Goal: Task Accomplishment & Management: Manage account settings

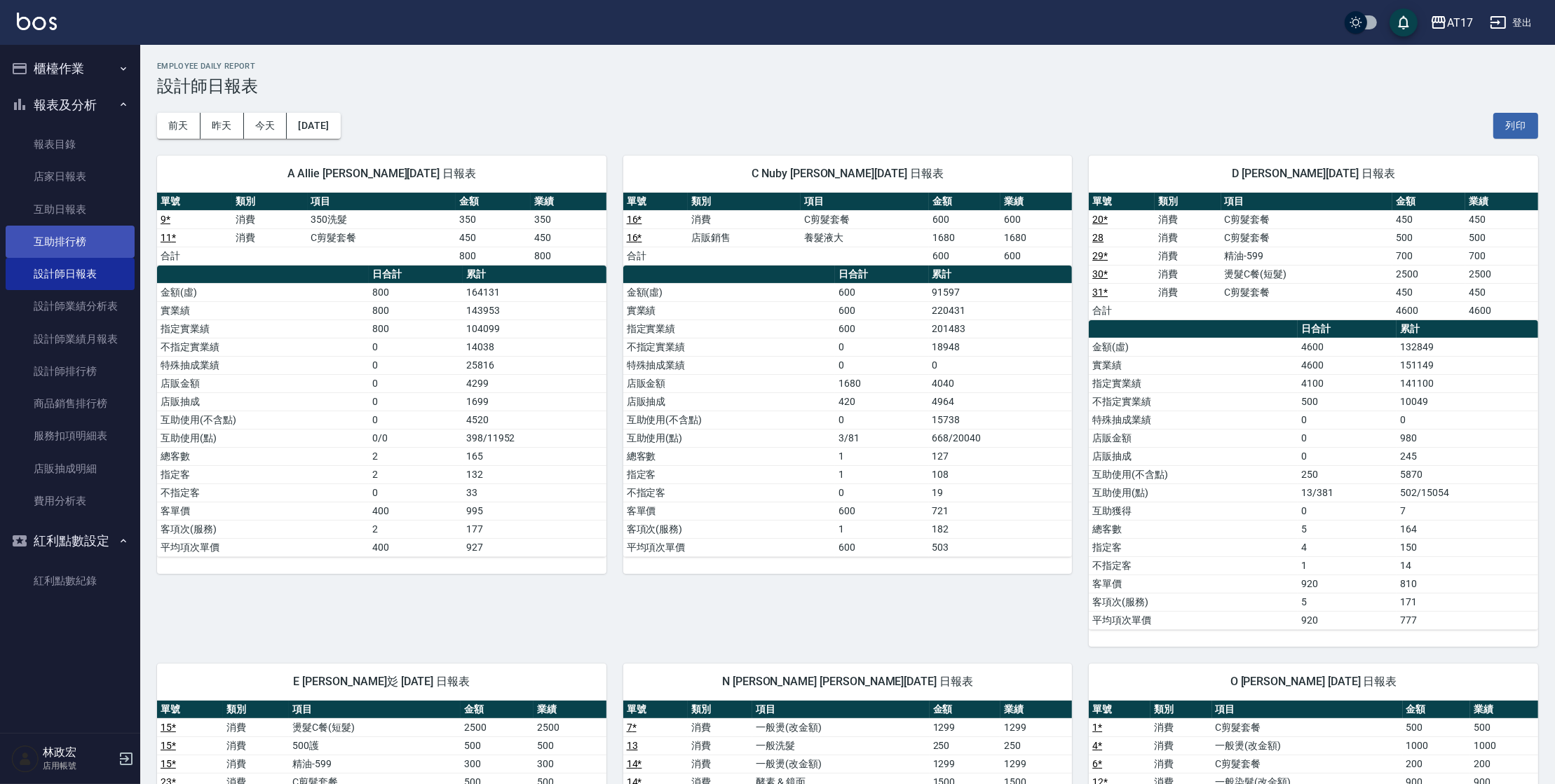
click at [79, 247] on link "互助排行榜" at bounding box center [70, 241] width 129 height 32
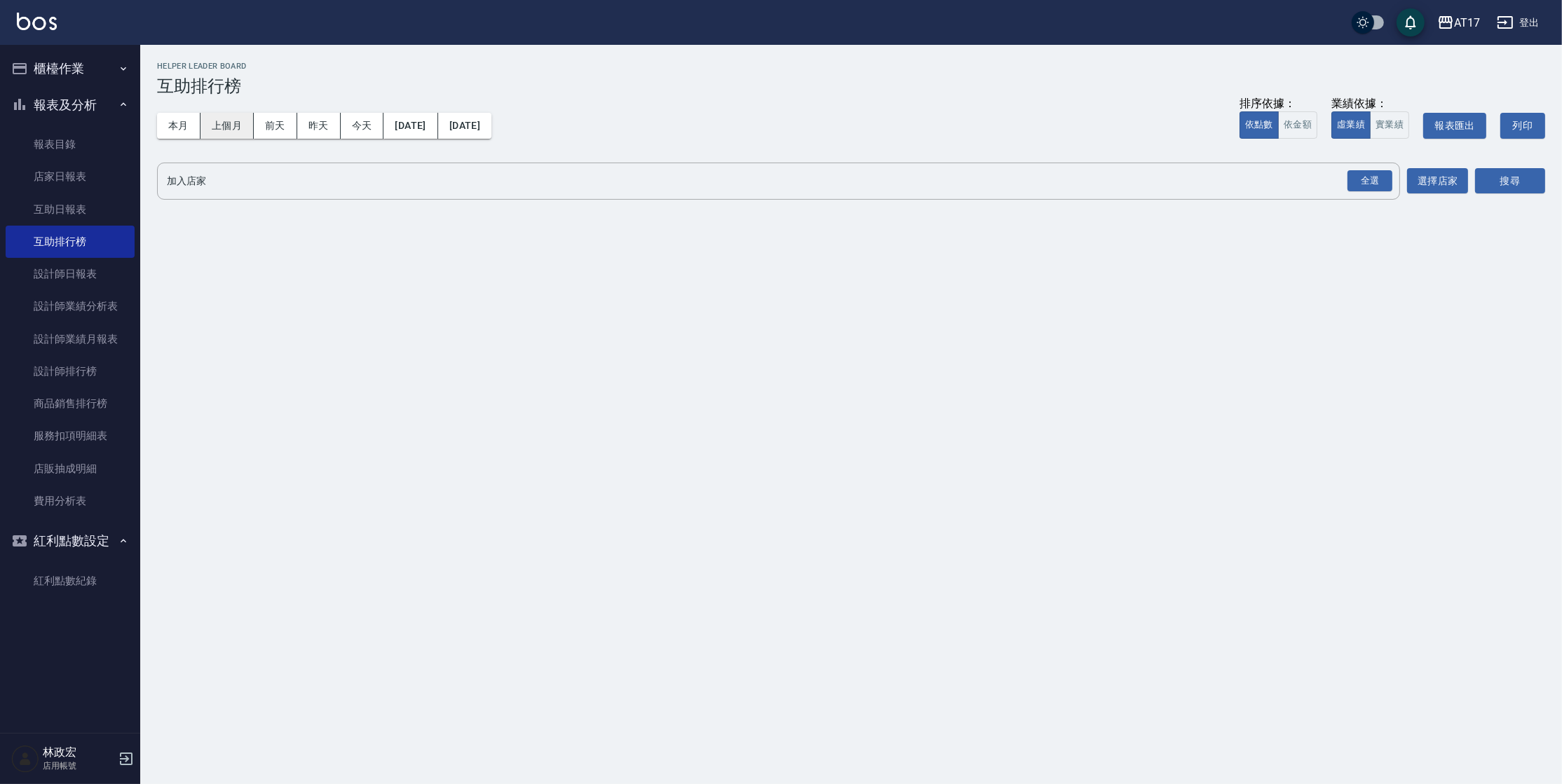
click at [205, 129] on button "上個月" at bounding box center [227, 126] width 53 height 26
click at [1358, 189] on div "全選" at bounding box center [1369, 181] width 45 height 22
click at [1536, 183] on button "搜尋" at bounding box center [1510, 181] width 70 height 26
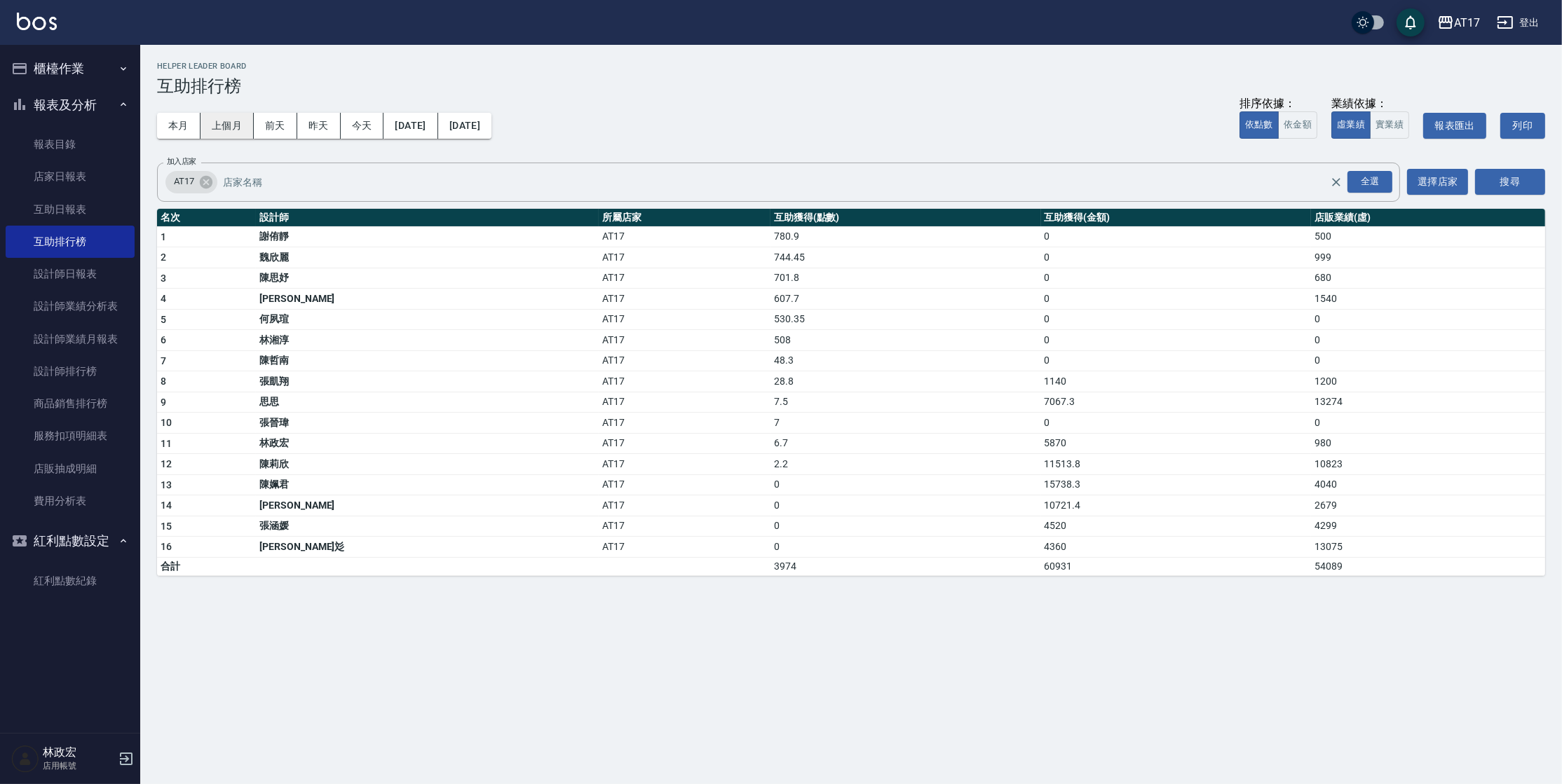
click at [219, 132] on button "上個月" at bounding box center [227, 126] width 53 height 26
click at [219, 133] on button "上個月" at bounding box center [227, 126] width 53 height 26
drag, startPoint x: 631, startPoint y: 257, endPoint x: 667, endPoint y: 254, distance: 36.1
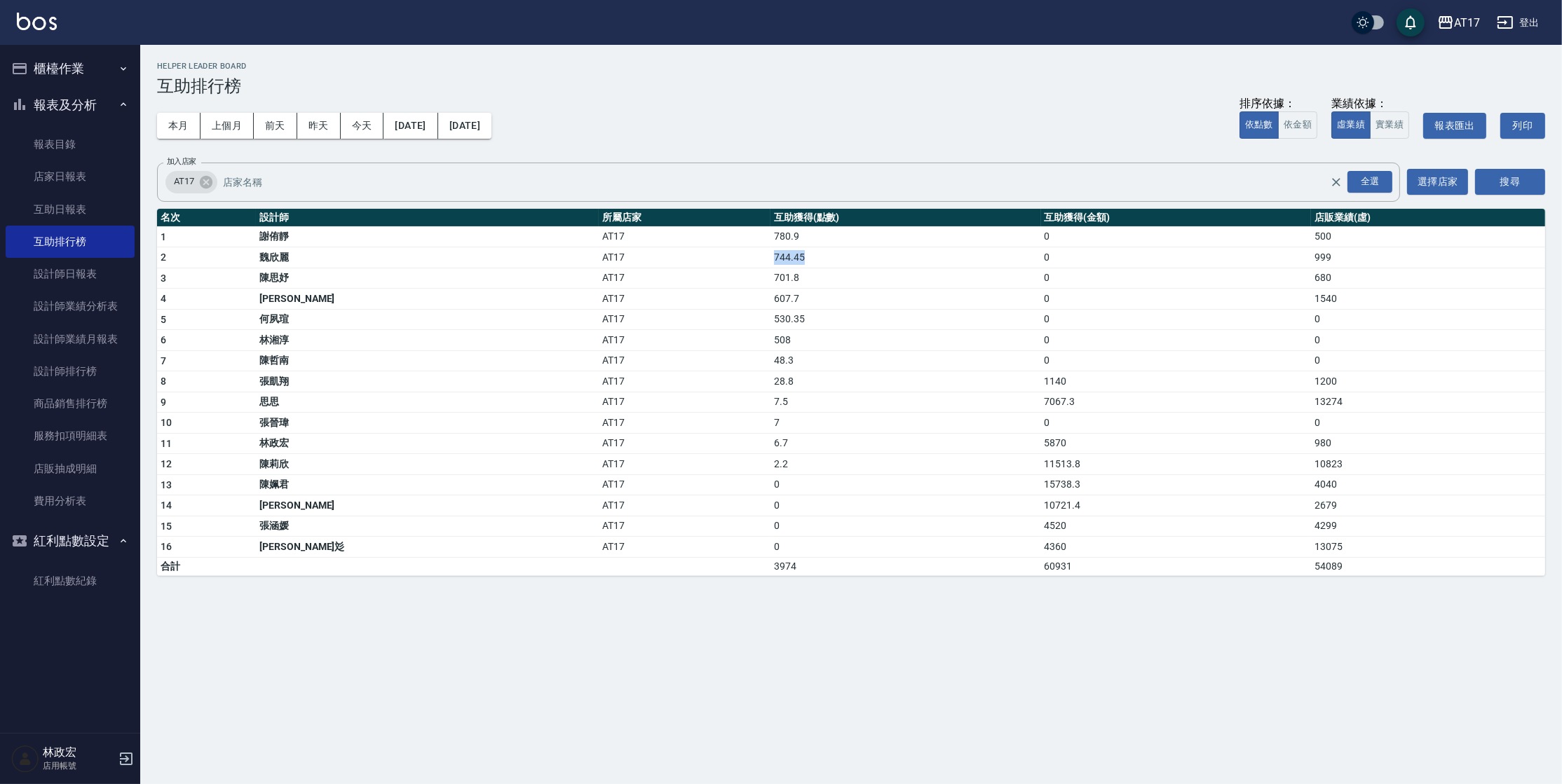
click at [667, 254] on tr "2 魏欣麗 AT17 744.45 0 999" at bounding box center [851, 258] width 1388 height 21
drag, startPoint x: 1279, startPoint y: 257, endPoint x: 1290, endPoint y: 255, distance: 11.2
click at [1311, 255] on td "999" at bounding box center [1428, 258] width 234 height 21
click at [1235, 204] on div "AT17 2025-09-01 - 2025-09-30 互助排行榜 列印時間： 2025-10-13-20:40 Helper Leader Board 互…" at bounding box center [851, 319] width 1422 height 548
drag, startPoint x: 1272, startPoint y: 255, endPoint x: 1295, endPoint y: 254, distance: 23.0
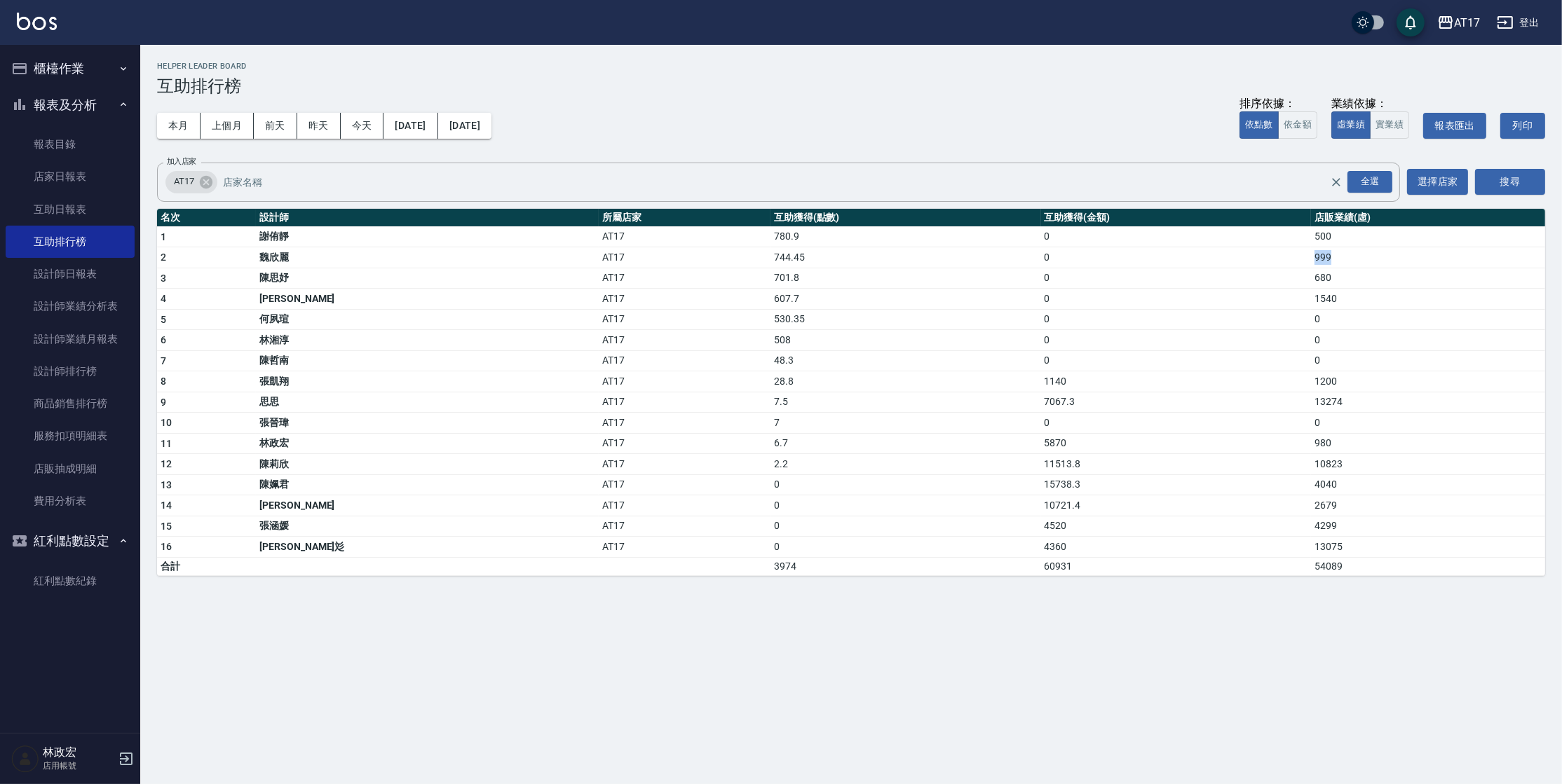
click at [1311, 254] on td "999" at bounding box center [1428, 258] width 234 height 21
click at [1502, 19] on icon "button" at bounding box center [1505, 23] width 17 height 17
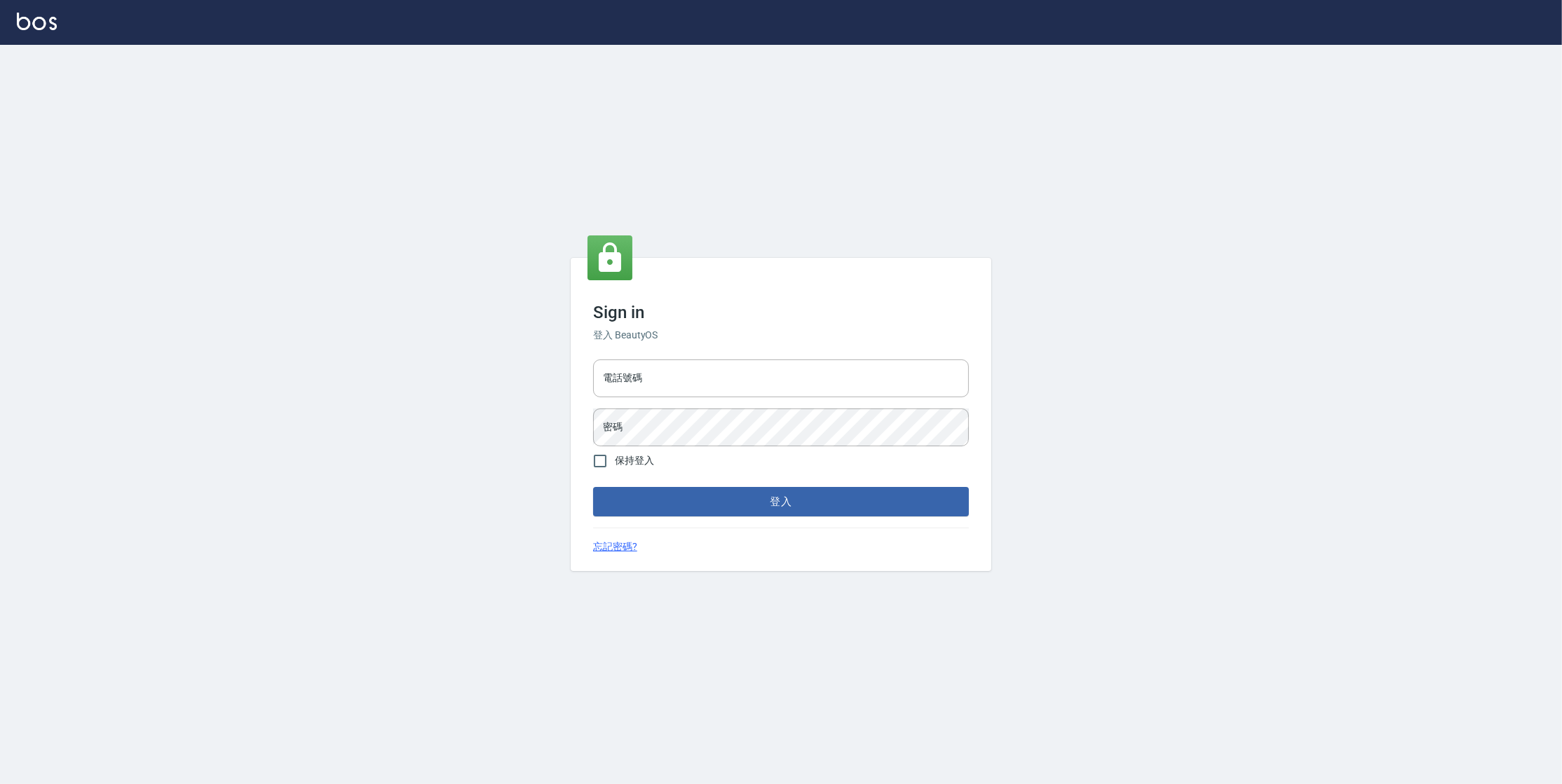
click at [707, 400] on div "電話號碼 電話號碼 密碼 密碼" at bounding box center [781, 403] width 387 height 98
click at [697, 389] on input "電話號碼" at bounding box center [781, 378] width 376 height 38
type input "0424526080"
click at [593, 487] on button "登入" at bounding box center [781, 502] width 376 height 29
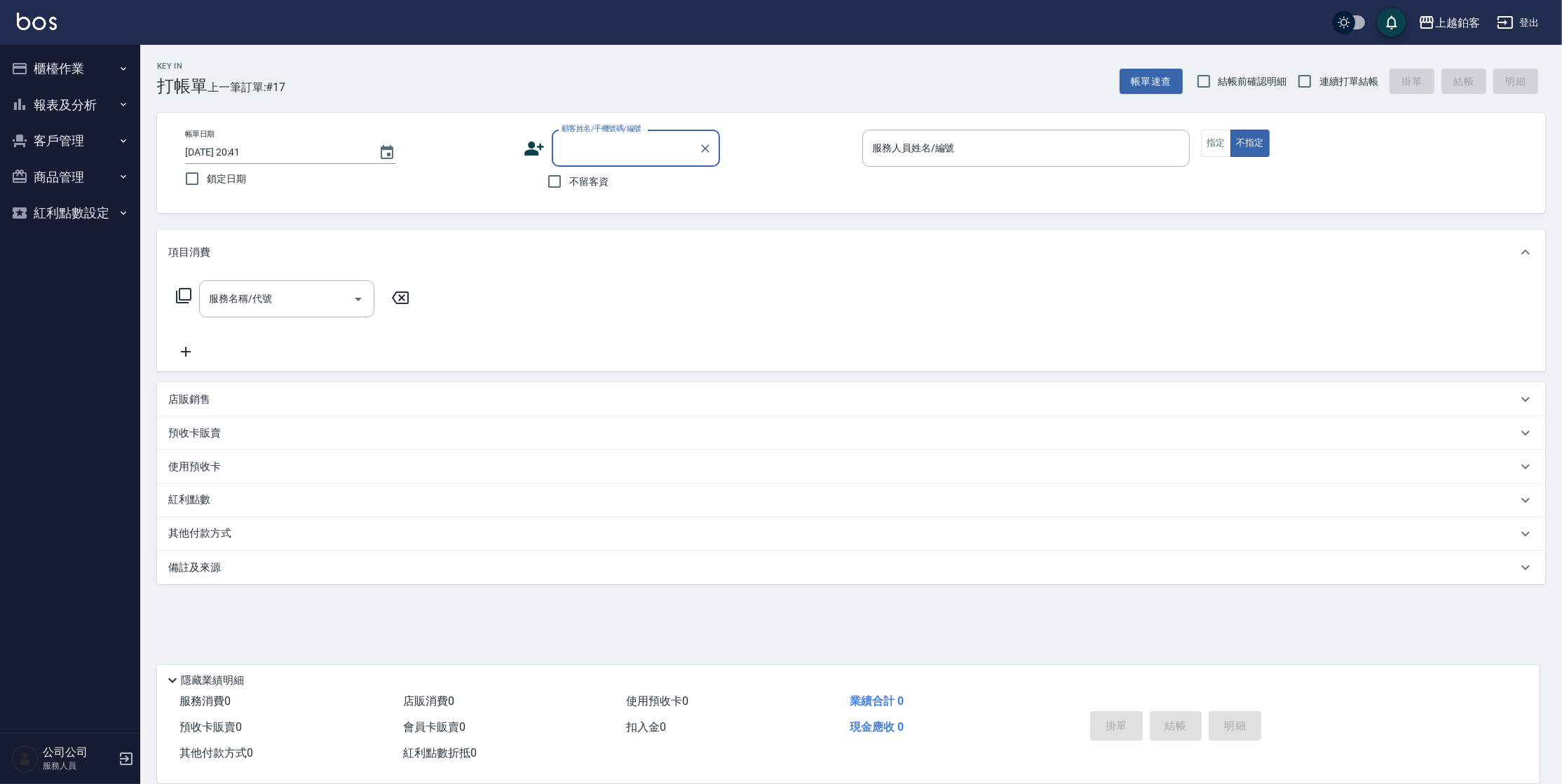
click at [47, 99] on button "報表及分析" at bounding box center [70, 105] width 129 height 36
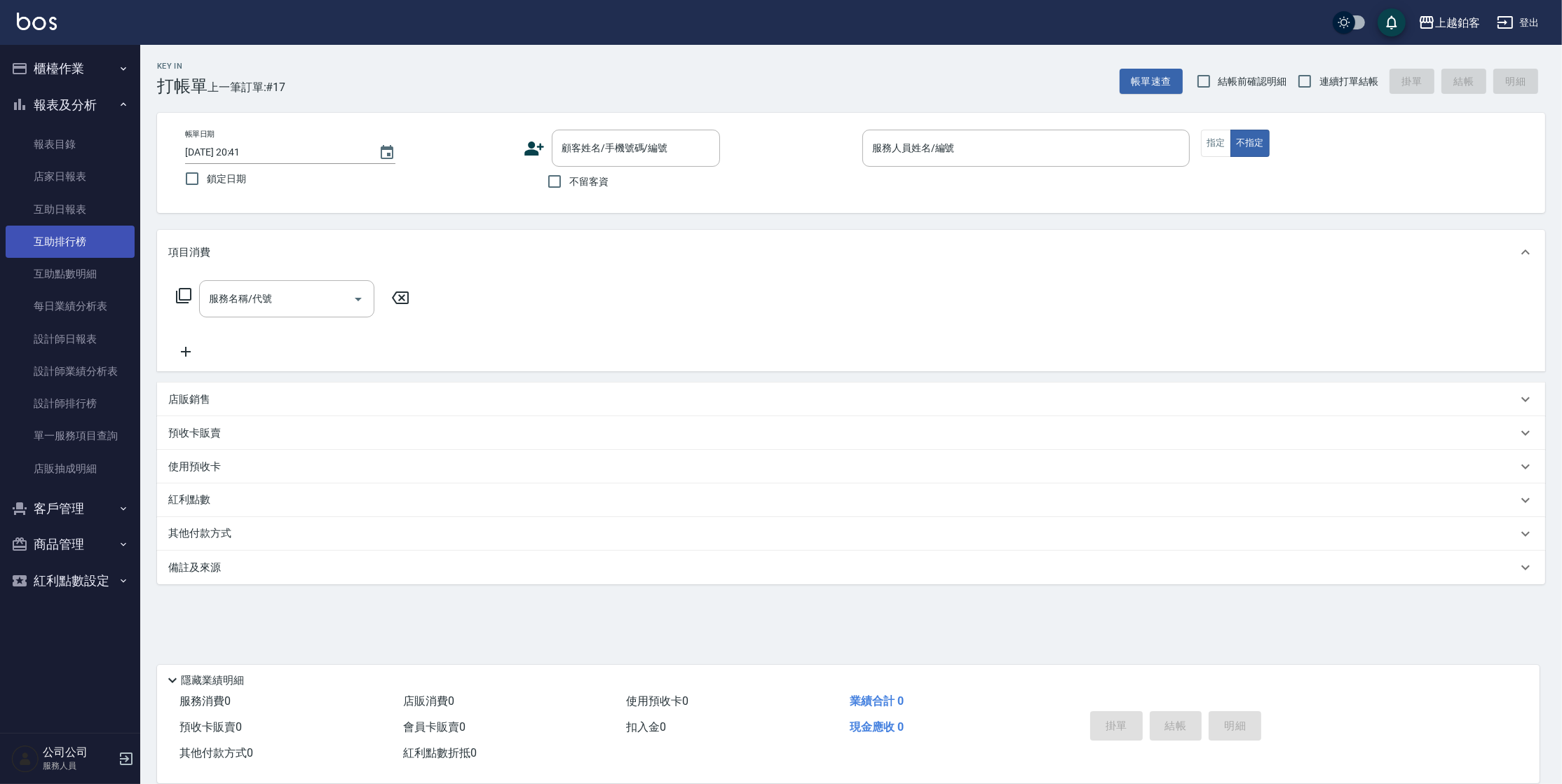
click at [93, 253] on link "互助排行榜" at bounding box center [70, 241] width 129 height 32
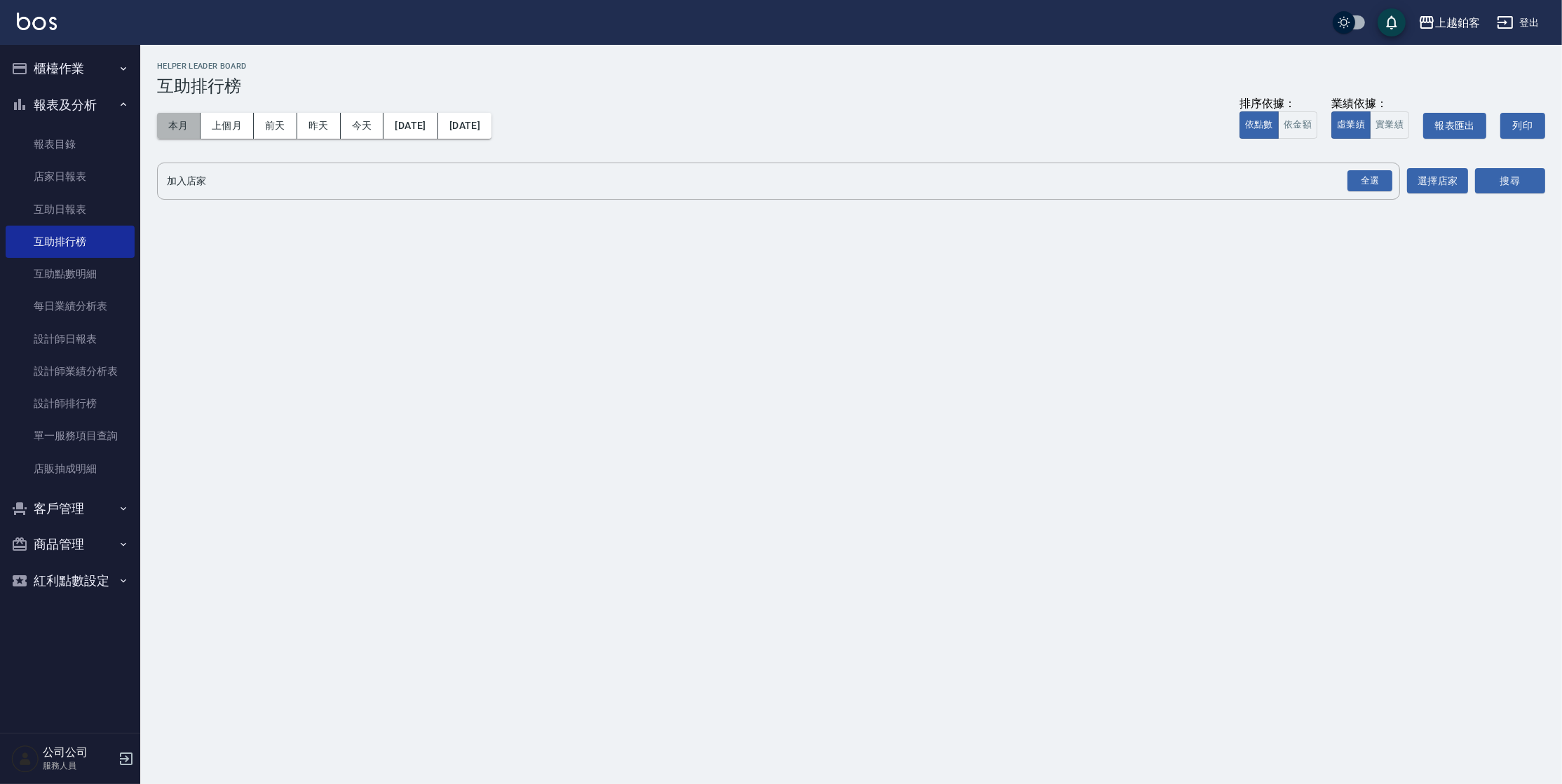
click at [191, 125] on button "本月" at bounding box center [179, 126] width 43 height 26
click at [213, 124] on button "上個月" at bounding box center [227, 126] width 53 height 26
drag, startPoint x: 1372, startPoint y: 178, endPoint x: 1394, endPoint y: 177, distance: 22.0
click at [1372, 179] on div "全選" at bounding box center [1369, 181] width 45 height 22
click at [1480, 175] on button "搜尋" at bounding box center [1510, 181] width 70 height 26
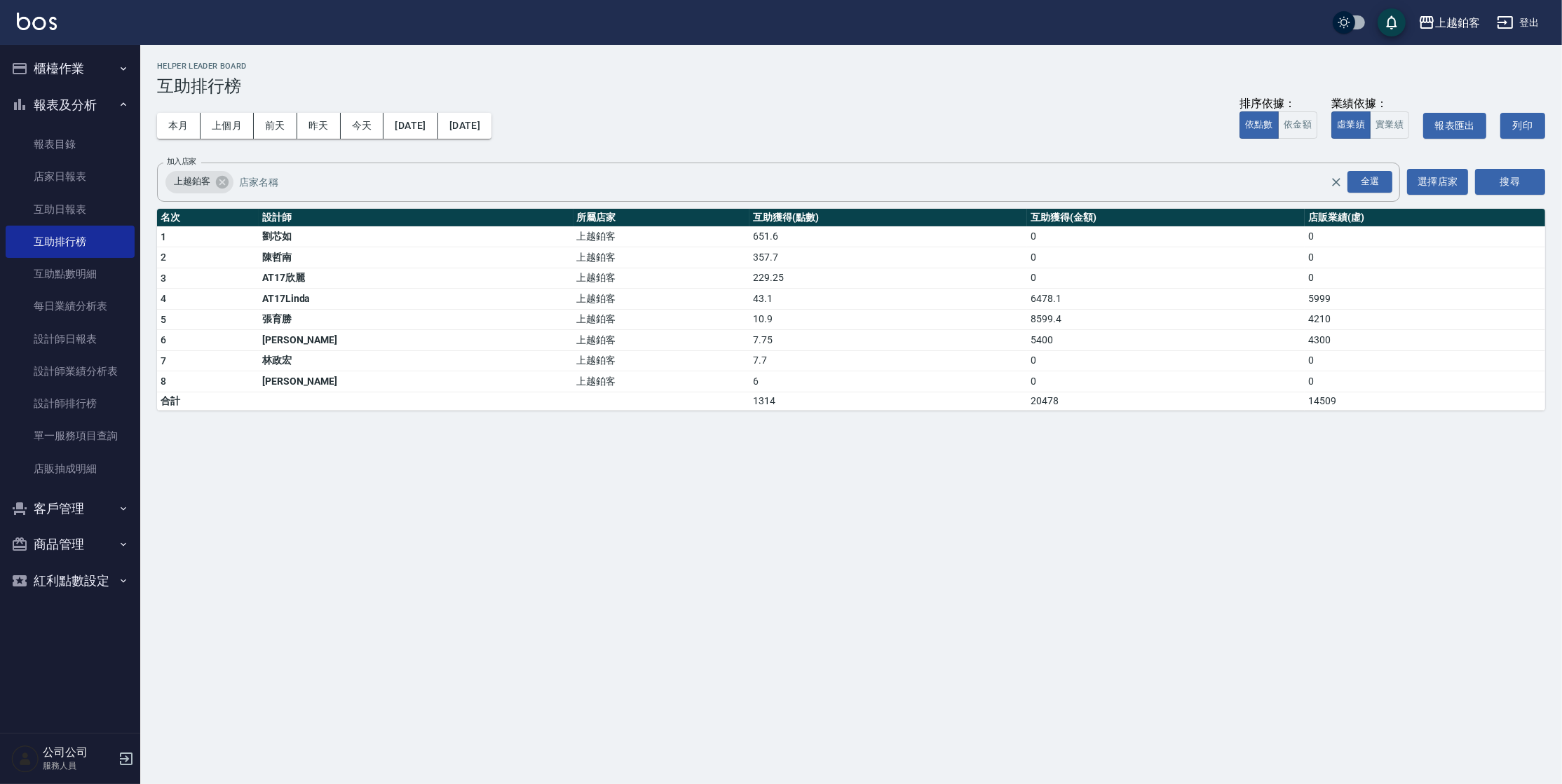
click at [749, 282] on td "229.25" at bounding box center [888, 278] width 278 height 21
click at [1522, 13] on button "登出" at bounding box center [1518, 23] width 54 height 26
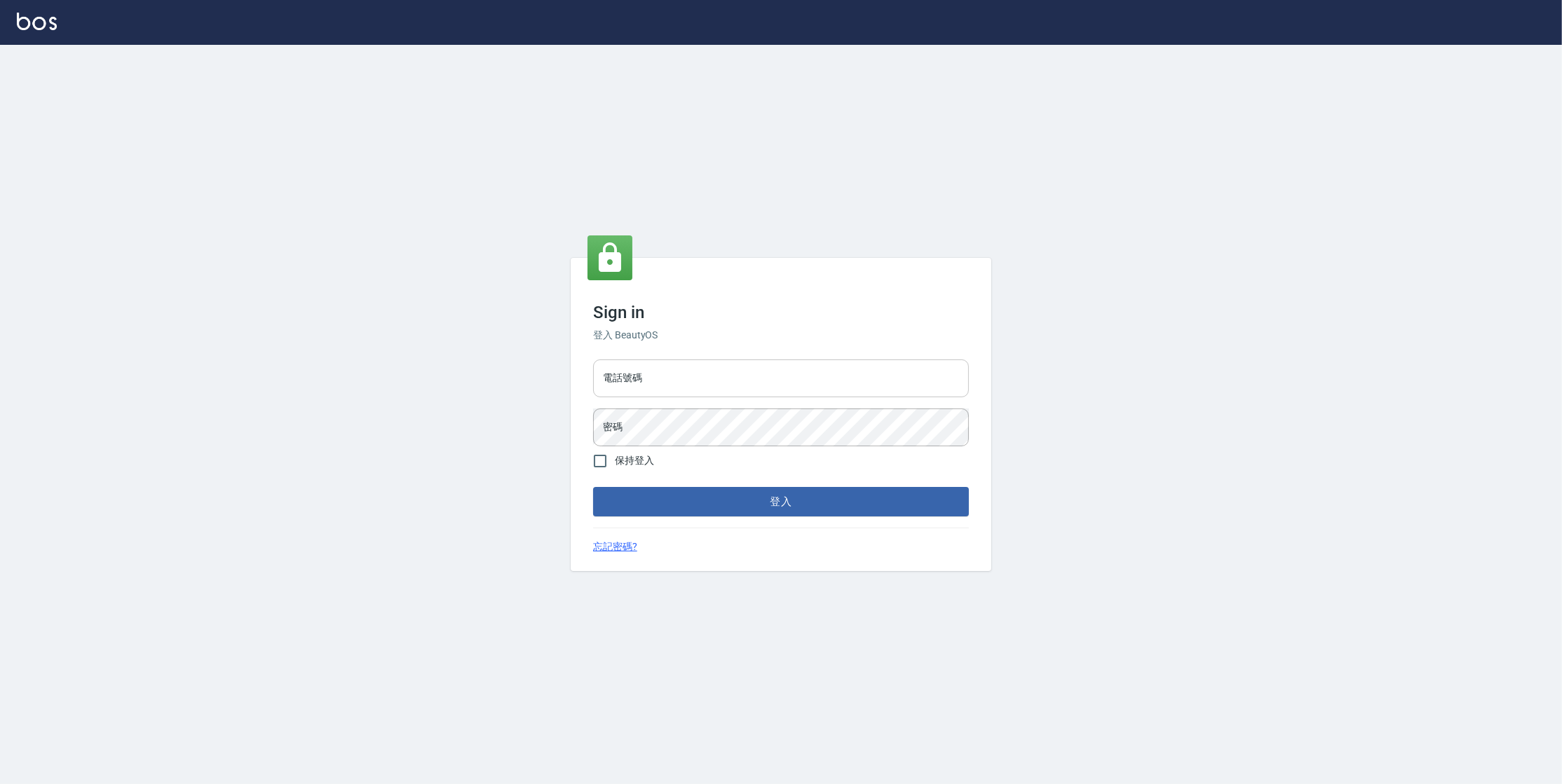
click at [943, 381] on input "電話號碼" at bounding box center [781, 378] width 376 height 38
type input "0977380821"
drag, startPoint x: 685, startPoint y: 384, endPoint x: 607, endPoint y: 374, distance: 78.6
click at [607, 374] on input "0977380821" at bounding box center [781, 378] width 376 height 38
drag, startPoint x: 606, startPoint y: 376, endPoint x: 653, endPoint y: 376, distance: 47.0
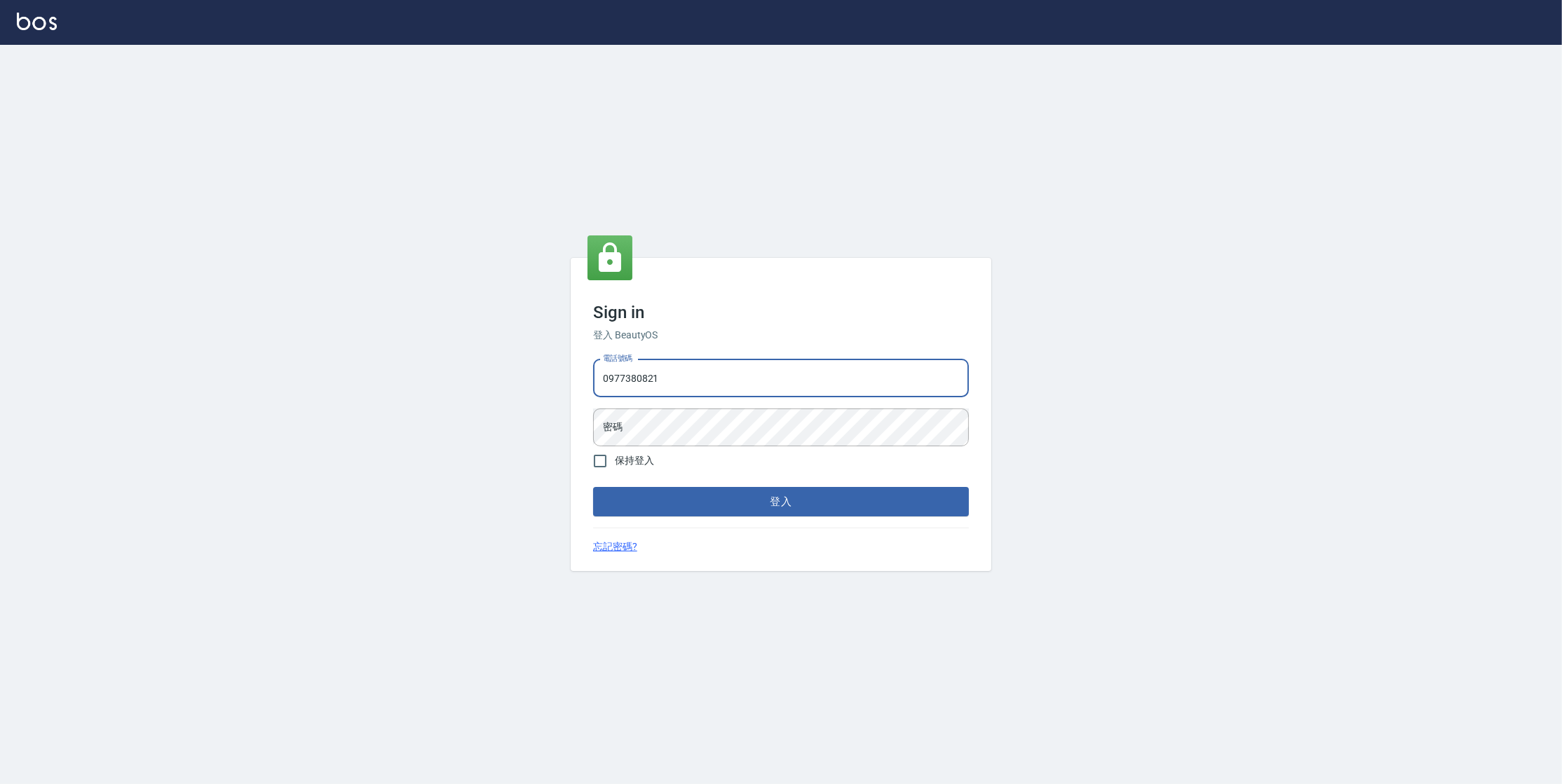
click at [653, 376] on input "0977380821" at bounding box center [781, 378] width 376 height 38
click at [660, 376] on input "0977380821" at bounding box center [781, 378] width 376 height 38
drag, startPoint x: 660, startPoint y: 376, endPoint x: 627, endPoint y: 372, distance: 33.2
click at [627, 372] on input "0977380821" at bounding box center [781, 378] width 376 height 38
click at [593, 487] on button "登入" at bounding box center [781, 502] width 376 height 29
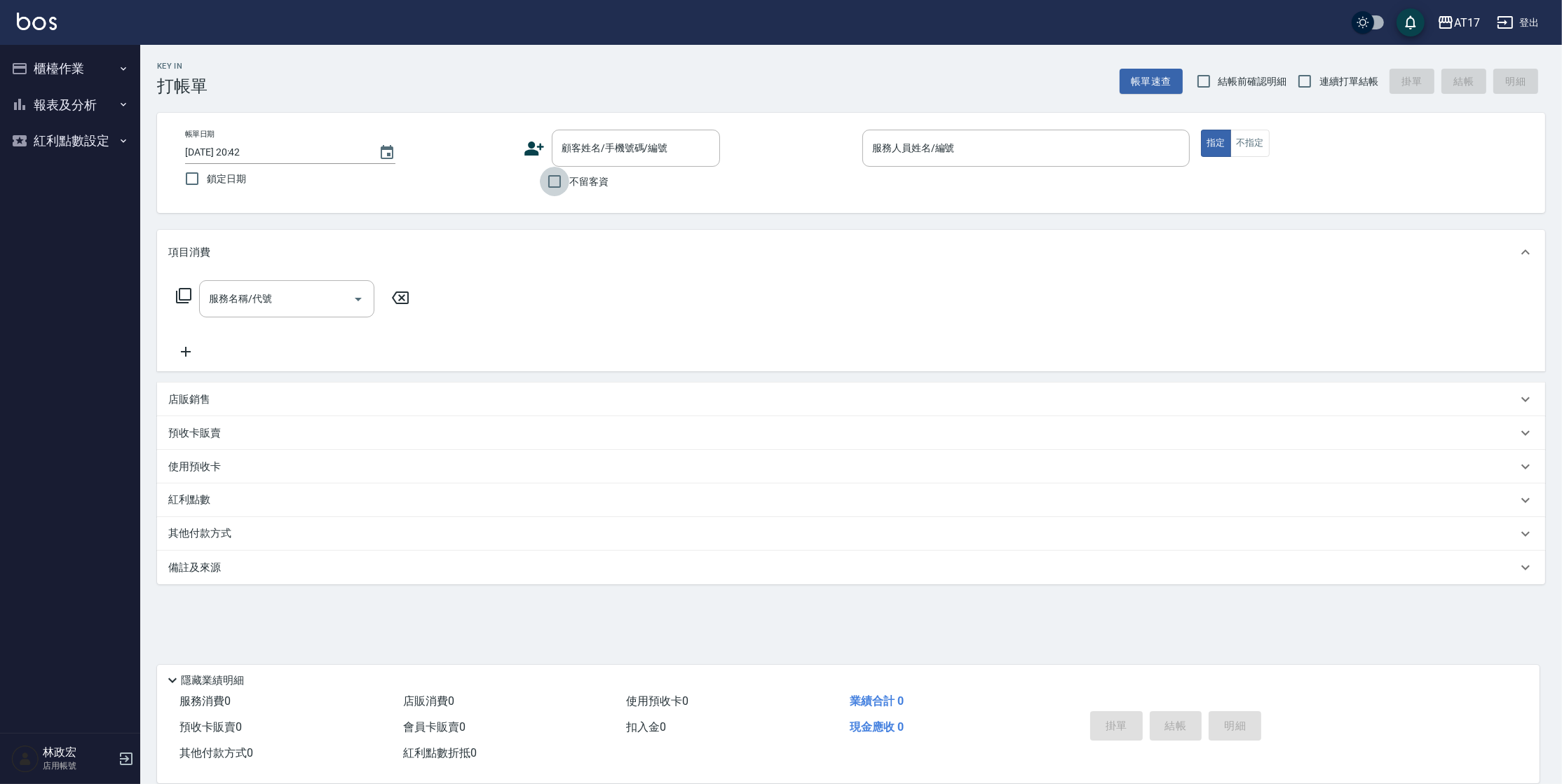
drag, startPoint x: 549, startPoint y: 188, endPoint x: 694, endPoint y: 187, distance: 145.0
click at [550, 188] on input "不留客資" at bounding box center [554, 181] width 29 height 29
checkbox input "true"
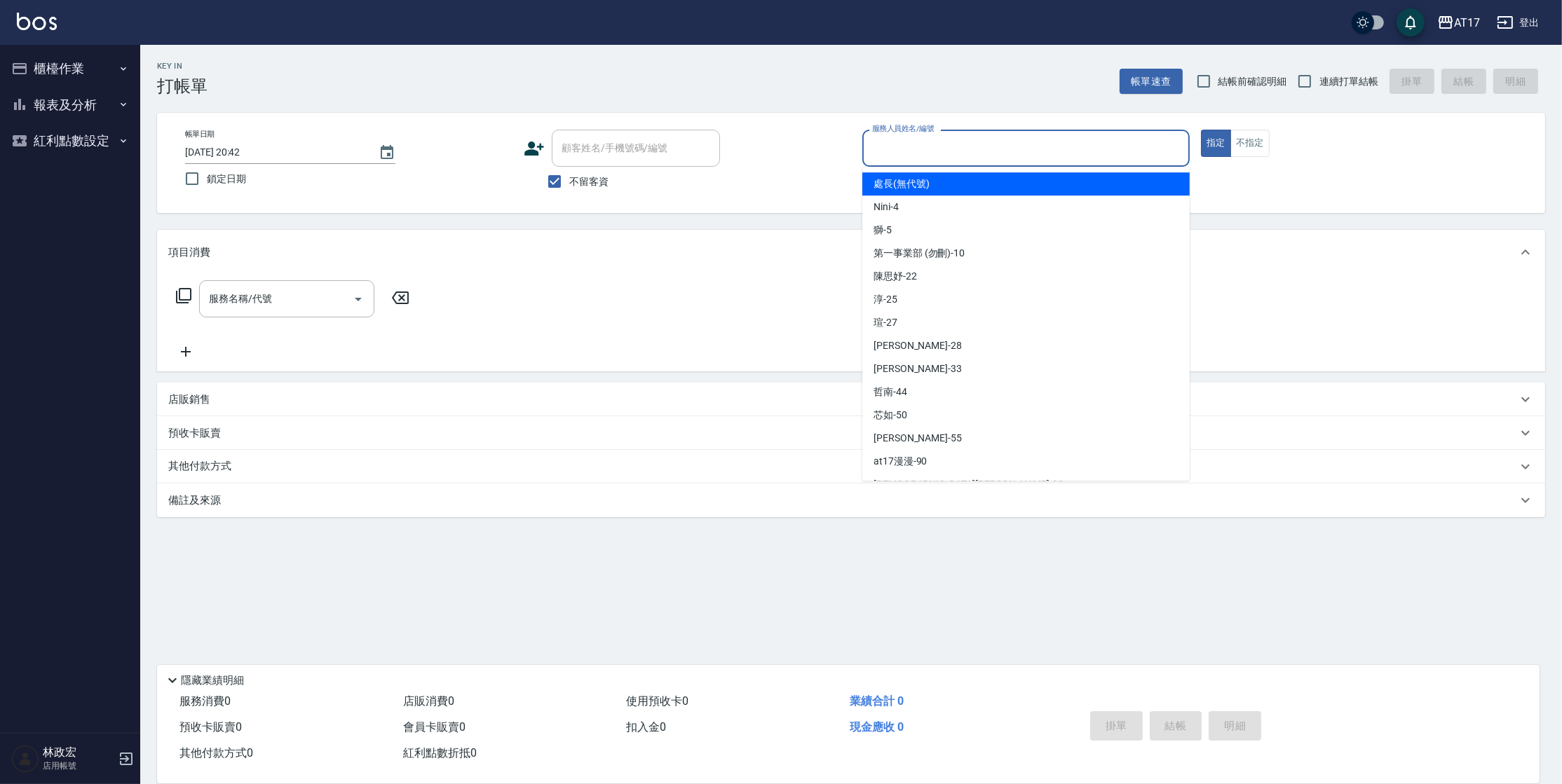
click at [1084, 147] on input "服務人員姓名/編號" at bounding box center [1026, 148] width 315 height 24
click at [1304, 81] on input "連續打單結帳" at bounding box center [1304, 81] width 29 height 29
checkbox input "true"
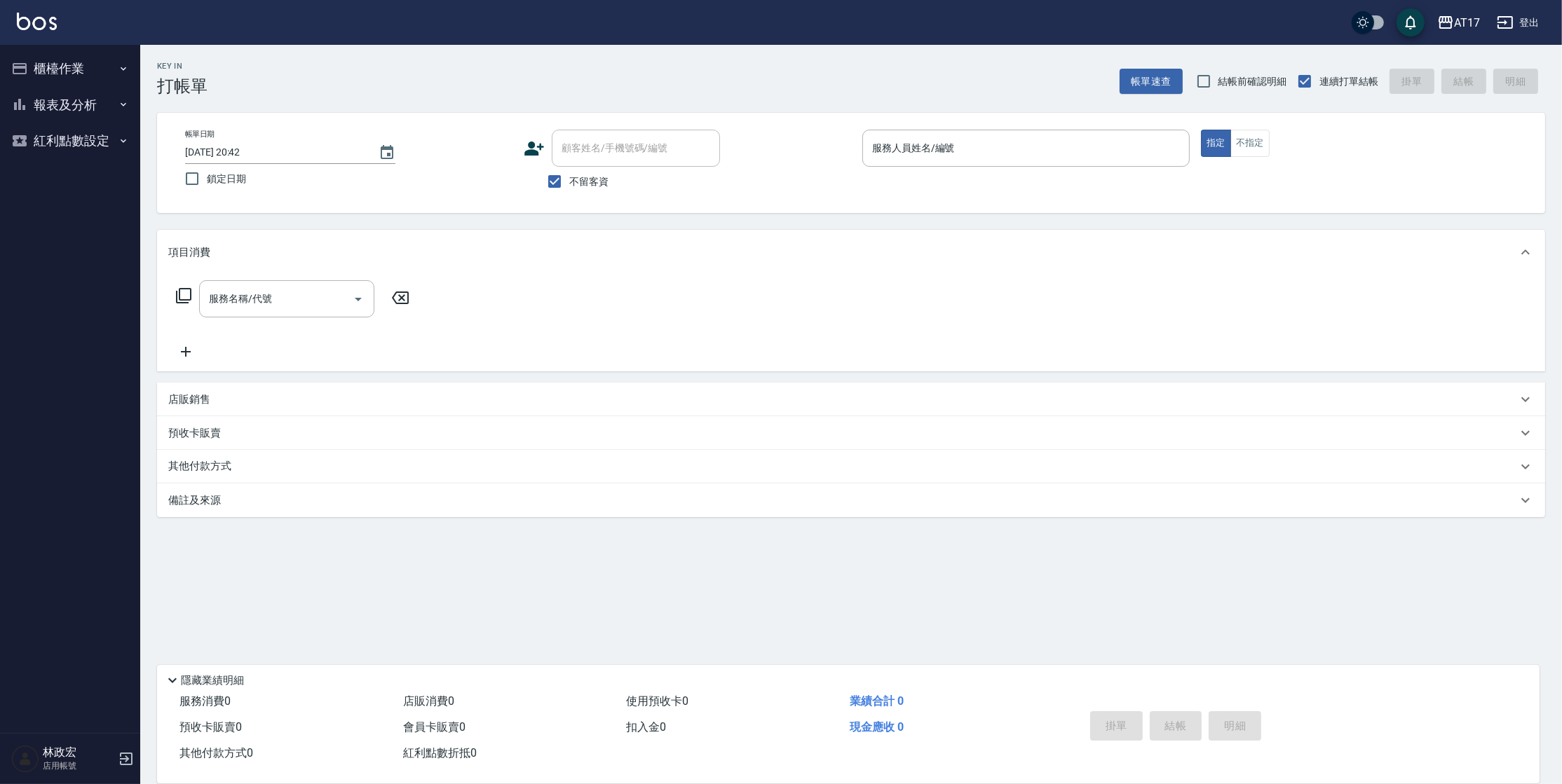
drag, startPoint x: 909, startPoint y: 161, endPoint x: 957, endPoint y: 117, distance: 65.1
click at [919, 153] on div "服務人員姓名/編號" at bounding box center [1026, 148] width 327 height 37
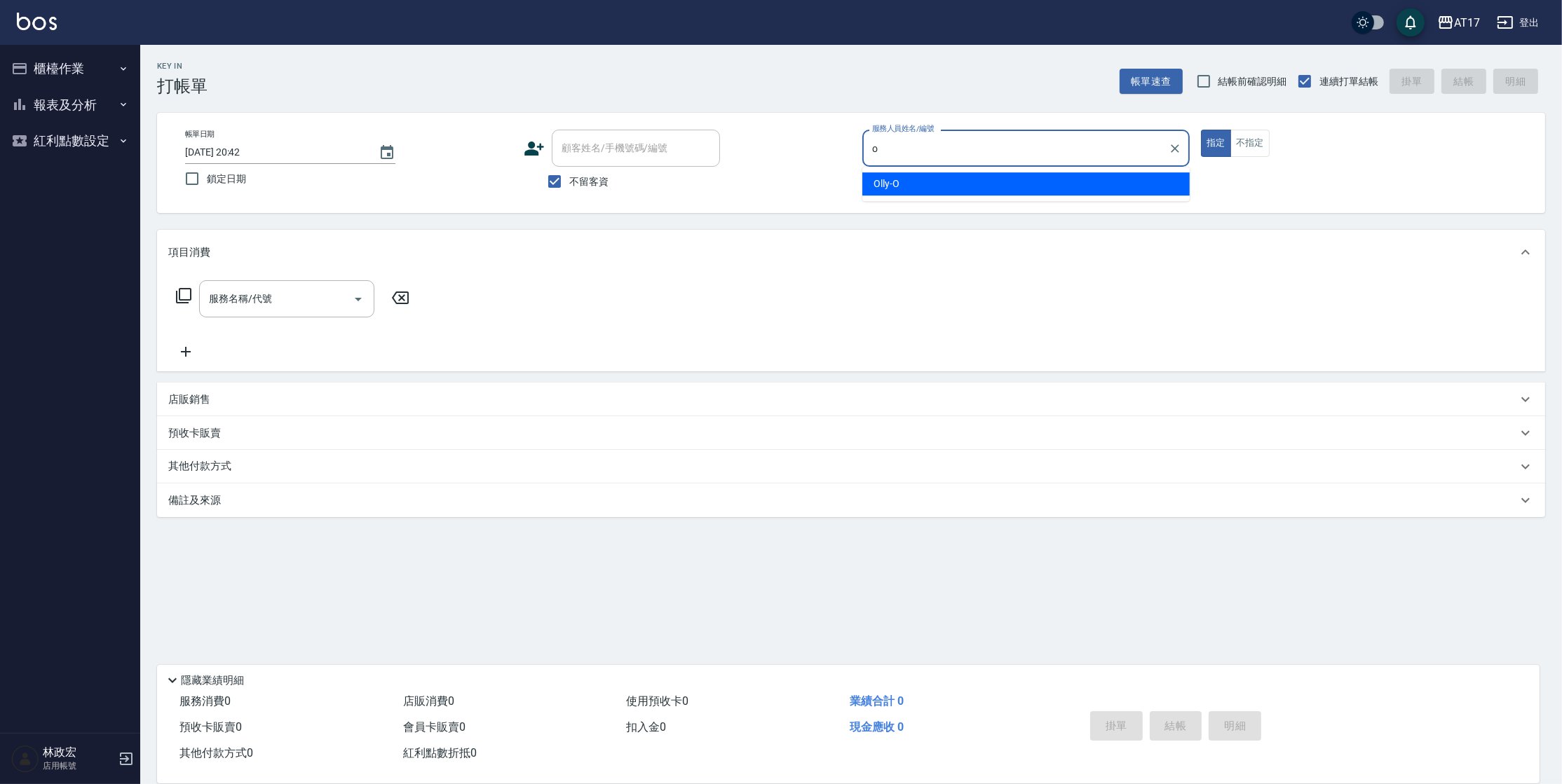
type input "Olly-O"
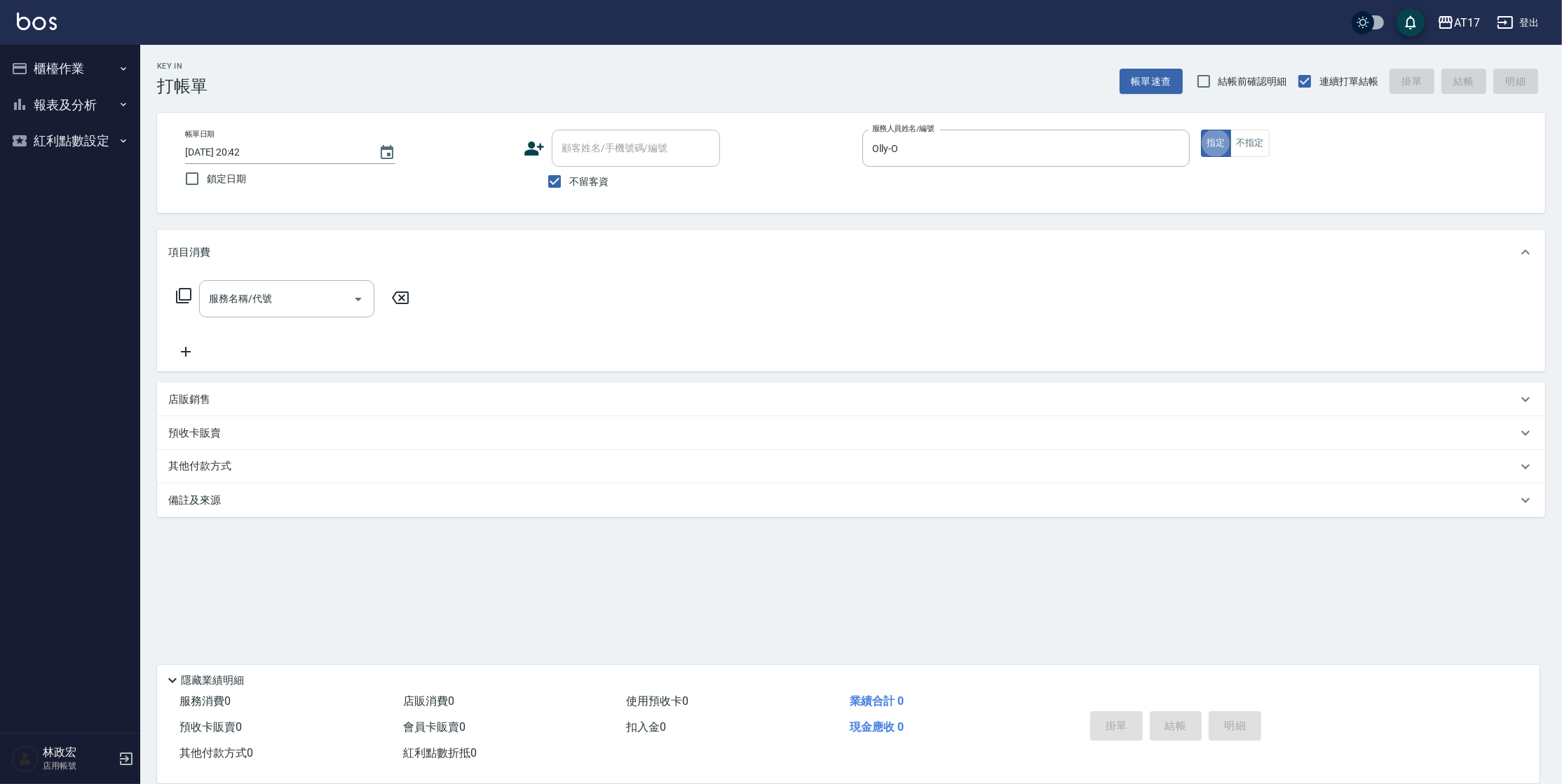
type button "true"
type input "C剪髮套餐(2450)"
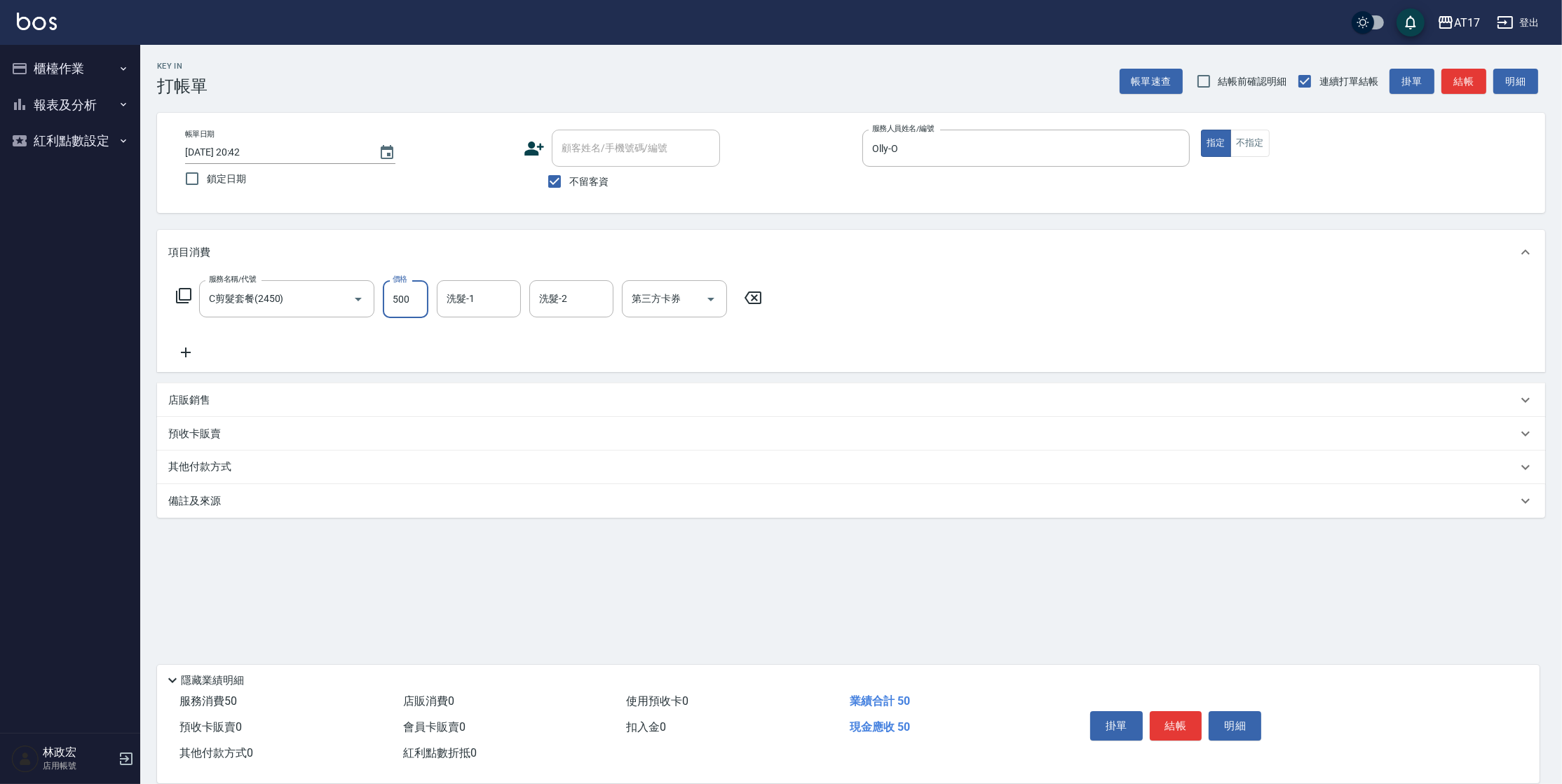
type input "500"
type input "[PERSON_NAME]-27"
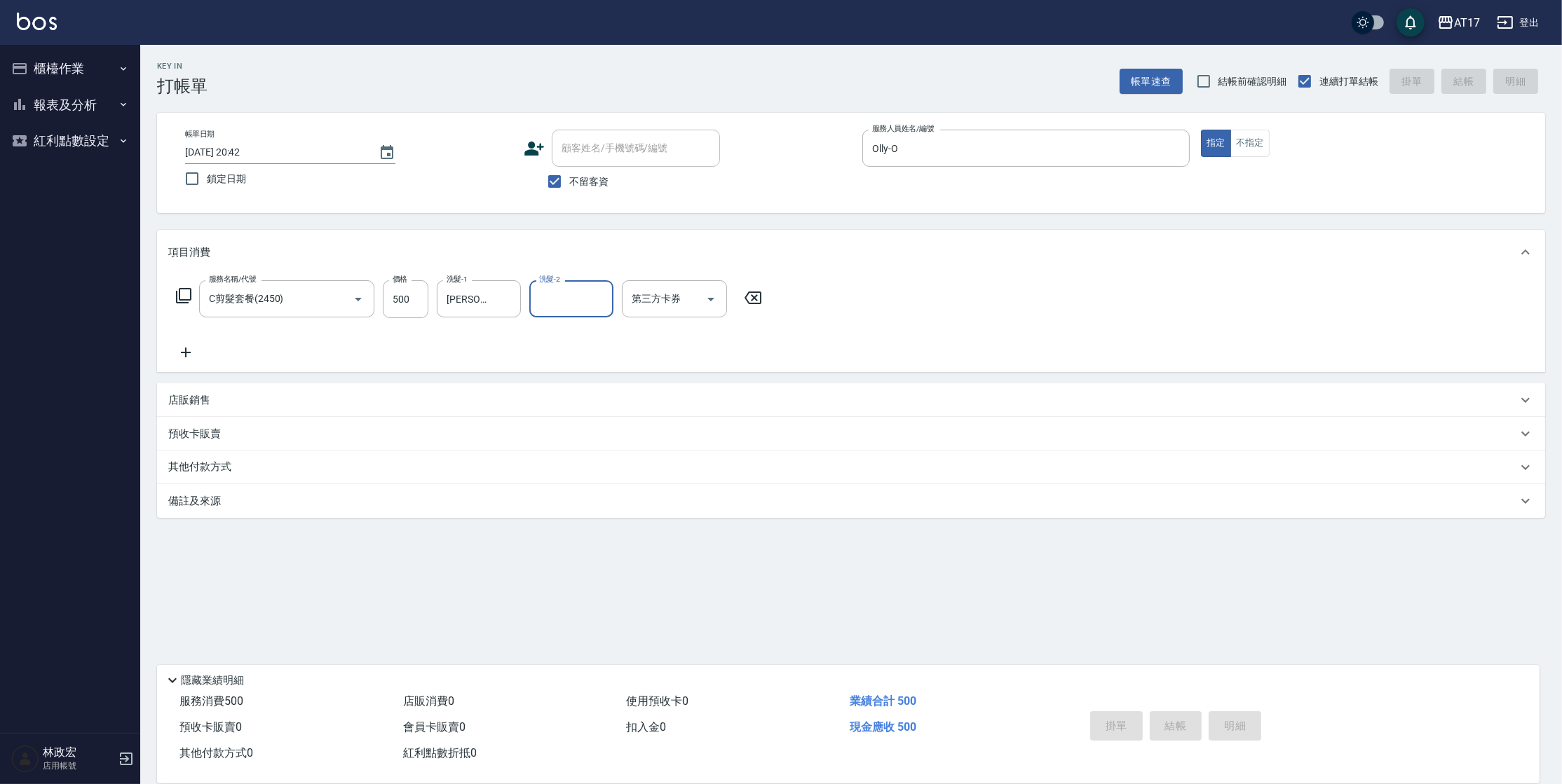
type input "[DATE] 21:03"
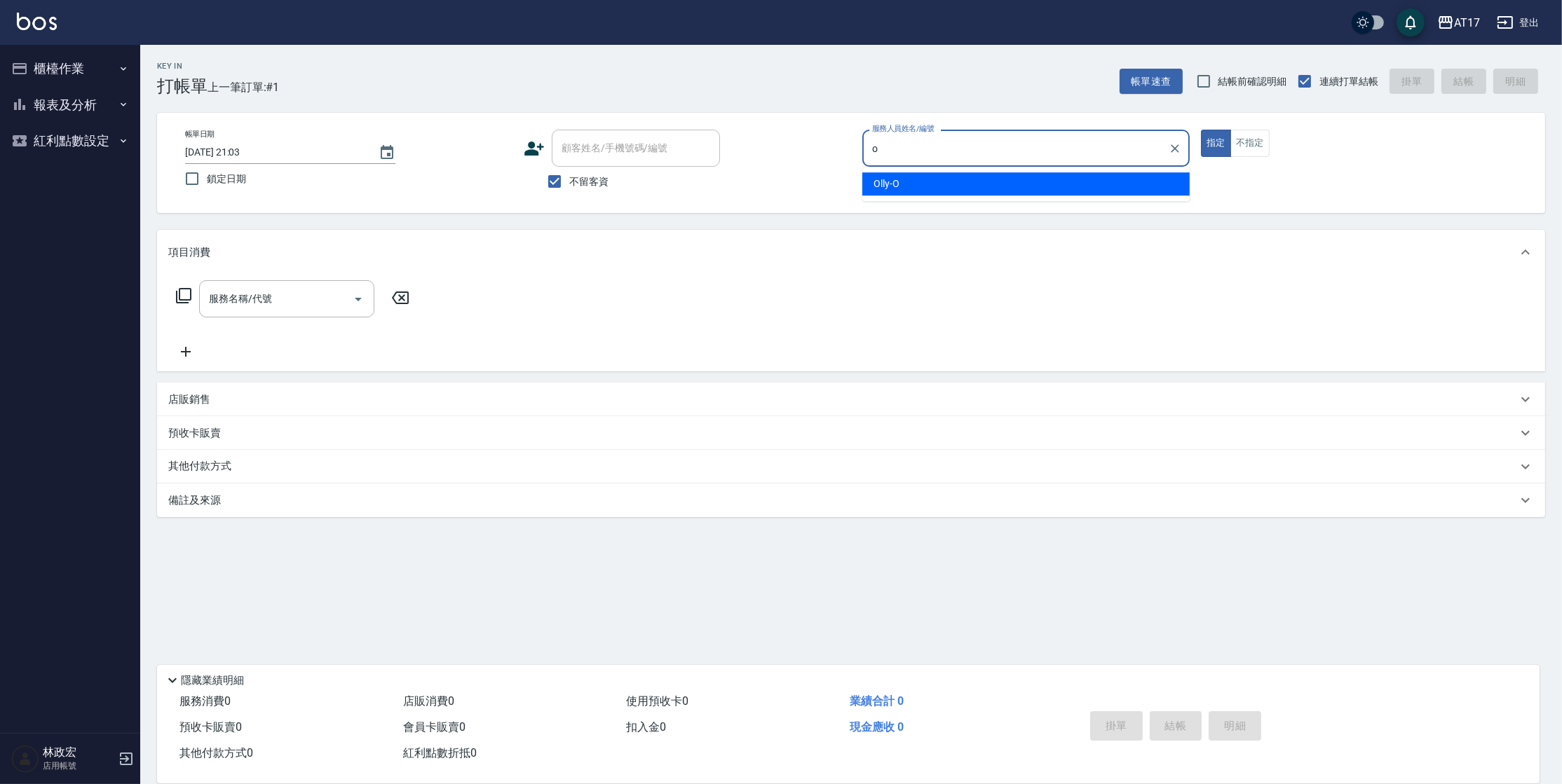
type input "Olly-O"
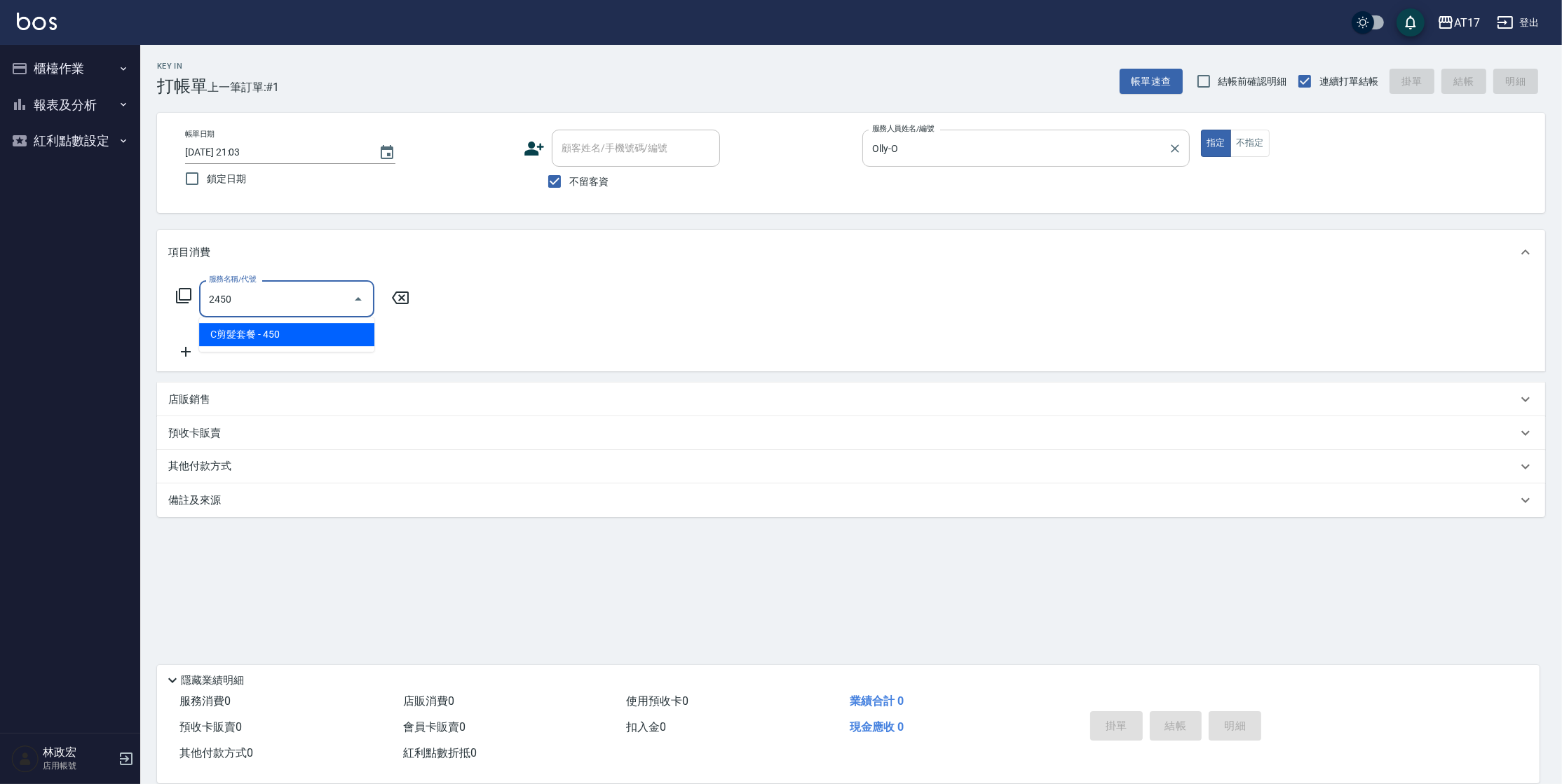
type input "C剪髮套餐(2450)"
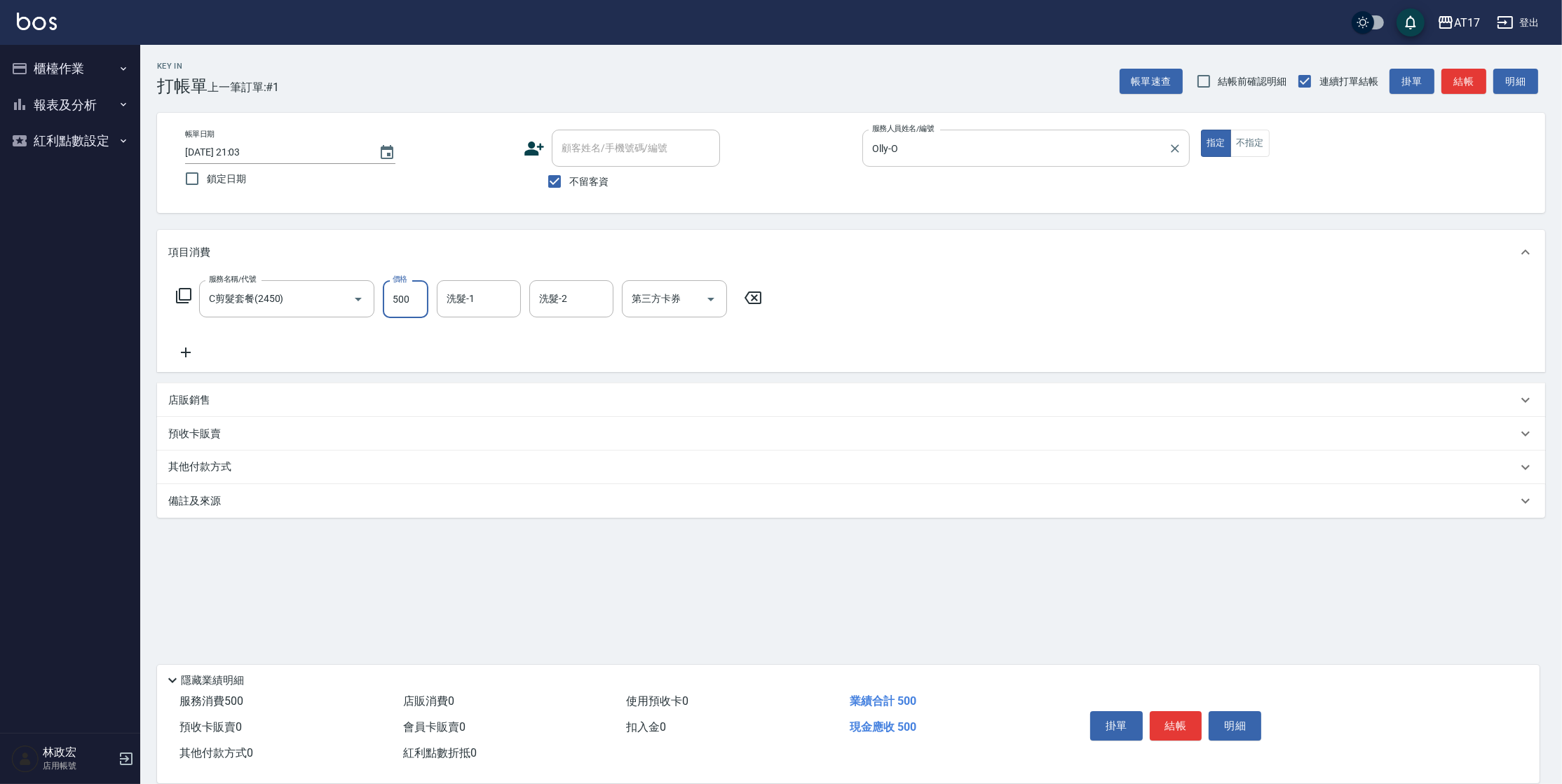
type input "500"
type input "[PERSON_NAME]-22"
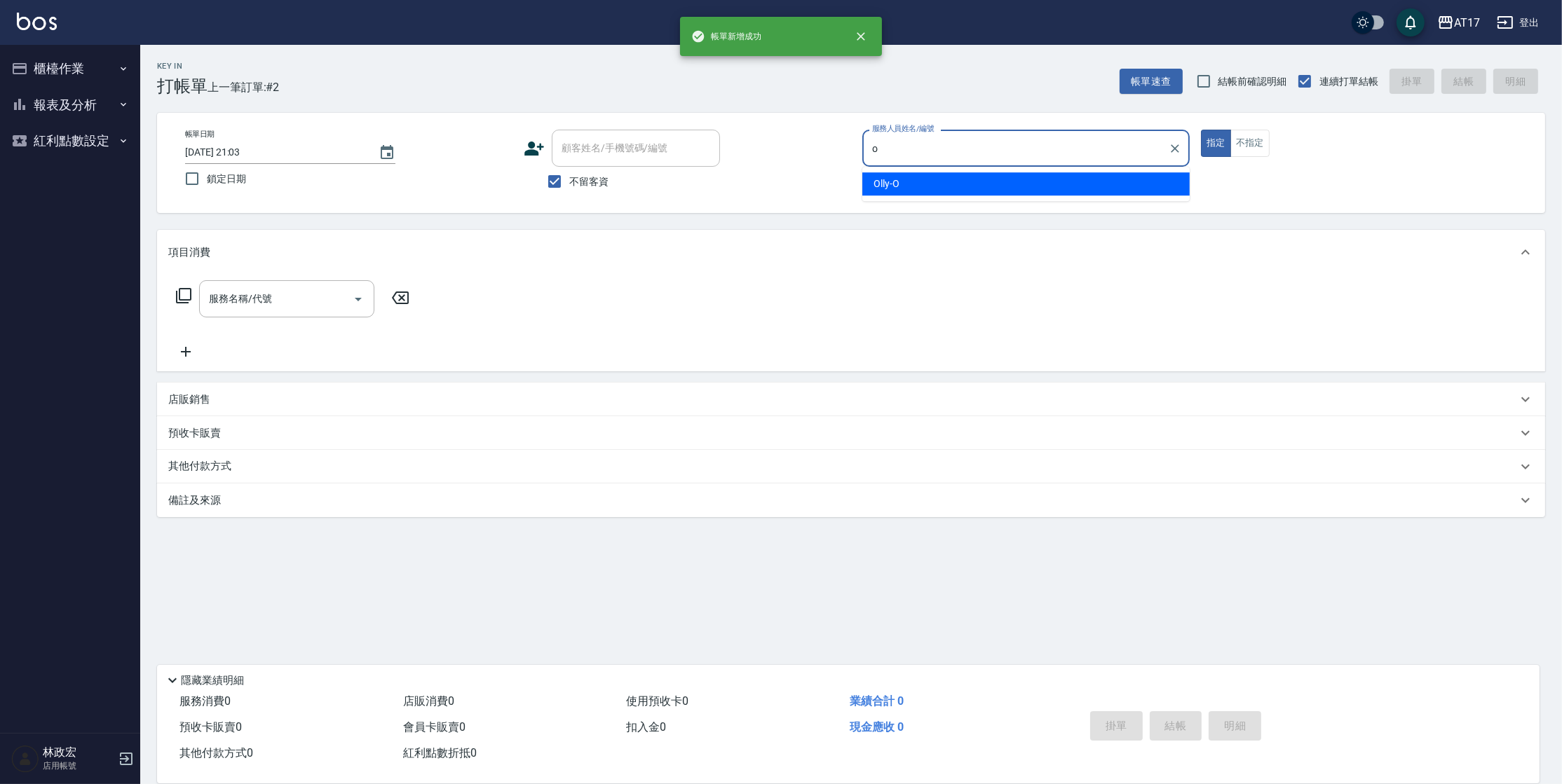
type input "Olly-O"
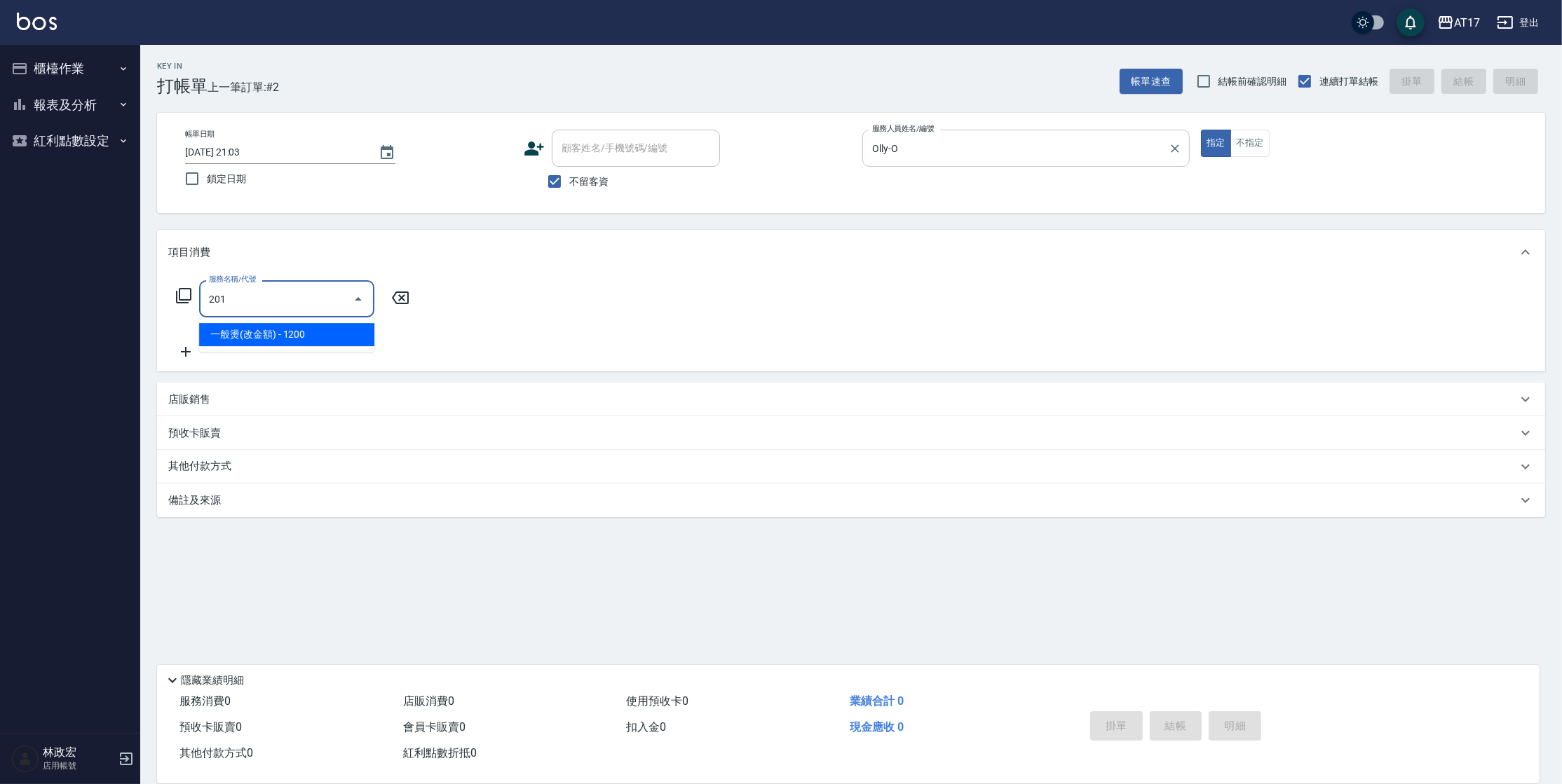
type input "一般燙(改金額)(201)"
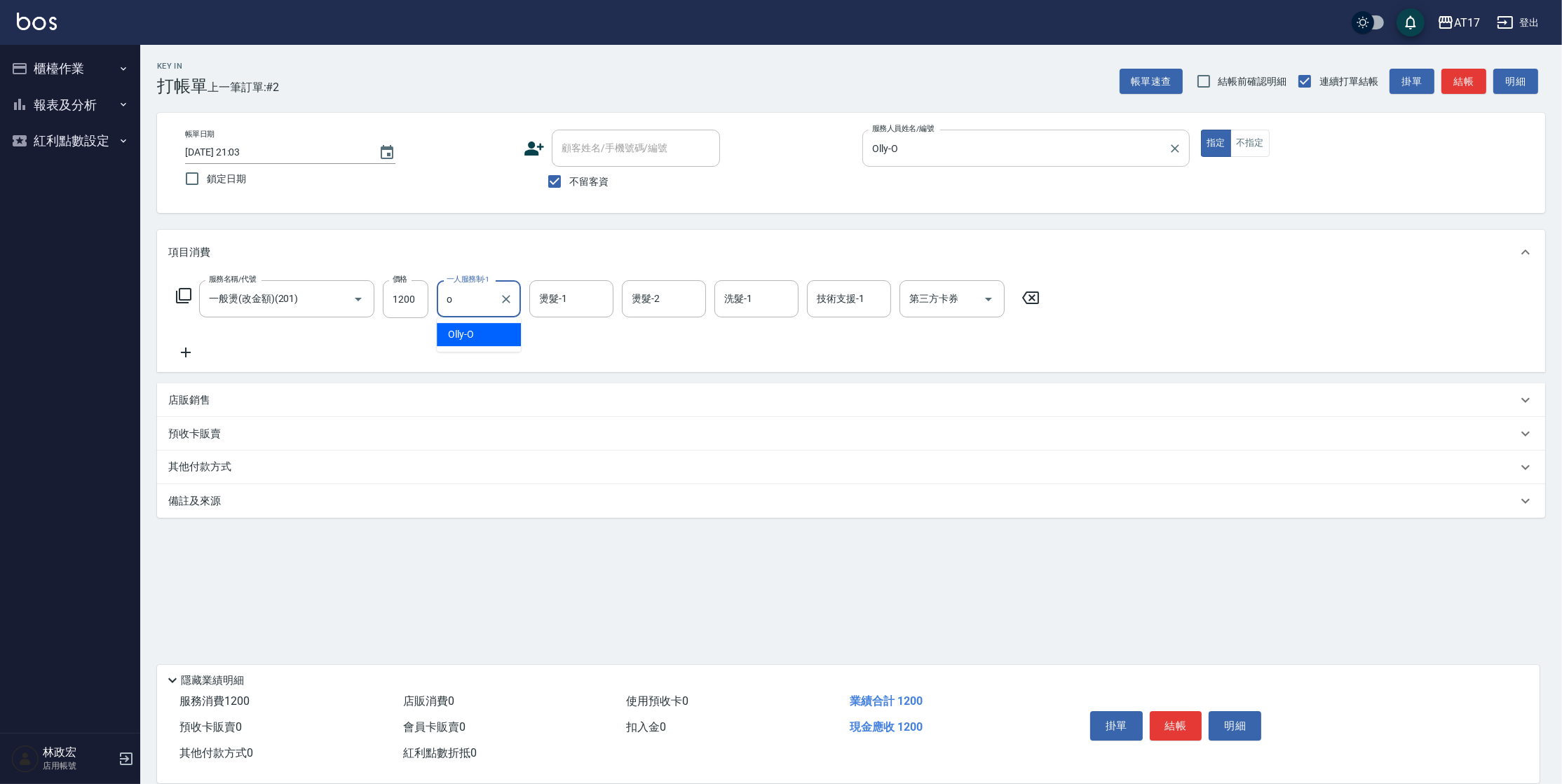
type input "Olly-O"
type input "[PERSON_NAME]-55"
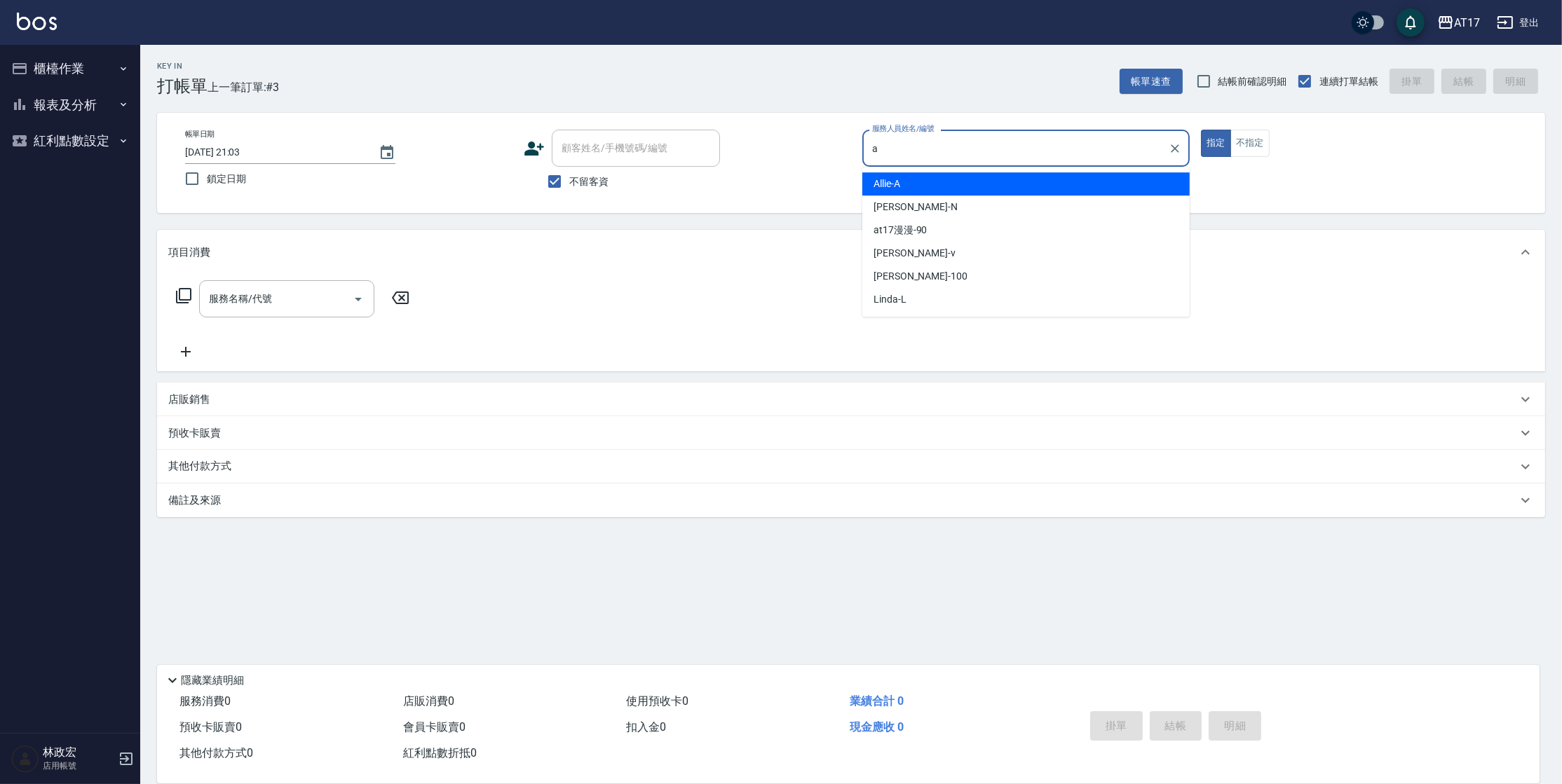
type input "Allie-A"
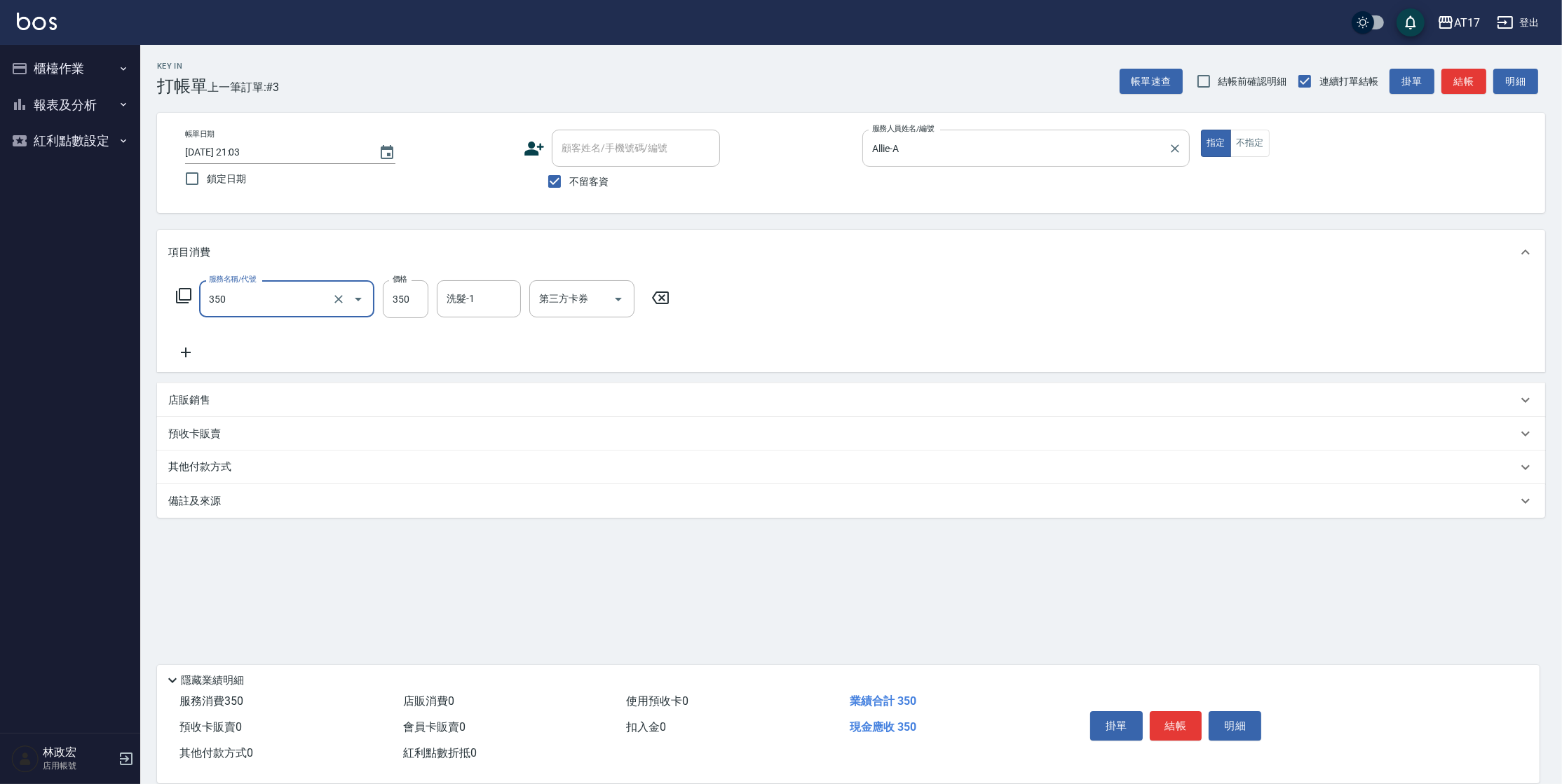
type input "350洗髮(350)"
type input "[PERSON_NAME]-27"
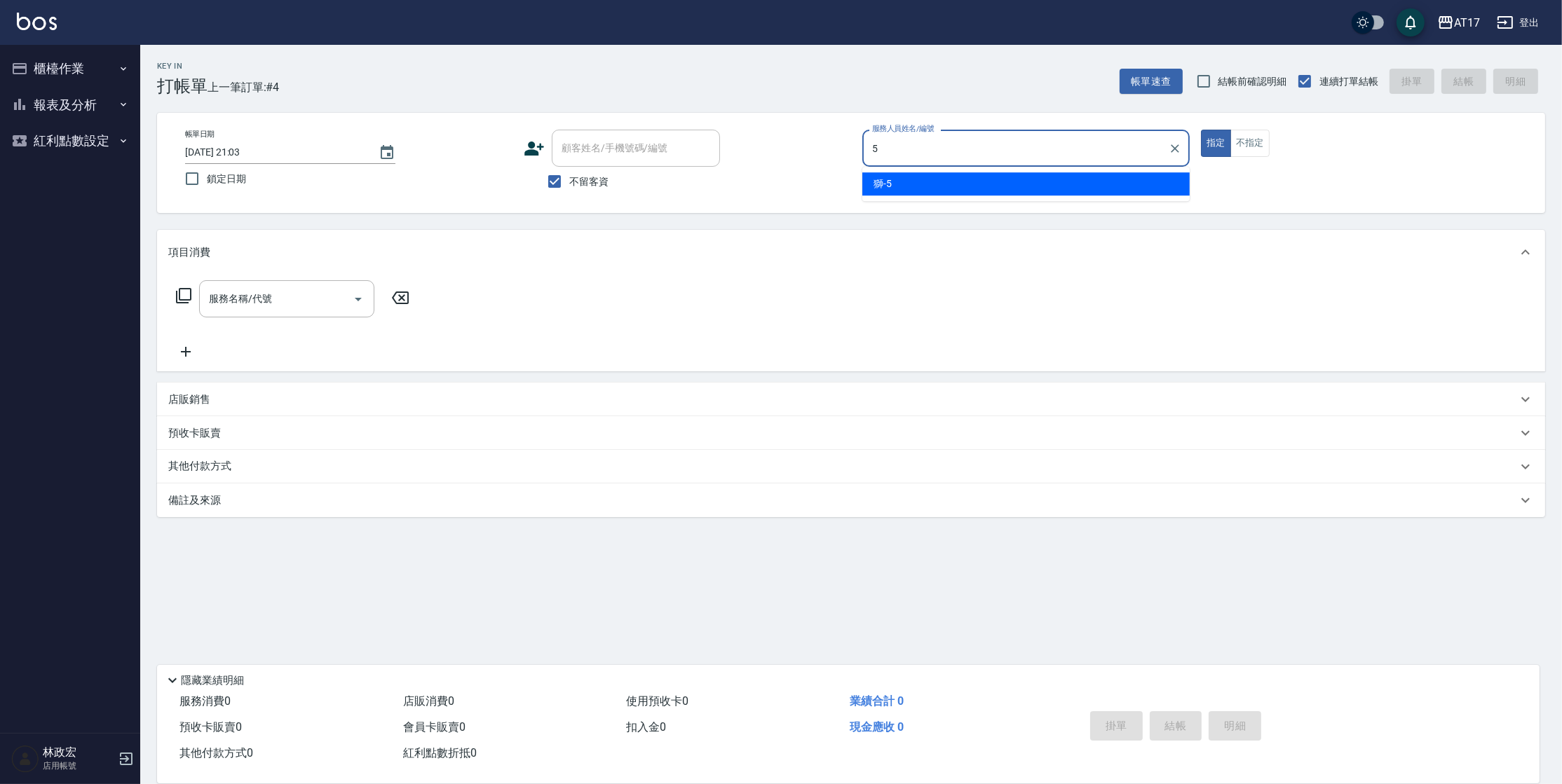
type input "獅-5"
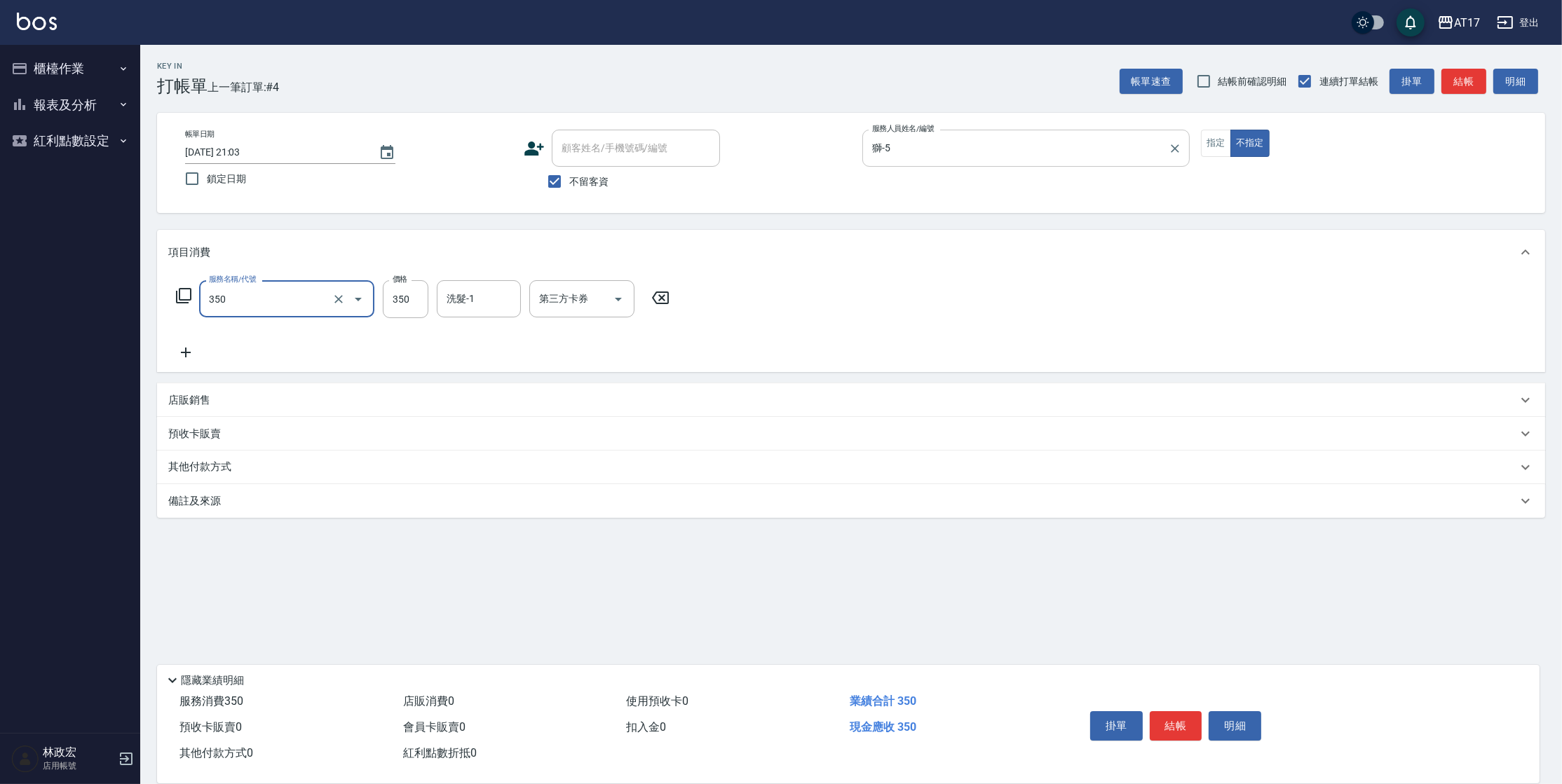
type input "350洗髮(350)"
type input "[PERSON_NAME]-22"
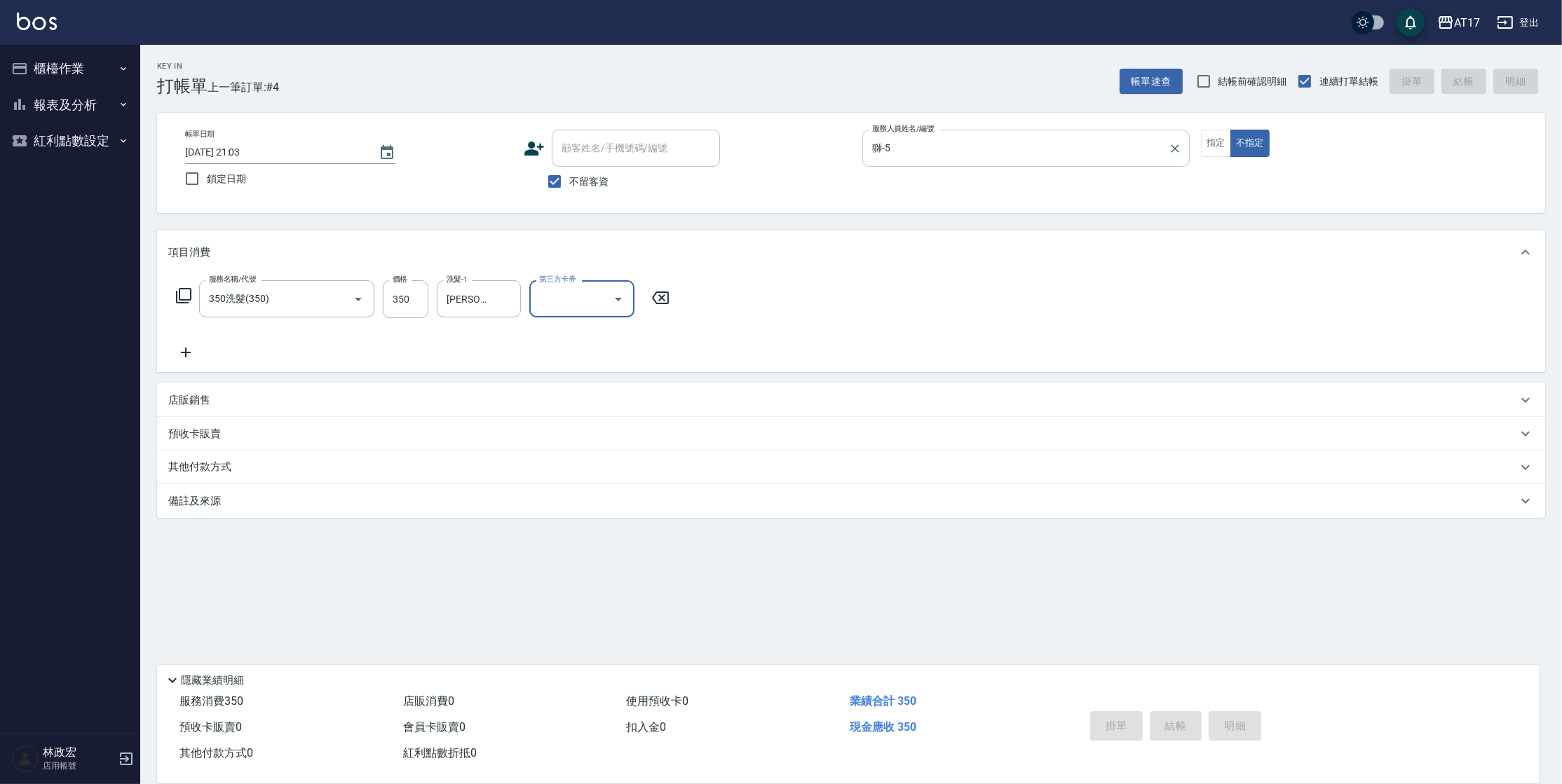
type input "[DATE] 21:04"
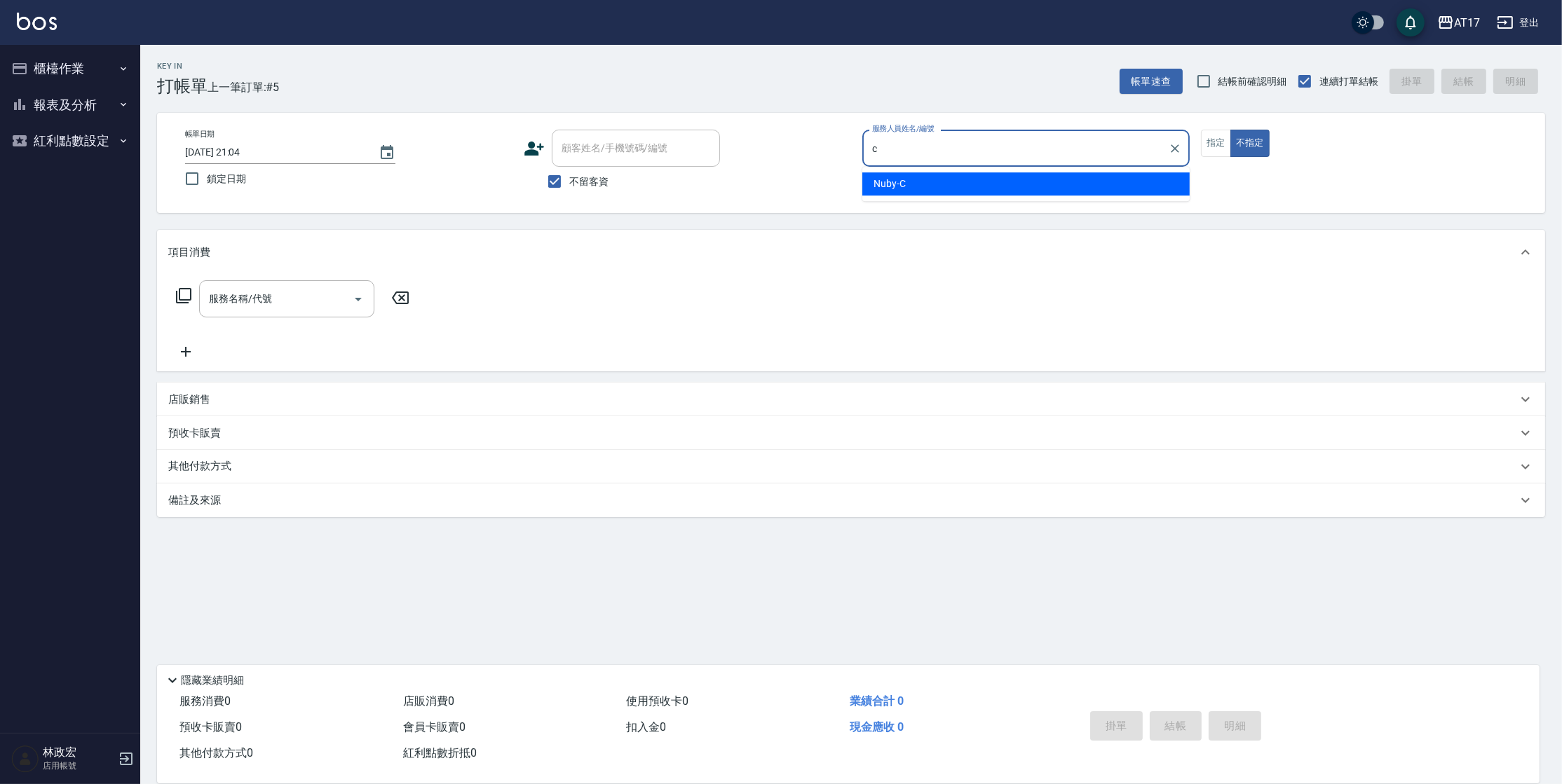
type input "Nuby-C"
type button "false"
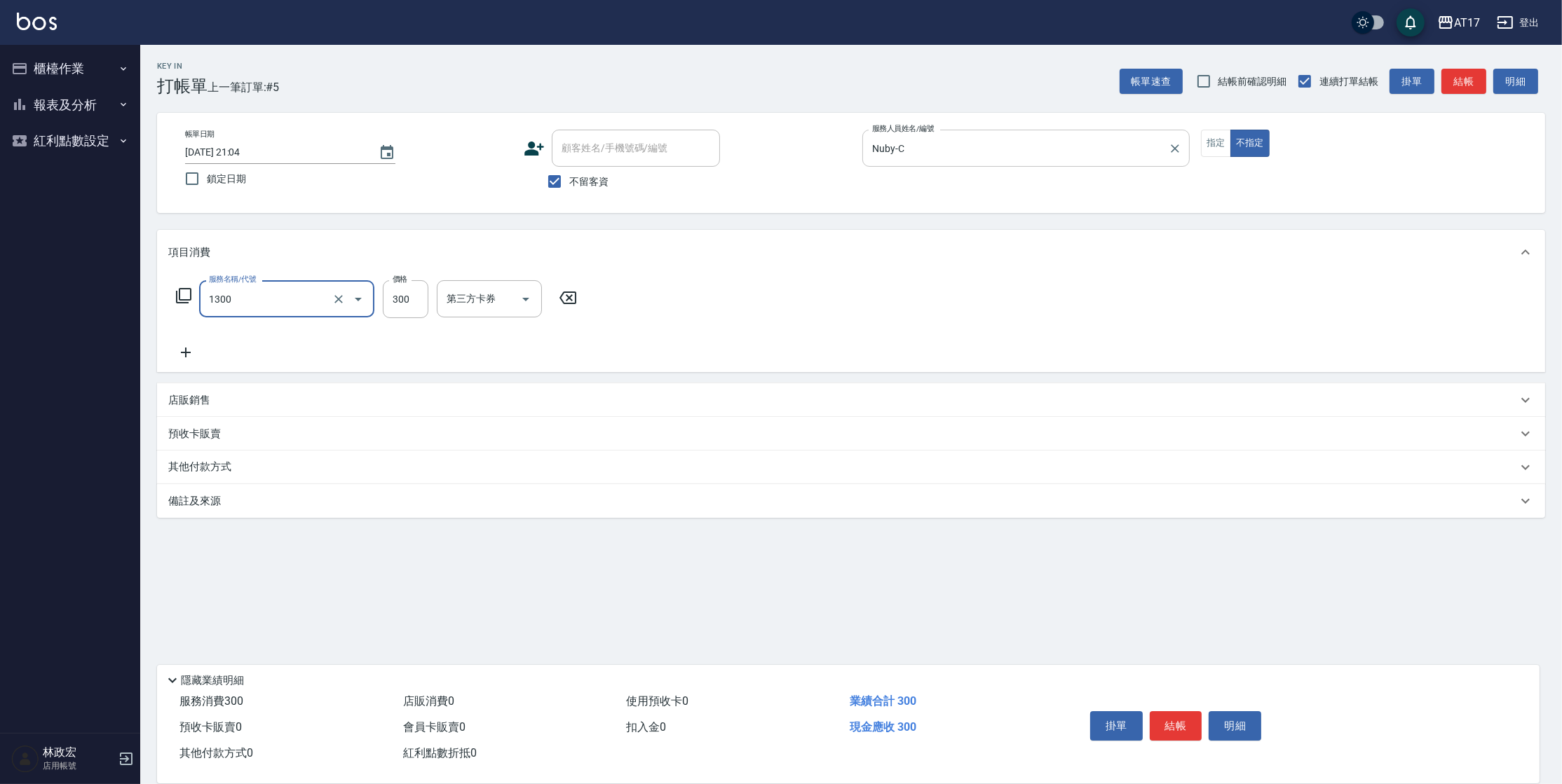
type input "一般洗髮(1300)"
type input "250"
type input "Winne-W"
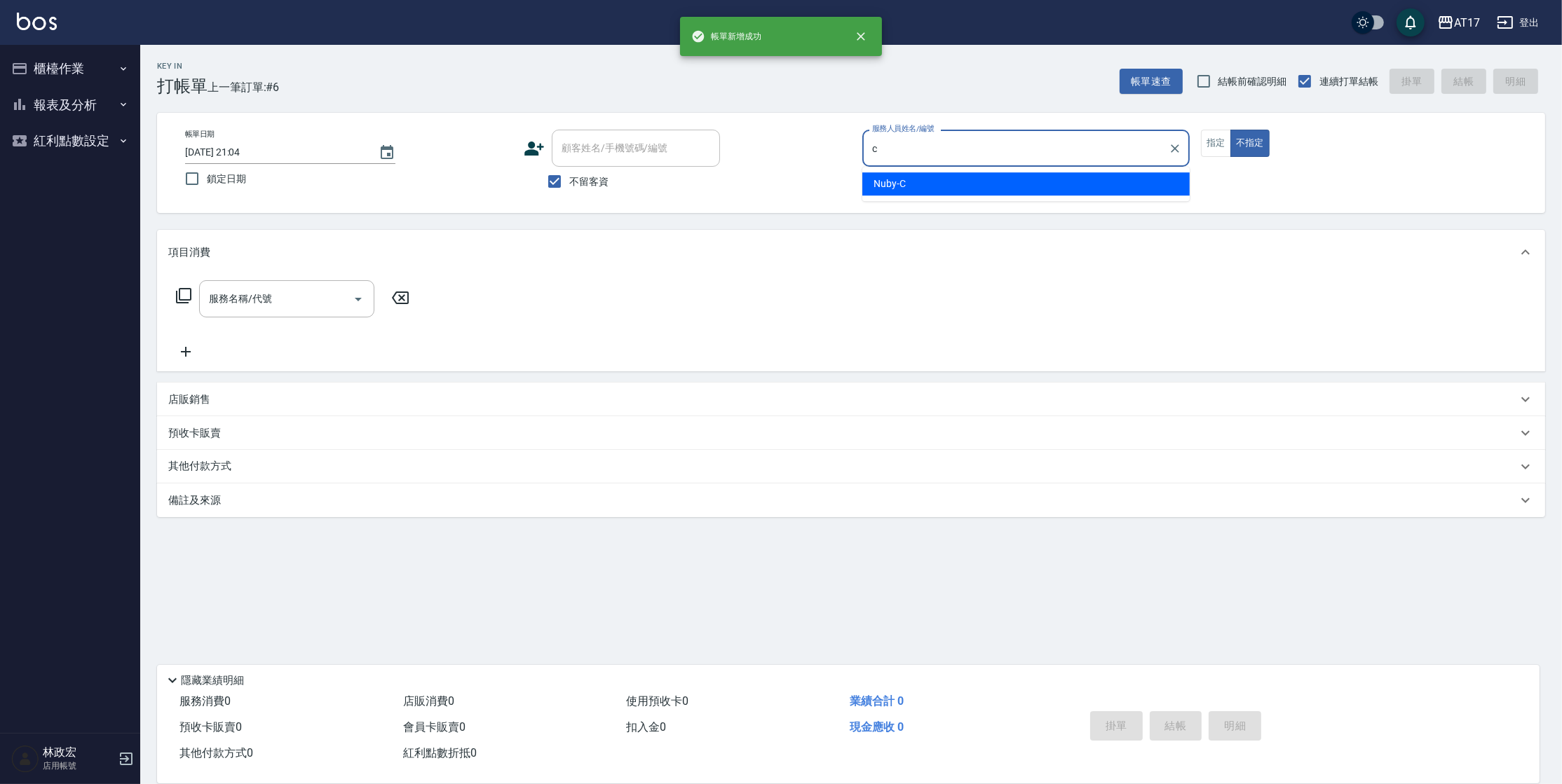
type input "Nuby-C"
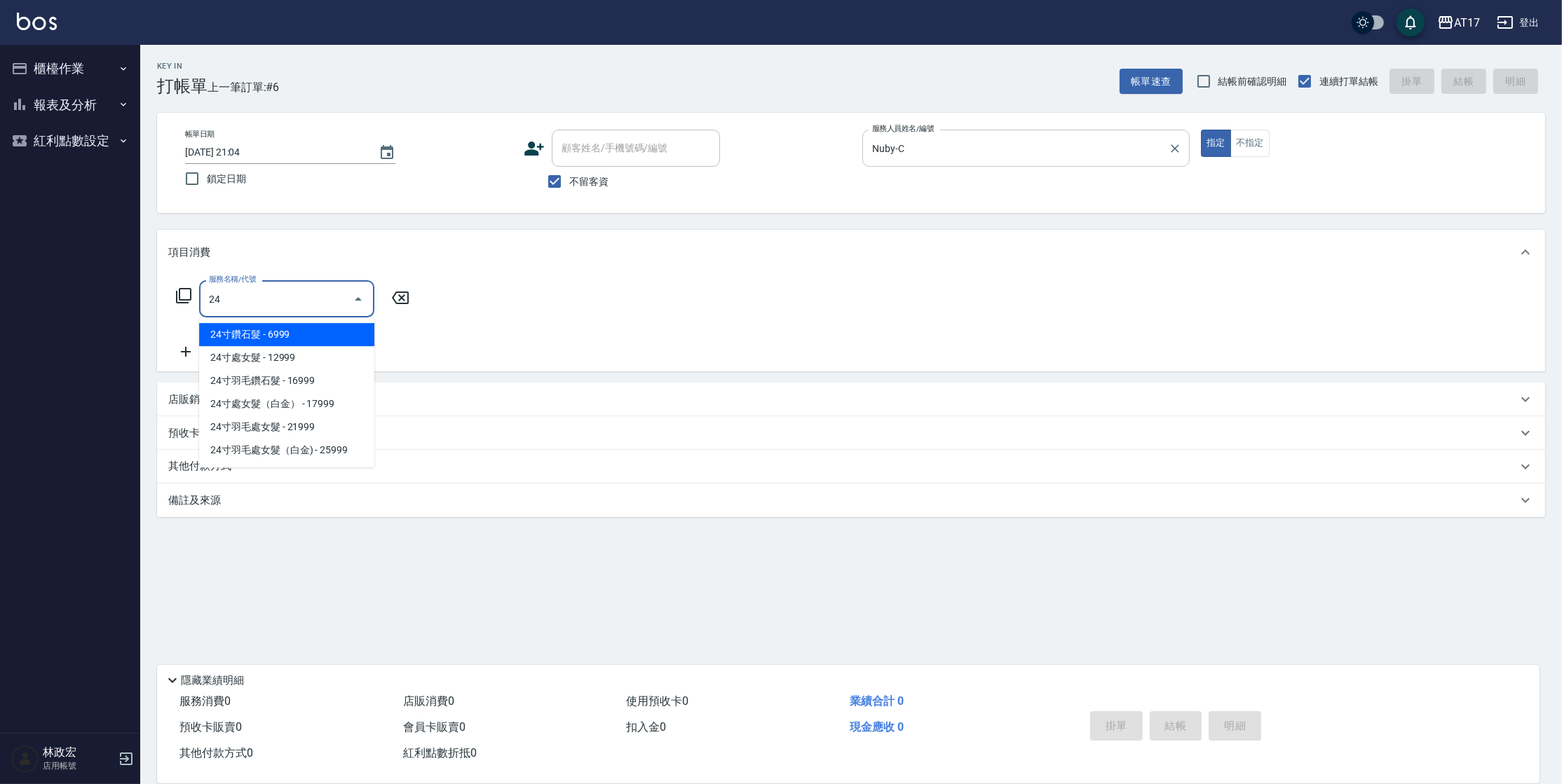
type input "2"
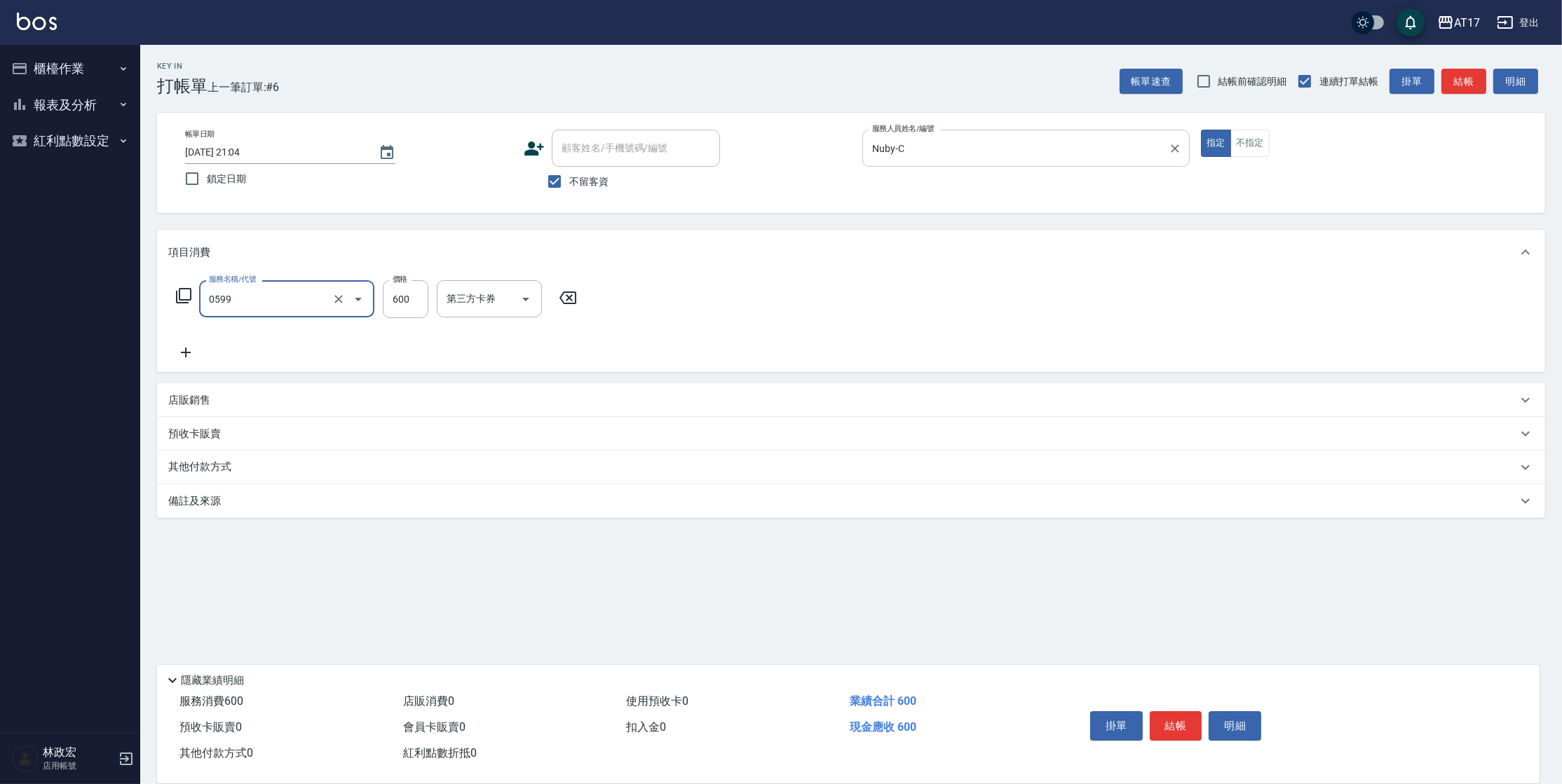
type input "精油-599(0599)"
type input "Winne-W"
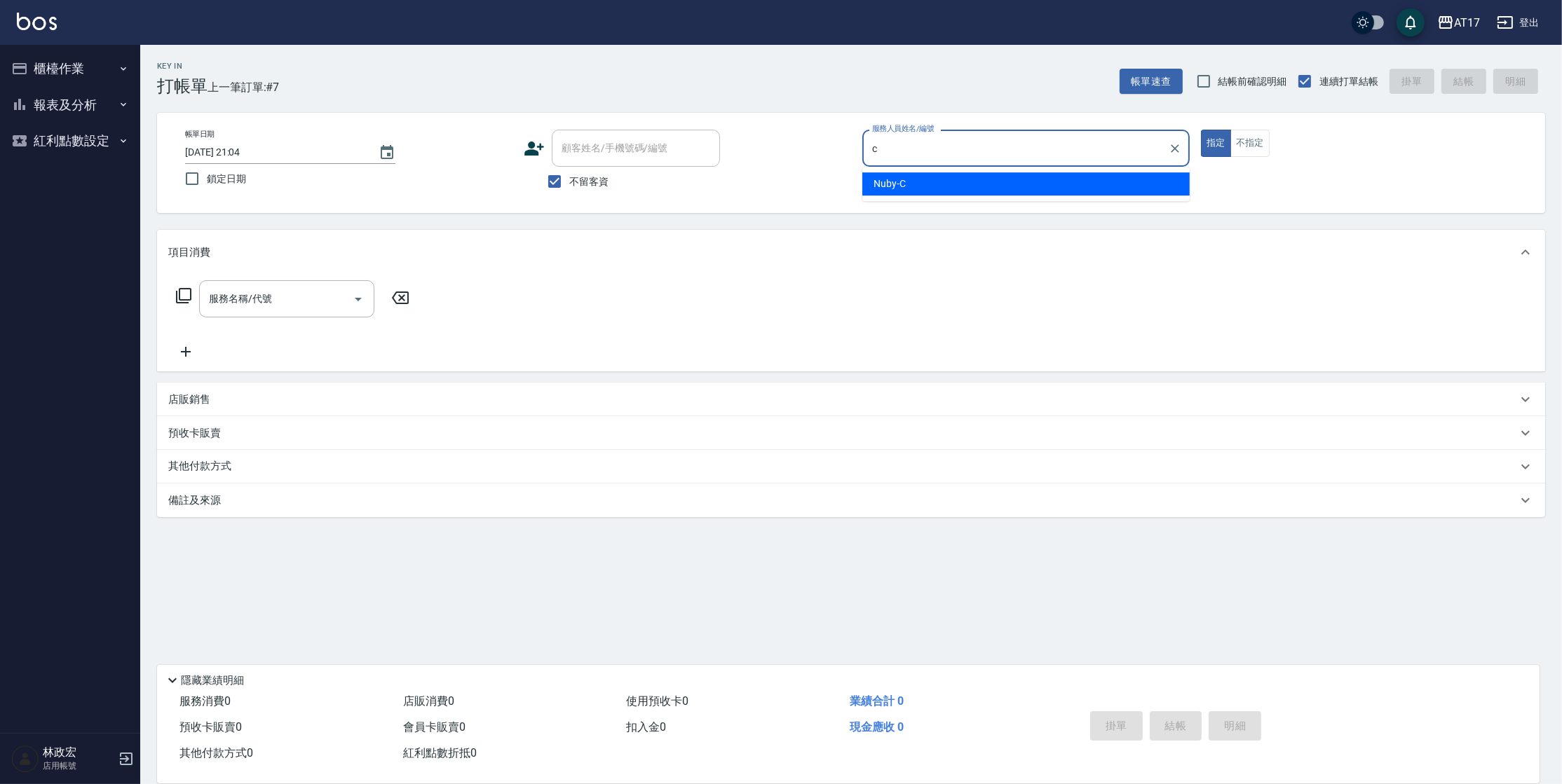
type input "Nuby-C"
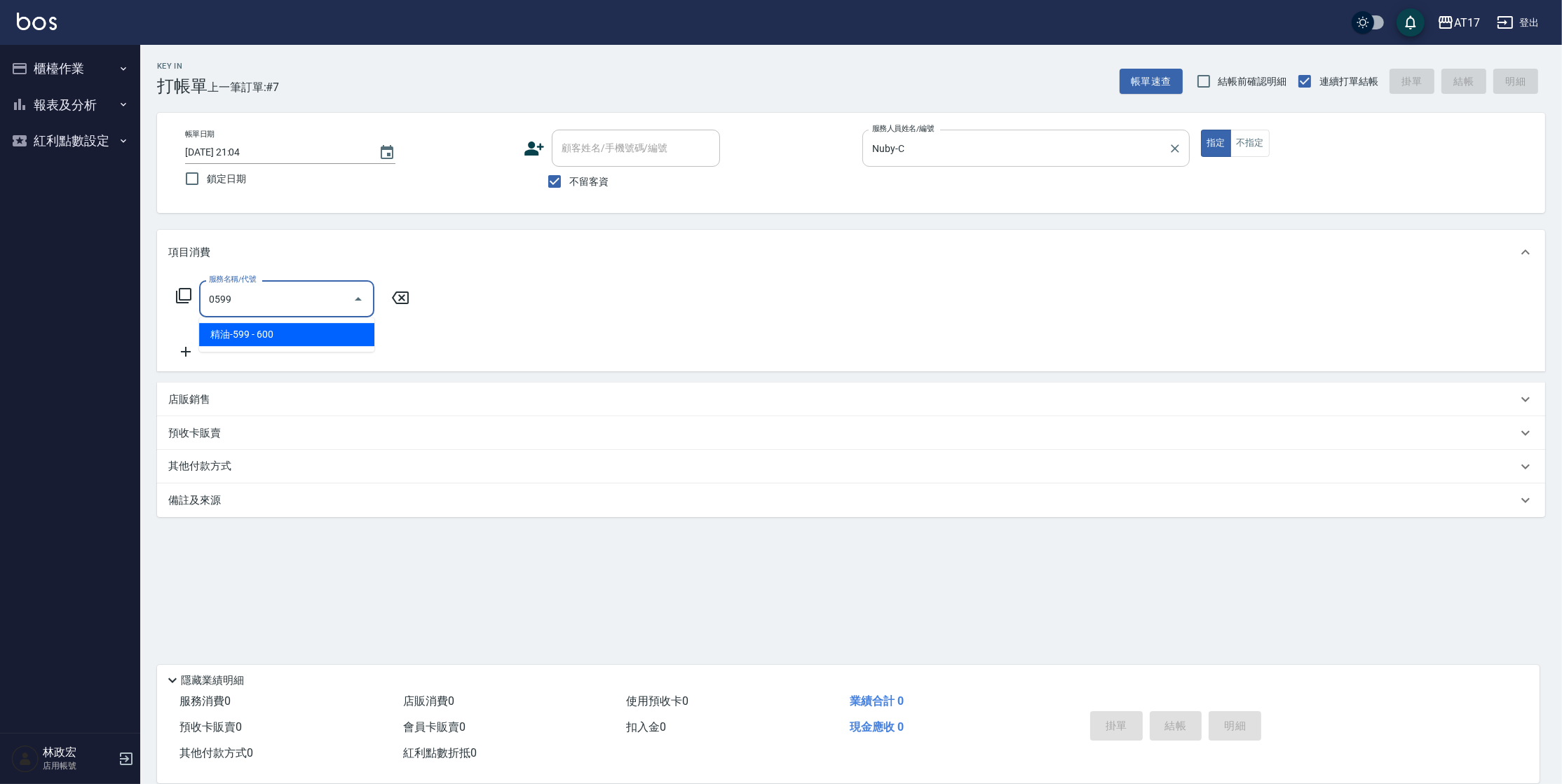
type input "精油-599(0599)"
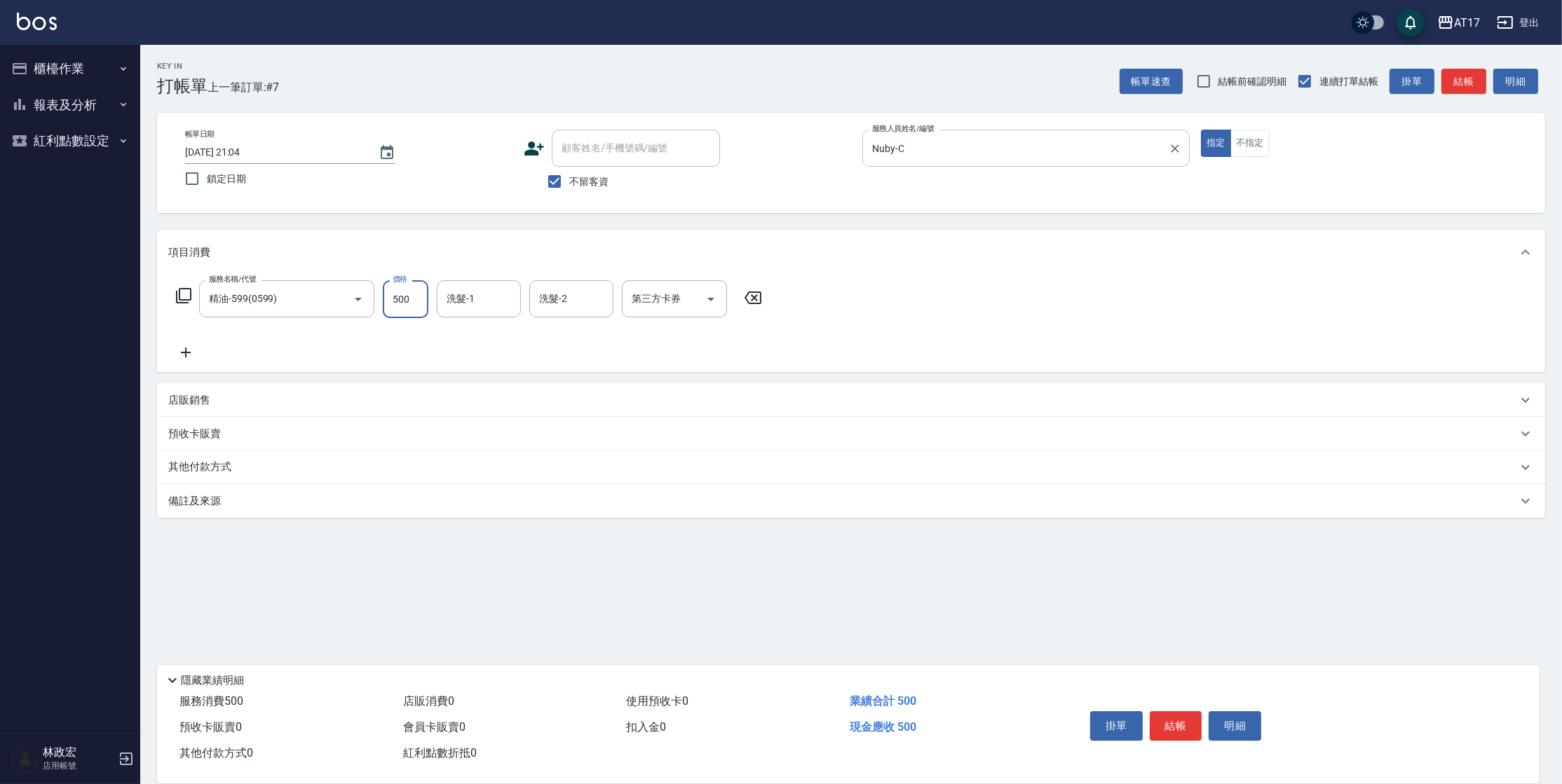
type input "500"
type input "Winne-W"
type input "儲值卡"
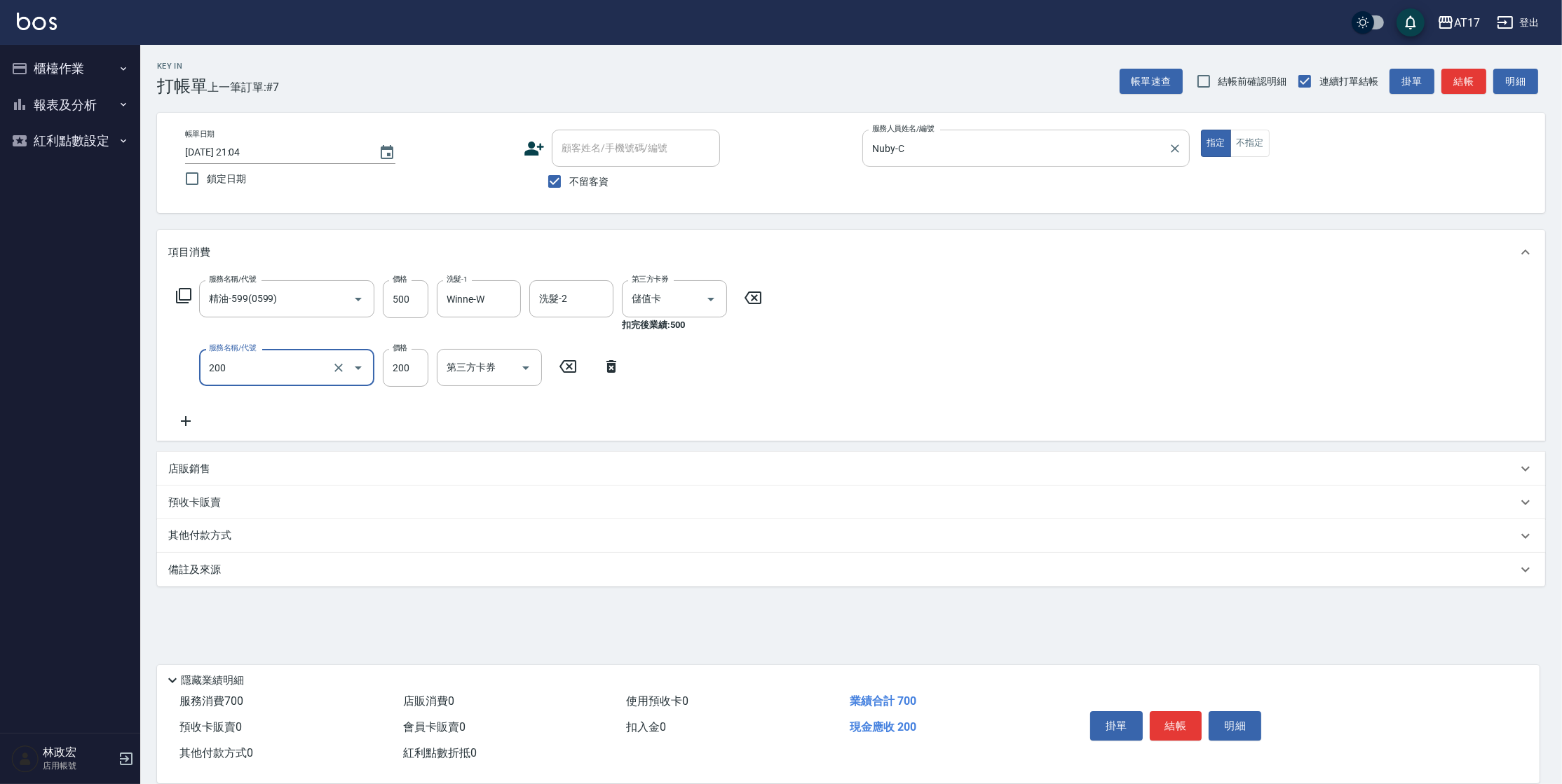
type input "剪髮(200)"
type input "400"
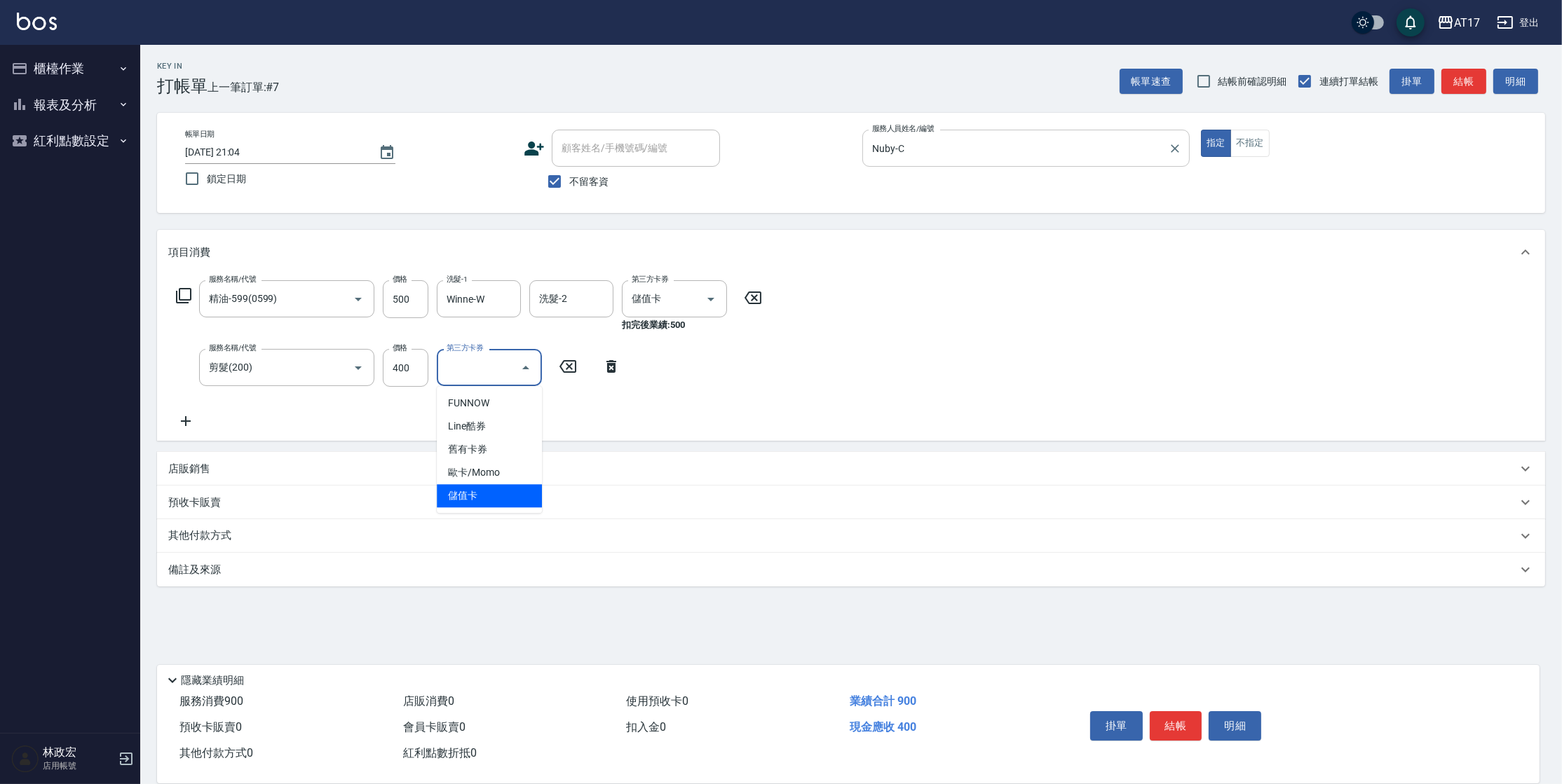
type input "儲值卡"
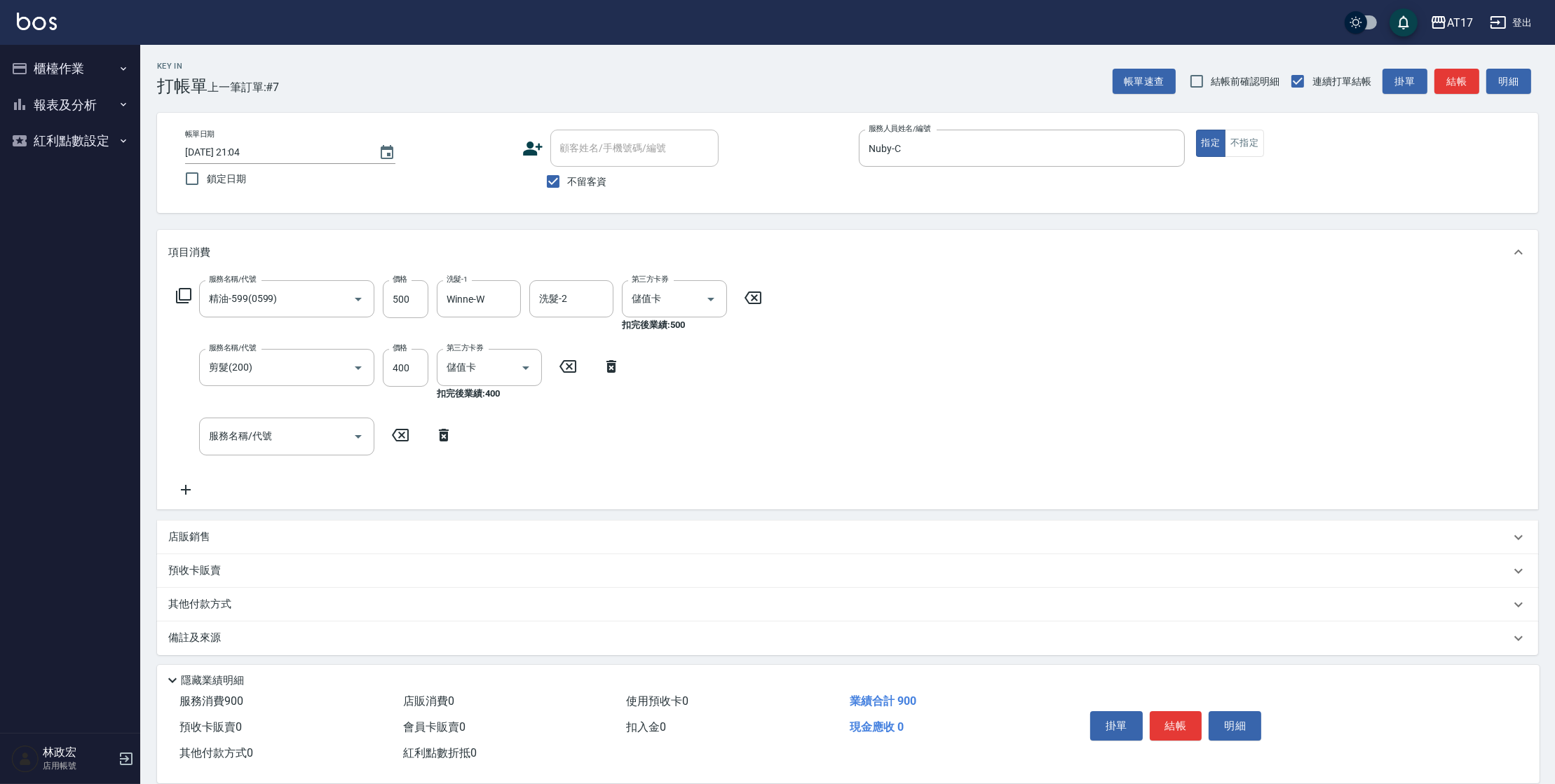
click at [204, 527] on div "店販銷售" at bounding box center [848, 537] width 1381 height 33
type input "Nuby-C"
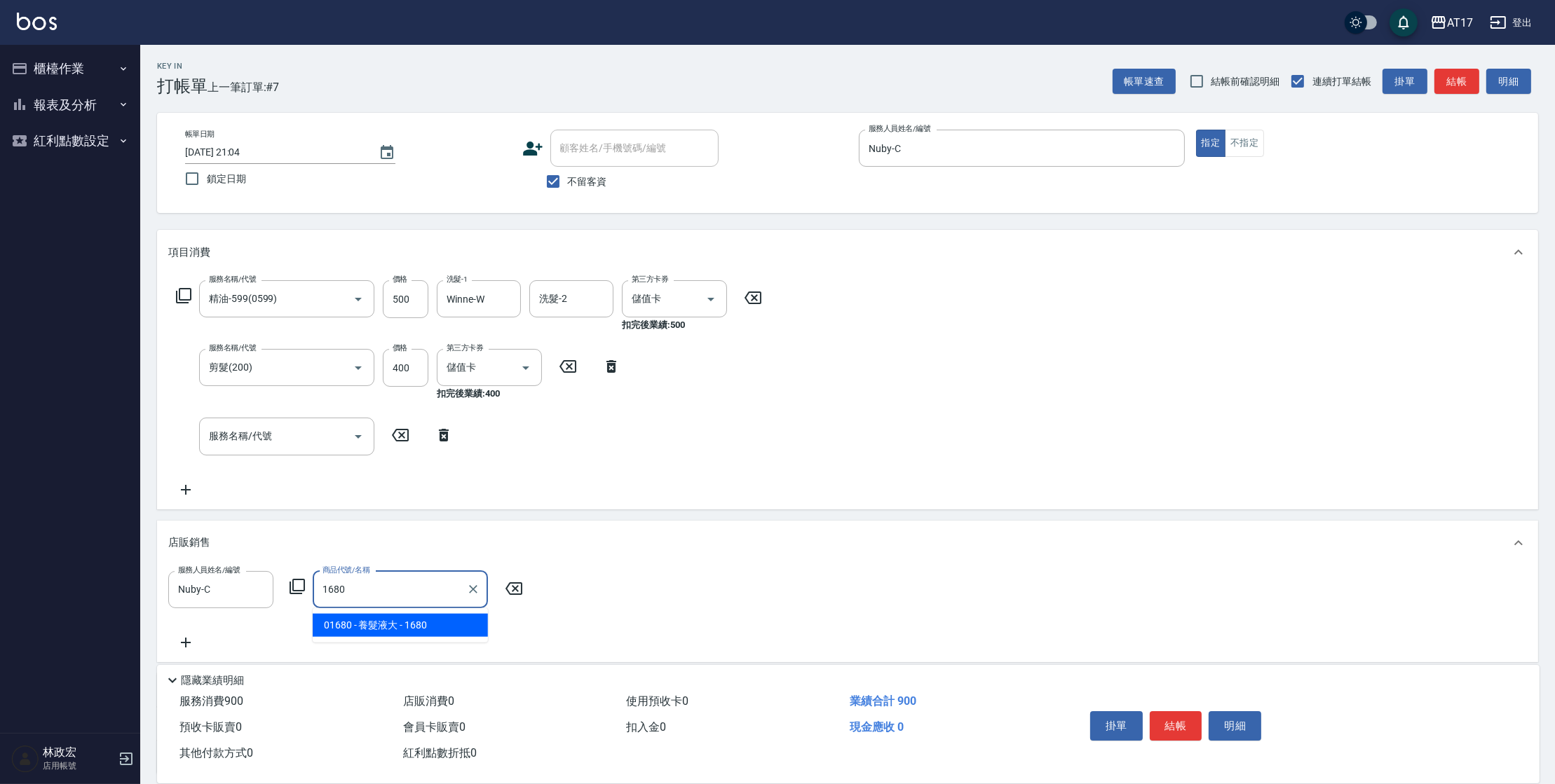
type input "養髮液大"
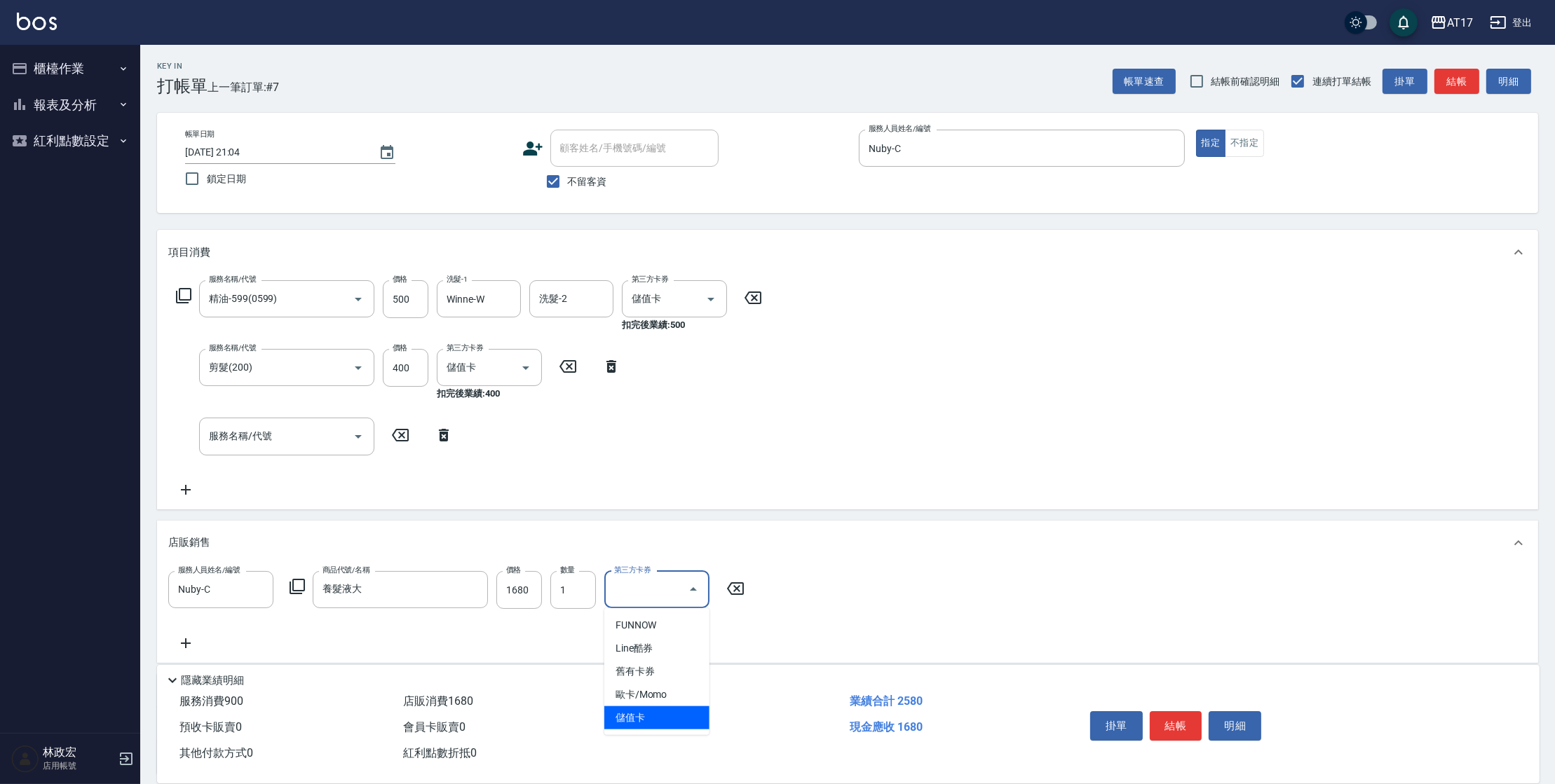
type input "儲值卡"
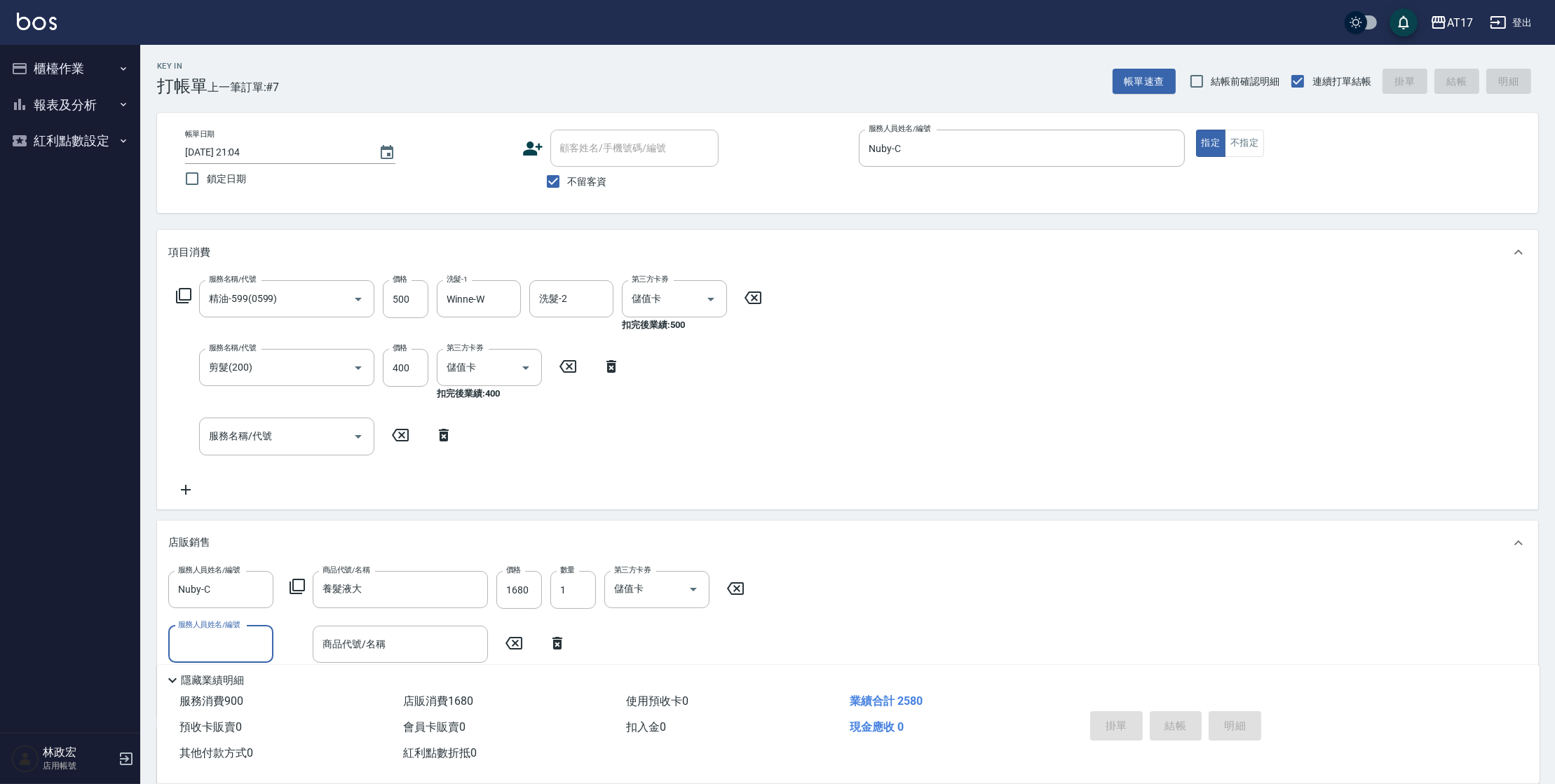
type input "[DATE] 21:05"
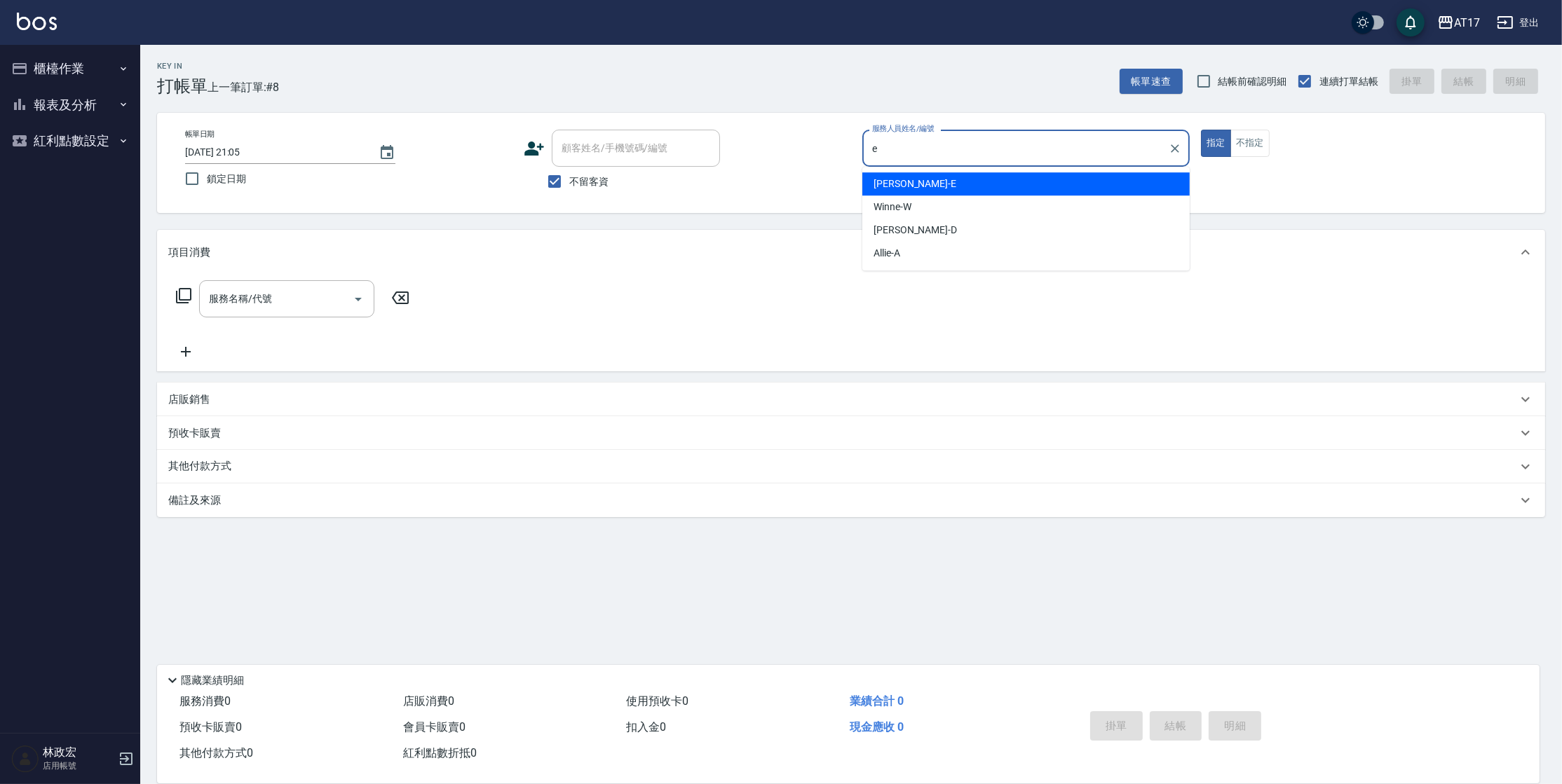
type input "[PERSON_NAME]-E"
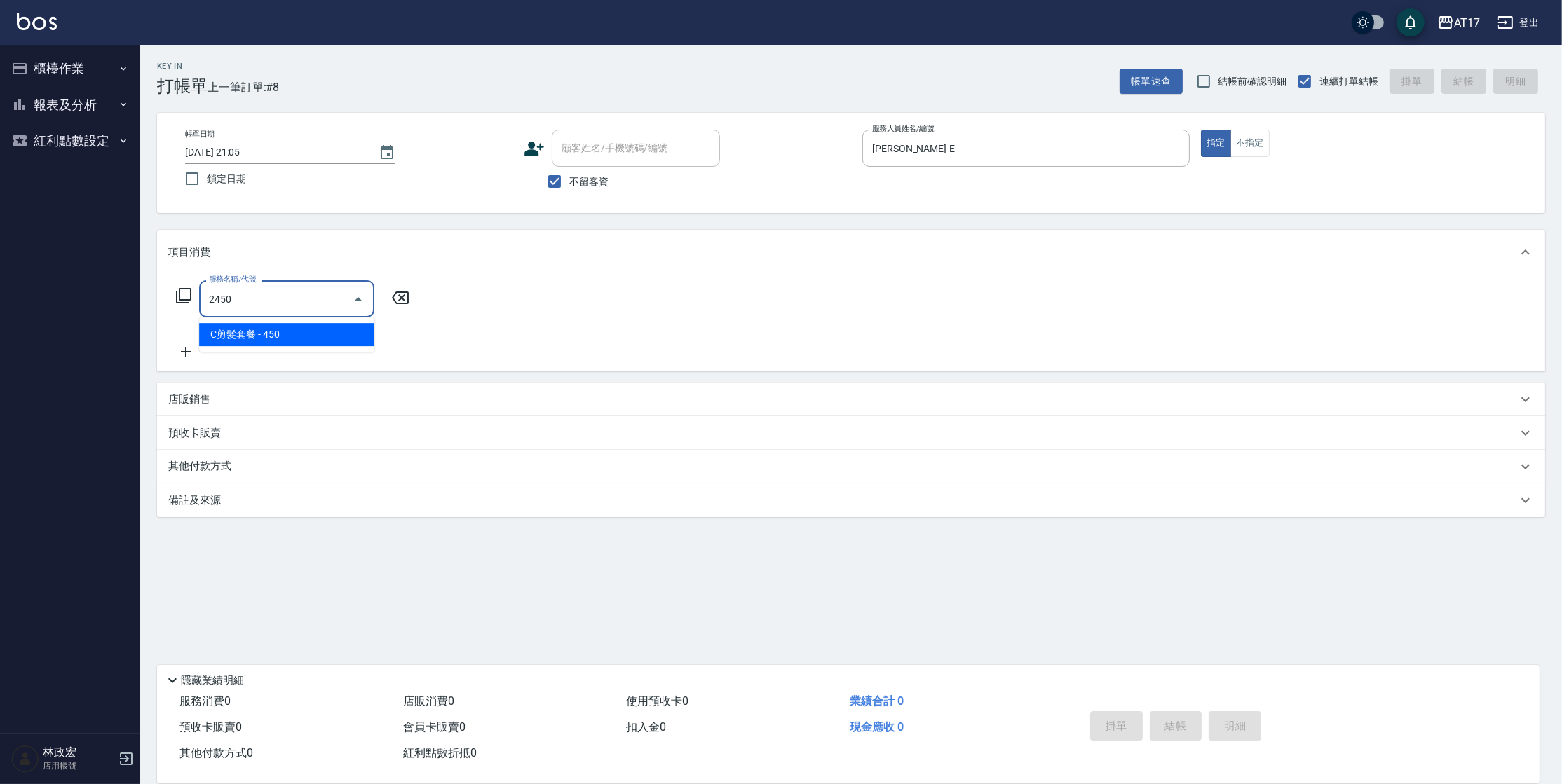
type input "C剪髮套餐(2450)"
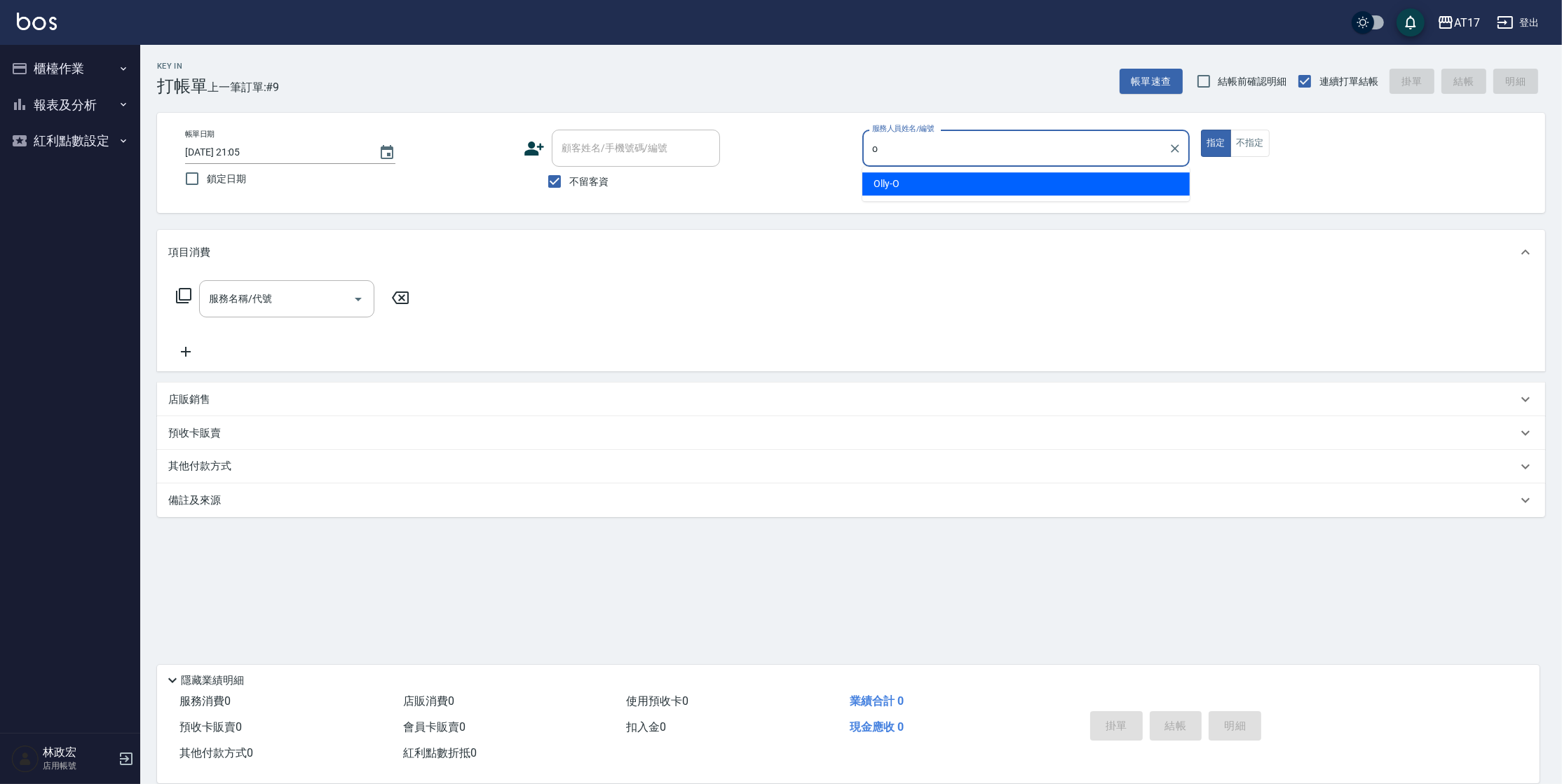
type input "Olly-O"
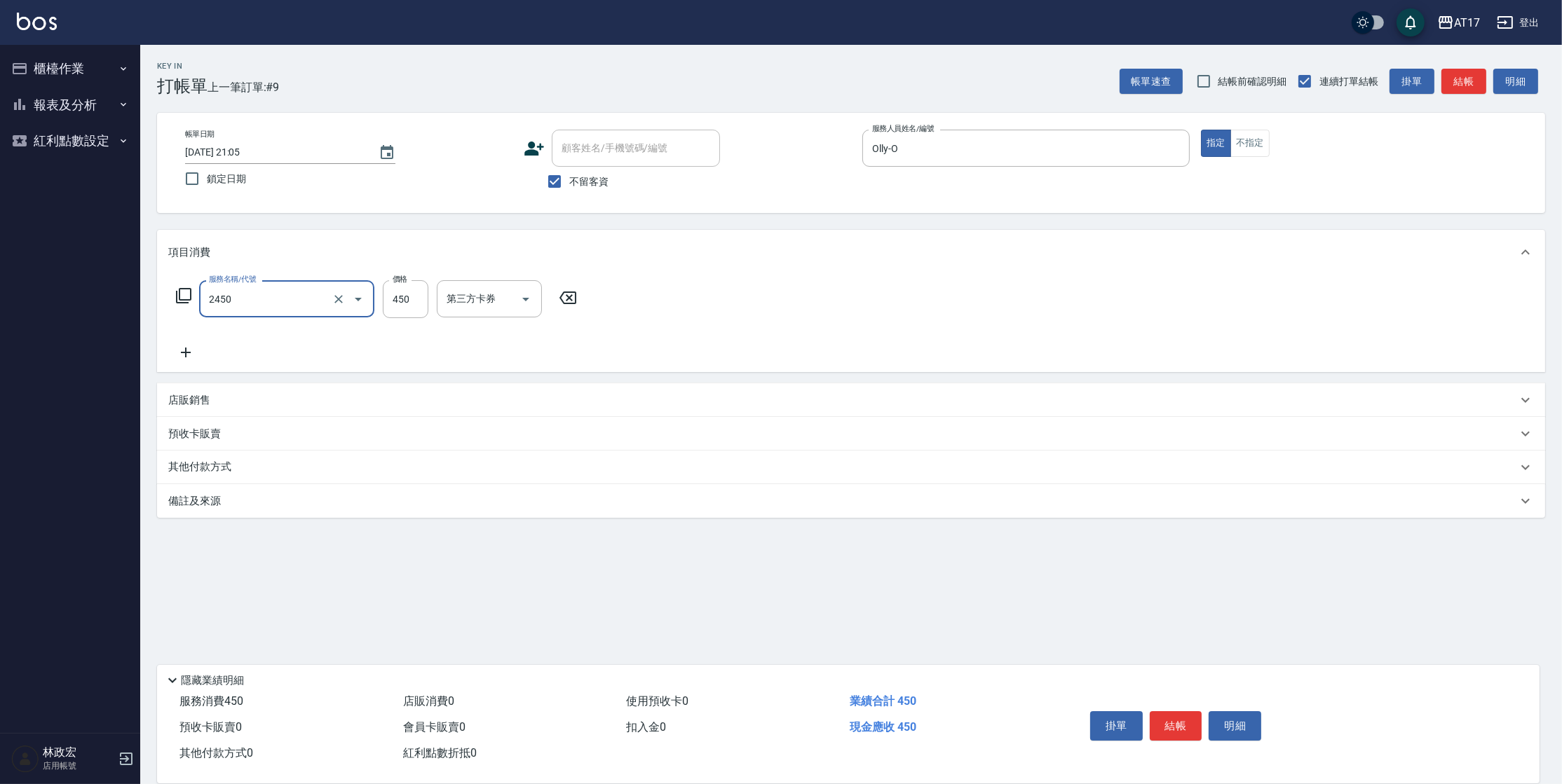
type input "C剪髮套餐(2450)"
type input "500"
type input "[PERSON_NAME]-55"
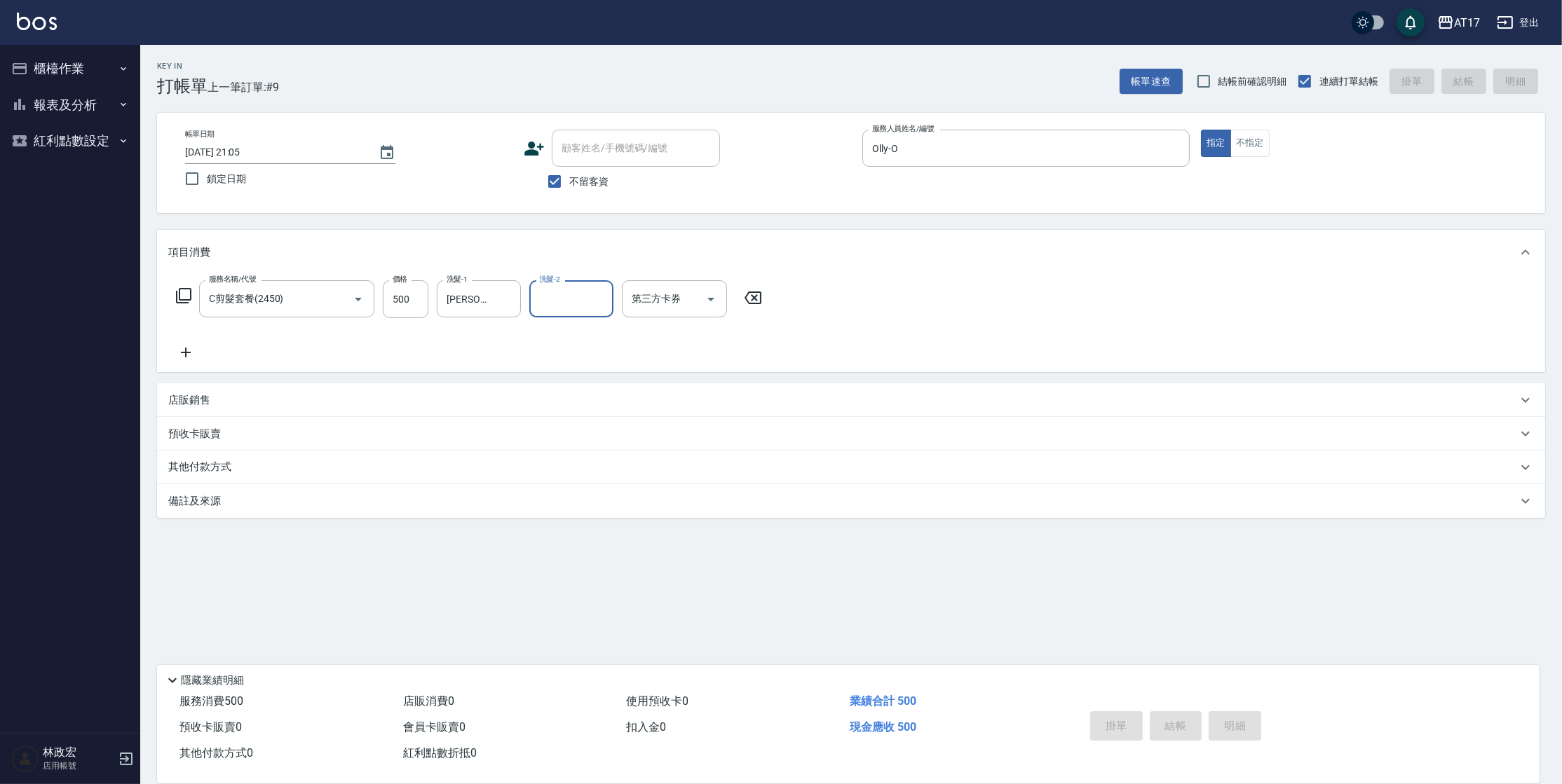
type input "[DATE] 21:06"
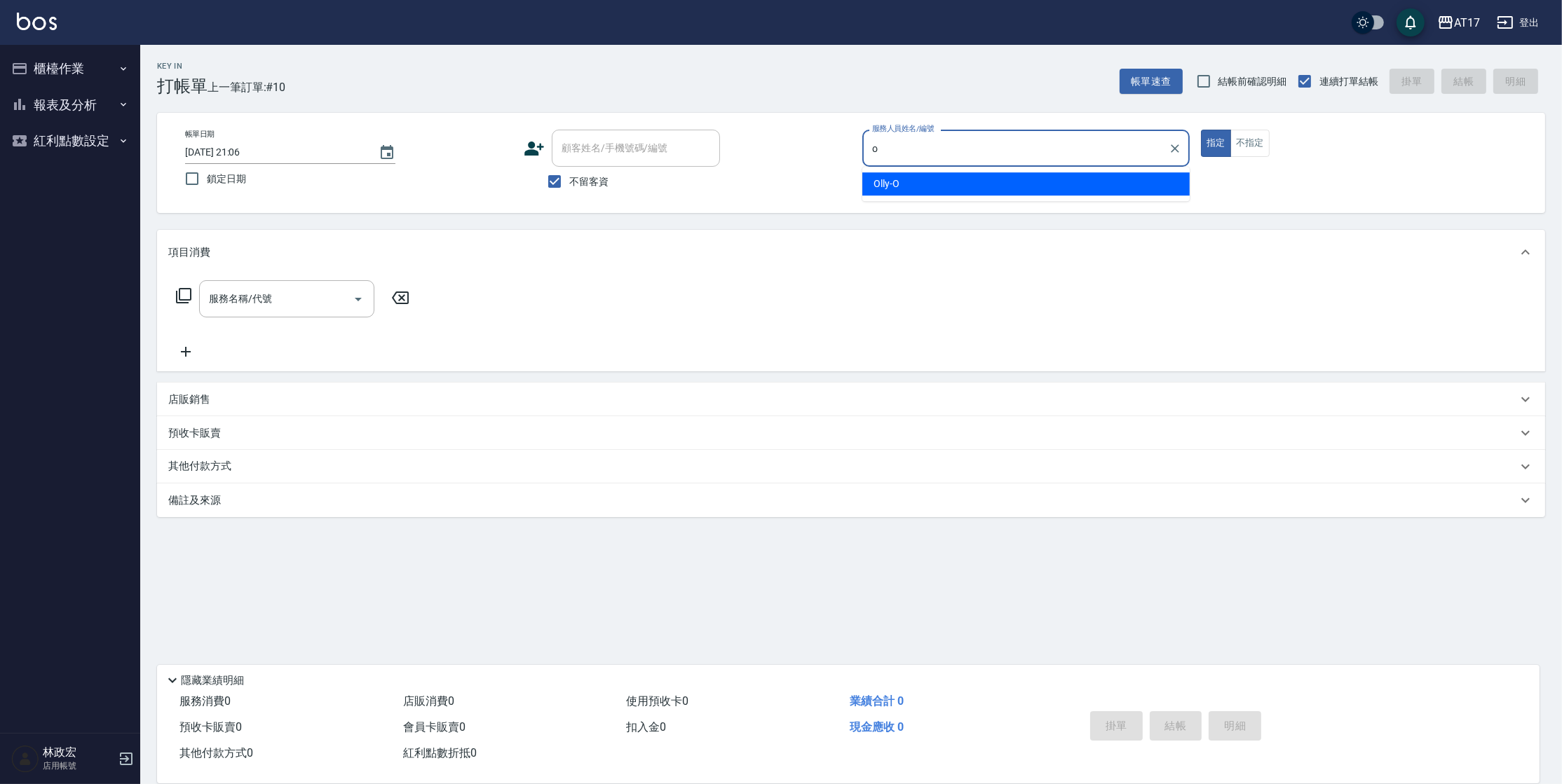
type input "Olly-O"
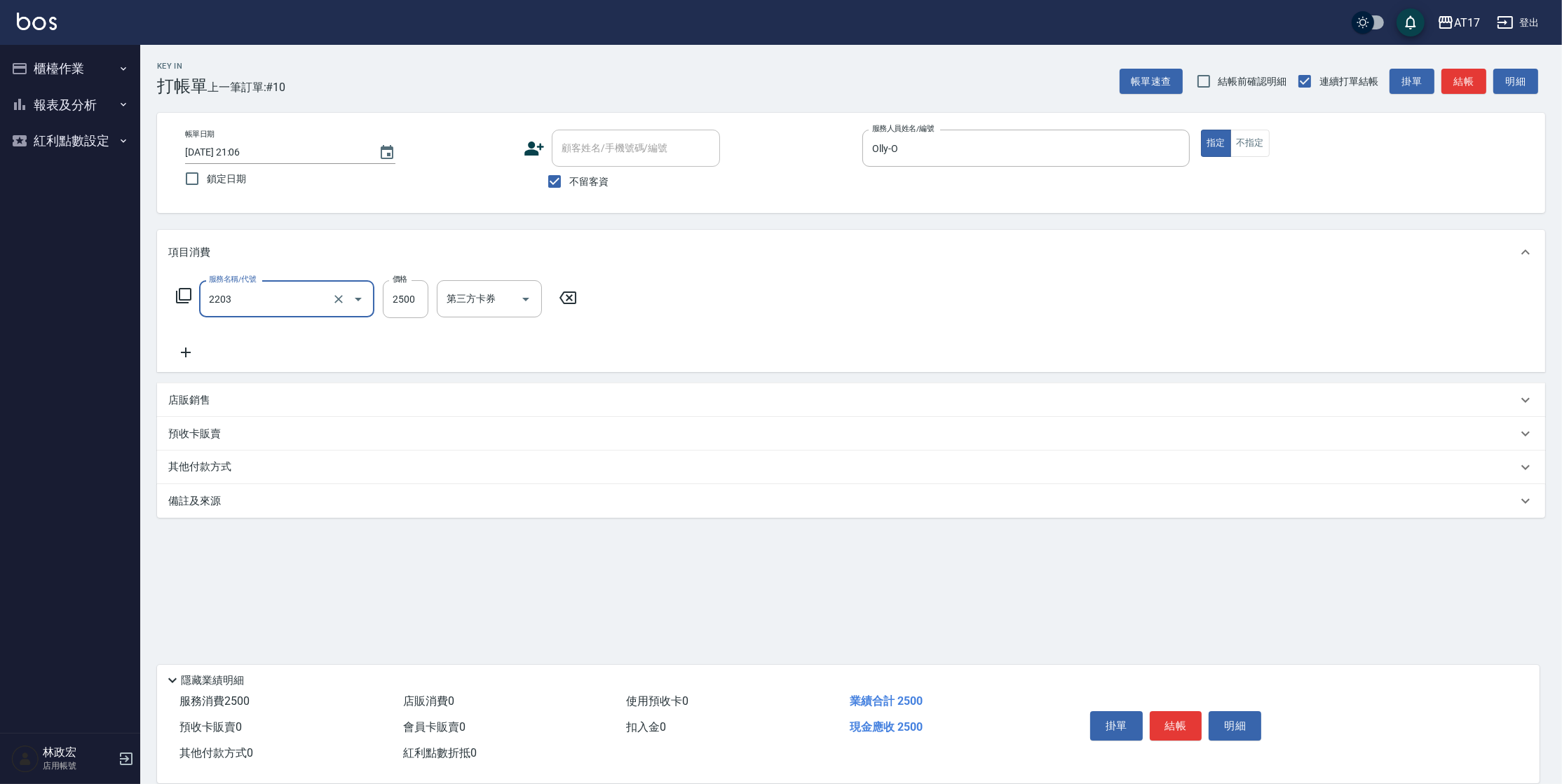
type input "燙髮C餐(短髮)(2203)"
drag, startPoint x: 414, startPoint y: 300, endPoint x: 431, endPoint y: 302, distance: 17.1
click at [431, 302] on div "服務名稱/代號 燙髮C餐(短髮)(2203) 服務名稱/代號 價格 20003 價格 一人服務制-1 一人服務制-1 燙髮-1 燙髮-1 燙髮-2 燙髮-2 …" at bounding box center [608, 299] width 880 height 38
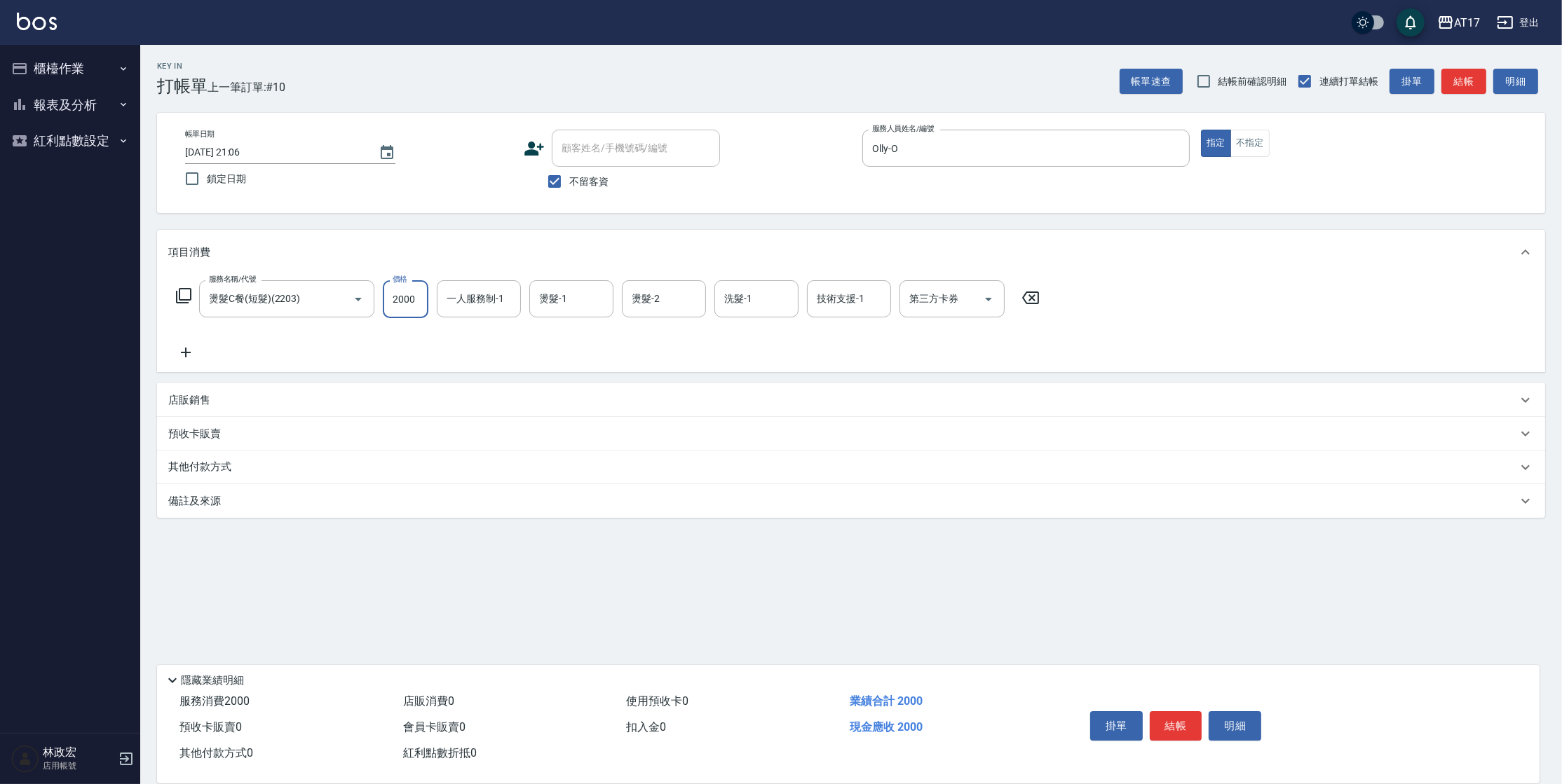
type input "2000"
type input "Olly-O"
type input "[PERSON_NAME]-55"
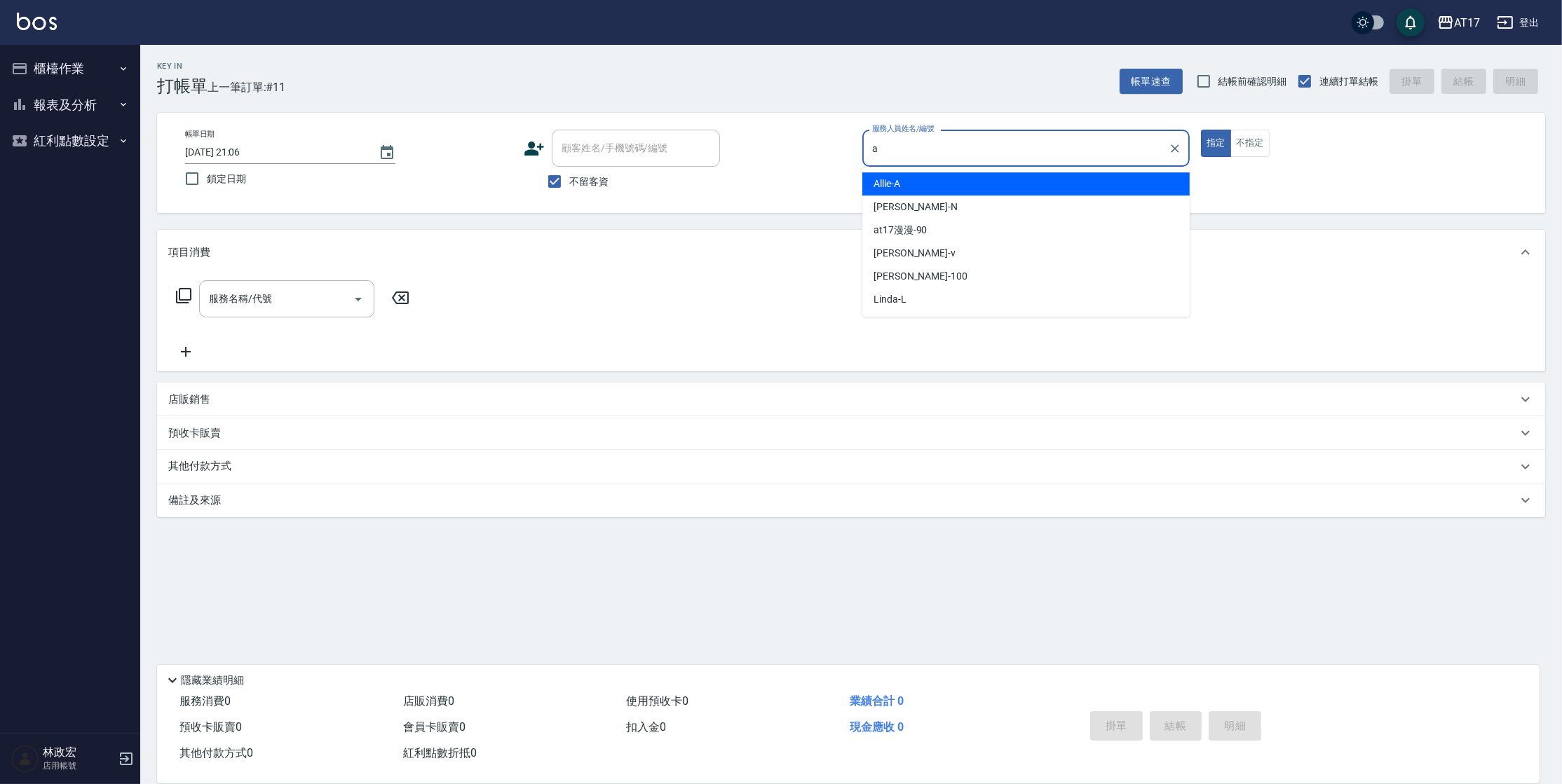
type input "Allie-A"
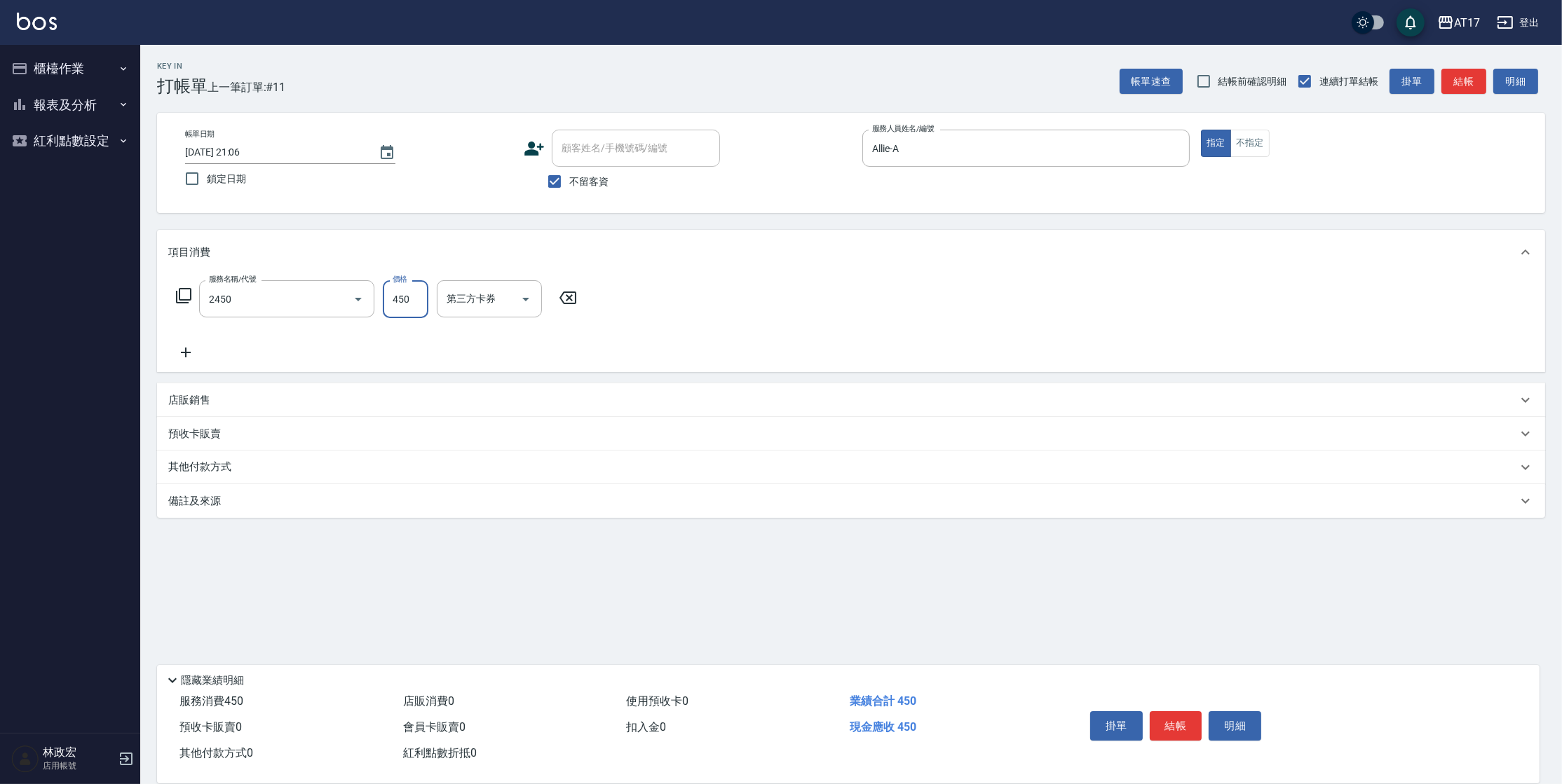
type input "C剪髮套餐(2450)"
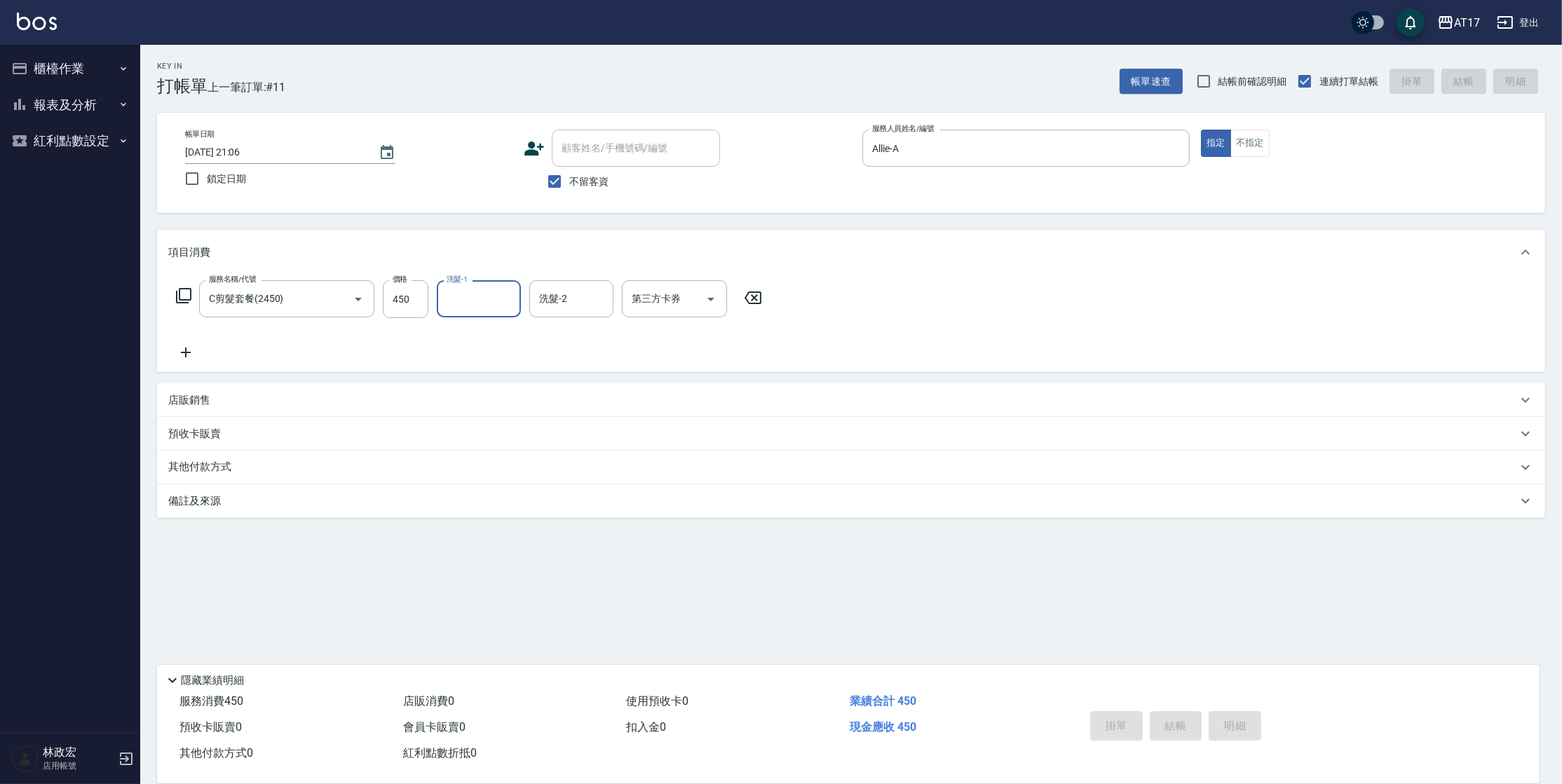
type input "[DATE] 21:07"
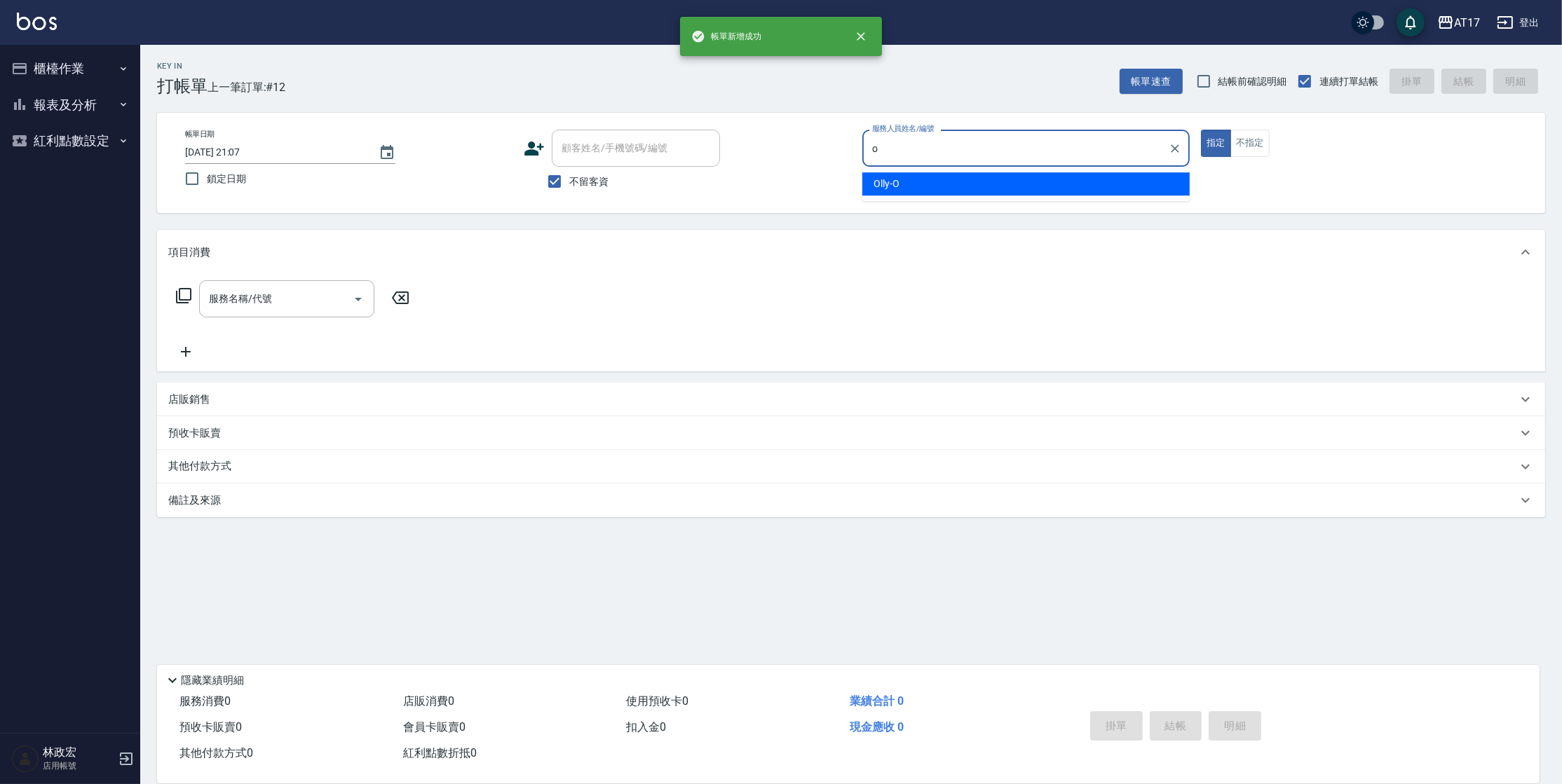
type input "Olly-O"
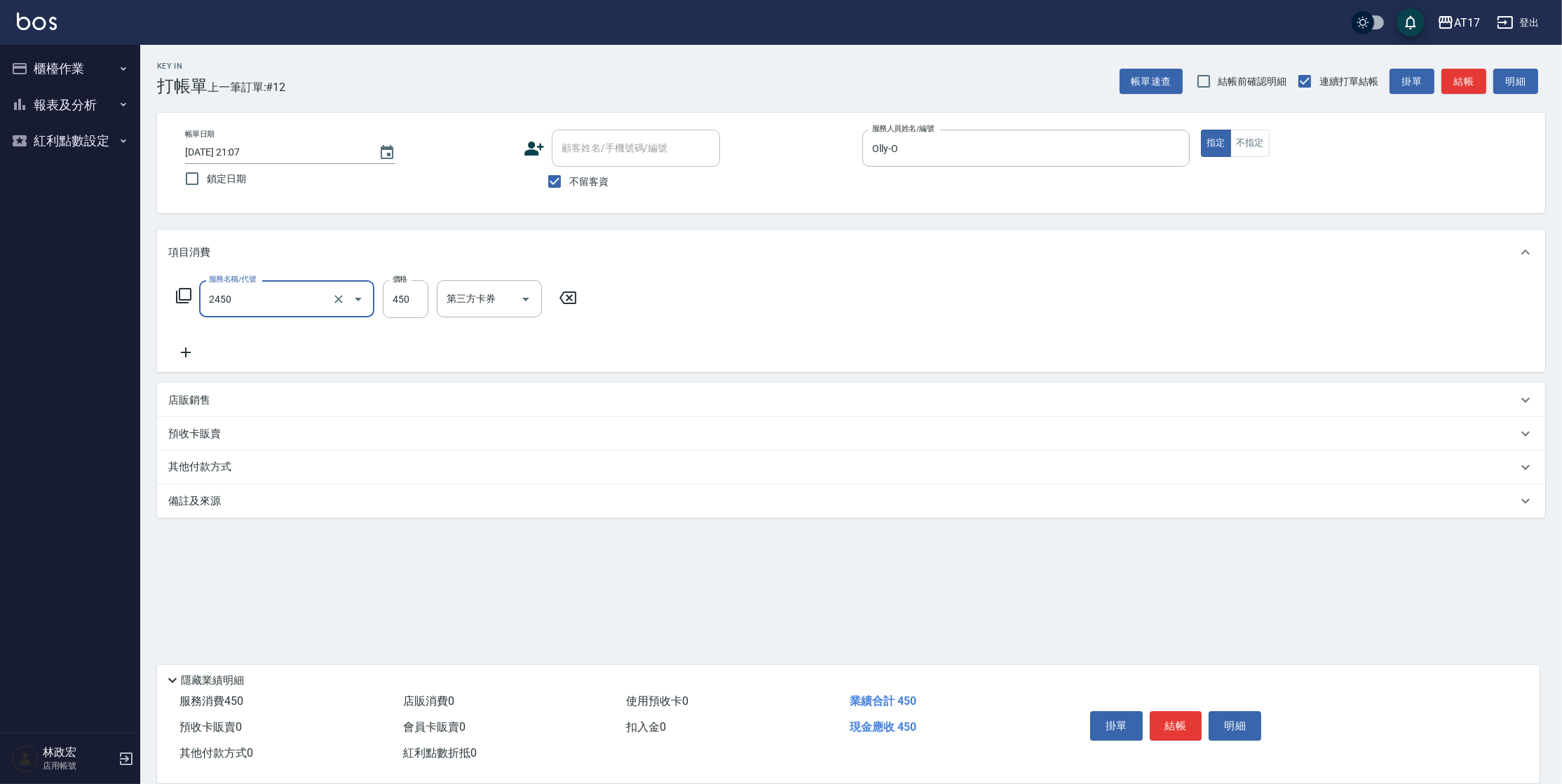
type input "C剪髮套餐(2450)"
type input "500"
type input "[PERSON_NAME]-22"
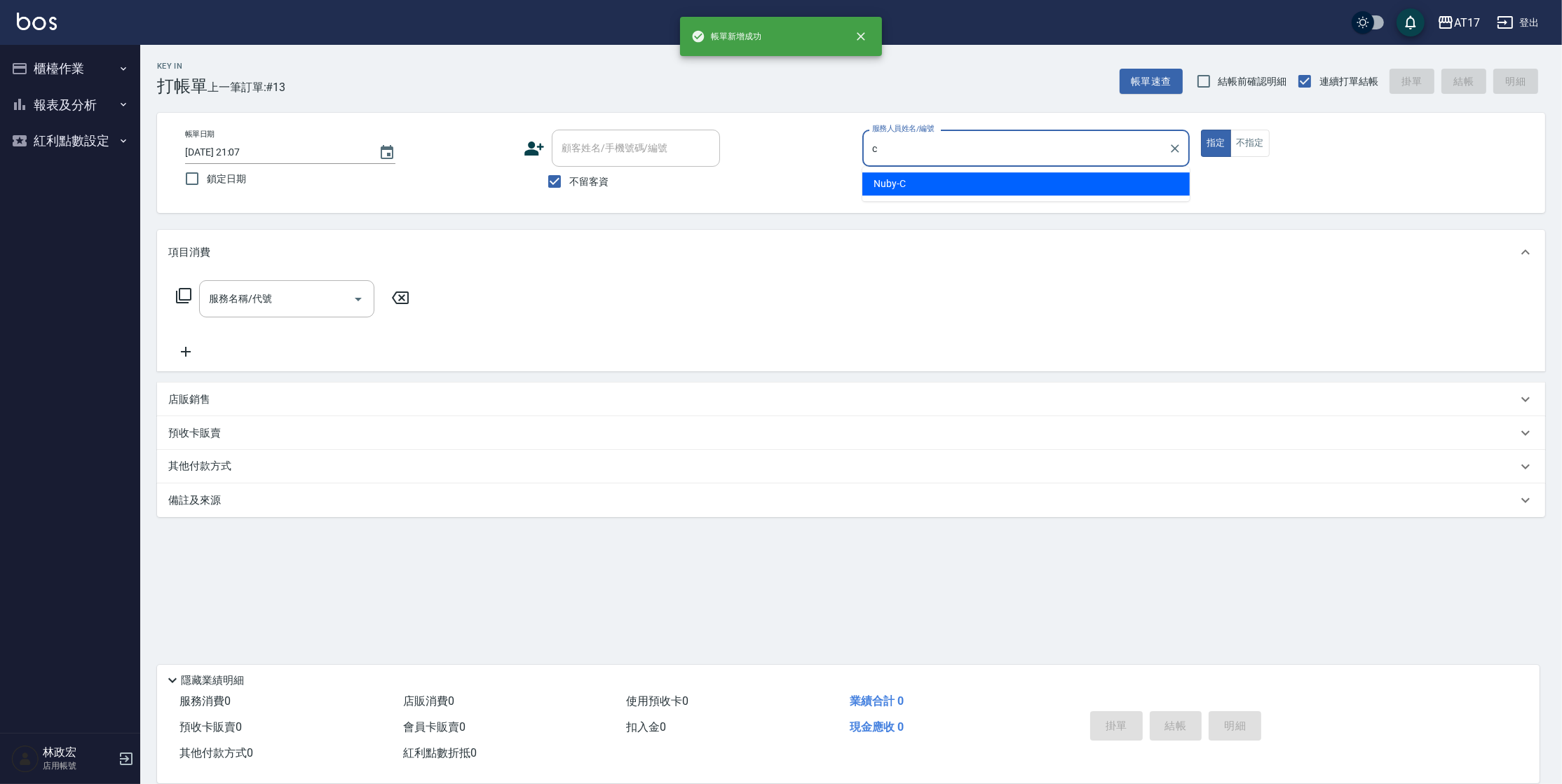
type input "Nuby-C"
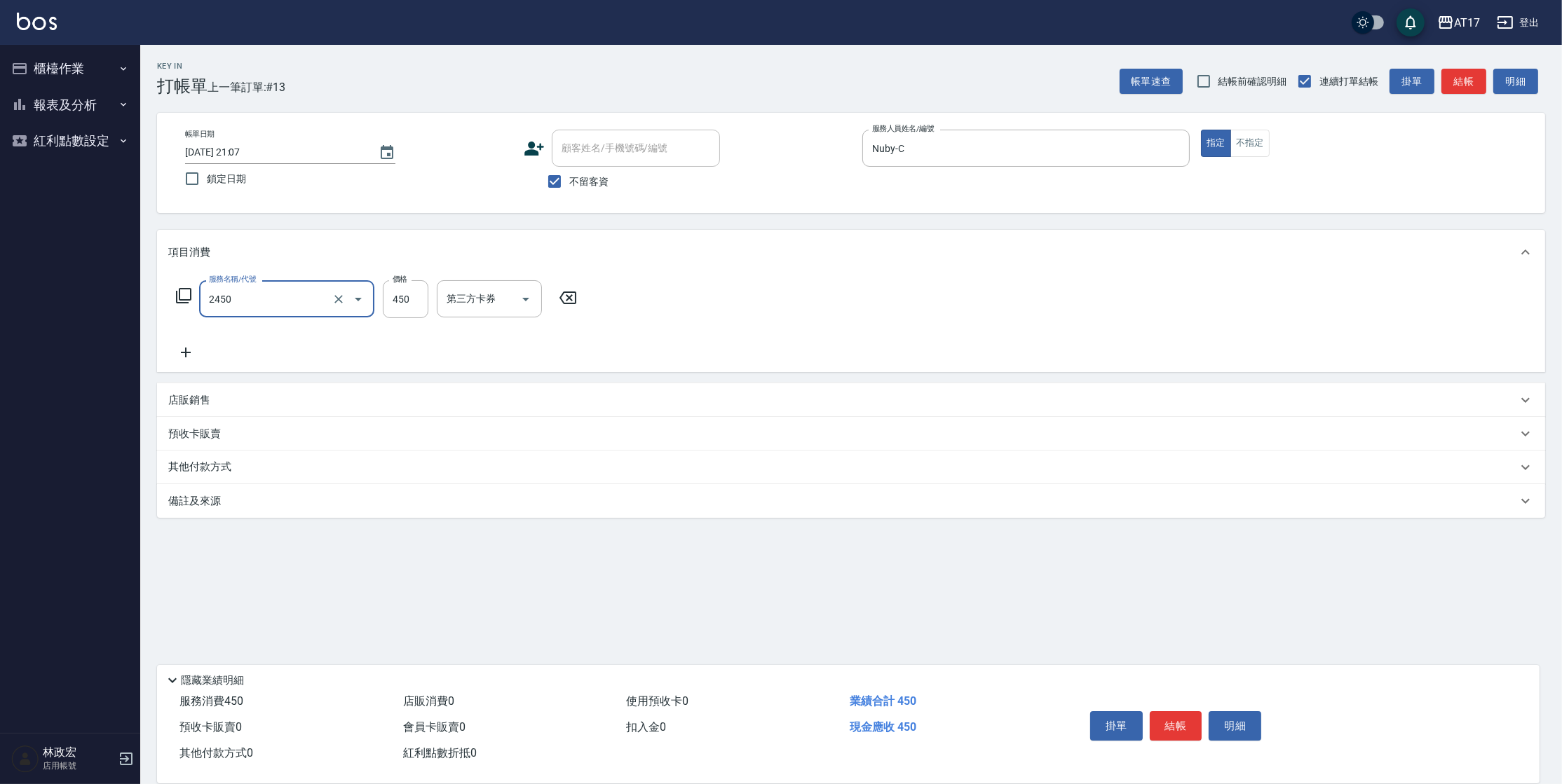
type input "C剪髮套餐(2450)"
type input "600"
type input "Winne-W"
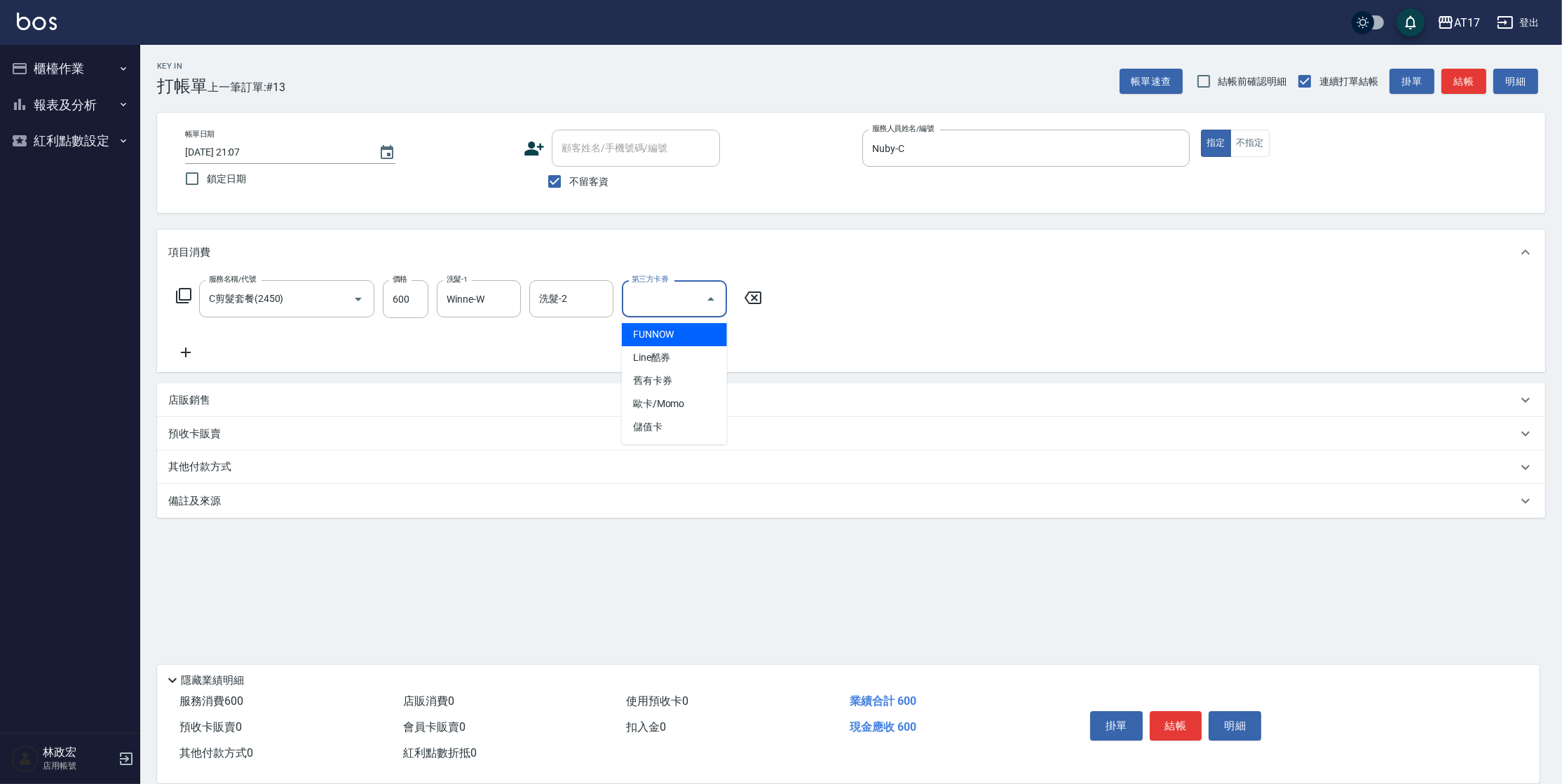
type input "儲值卡"
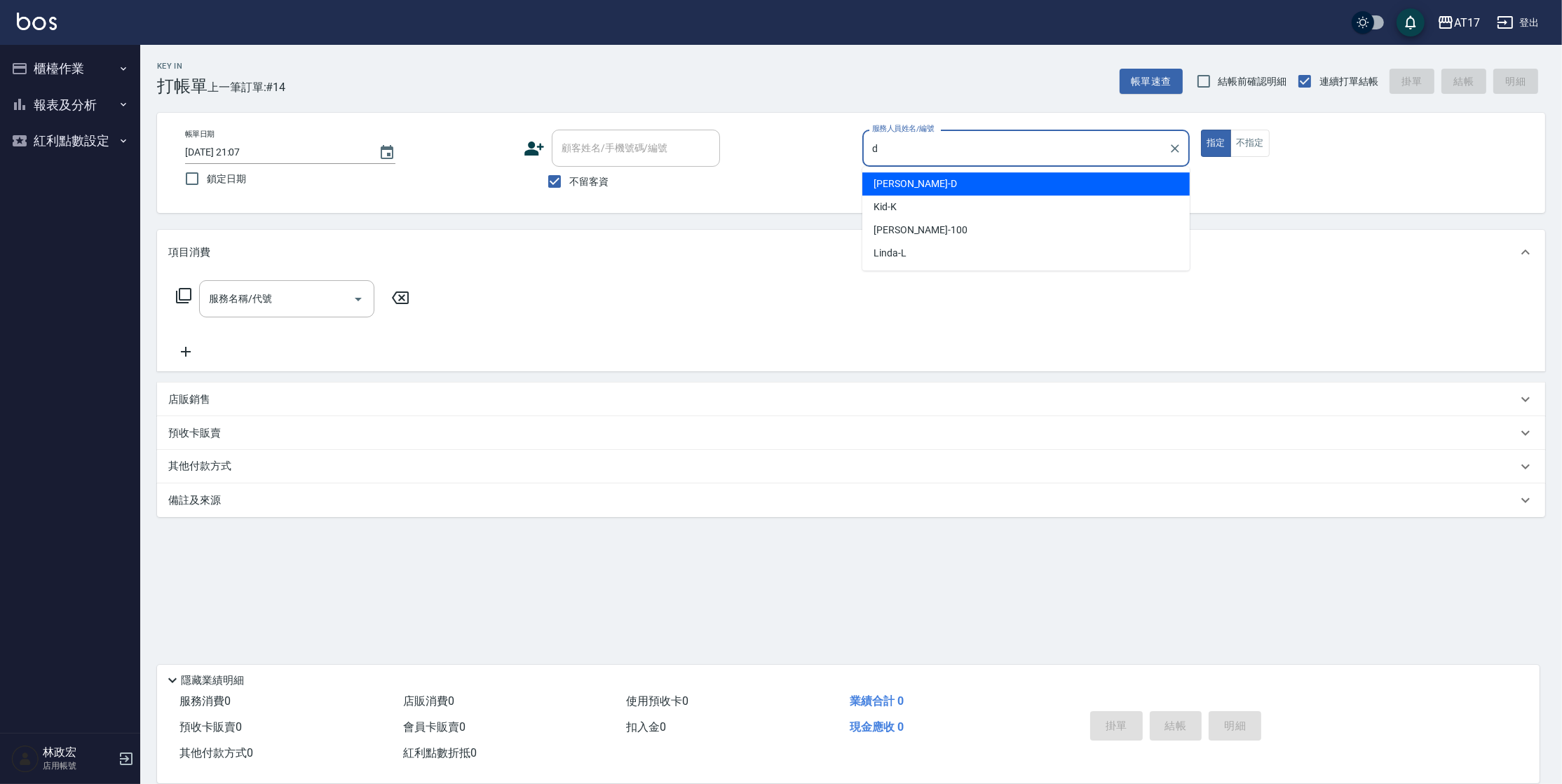
type input "[PERSON_NAME]-D"
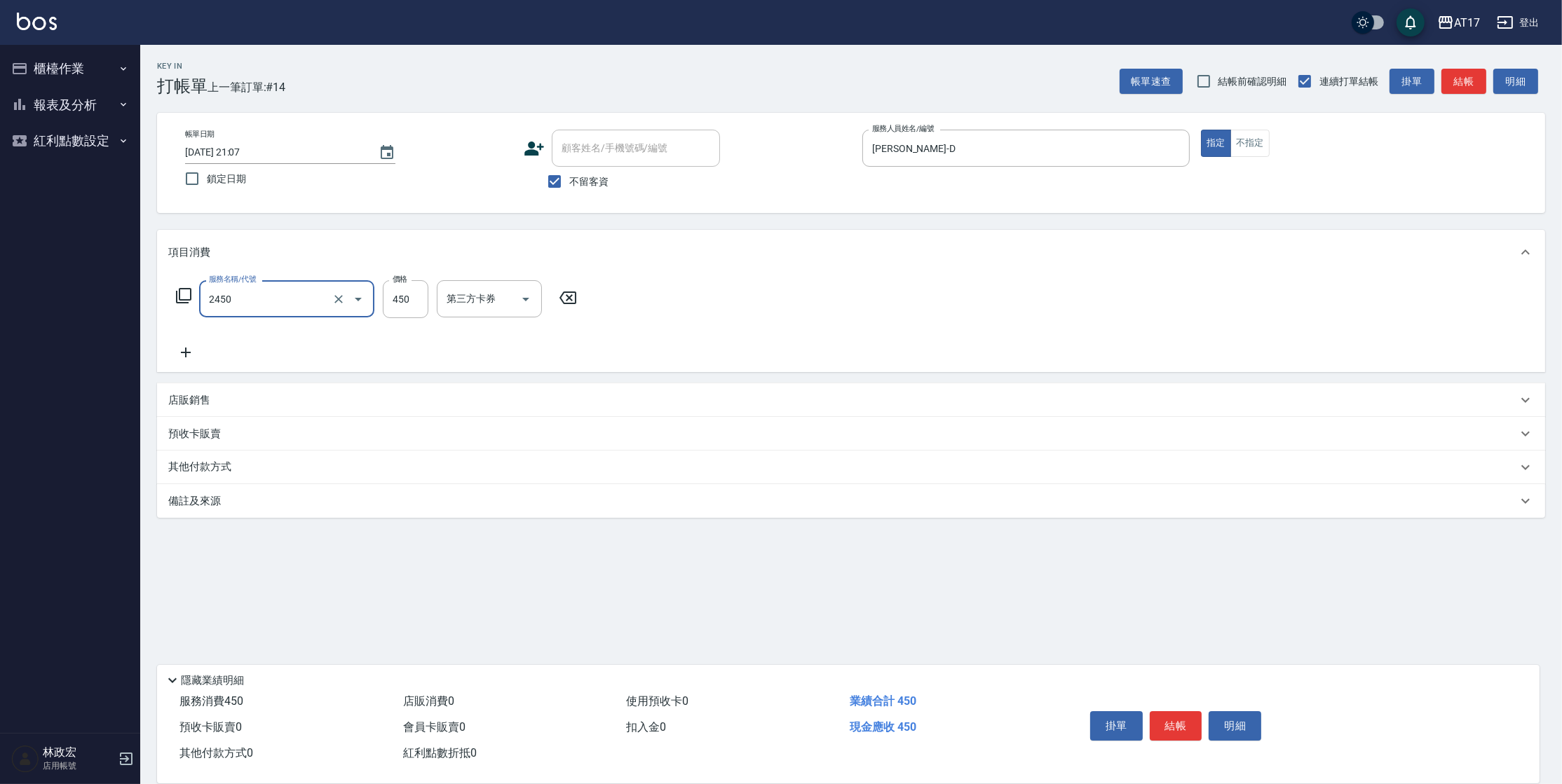
type input "C剪髮套餐(2450)"
type input "[PERSON_NAME]-27"
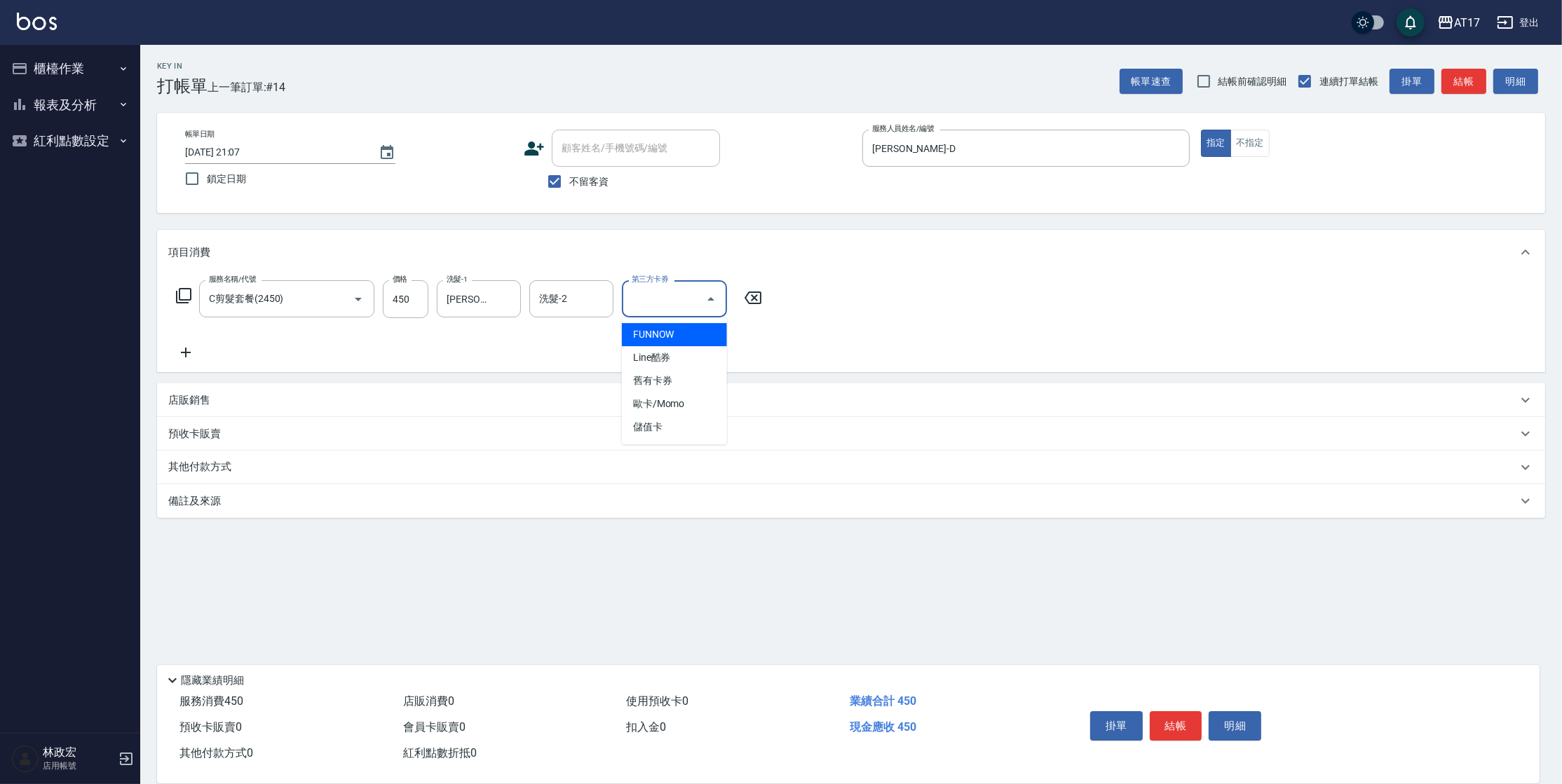
type input "儲值卡"
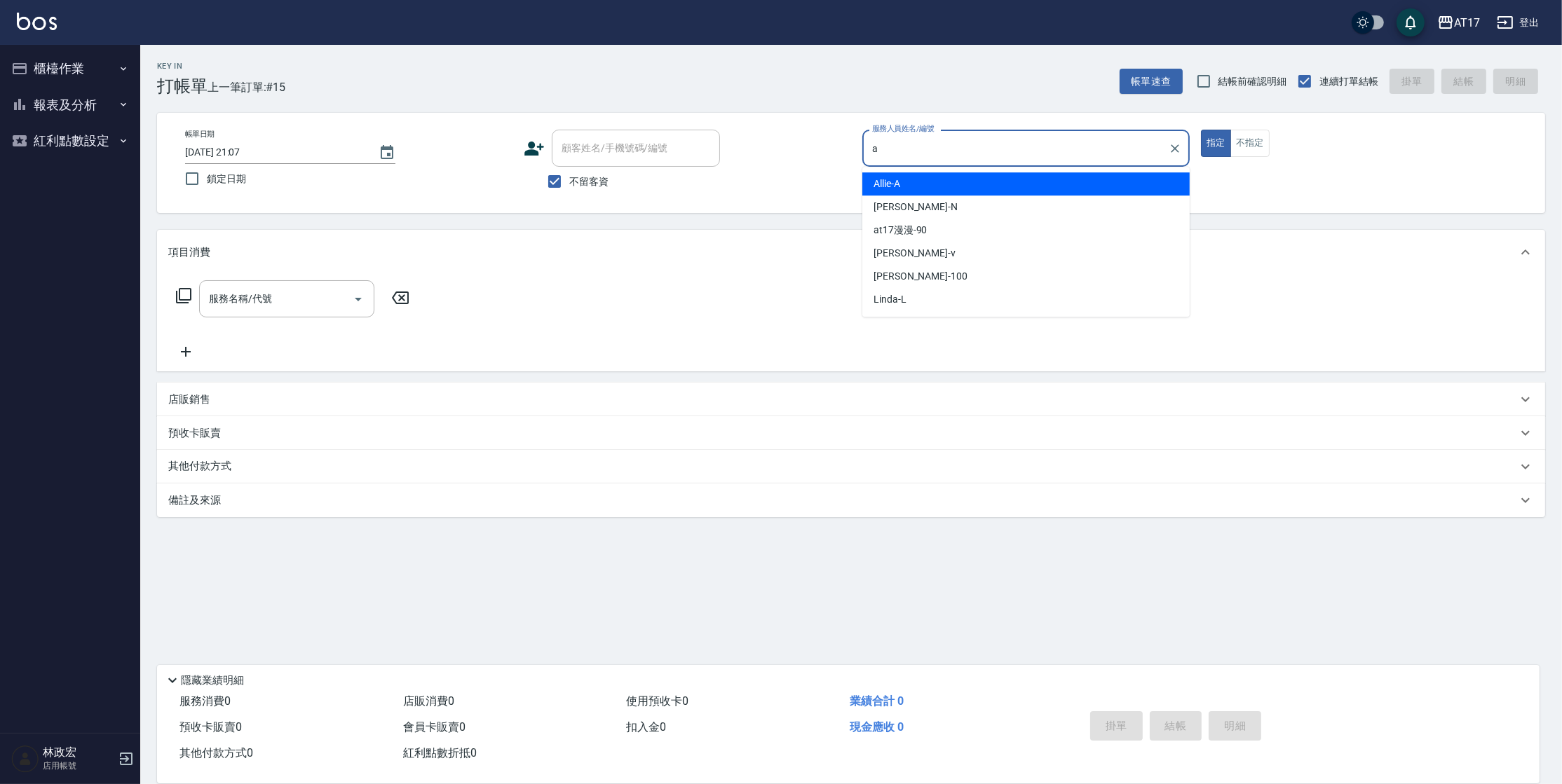
type input "Allie-A"
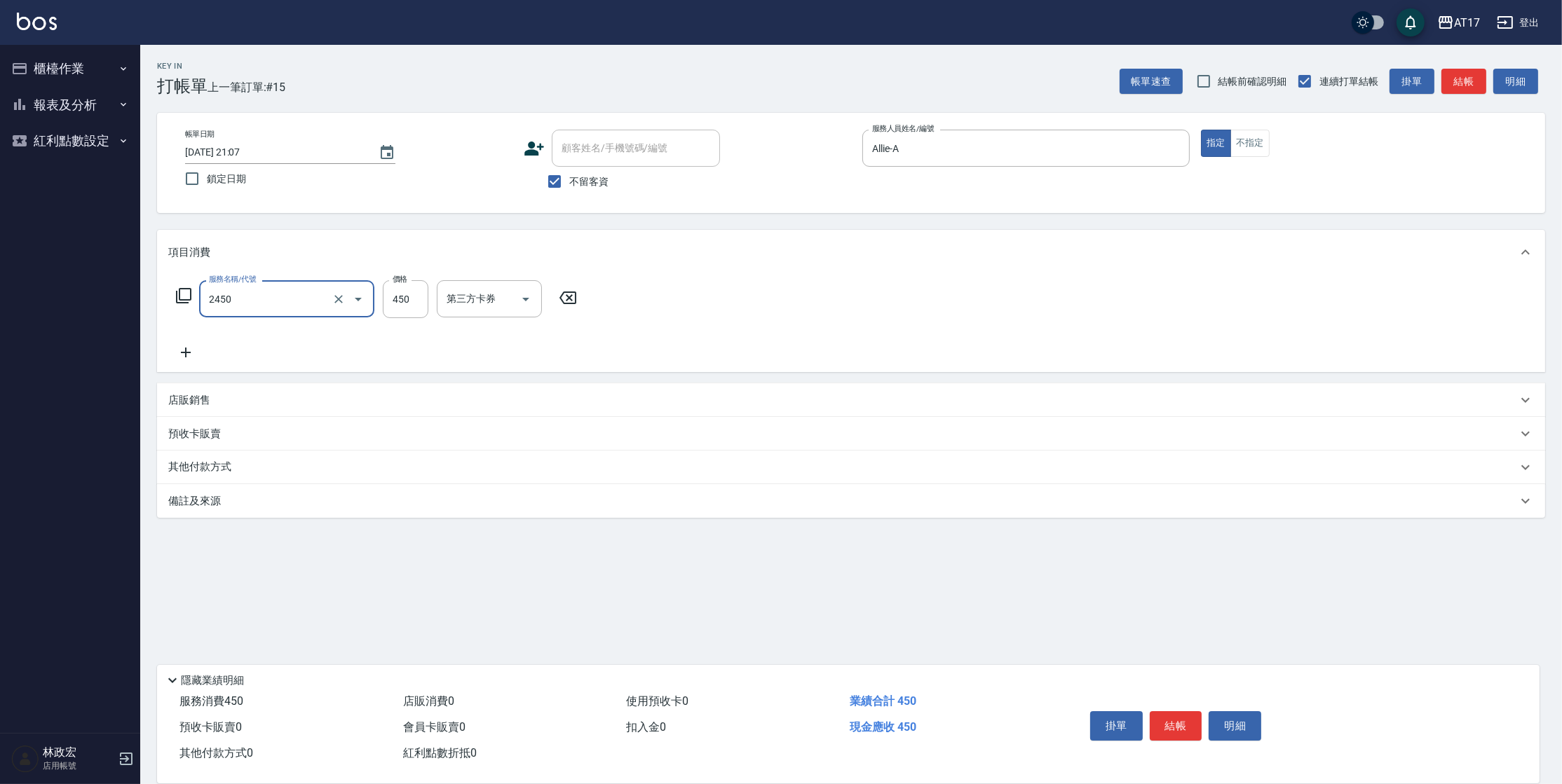
type input "C剪髮套餐(2450)"
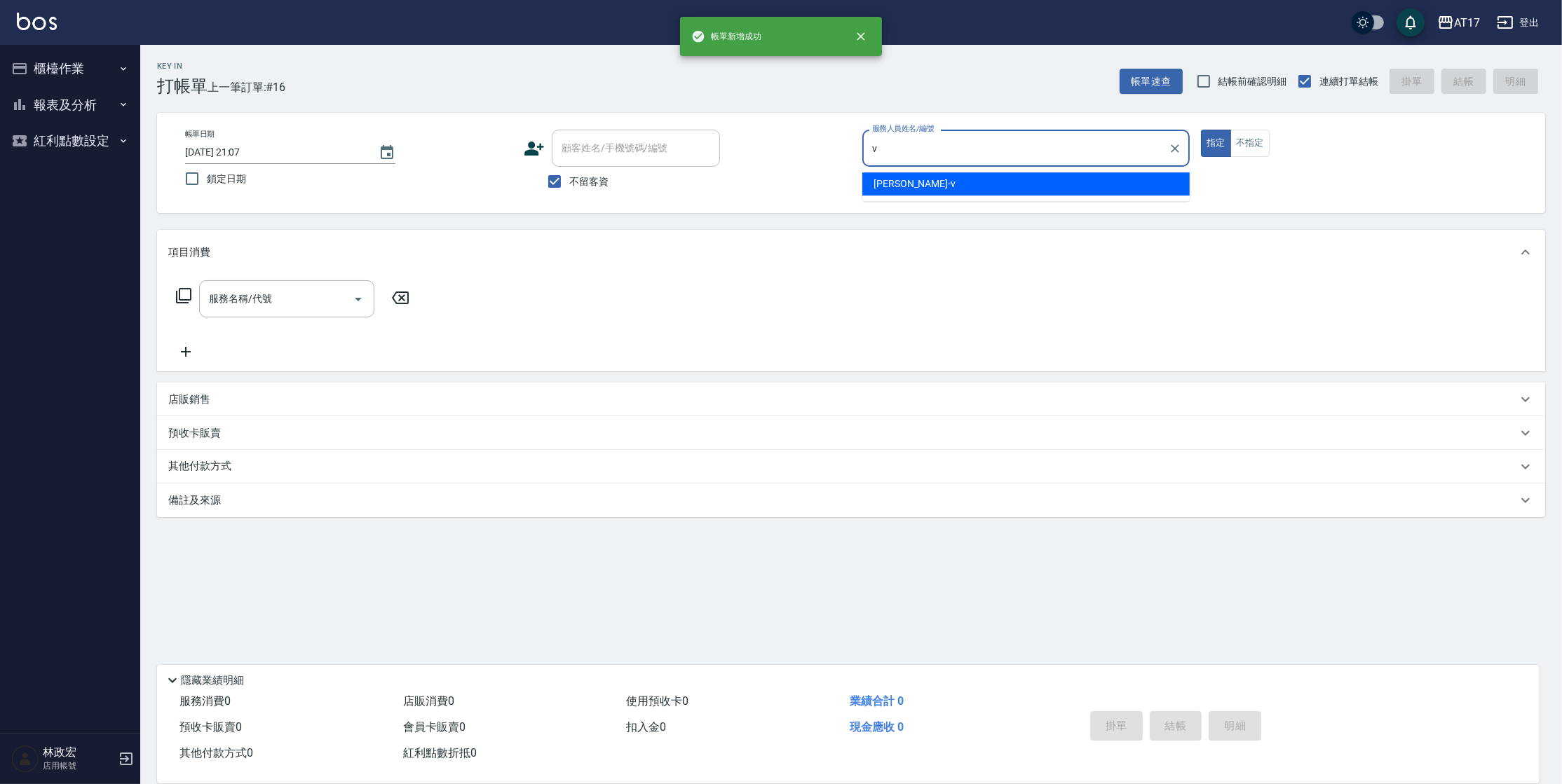
type input "[PERSON_NAME]-v"
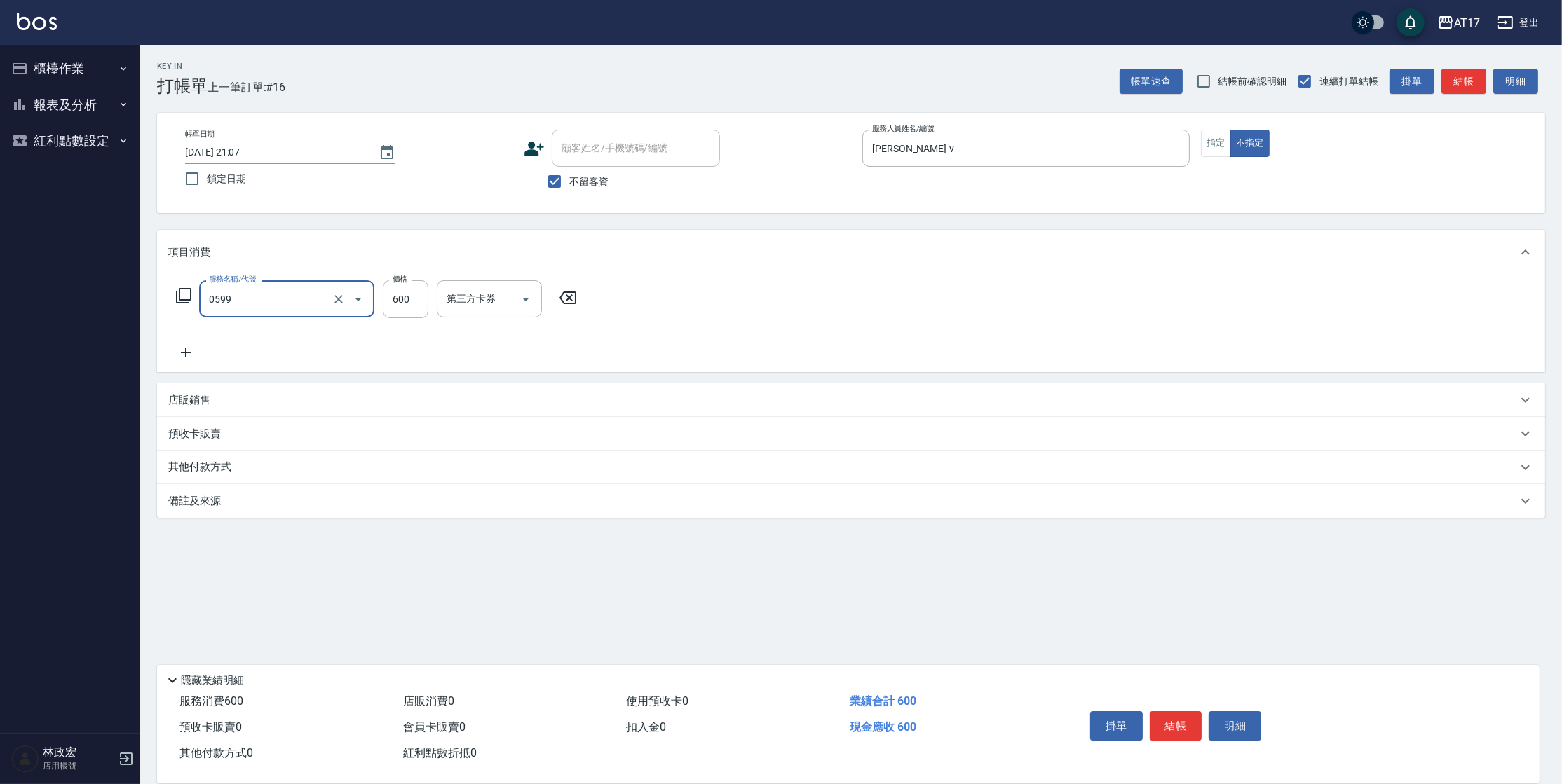
type input "精油-599(0599)"
type input "850"
type input "[PERSON_NAME]-22"
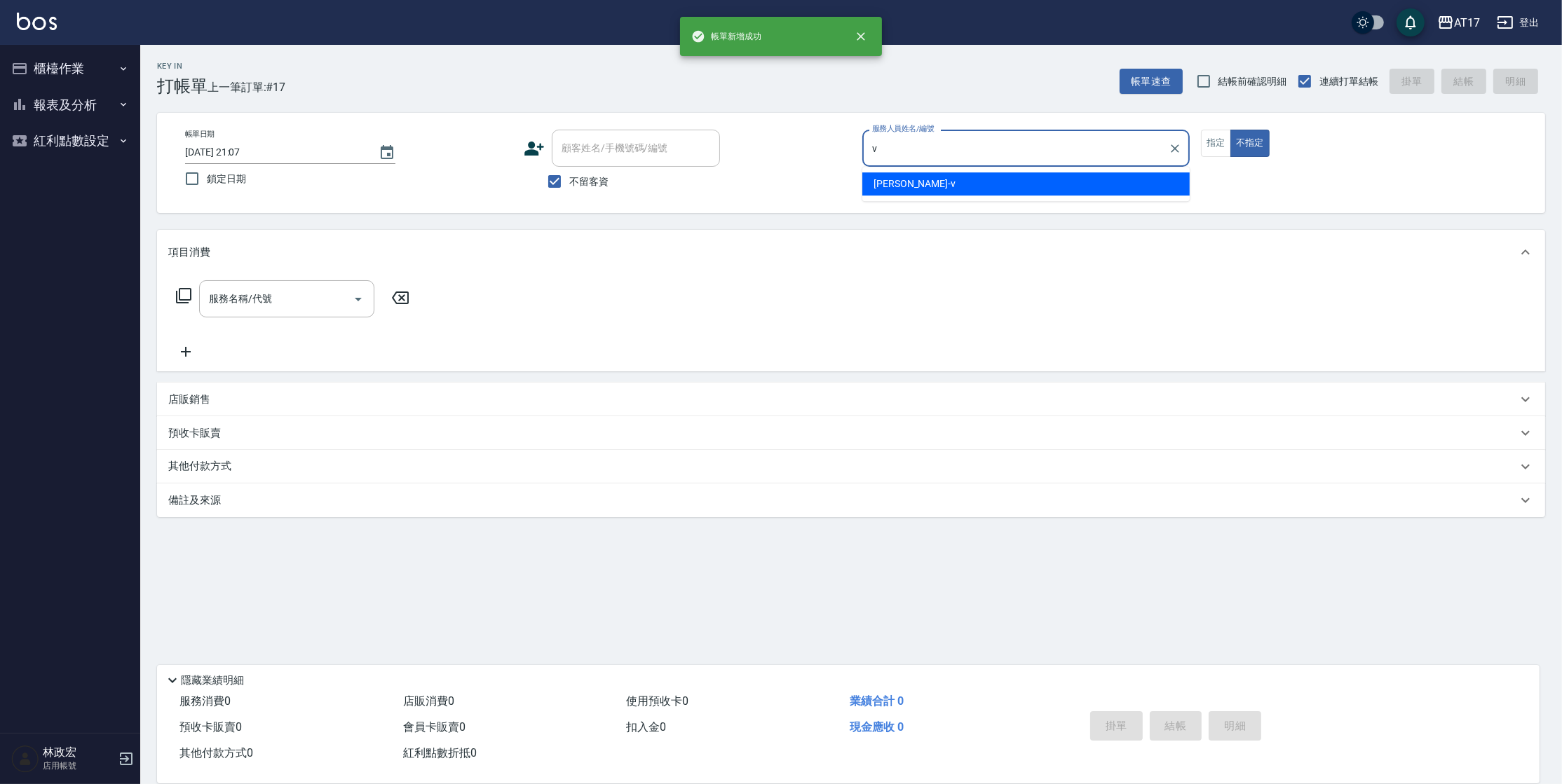
type input "[PERSON_NAME]-v"
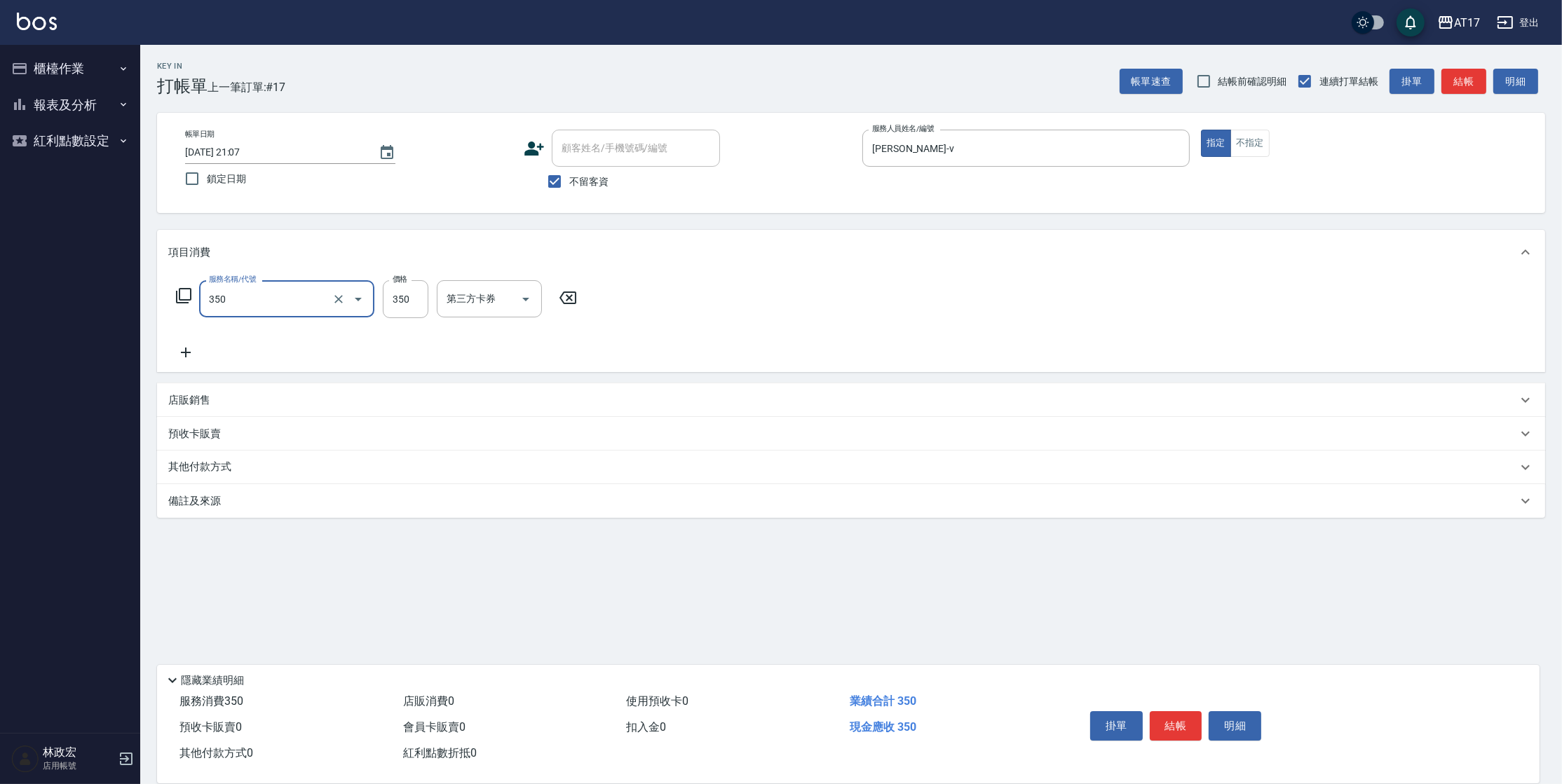
type input "350洗髮(350)"
type input "[PERSON_NAME]-27"
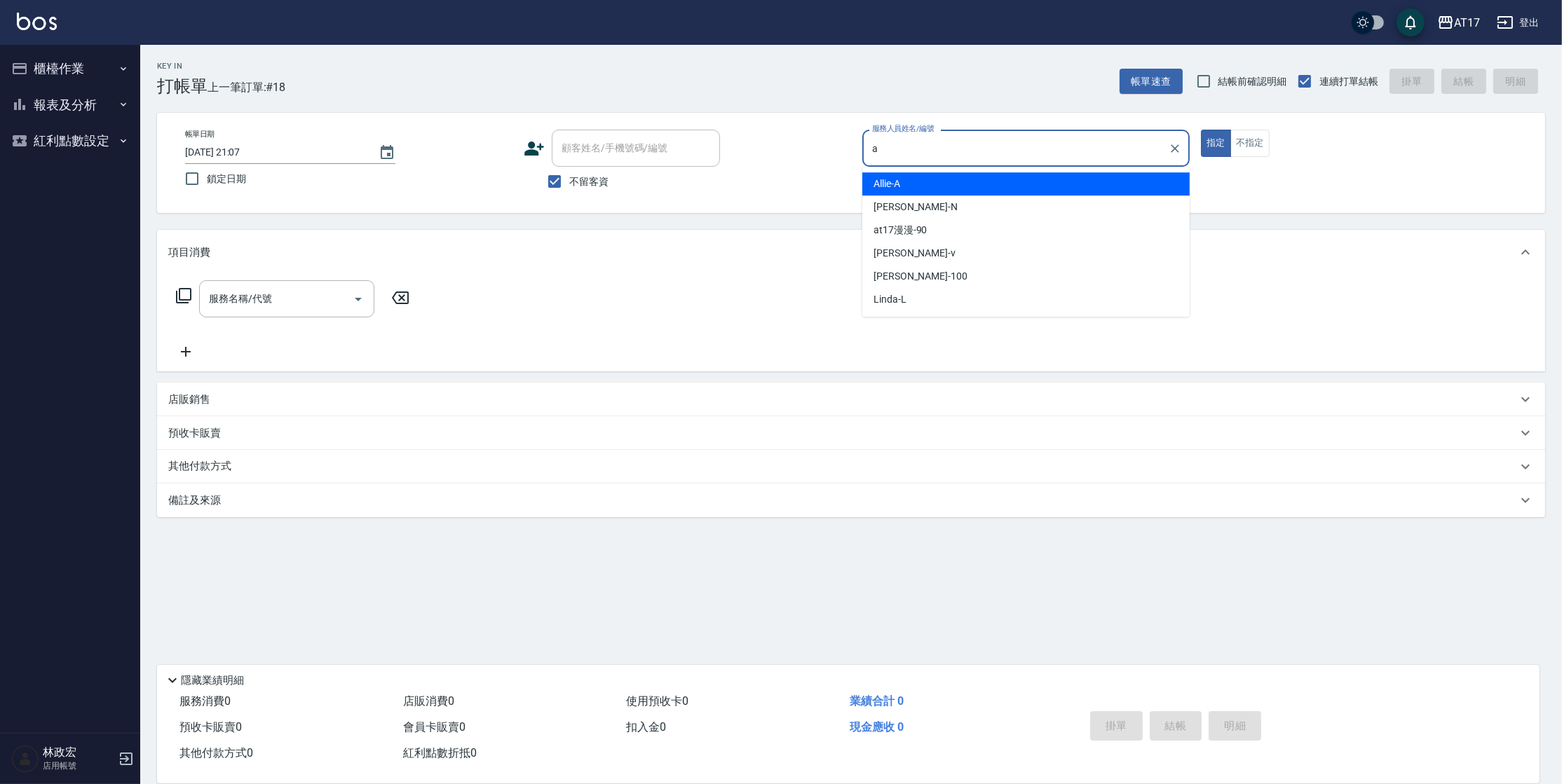
type input "Allie-A"
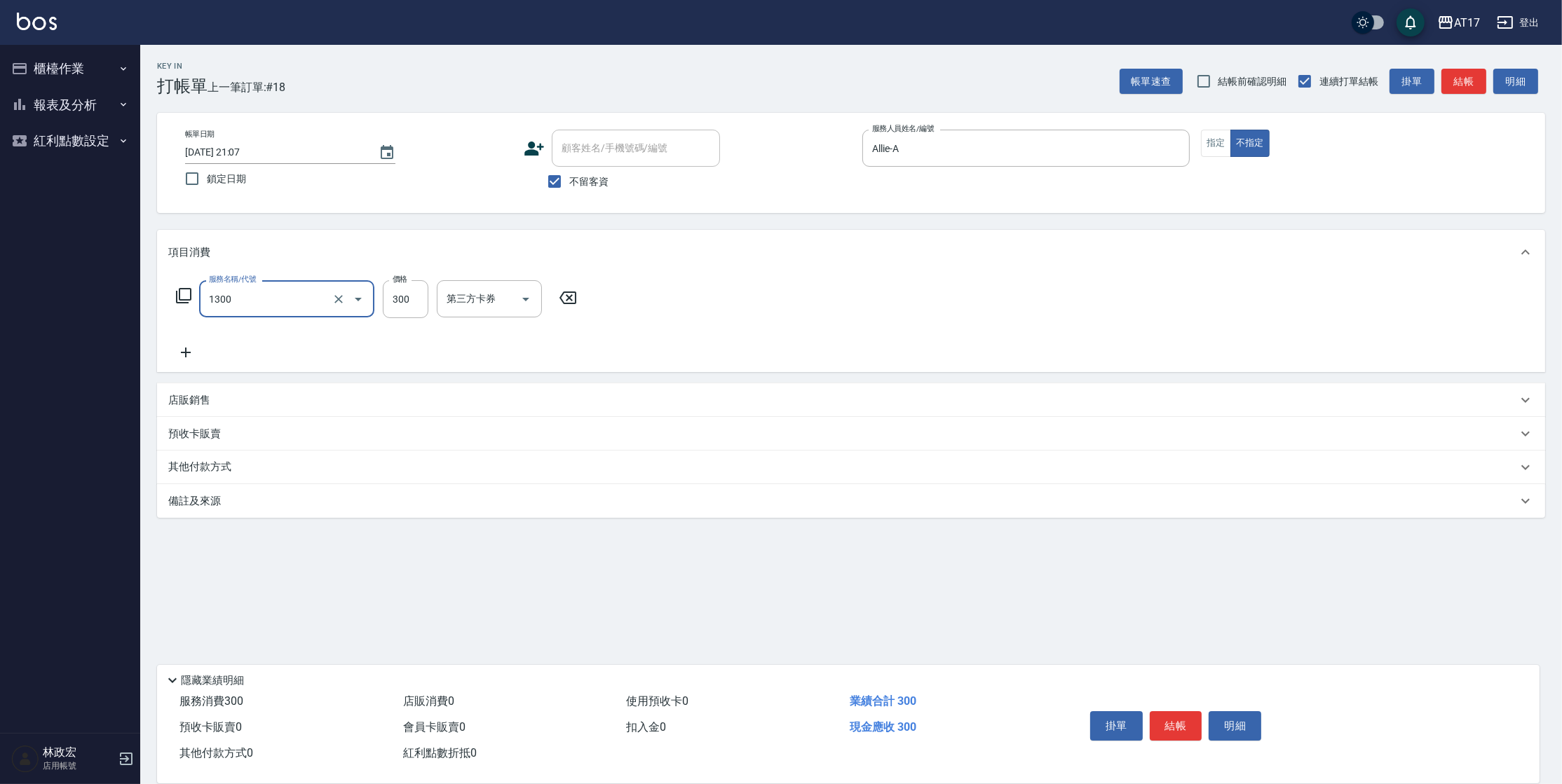
type input "一般洗髮(1300)"
type input "299"
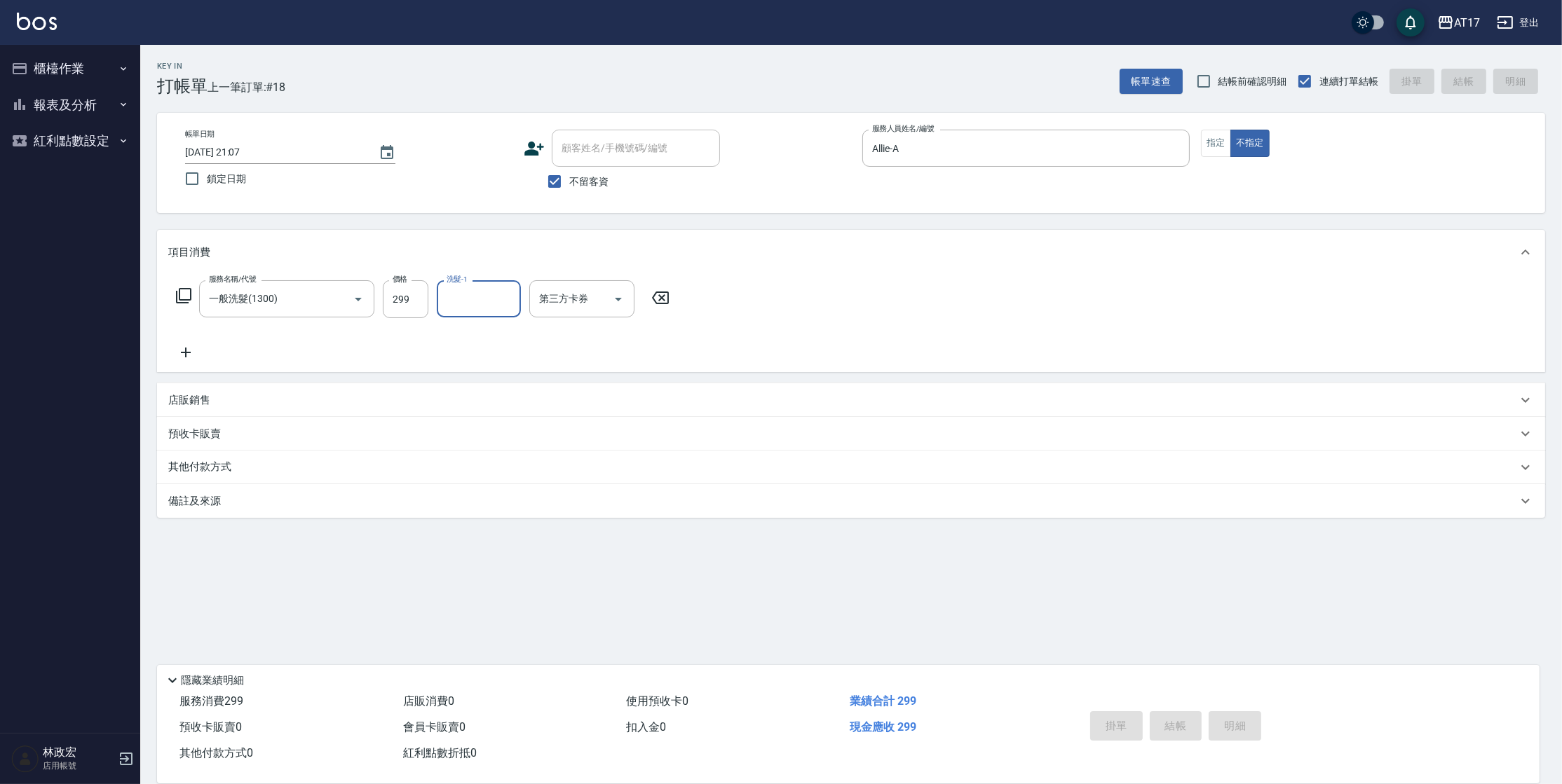
type input "[DATE] 21:08"
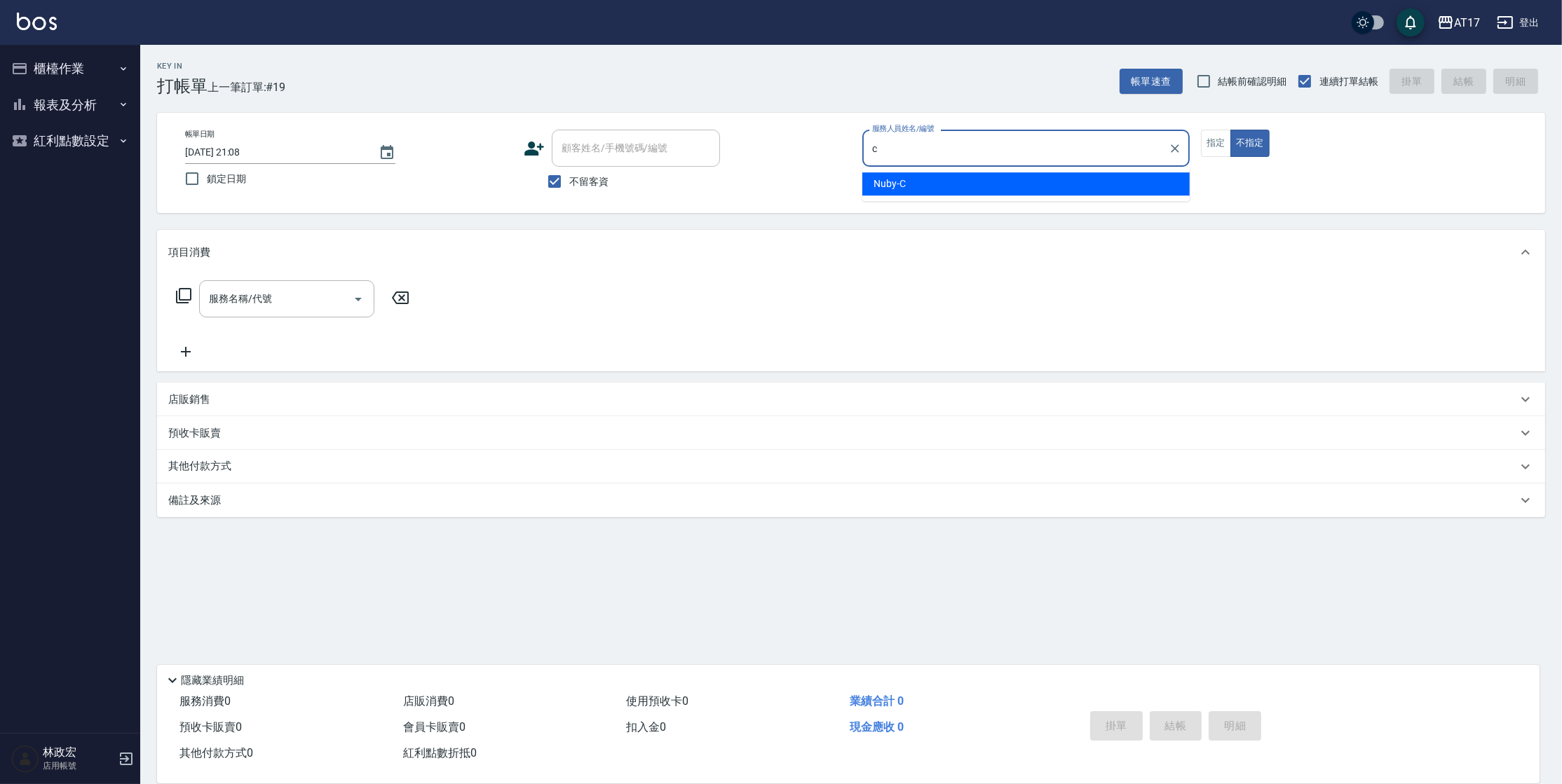
type input "Nuby-C"
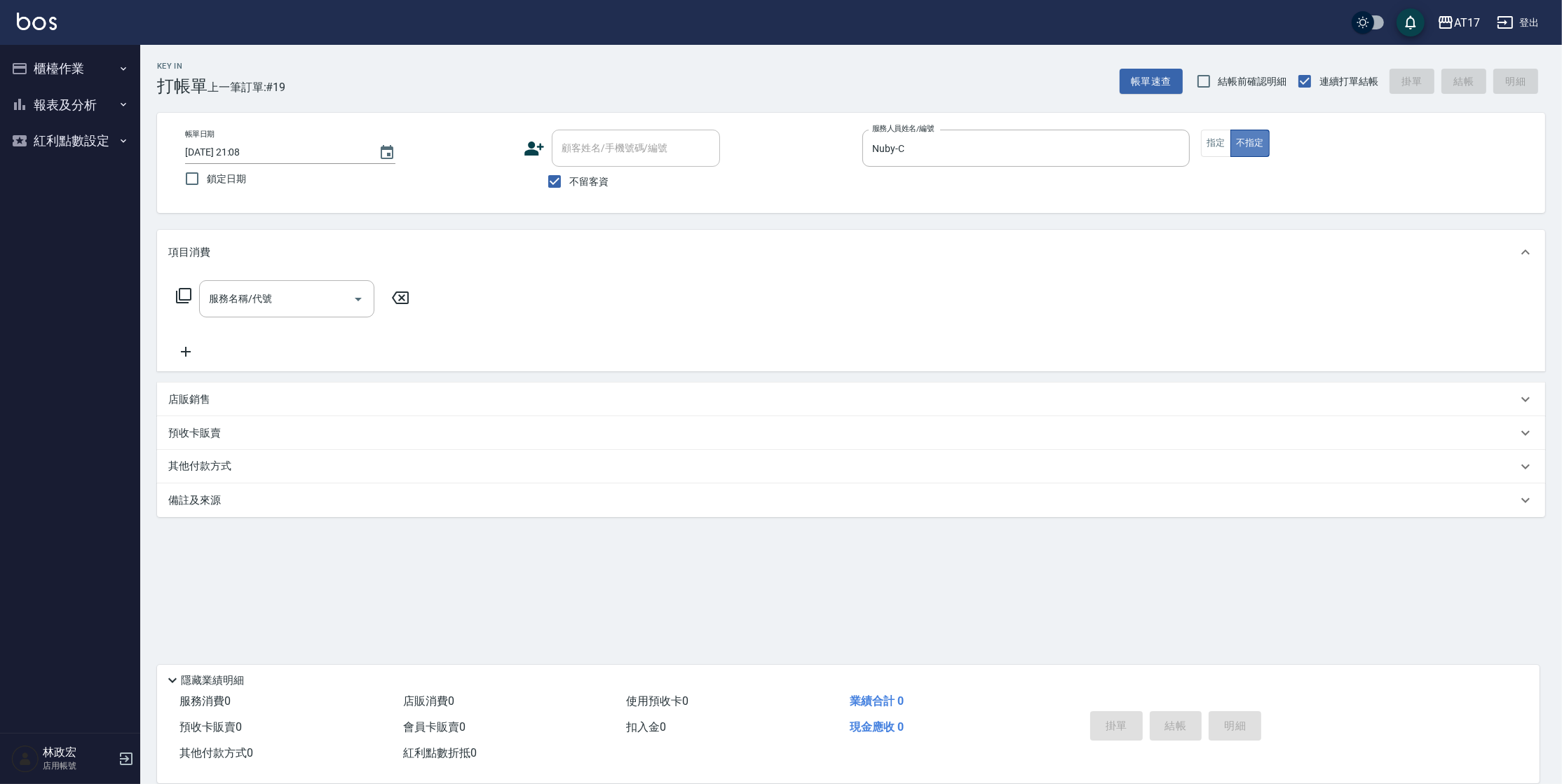
click at [1233, 153] on button "不指定" at bounding box center [1250, 143] width 39 height 27
drag, startPoint x: 1222, startPoint y: 151, endPoint x: 1233, endPoint y: 149, distance: 11.2
click at [1223, 150] on button "指定" at bounding box center [1216, 143] width 30 height 27
type input "剪瀏海(0050)"
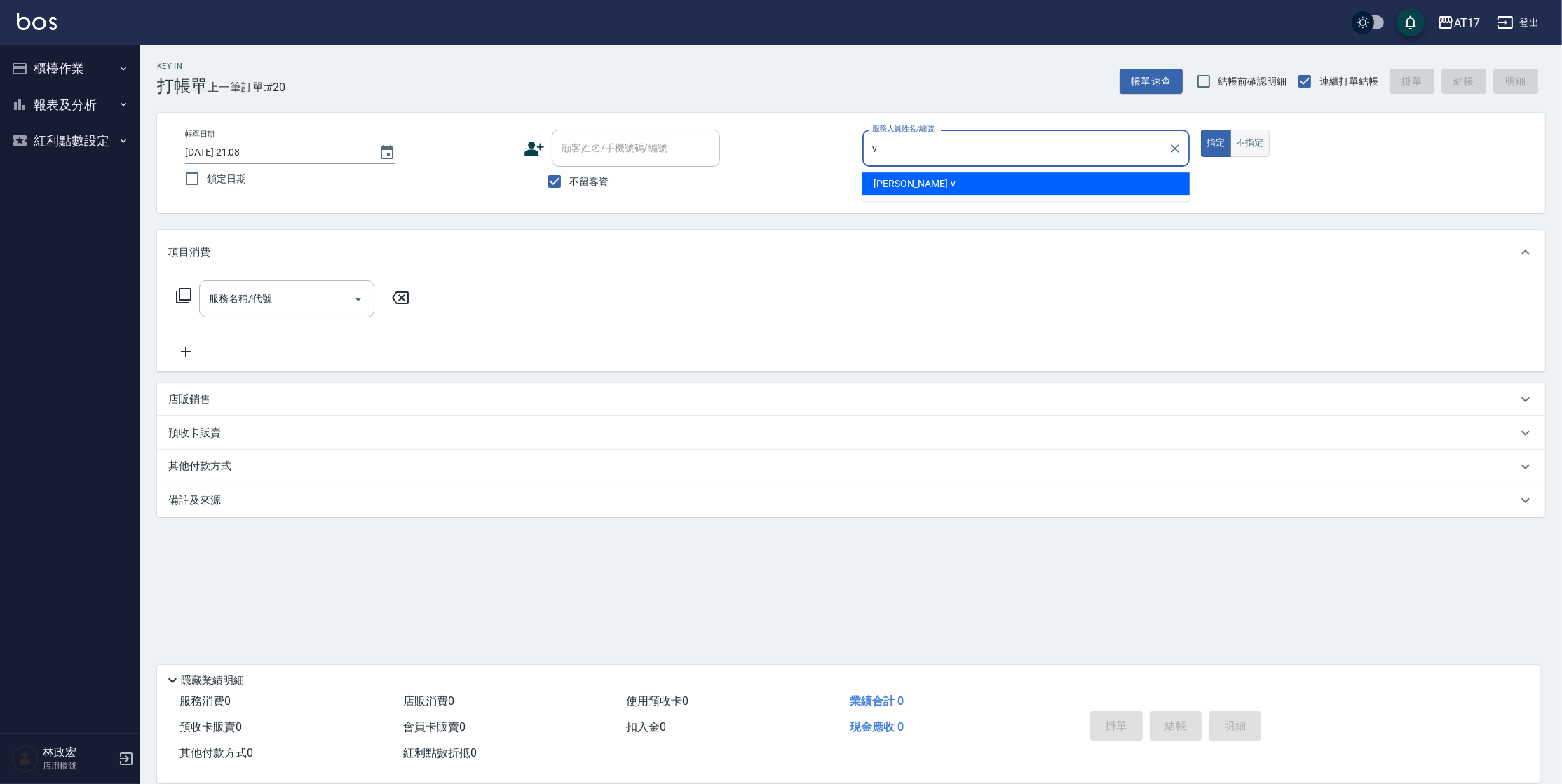
type input "[PERSON_NAME]-v"
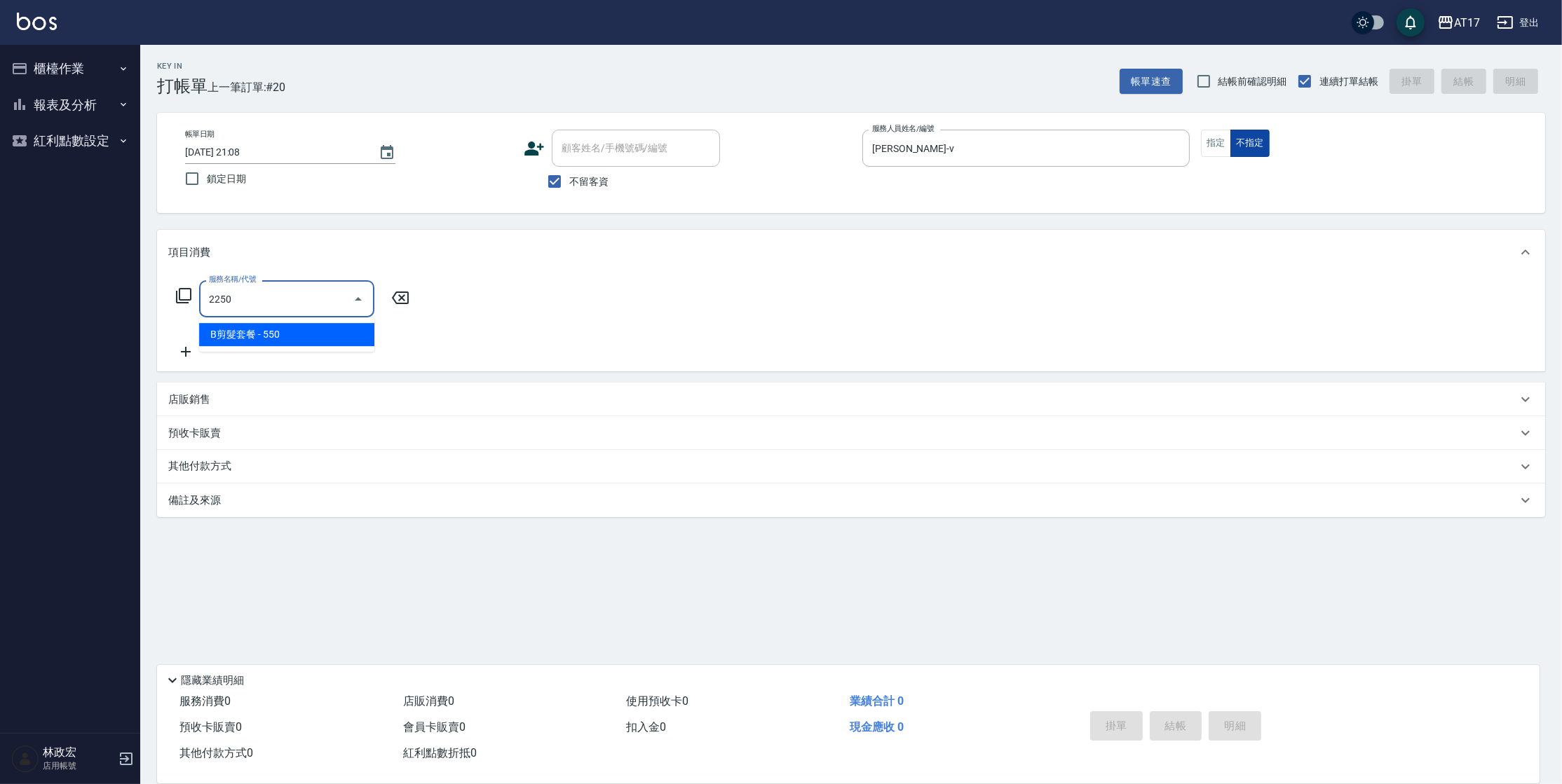
type input "B剪髮套餐(2250)"
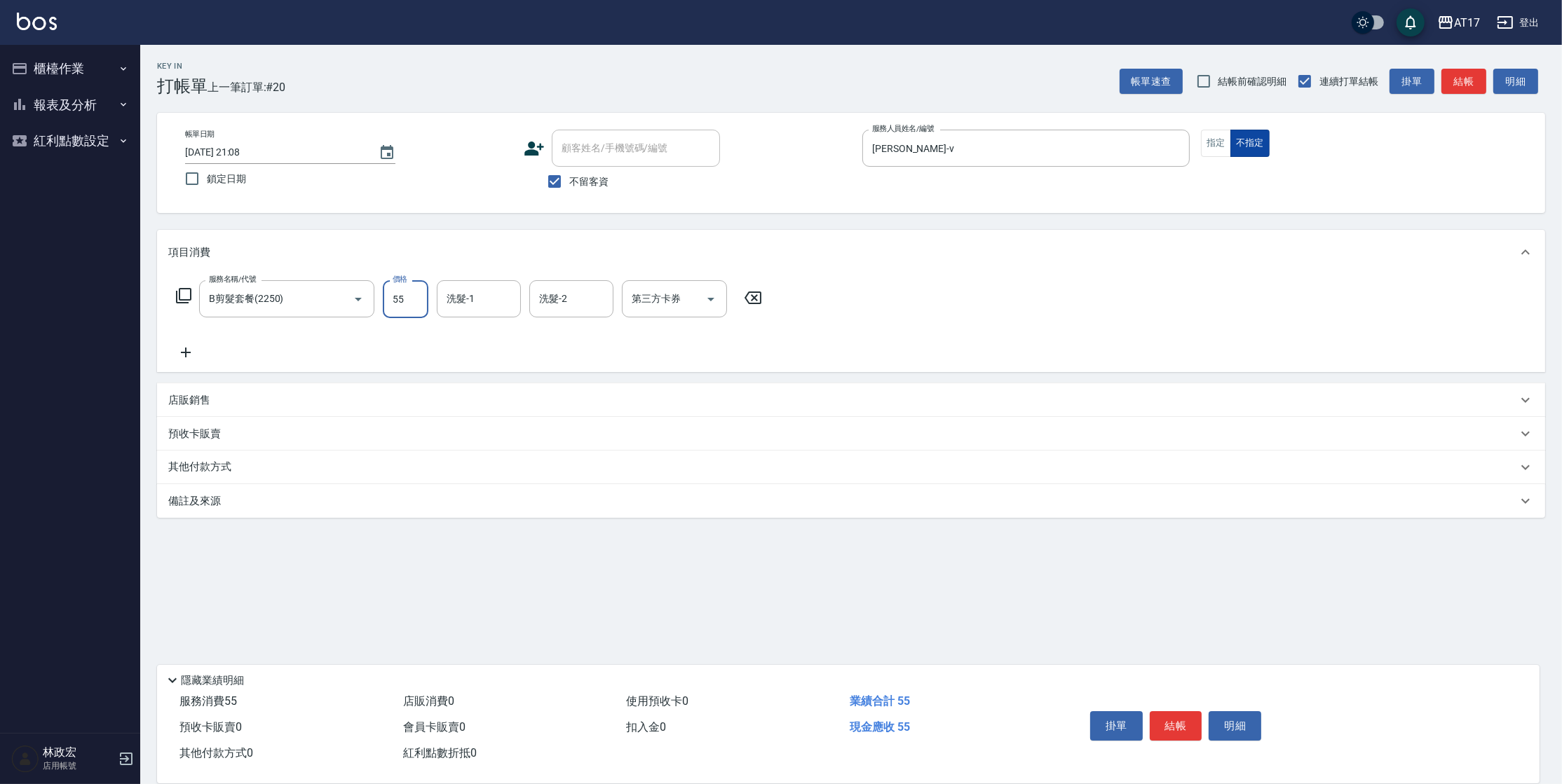
type input "550"
type input "[PERSON_NAME]-22"
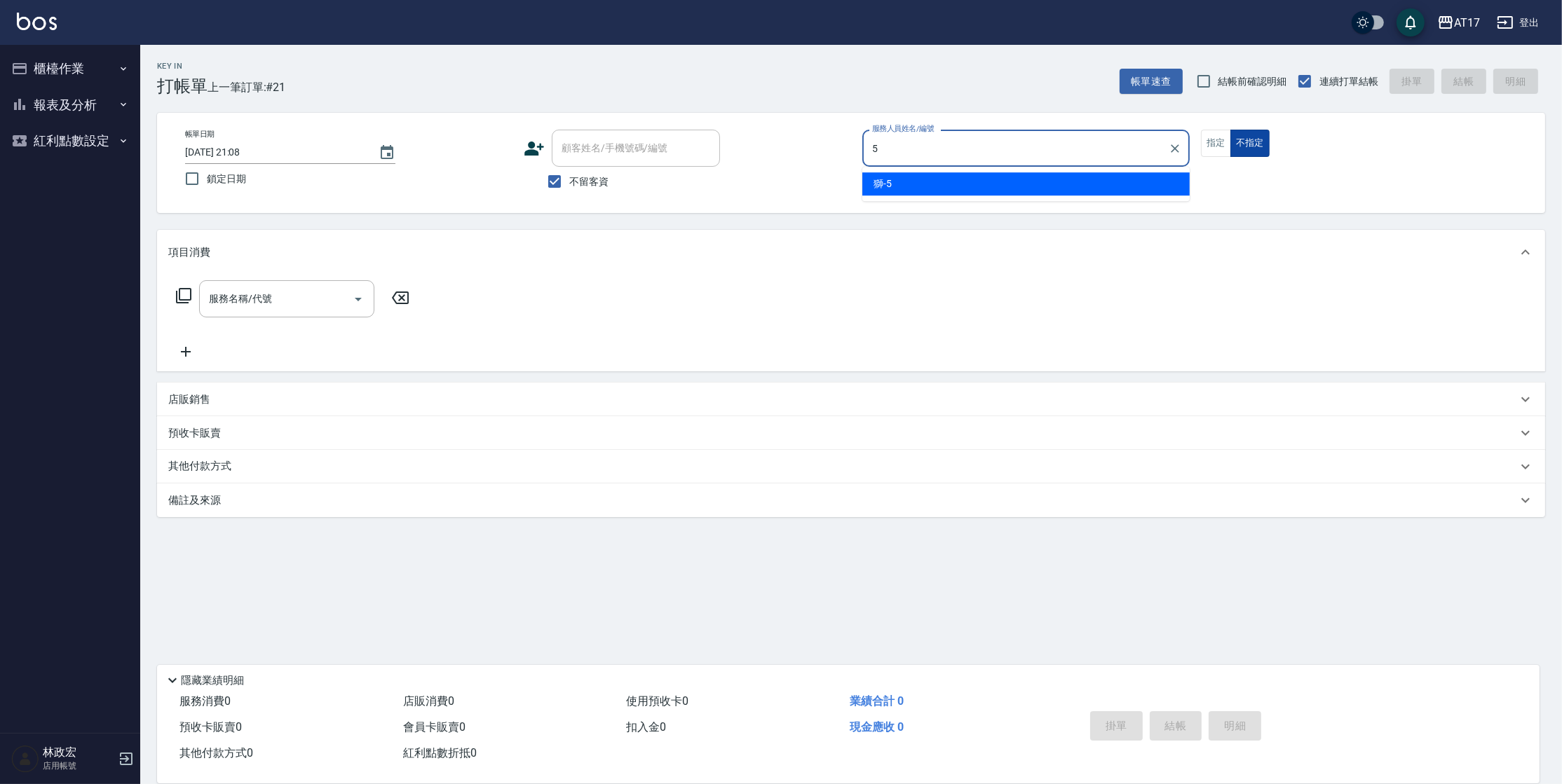
type input "獅-5"
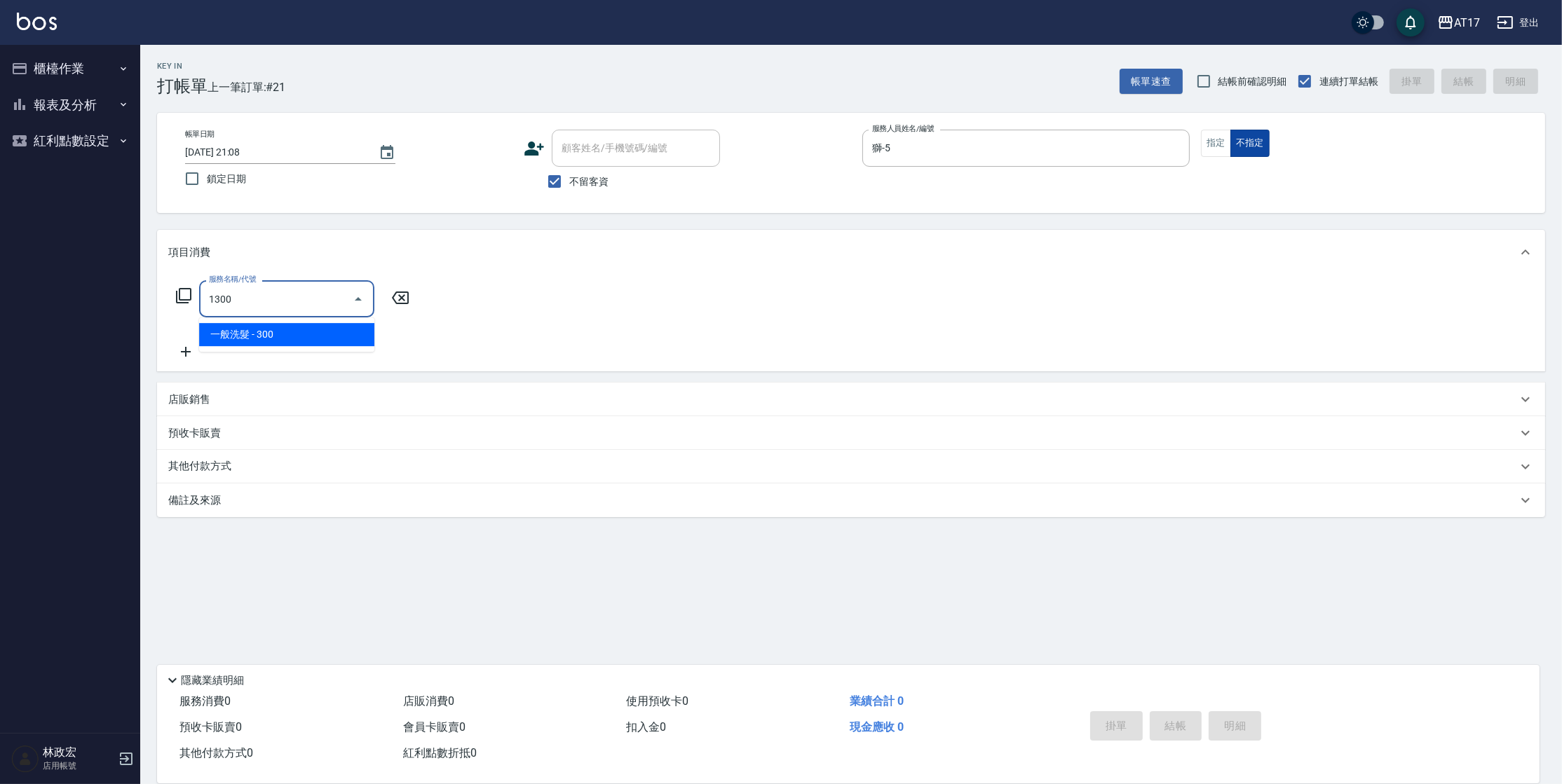
type input "一般洗髮(1300)"
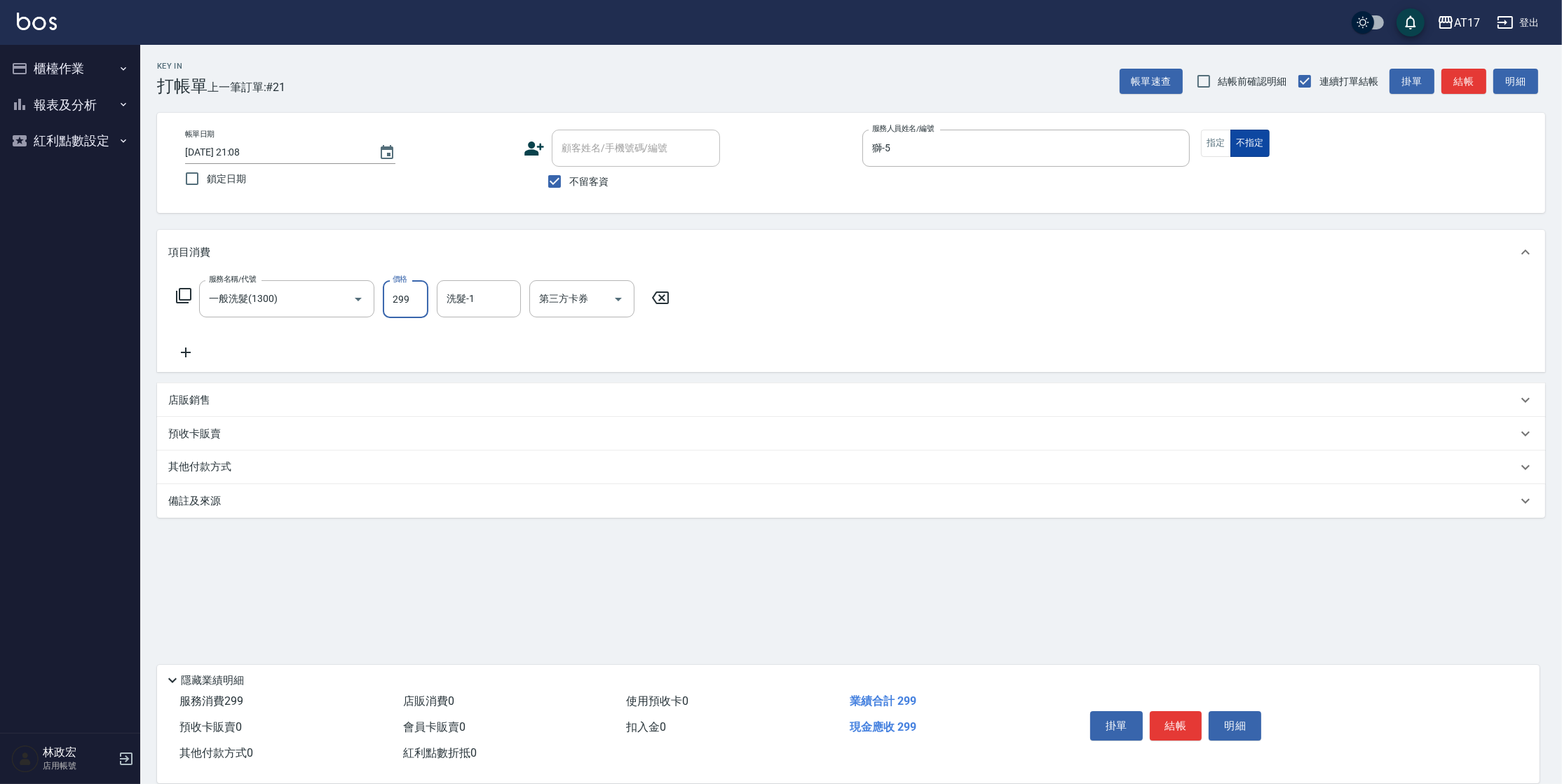
type input "299"
type input "222"
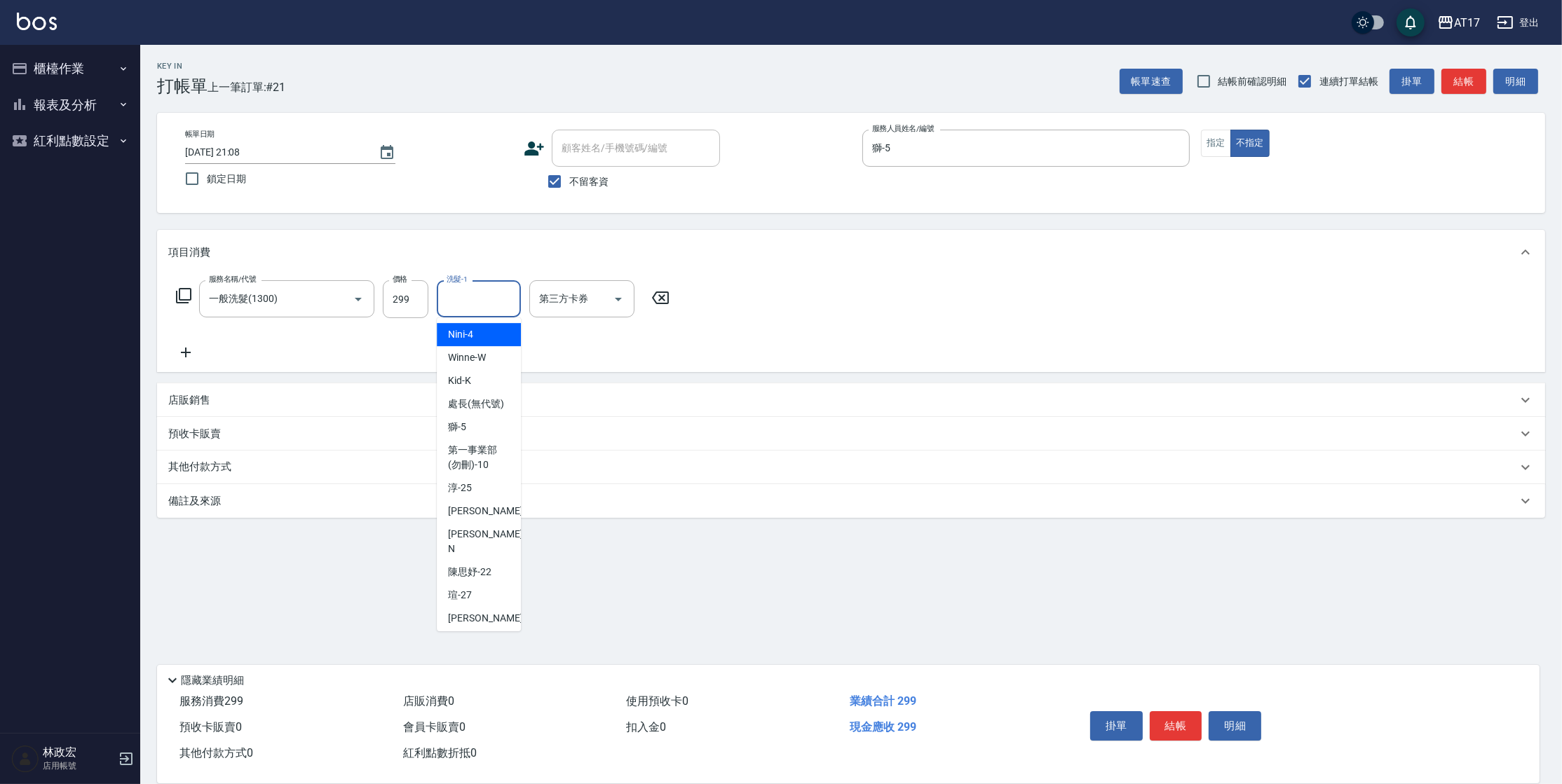
click at [481, 305] on input "洗髮-1" at bounding box center [479, 299] width 71 height 24
type input "[PERSON_NAME]-22"
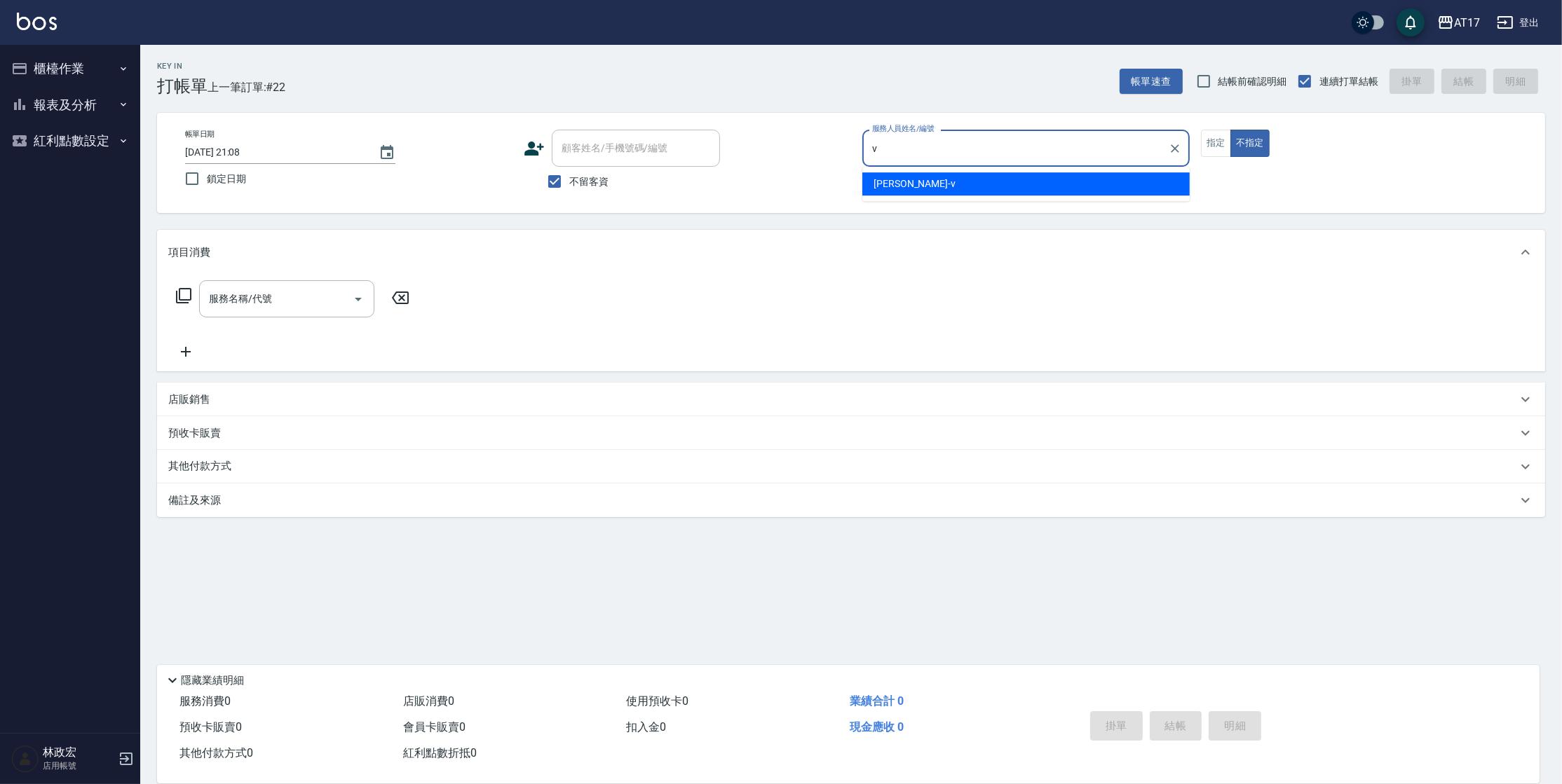
type input "[PERSON_NAME]-v"
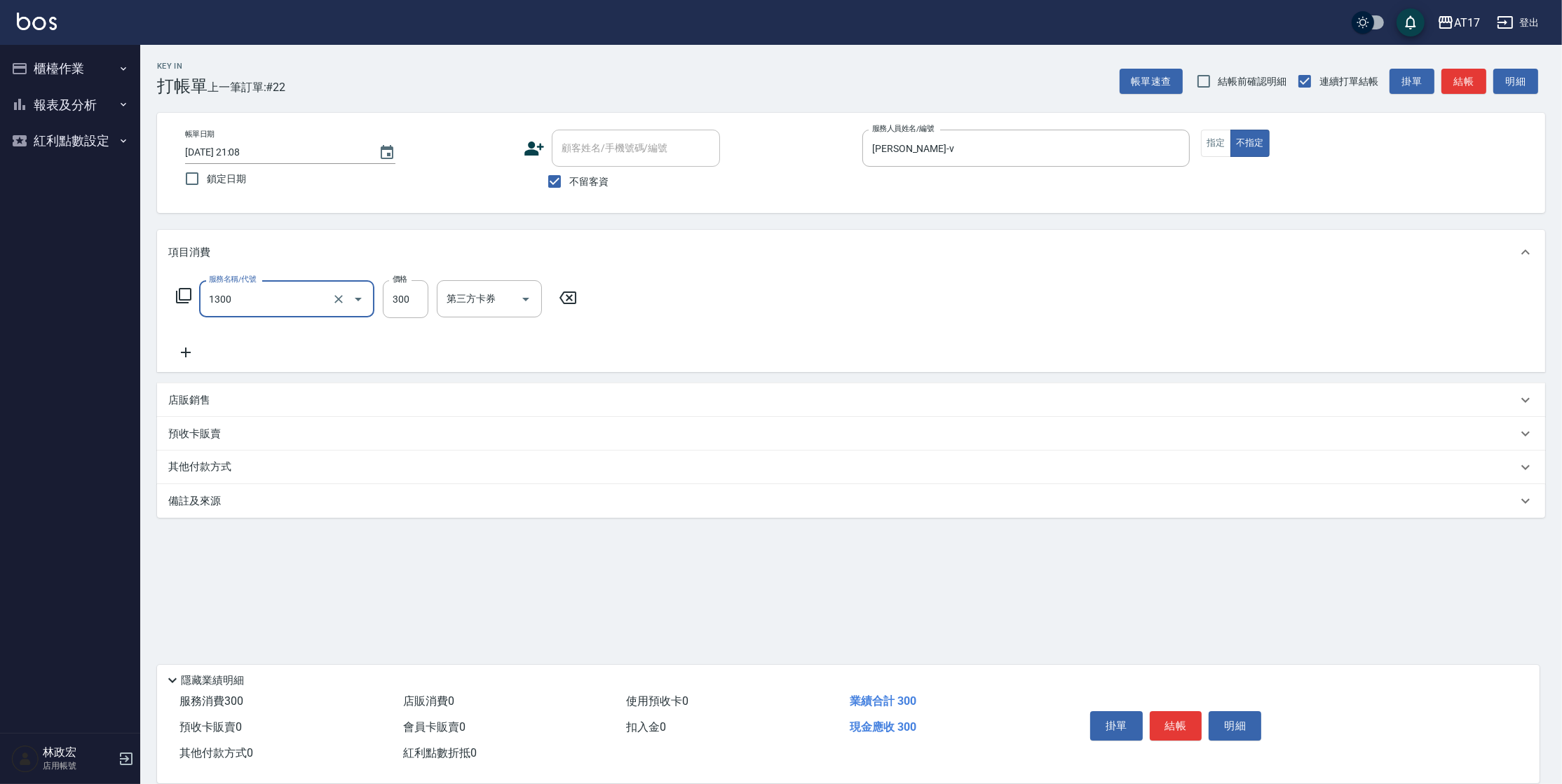
type input "一般洗髮(1300)"
type input "299"
type input "[PERSON_NAME]-22"
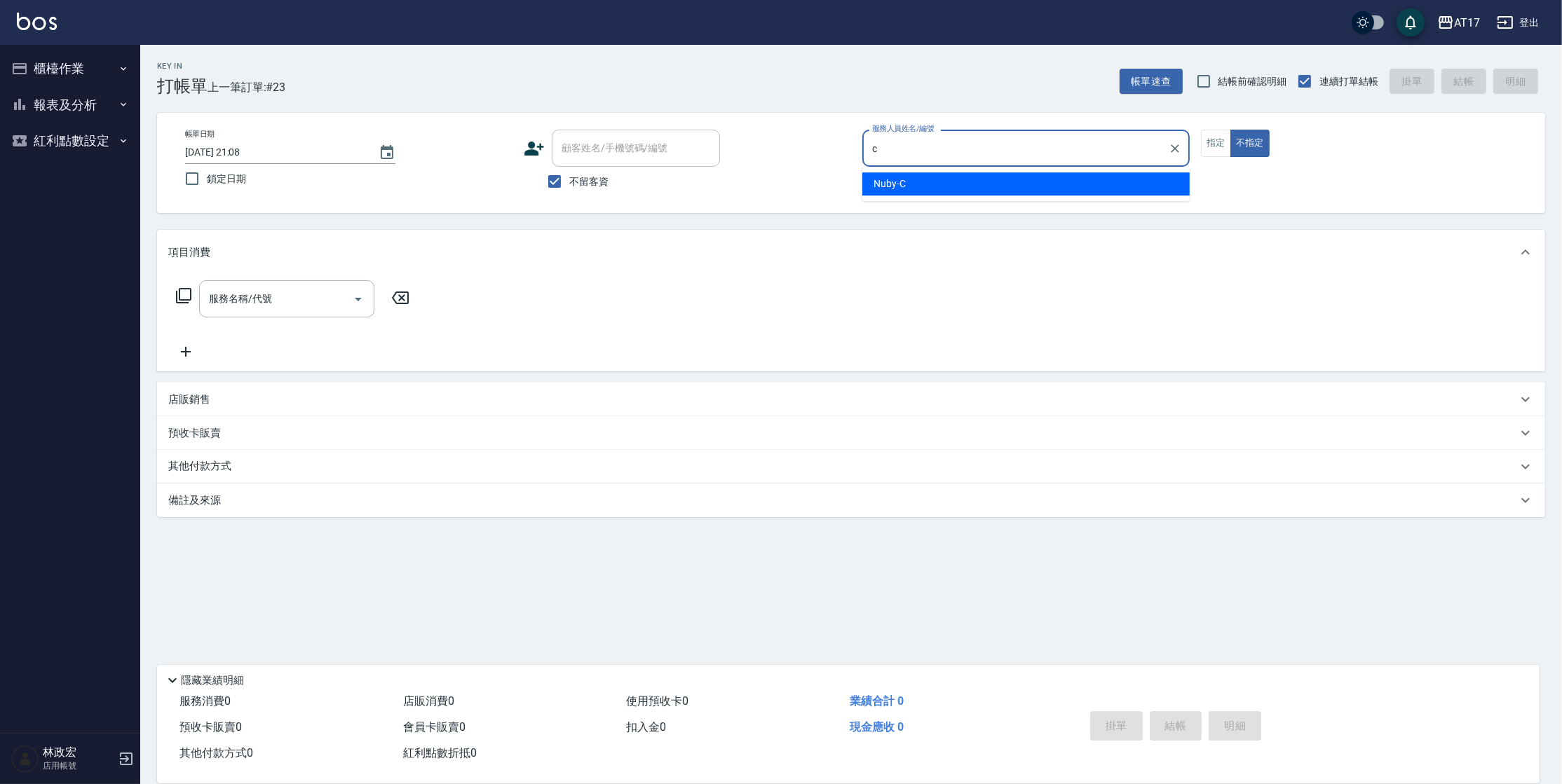
type input "Nuby-C"
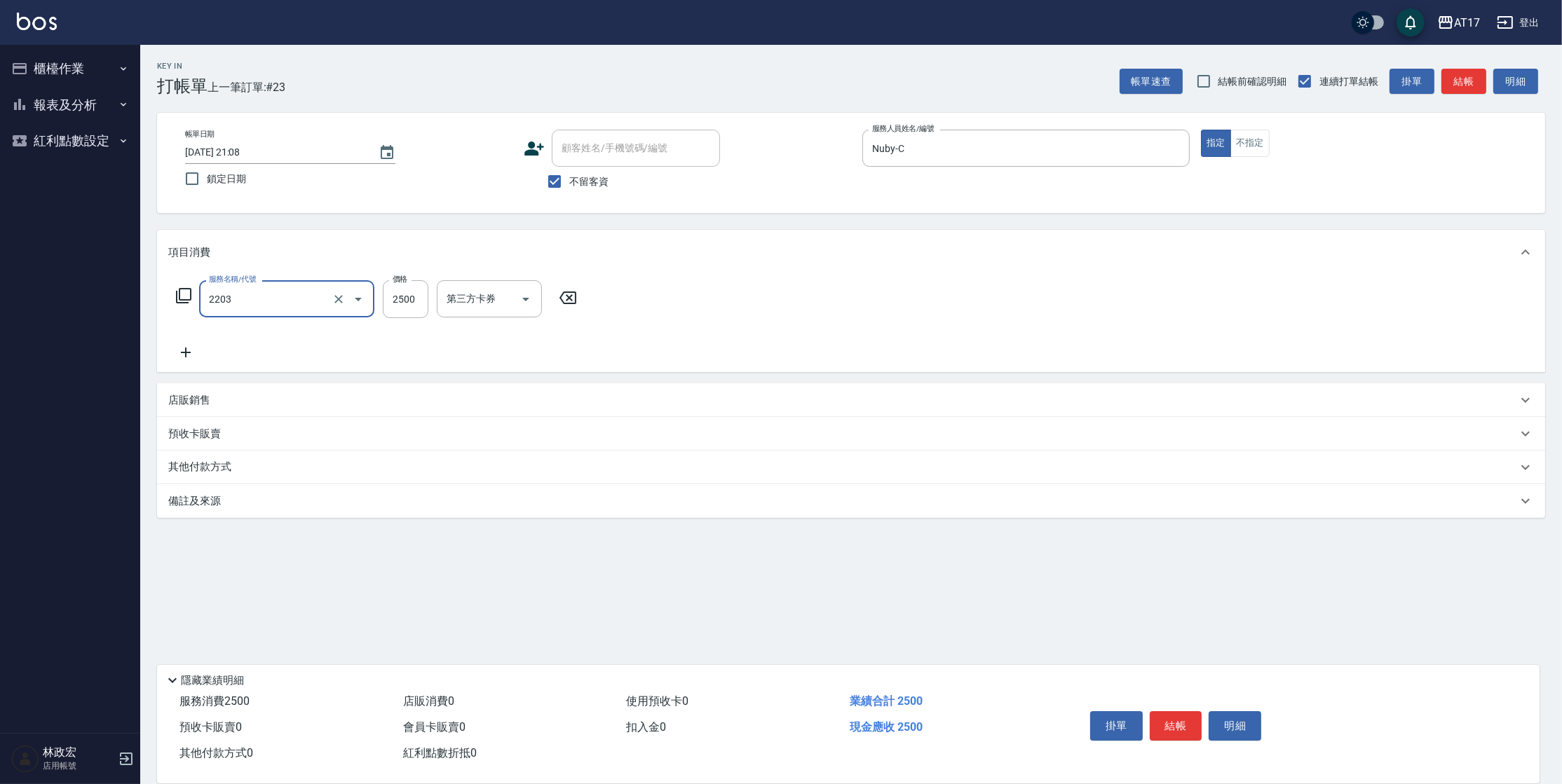
type input "燙髮C餐(短髮)(2203)"
type input "Nuby-C"
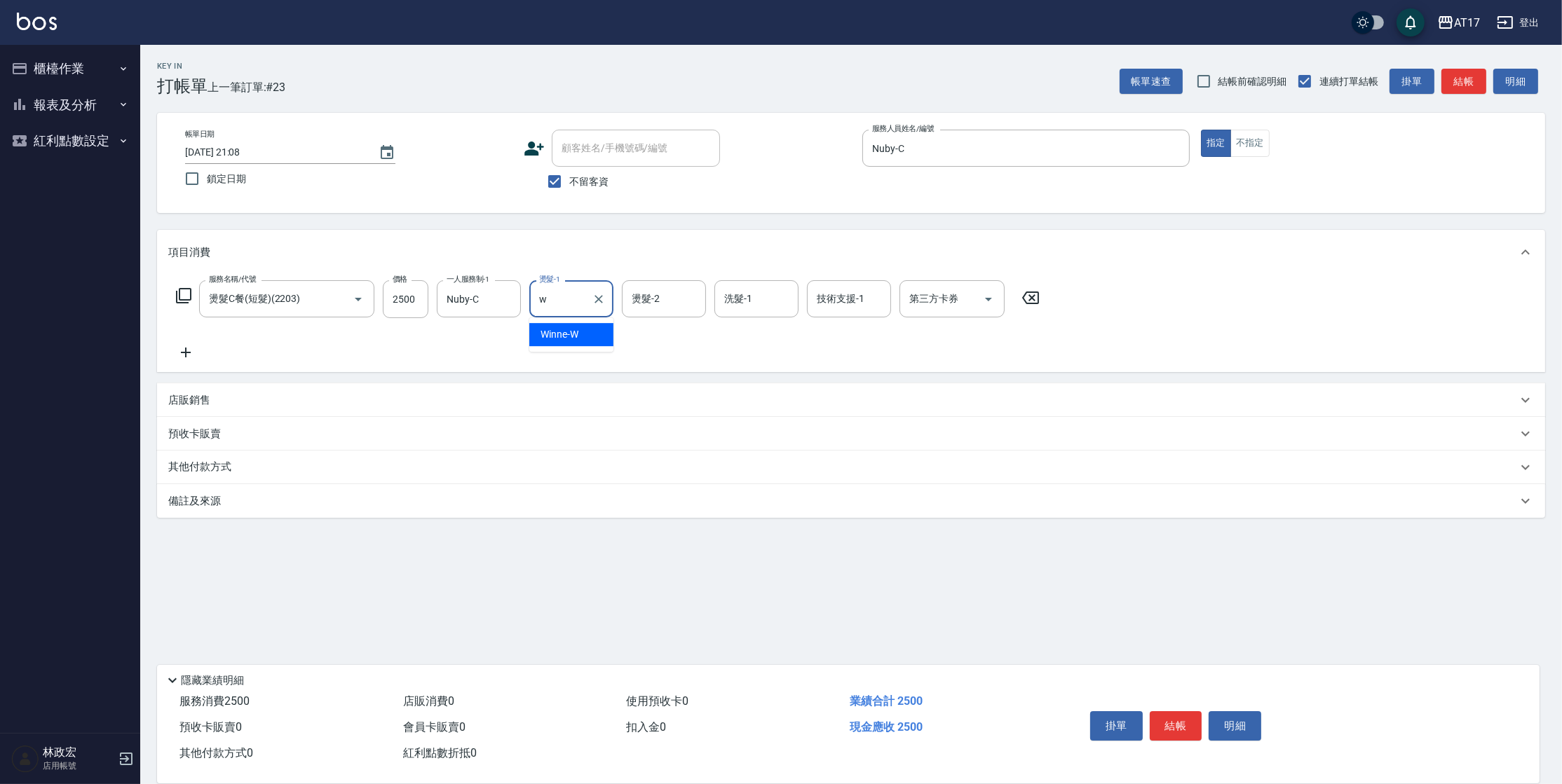
type input "Winne-W"
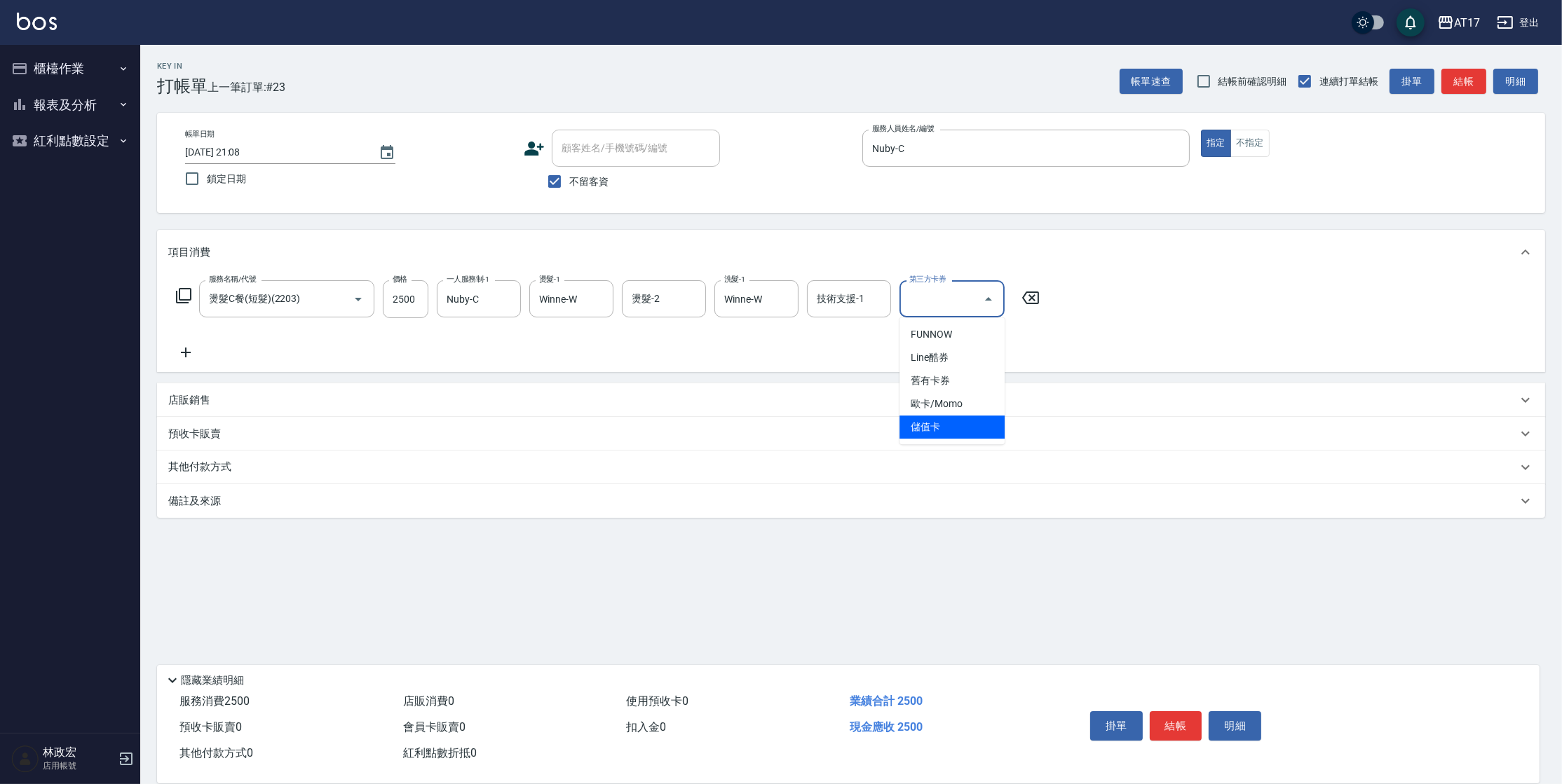
type input "儲值卡"
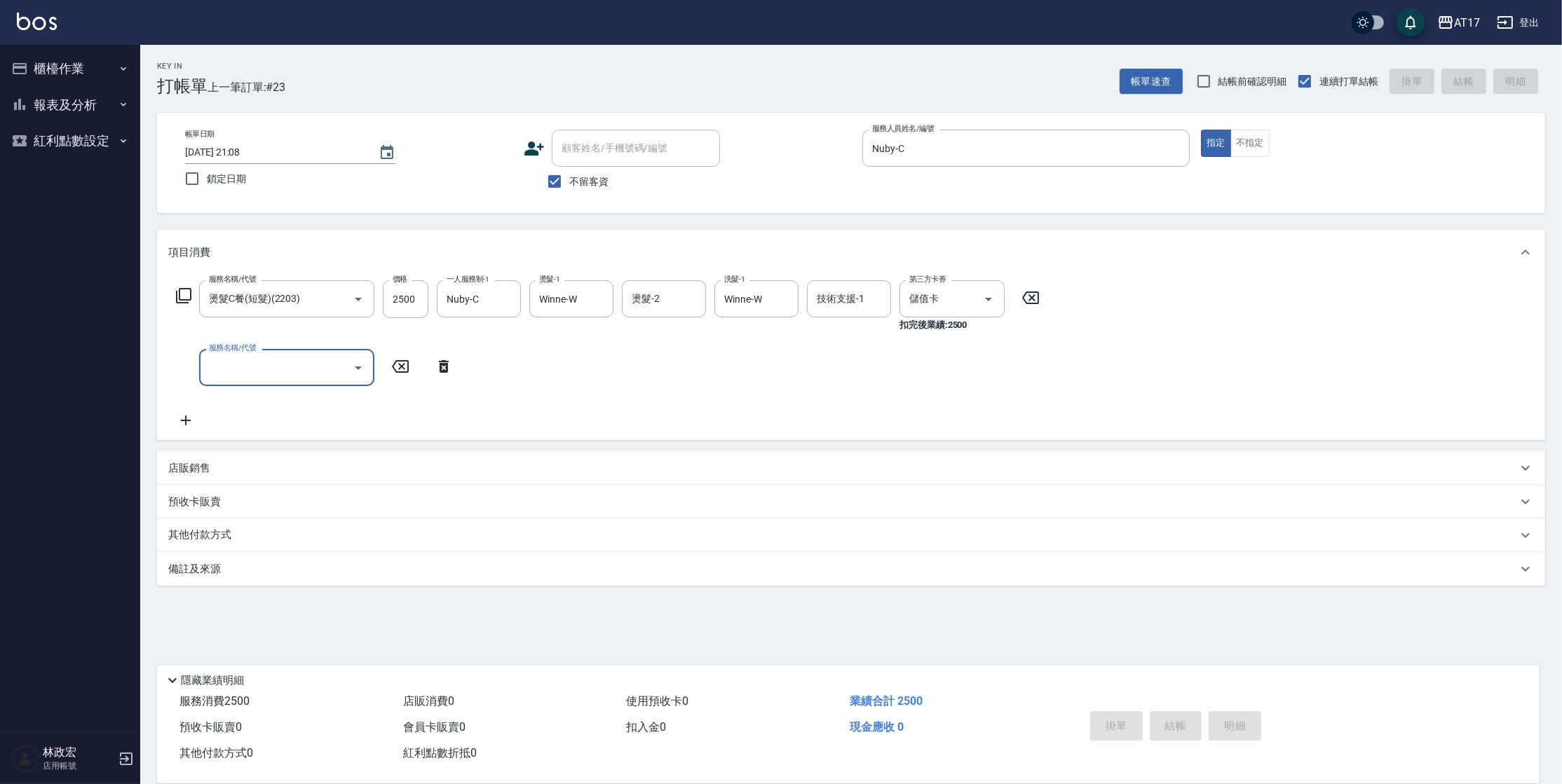
type input "[DATE] 21:09"
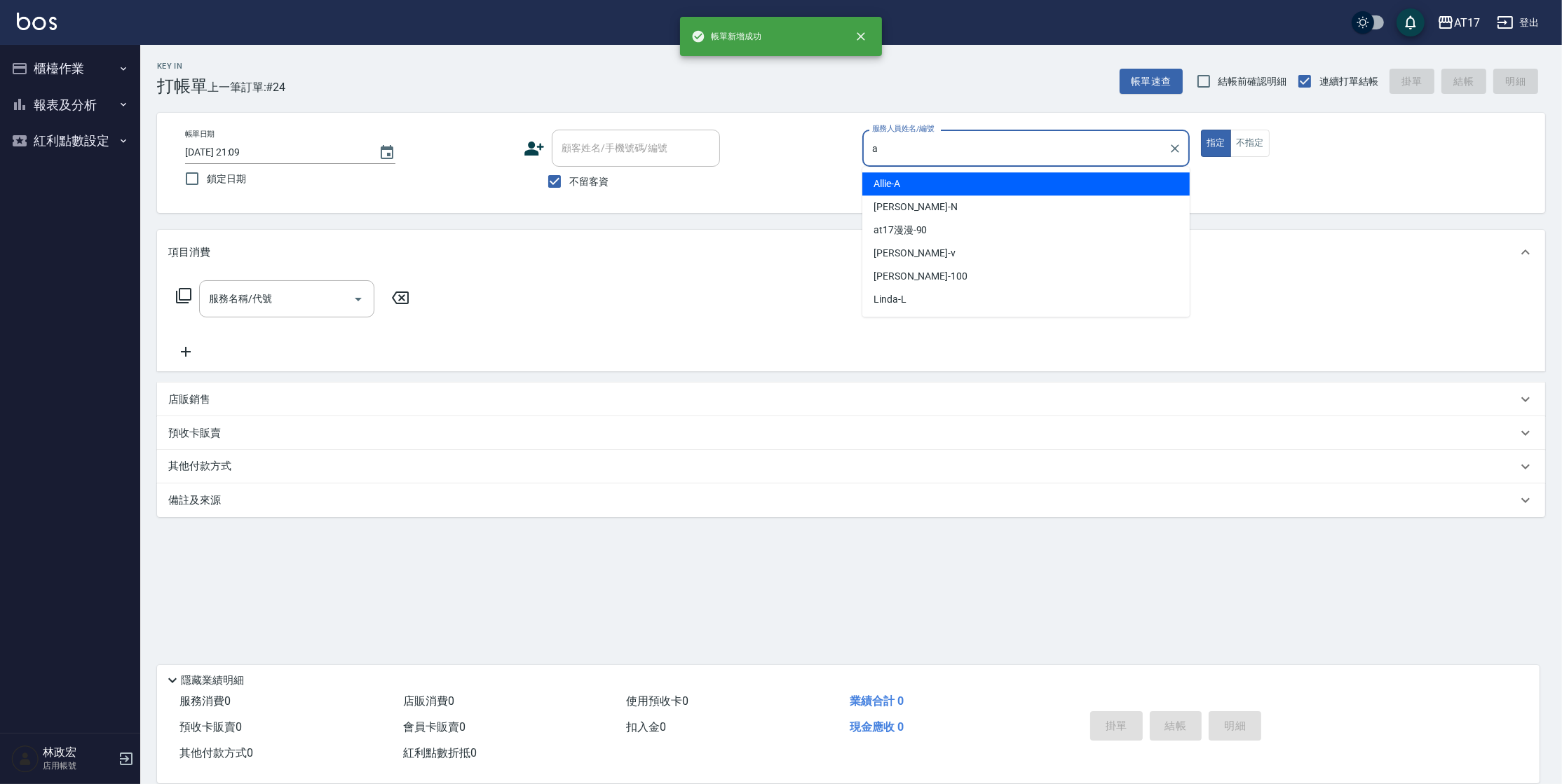
type input "Allie-A"
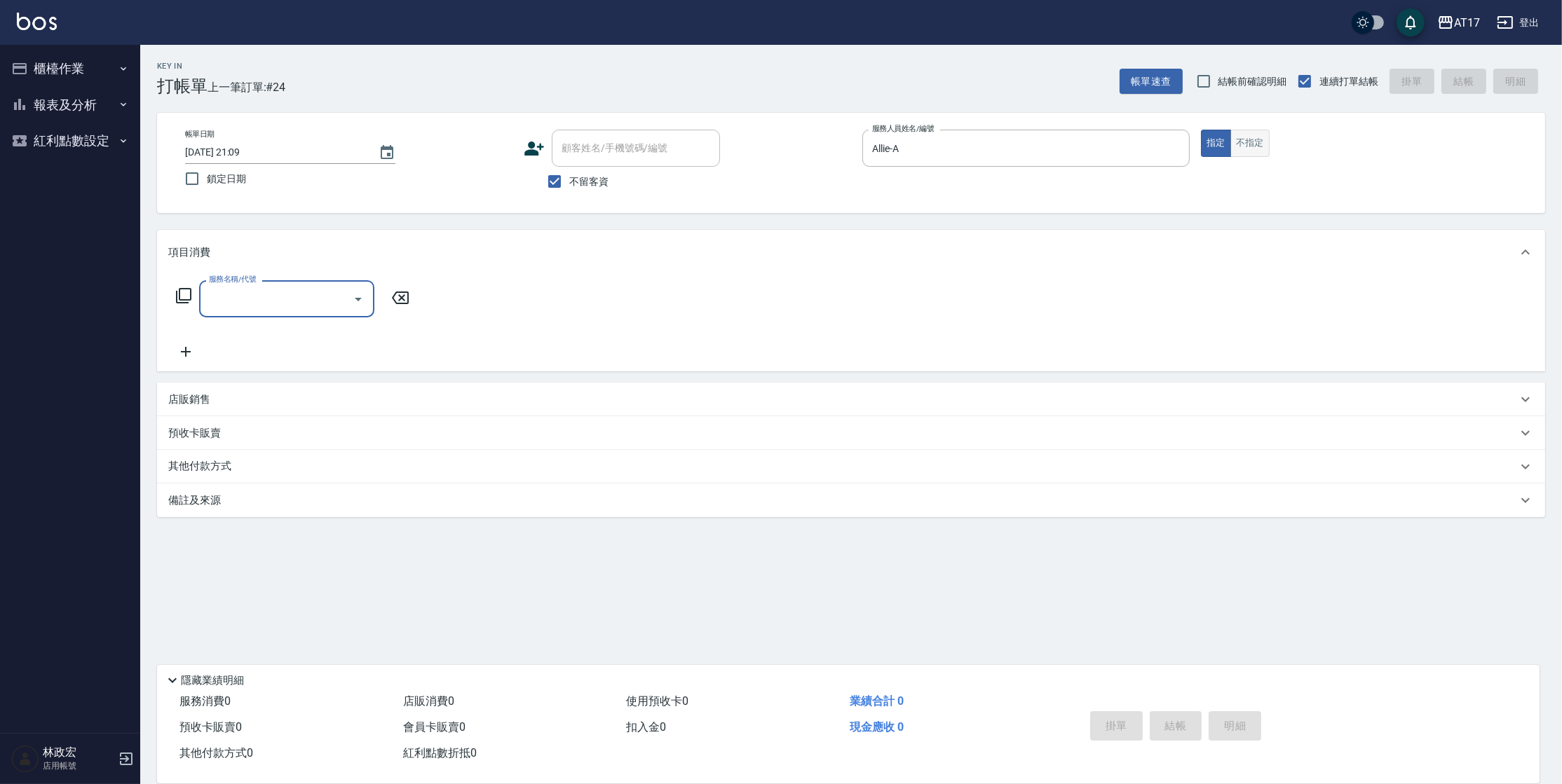
click at [1245, 142] on button "不指定" at bounding box center [1250, 143] width 39 height 27
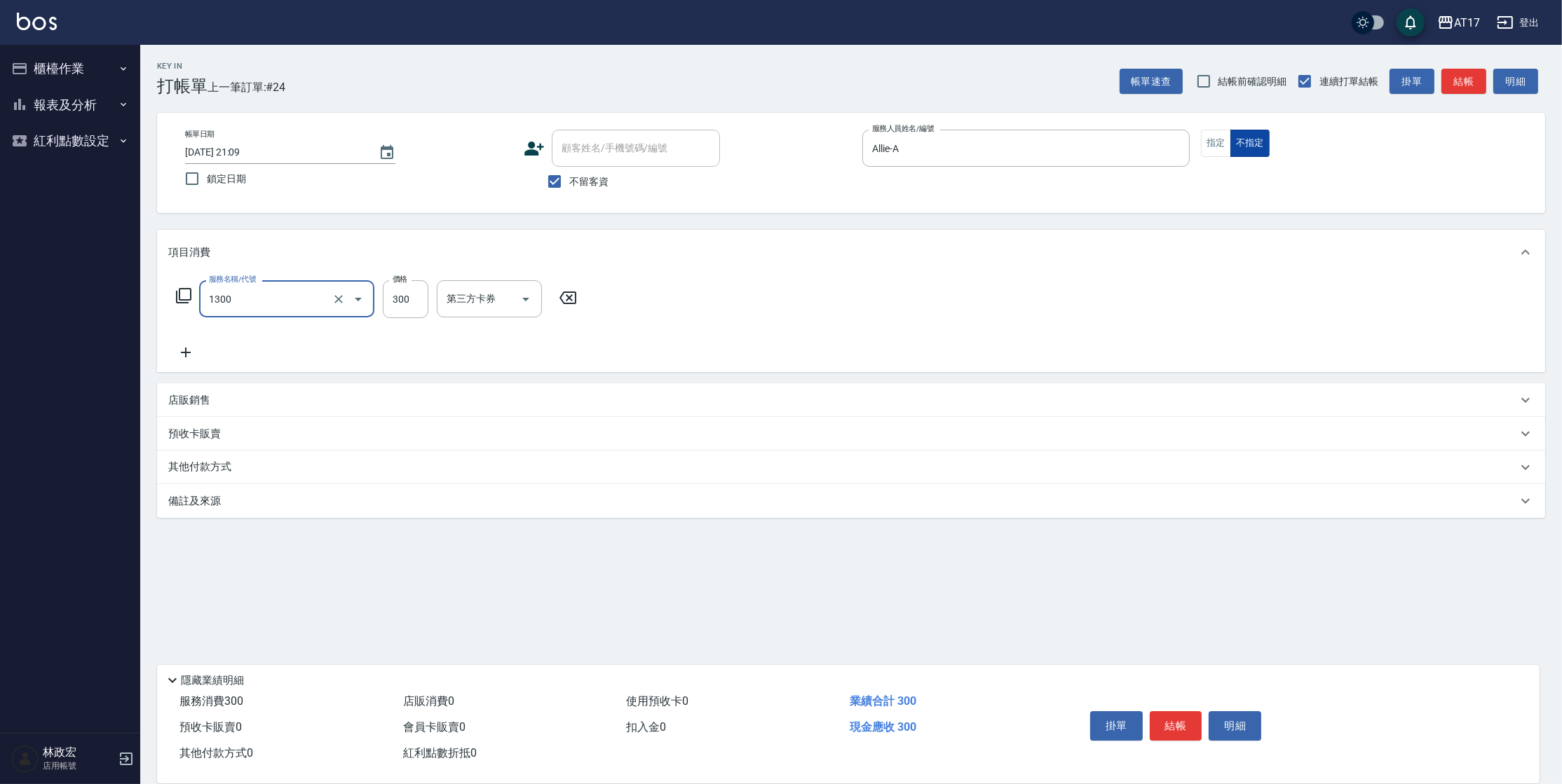
type input "一般洗髮(1300)"
type input "299"
type input "[PERSON_NAME]-27"
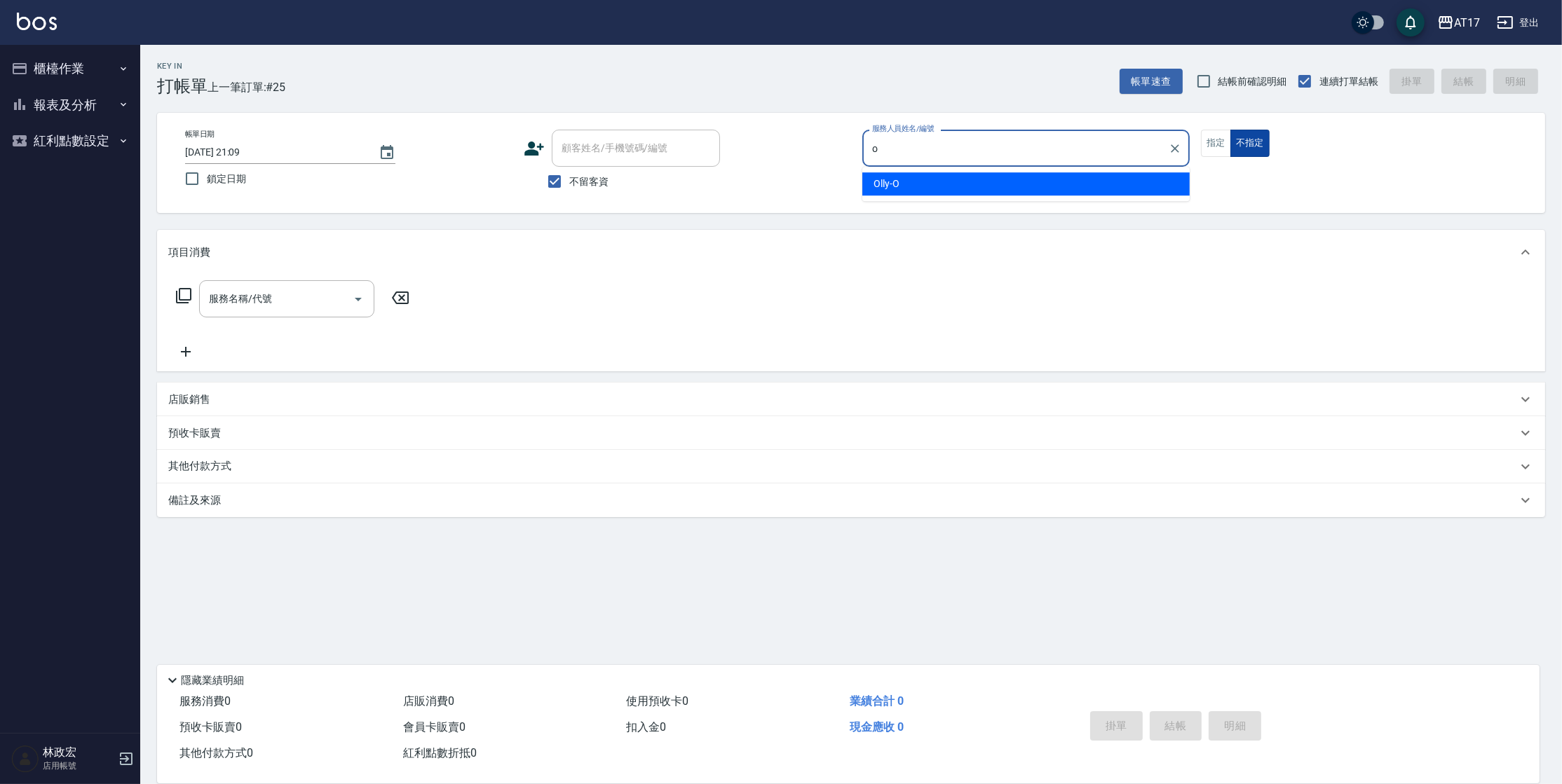
type input "Olly-O"
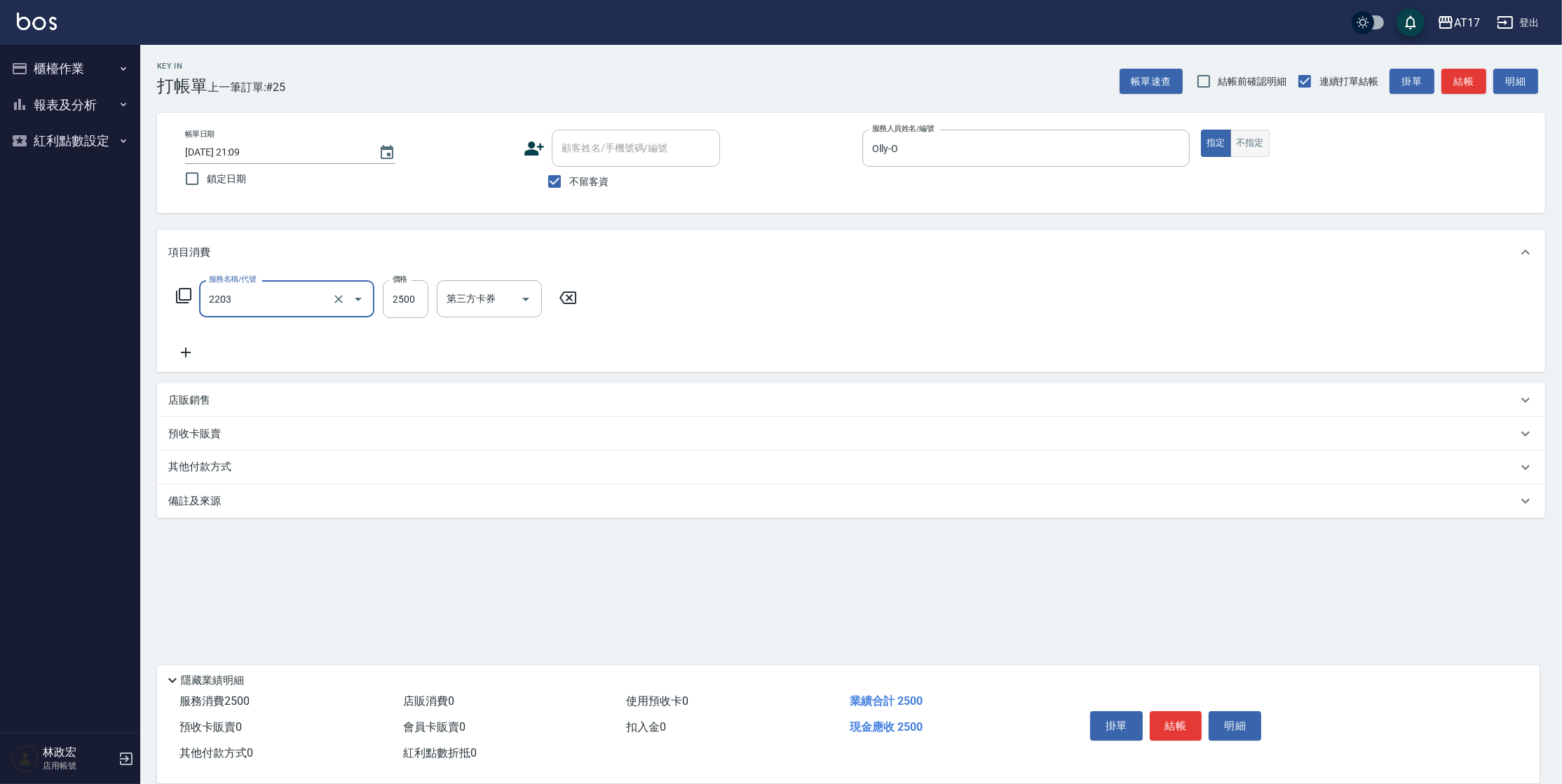
type input "燙髮C餐(短髮)(2203)"
type input "1800"
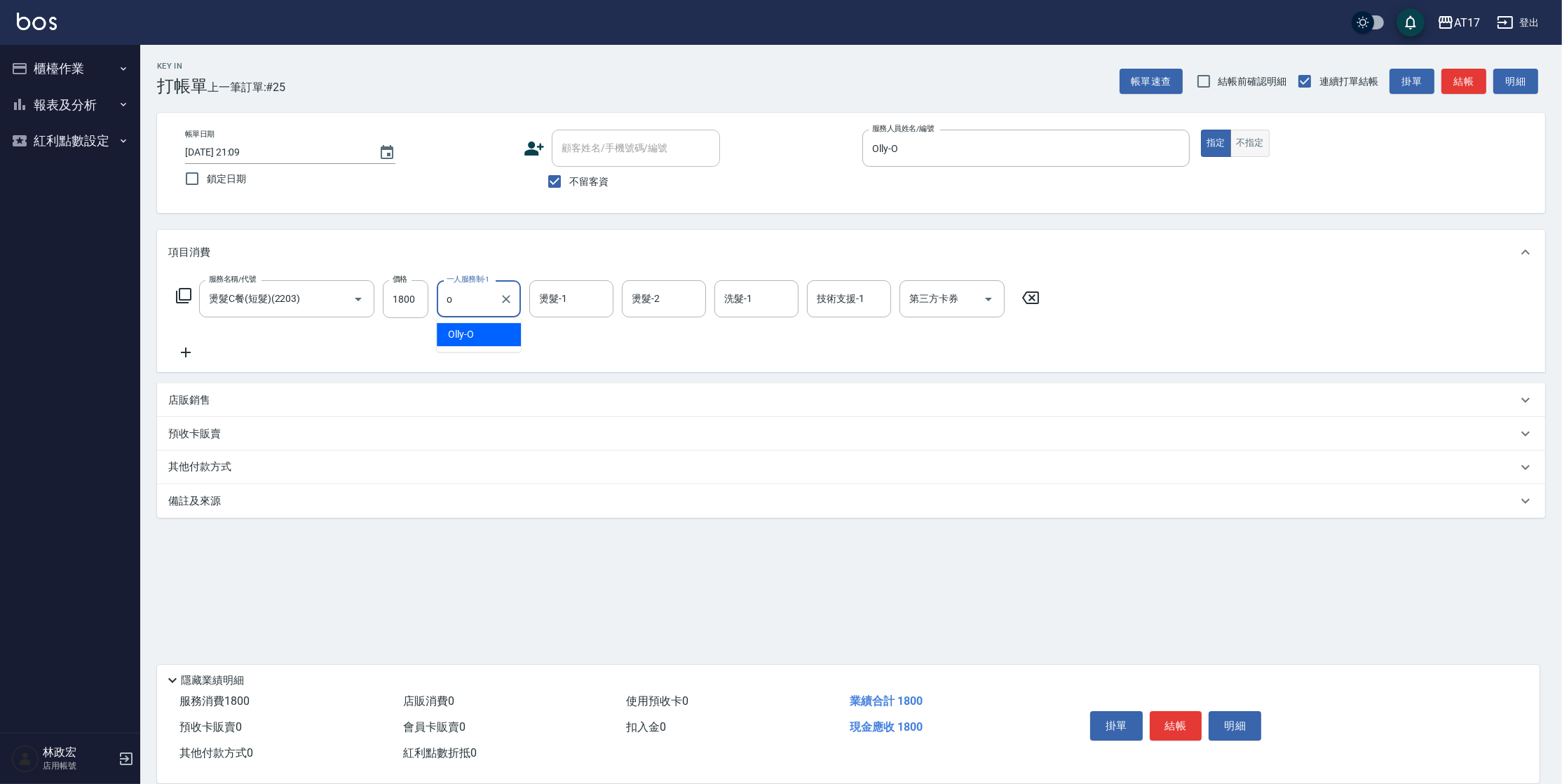
type input "Olly-O"
type input "[PERSON_NAME]-55"
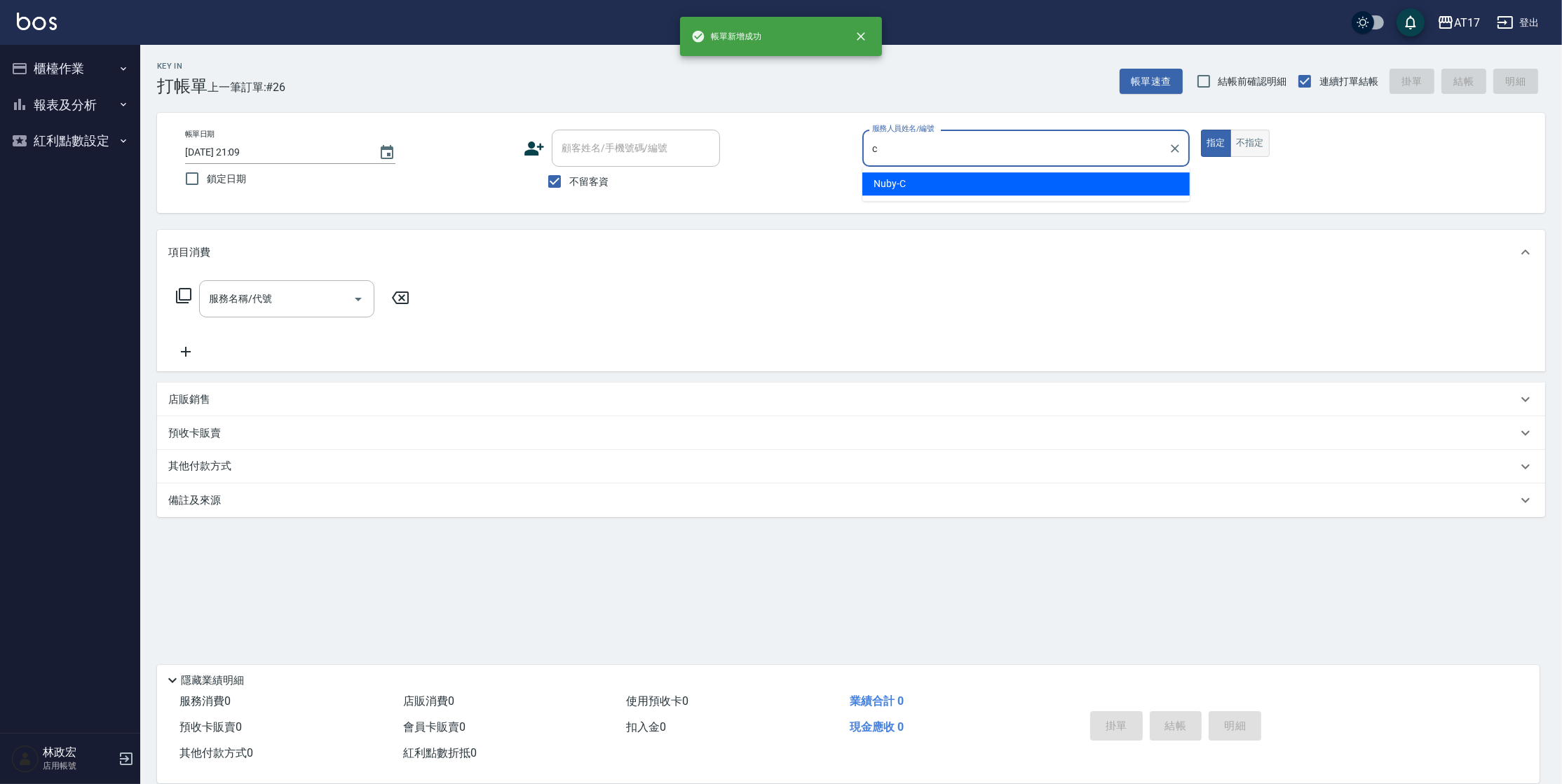
type input "Nuby-C"
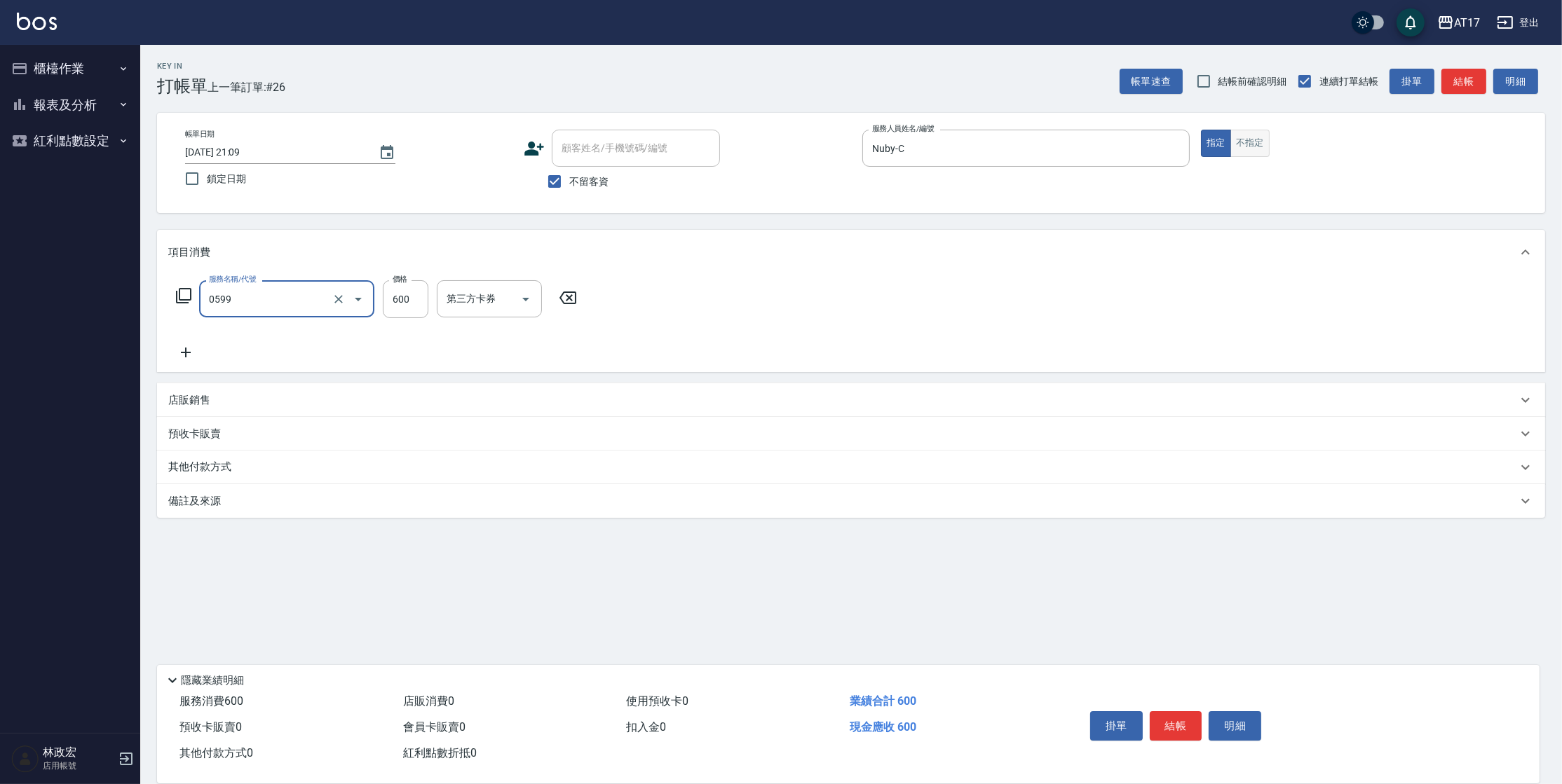
type input "精油-599(0599)"
type input "500"
type input "[PERSON_NAME]-27"
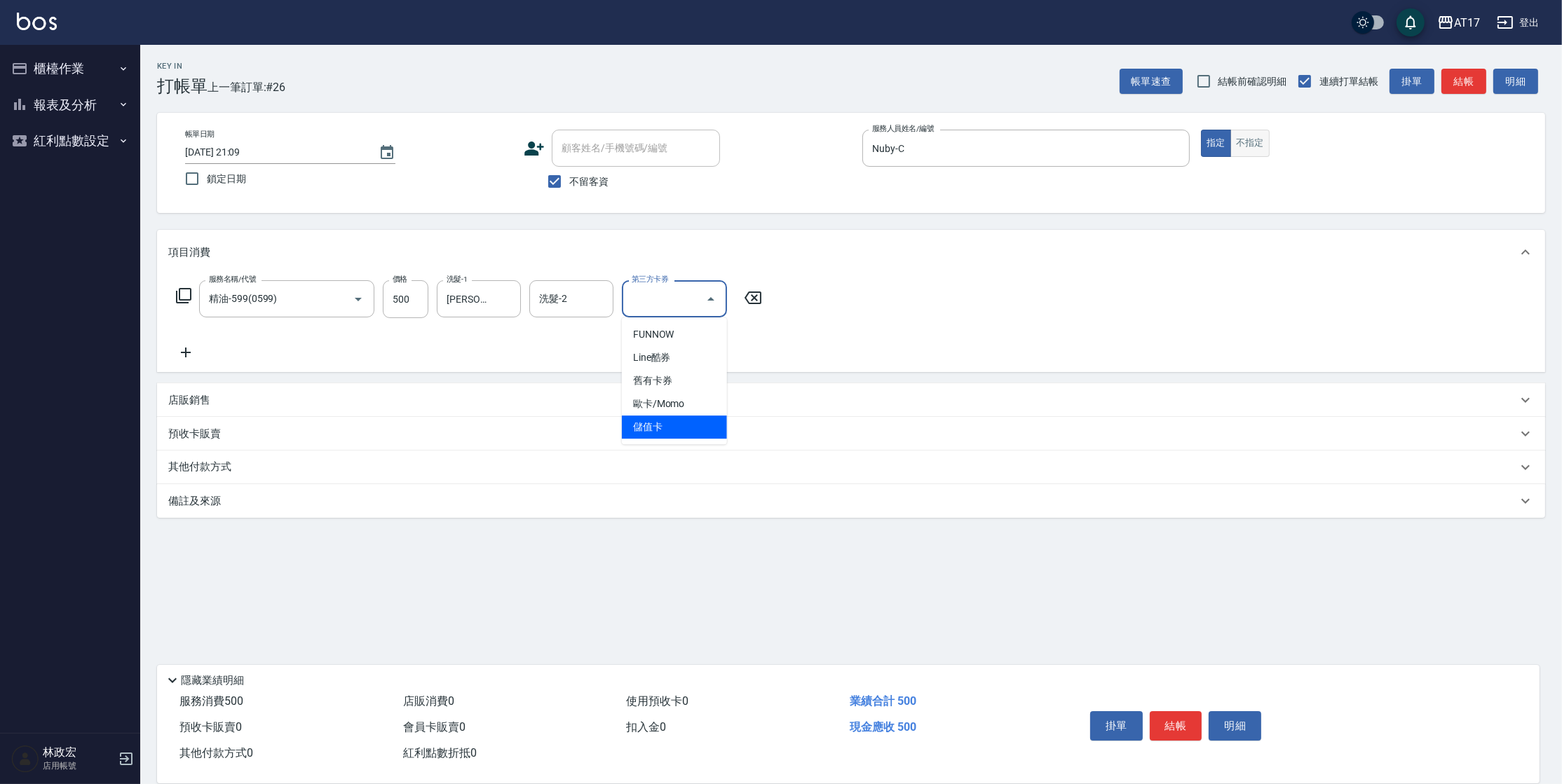
type input "儲值卡"
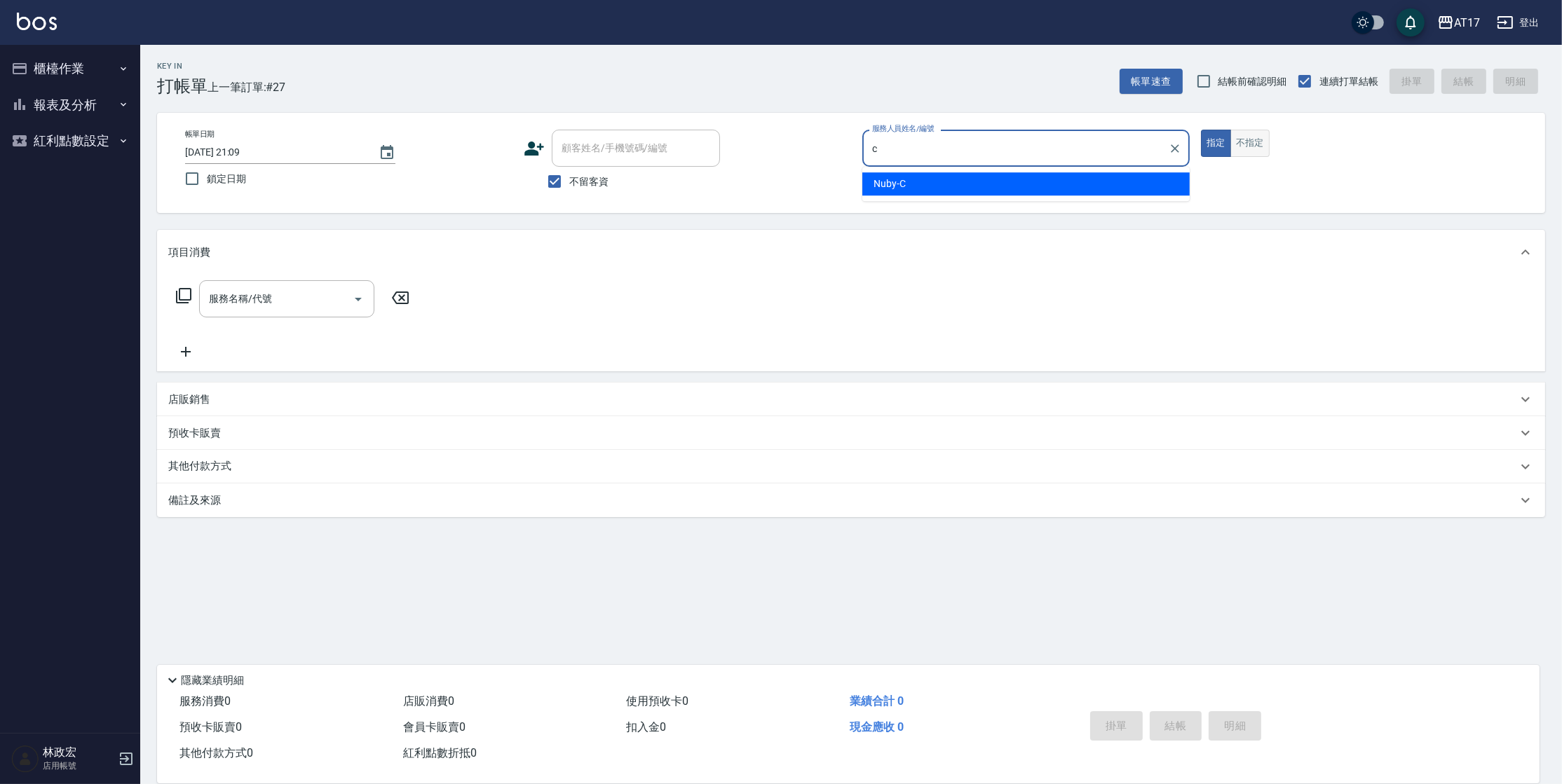
type input "Nuby-C"
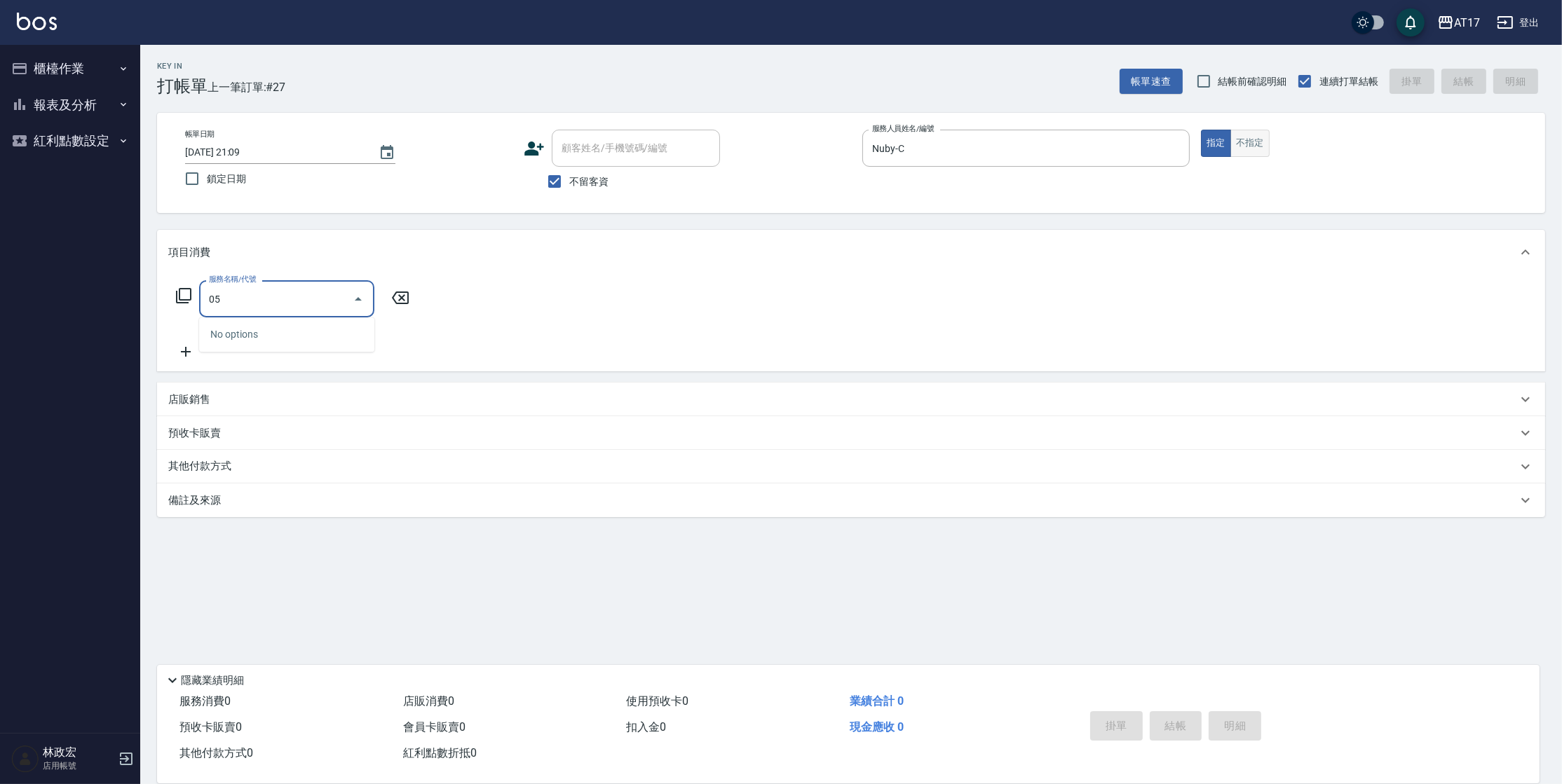
type input "0"
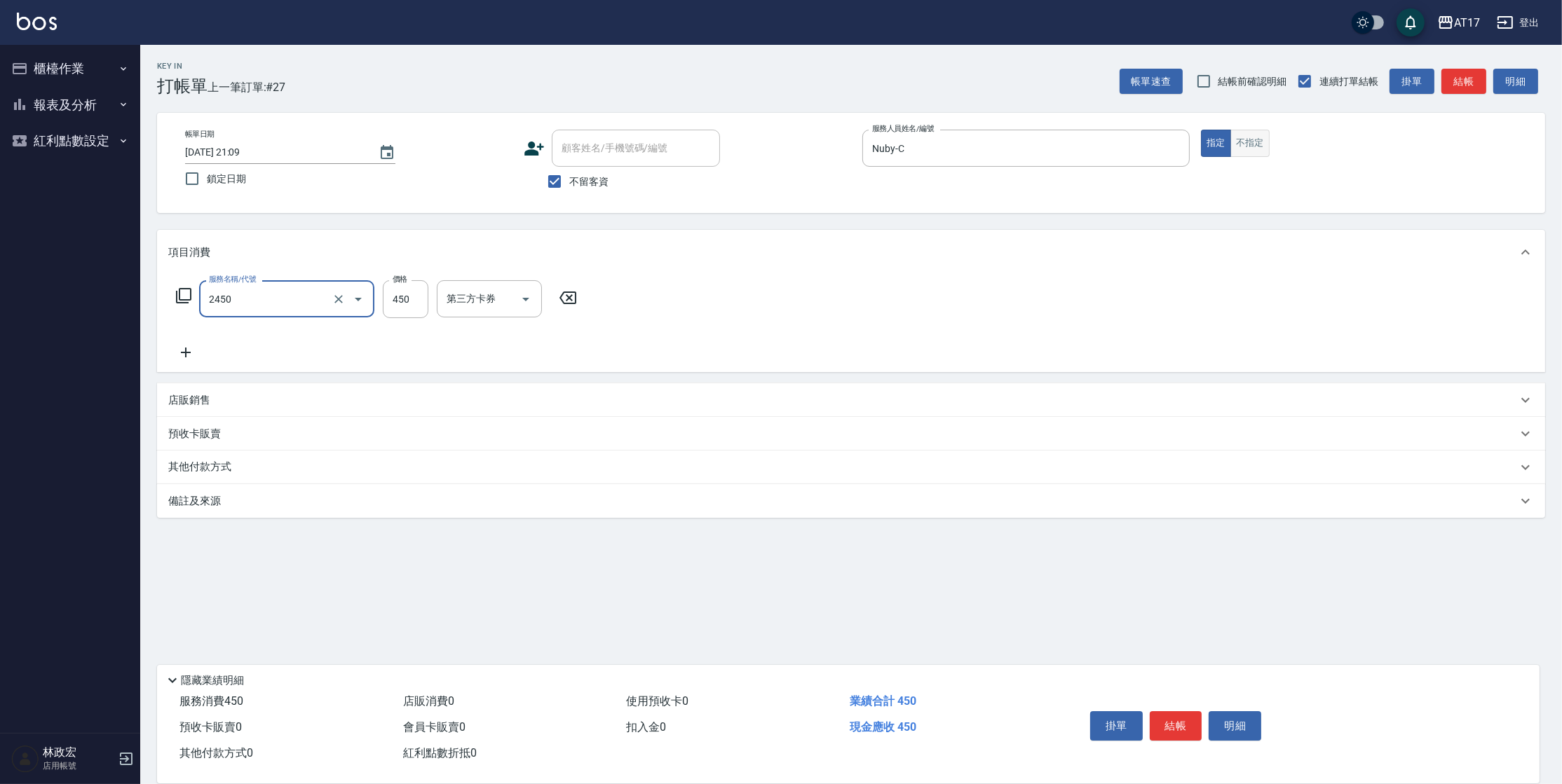
type input "C剪髮套餐(2450)"
type input "600"
type input "[PERSON_NAME]-27"
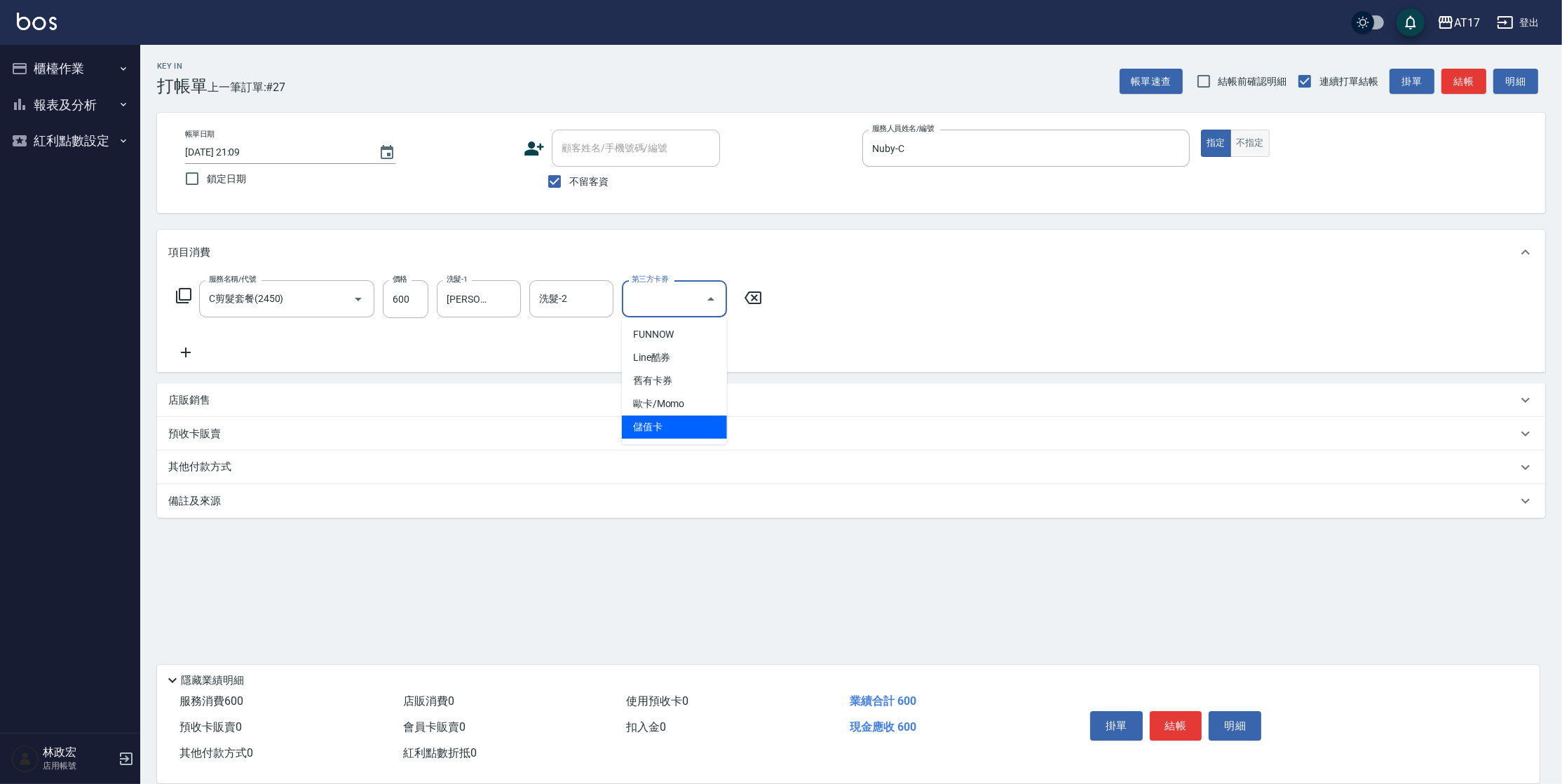
type input "儲值卡"
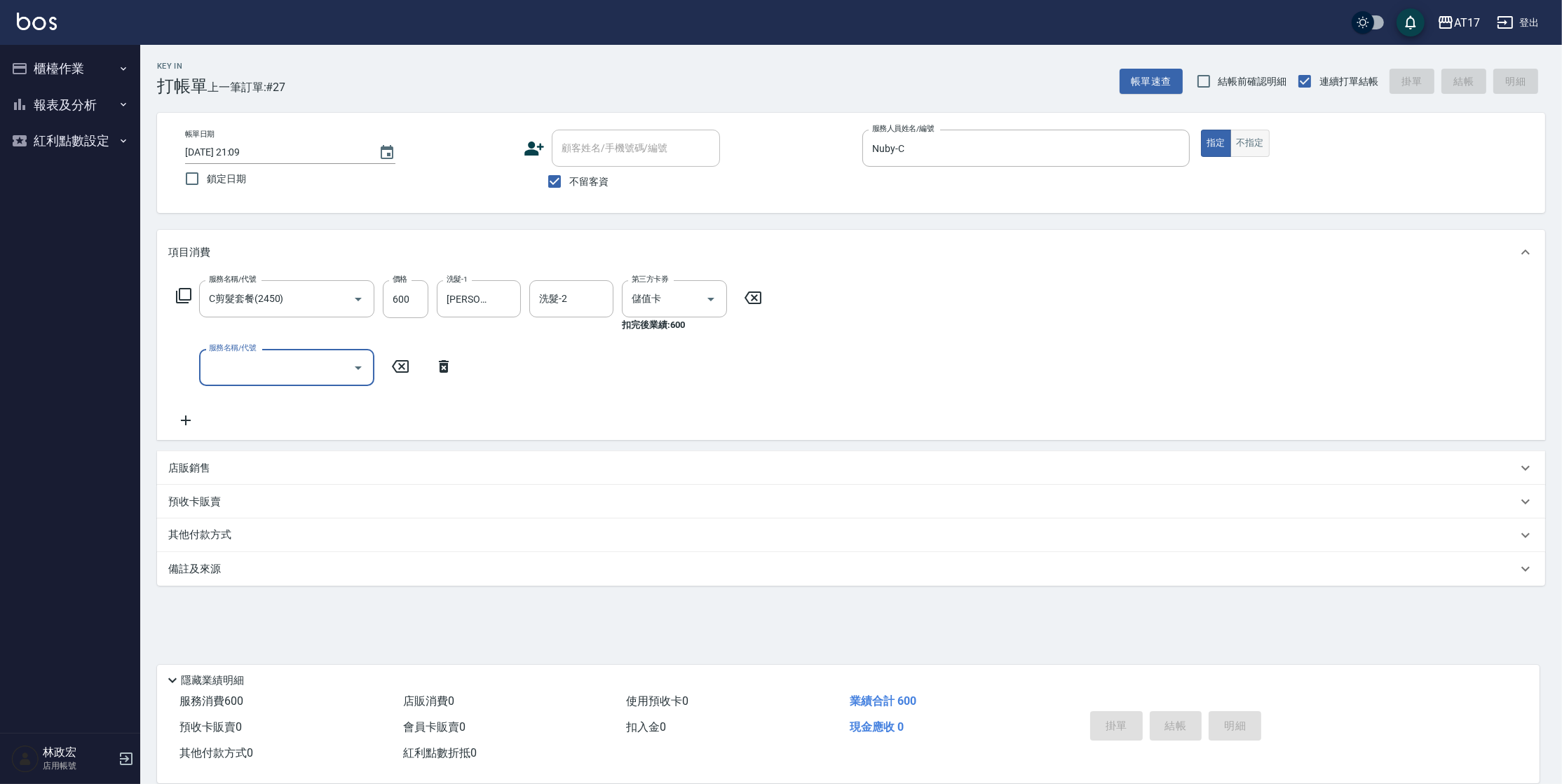
type input "[DATE] 21:10"
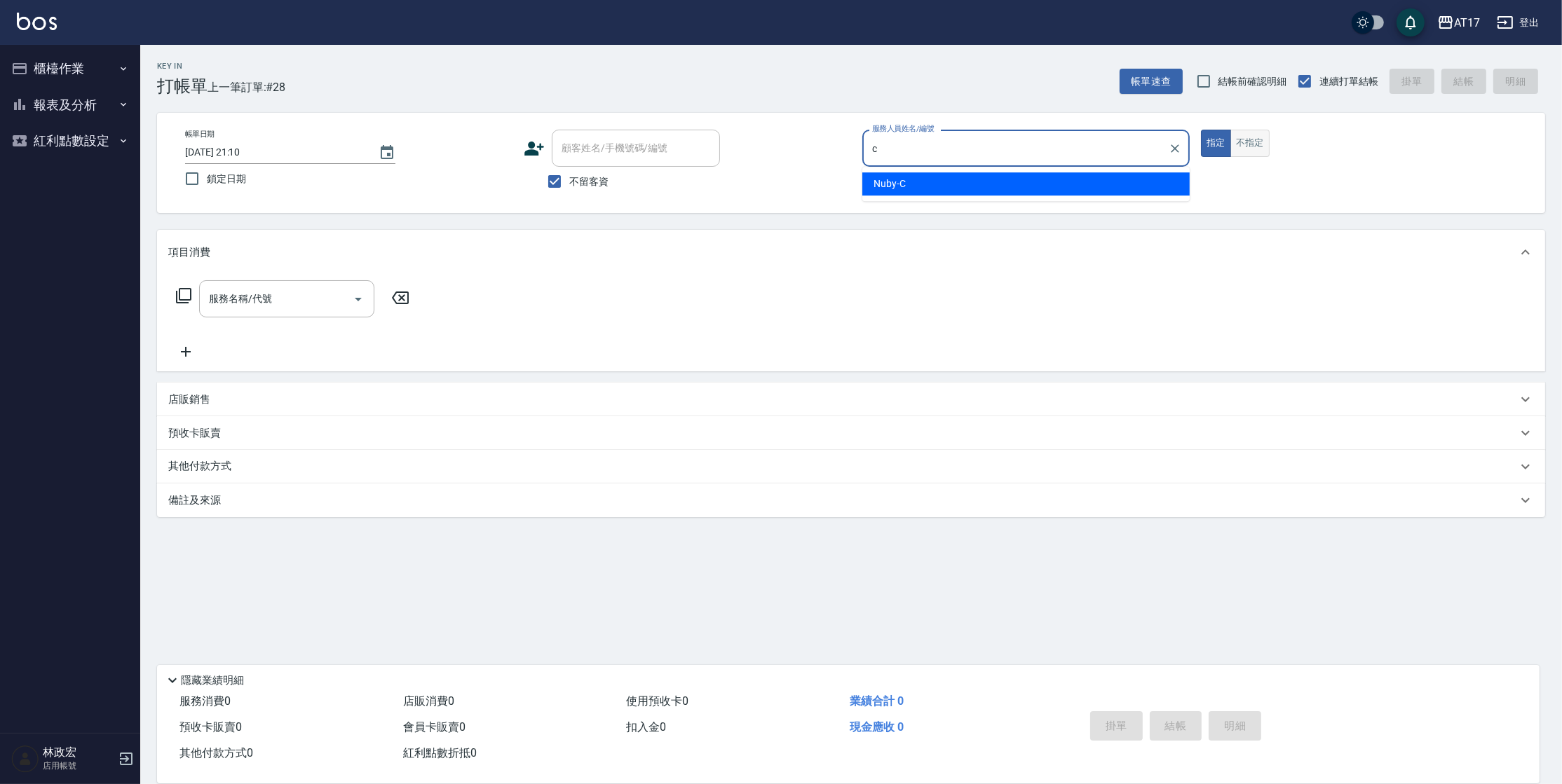
type input "Nuby-C"
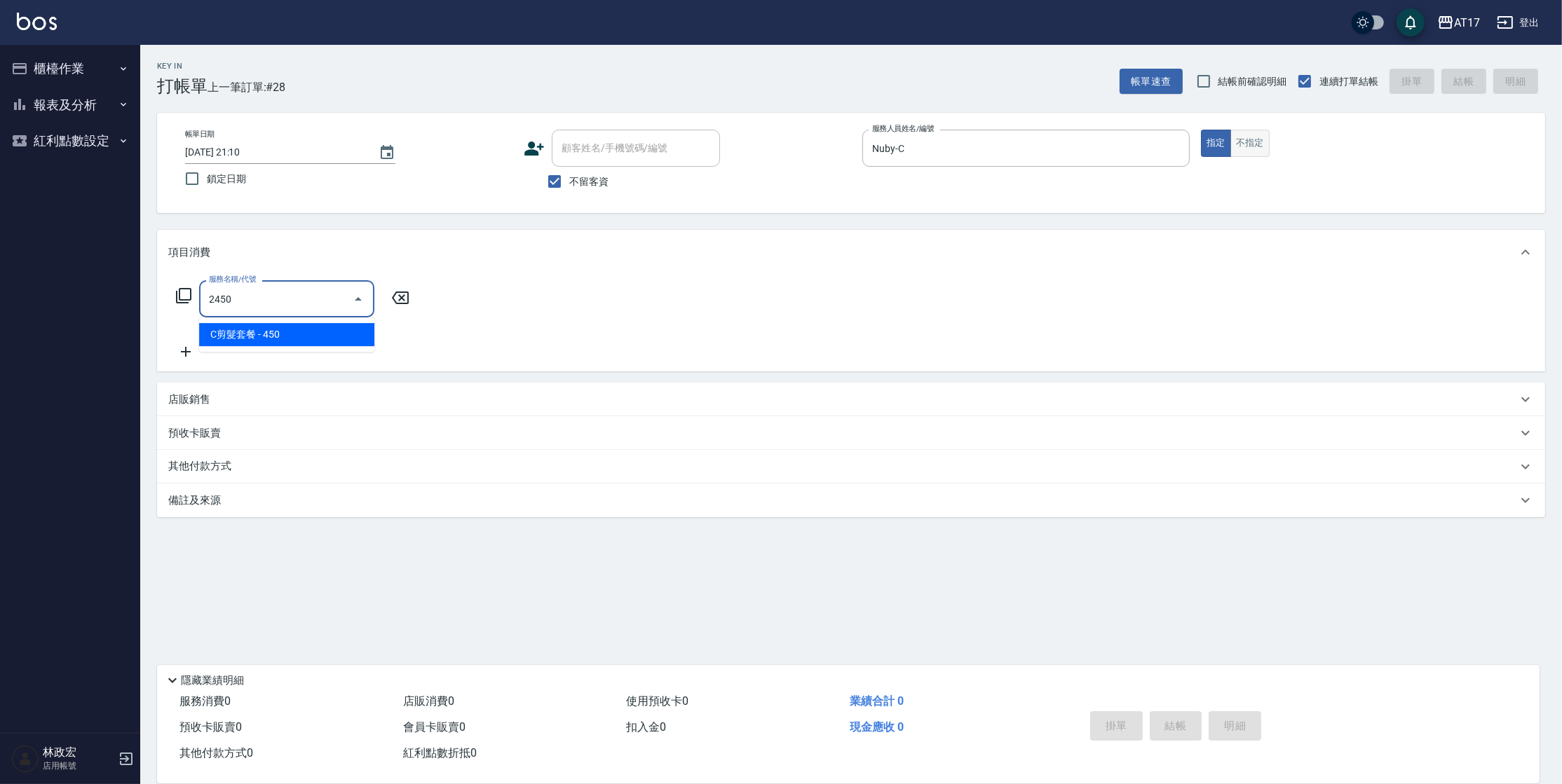
type input "C剪髮套餐(2450)"
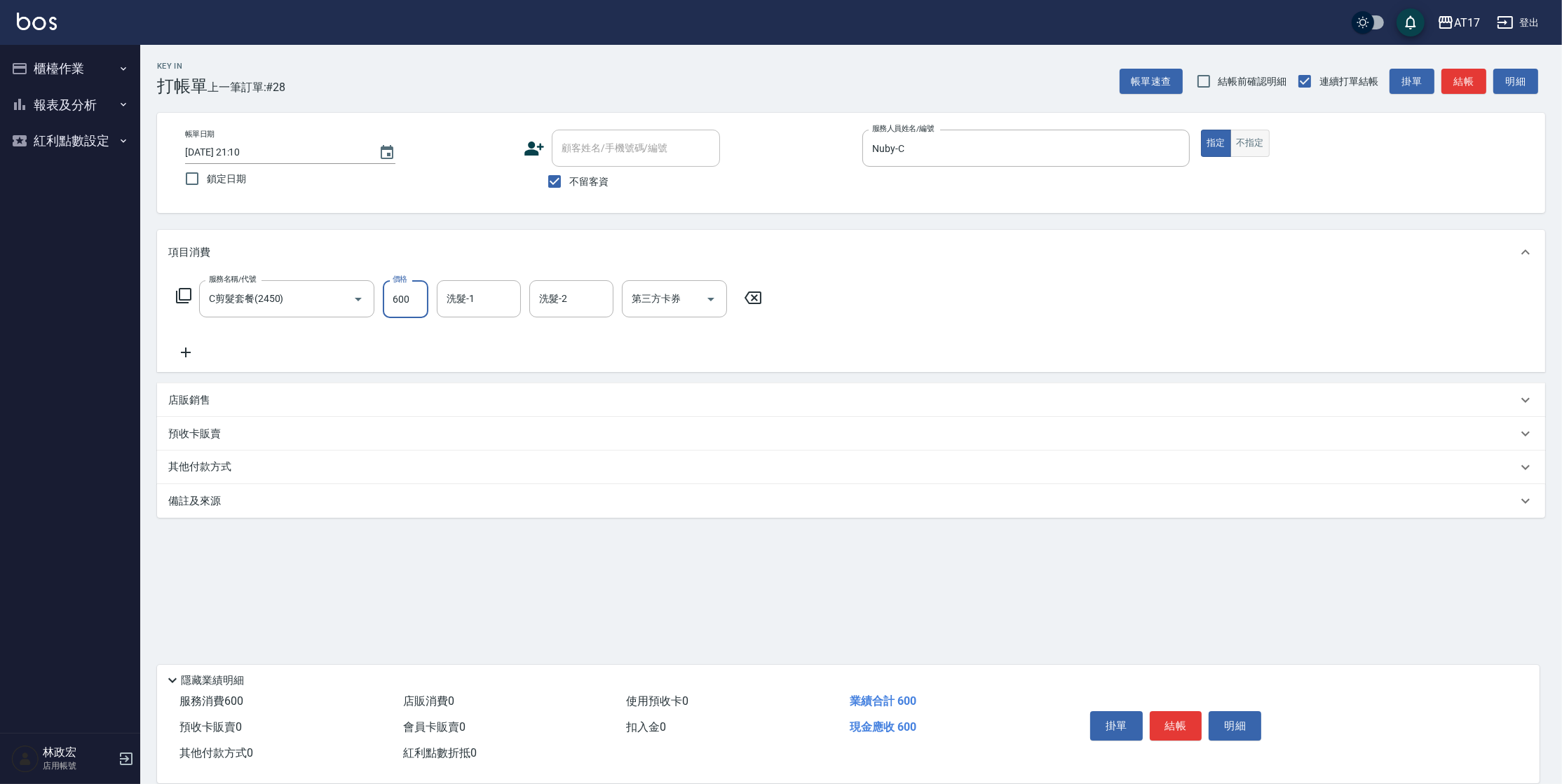
type input "600"
type input "Winne-W"
click at [344, 302] on icon "Clear" at bounding box center [339, 300] width 14 height 14
type input "精油-599(0599)"
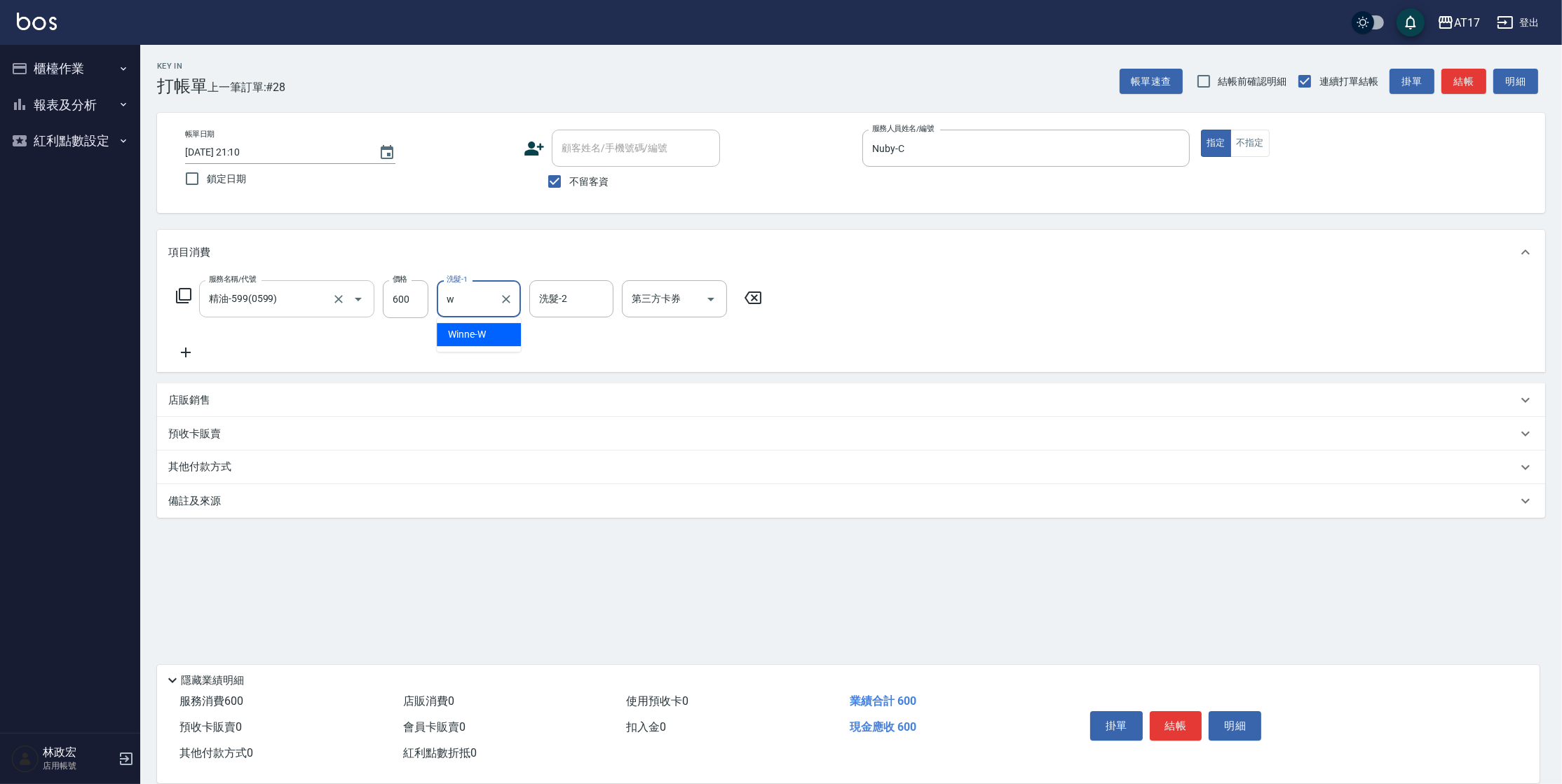
type input "Winne-W"
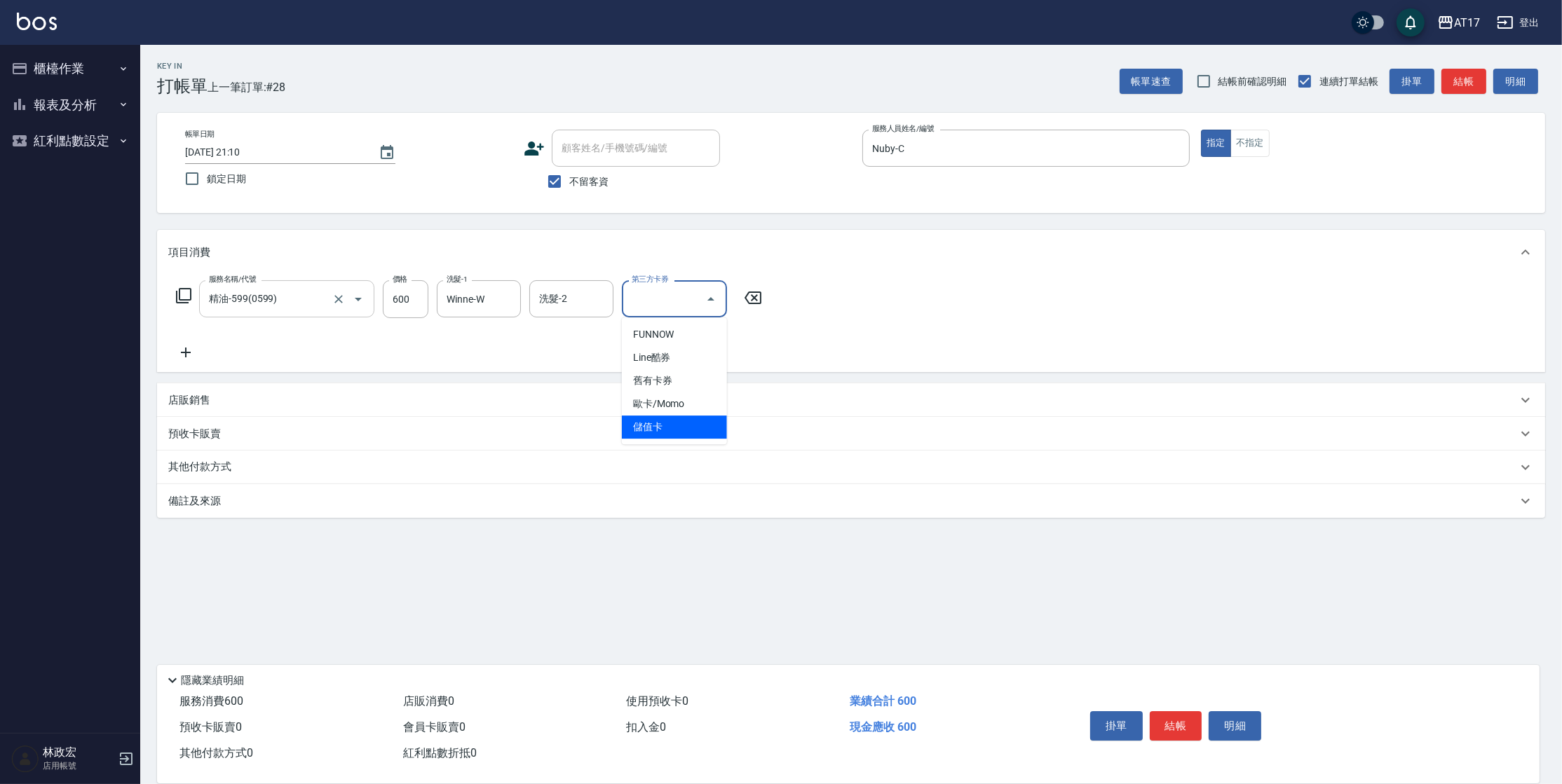
type input "儲值卡"
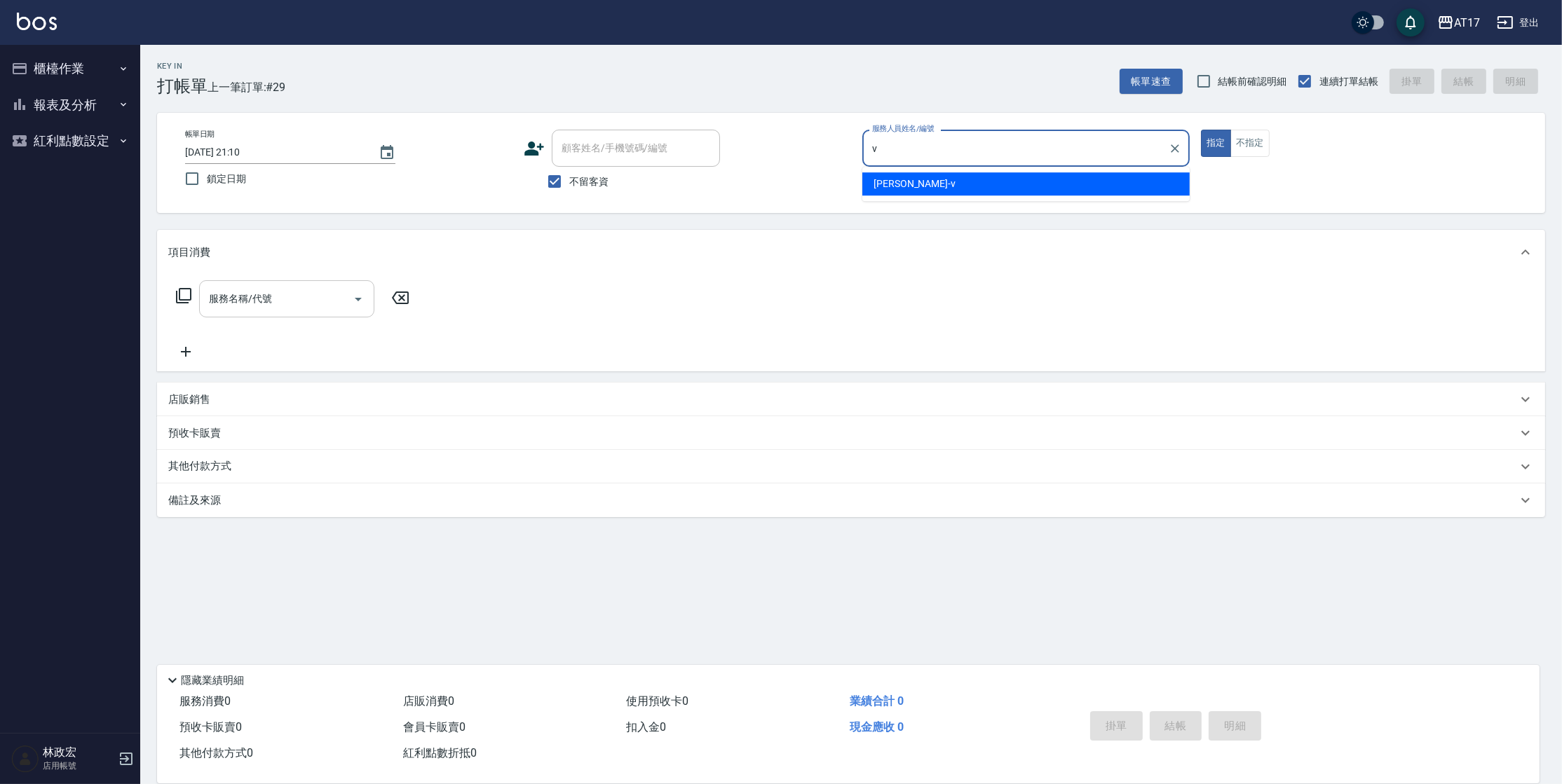
type input "[PERSON_NAME]-v"
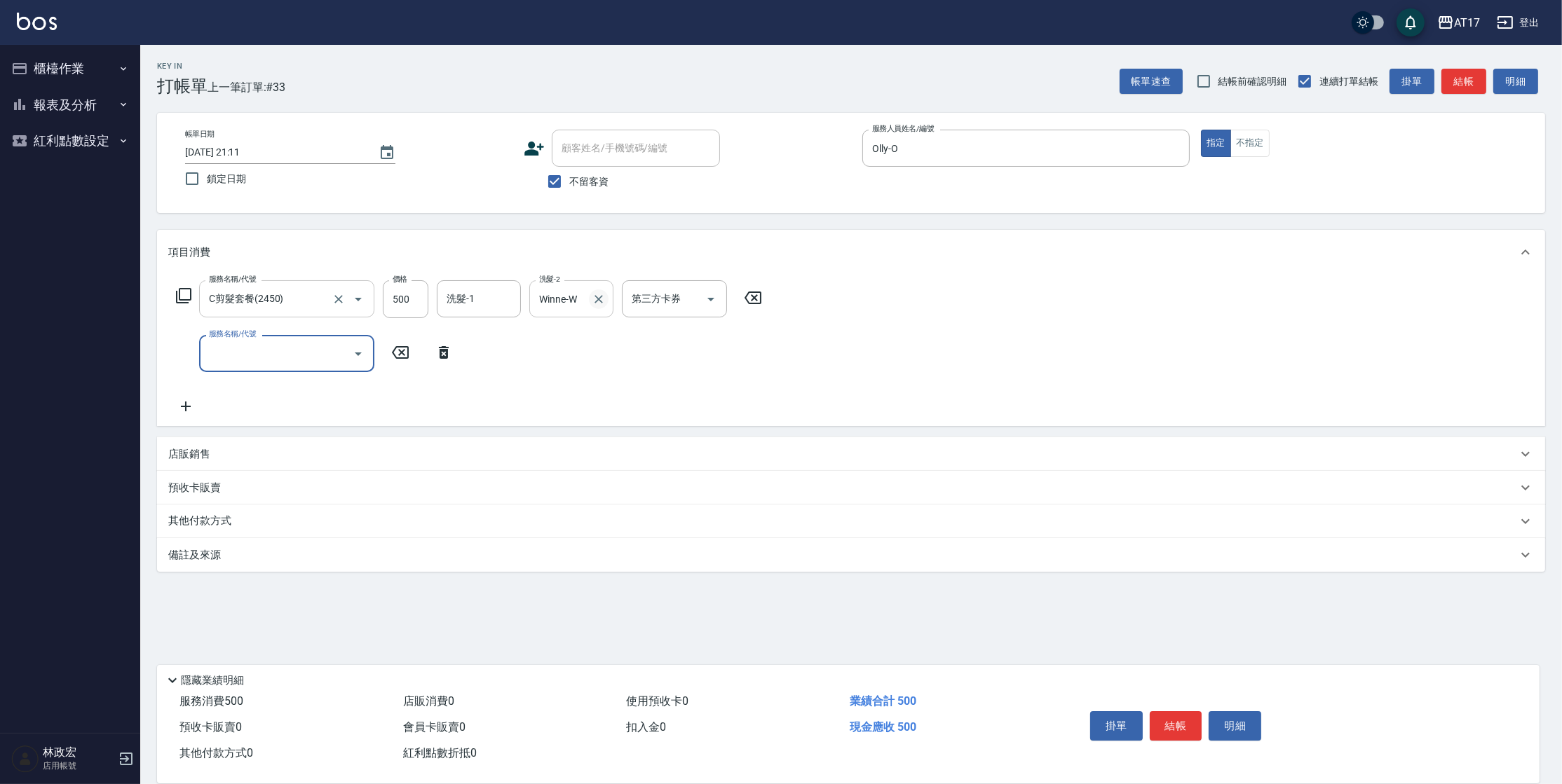
click at [596, 300] on icon "Clear" at bounding box center [598, 300] width 14 height 14
click at [697, 302] on input "第三方卡券" at bounding box center [664, 299] width 71 height 24
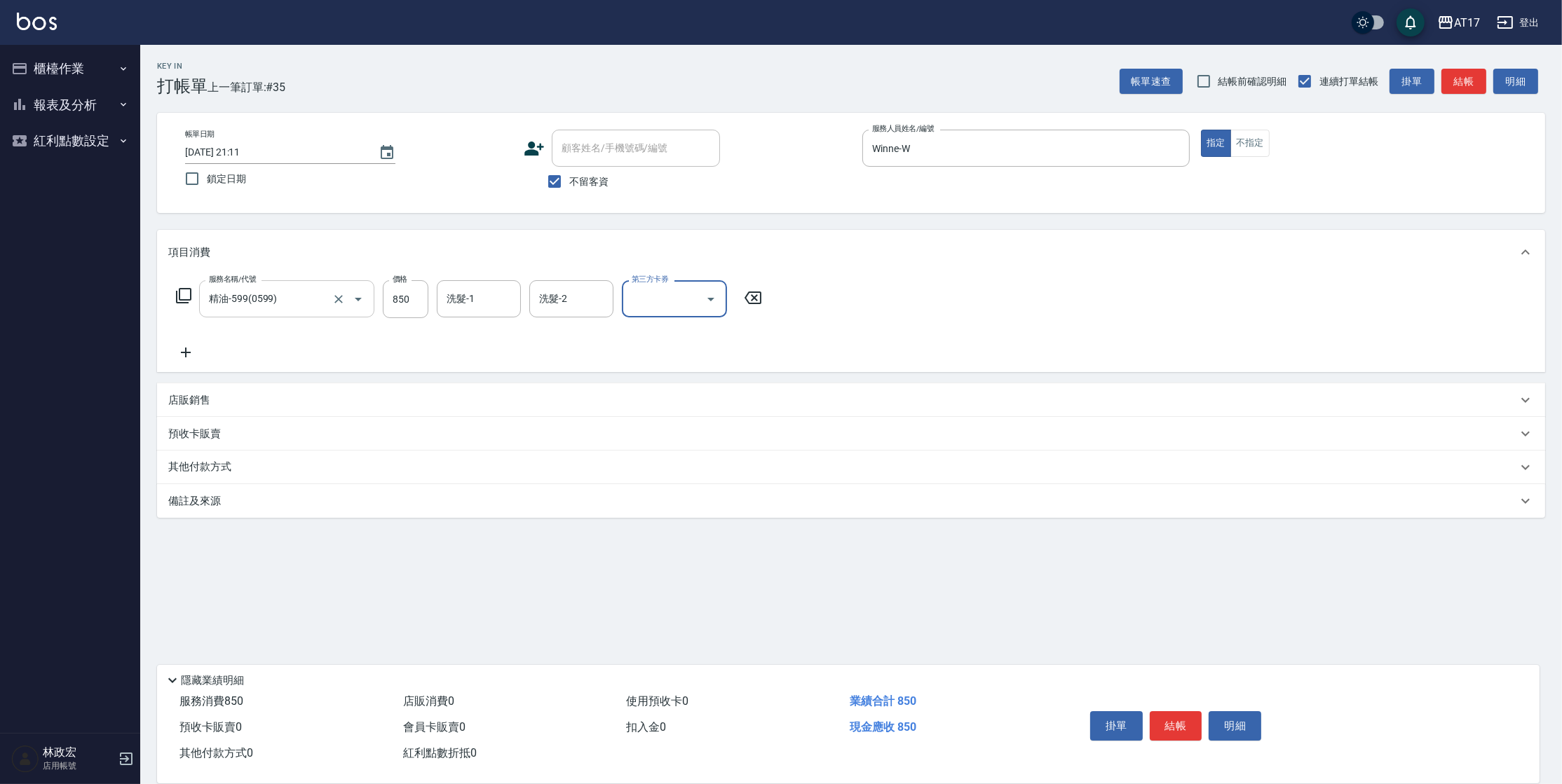
click at [173, 393] on p "店販銷售" at bounding box center [189, 401] width 42 height 15
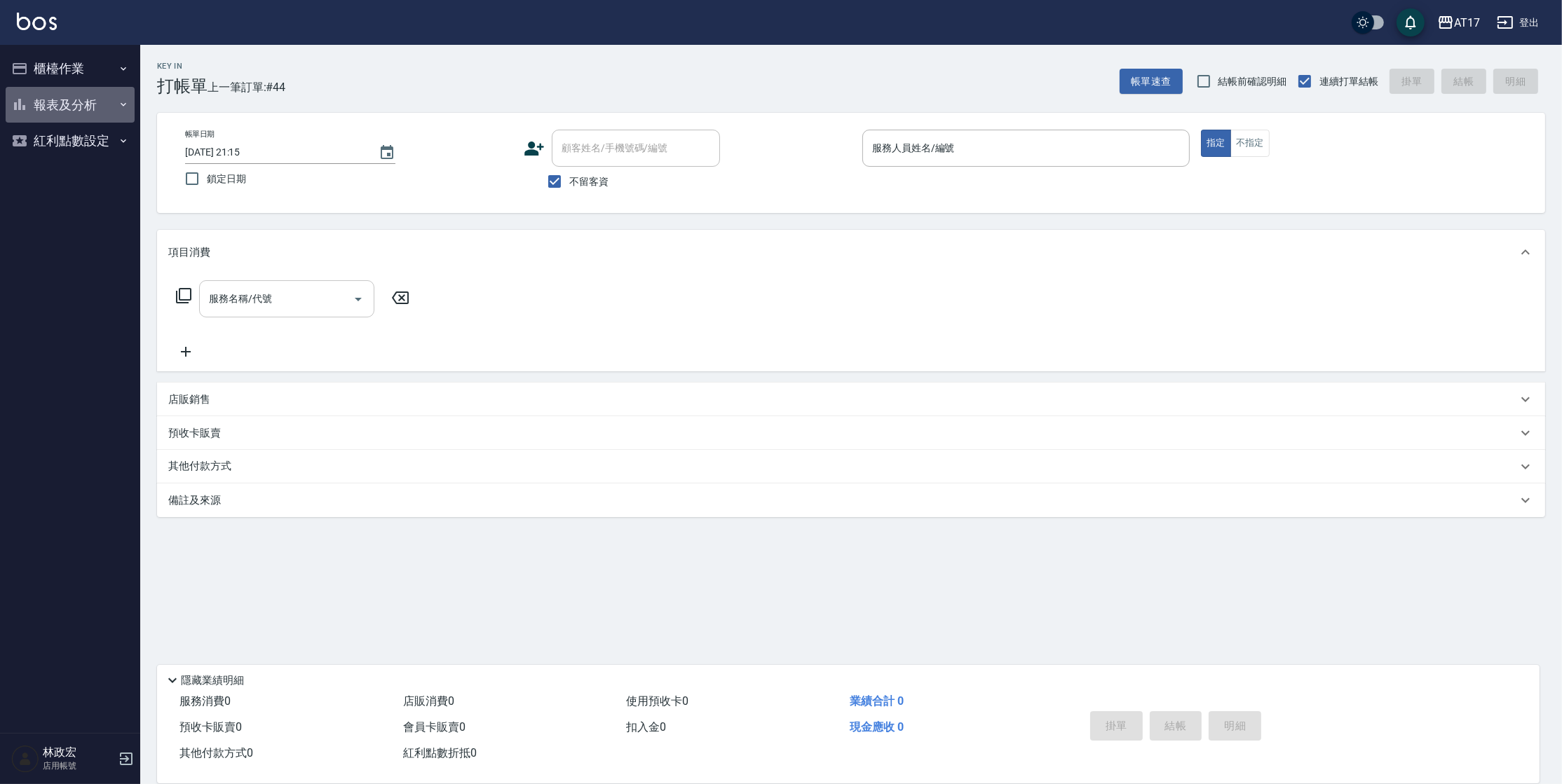
click at [36, 116] on button "報表及分析" at bounding box center [70, 105] width 129 height 36
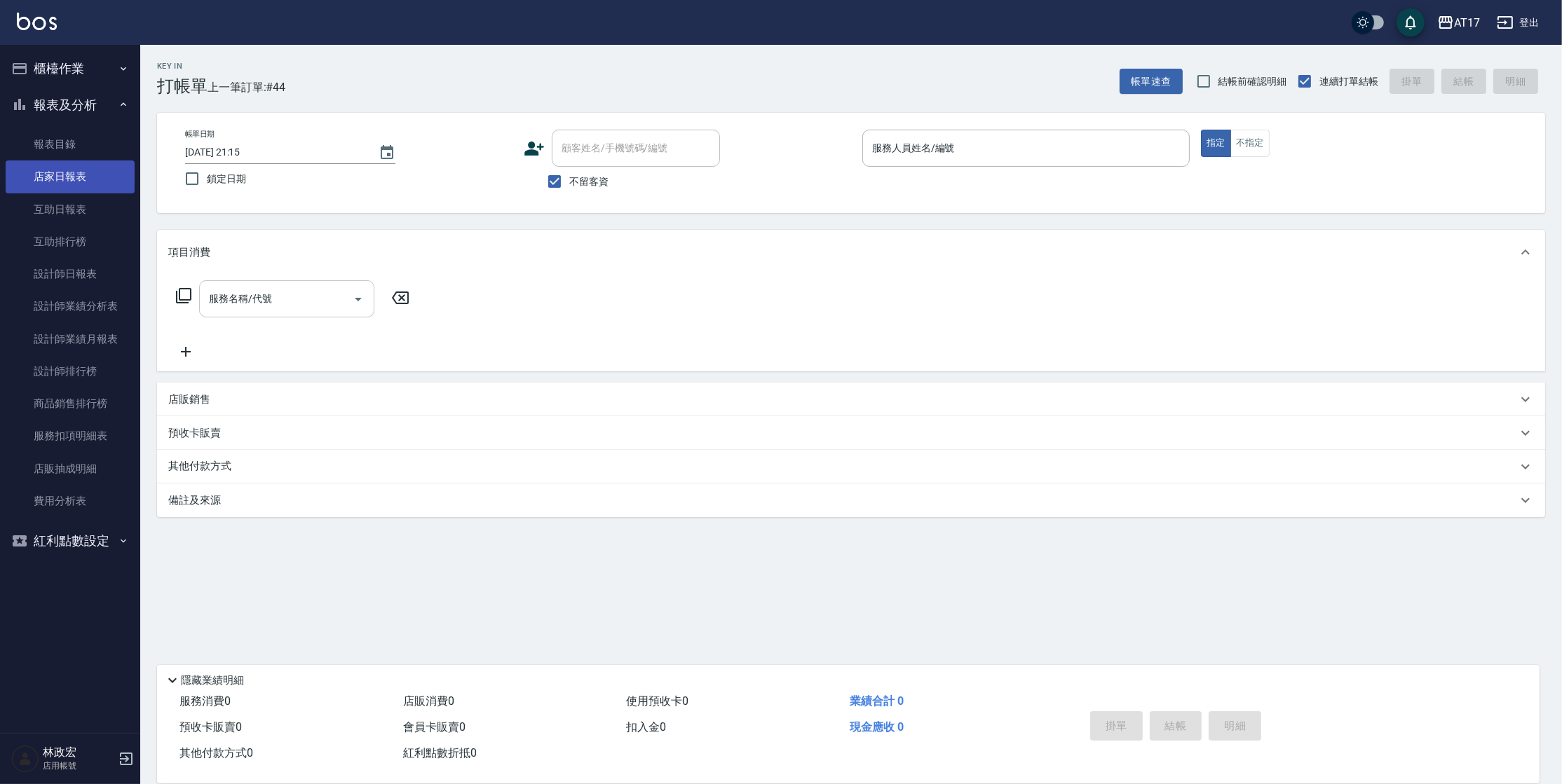
click at [118, 171] on link "店家日報表" at bounding box center [70, 176] width 129 height 32
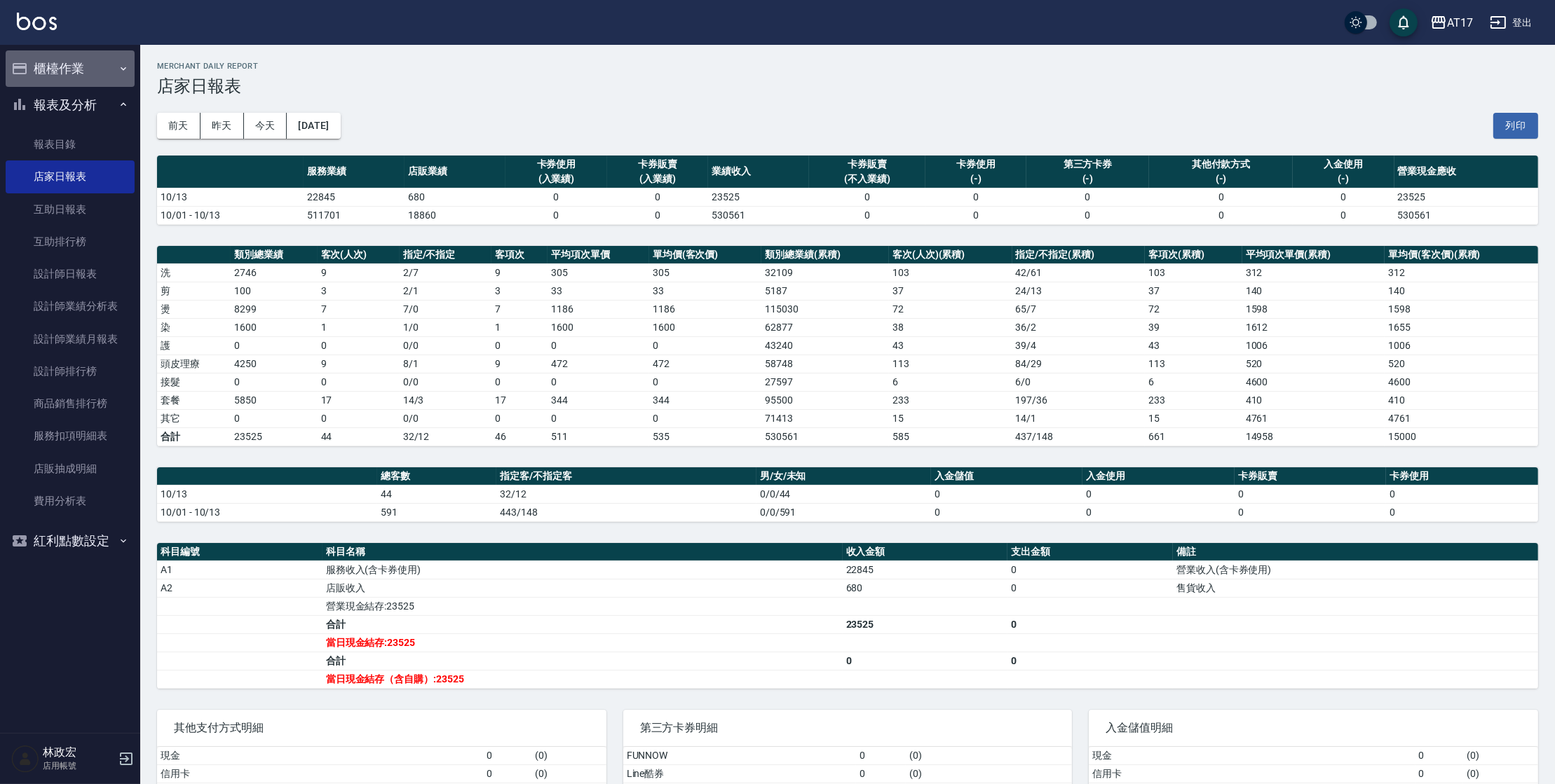
click at [36, 61] on button "櫃檯作業" at bounding box center [70, 68] width 129 height 36
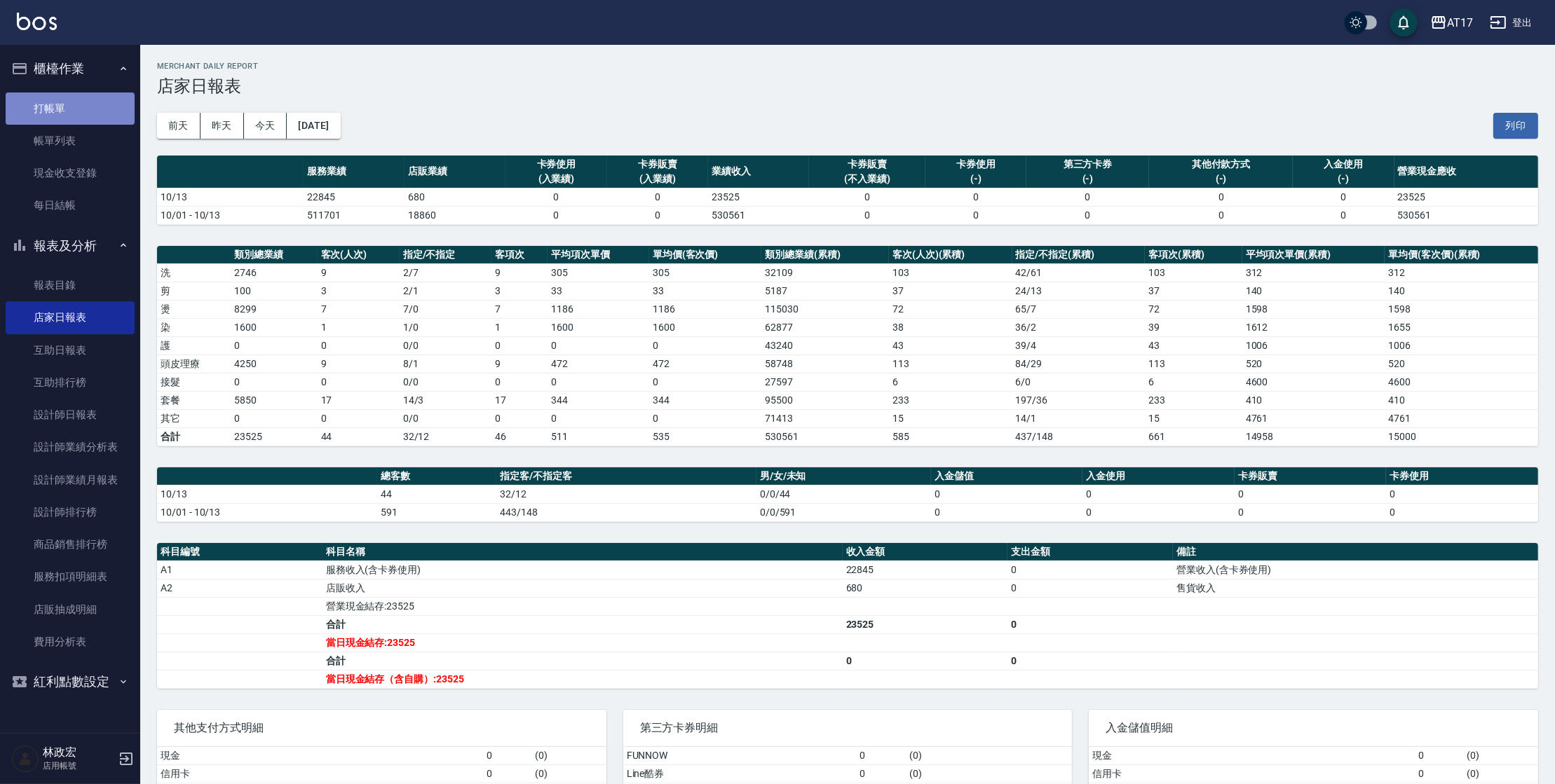
click at [50, 112] on link "打帳單" at bounding box center [70, 108] width 129 height 32
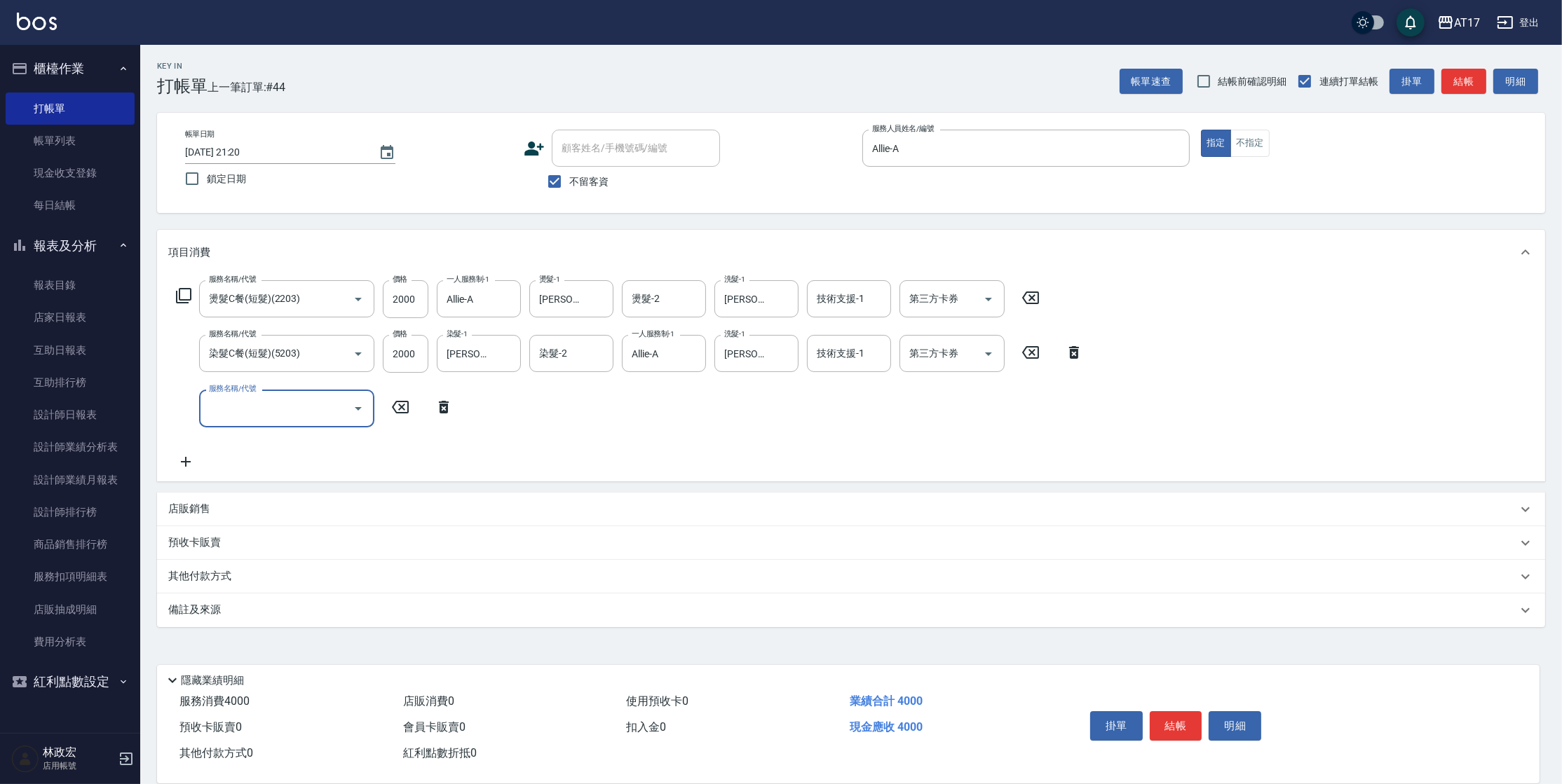
drag, startPoint x: 194, startPoint y: 294, endPoint x: 186, endPoint y: 295, distance: 8.1
click at [192, 294] on div "服務名稱/代號 燙髮C餐(短髮)(2203) 服務名稱/代號 價格 2000 價格 一人服務制-1 Allie-A 一人服務制-1 燙髮-1 [PERSON_…" at bounding box center [608, 299] width 880 height 38
click at [183, 294] on icon at bounding box center [184, 296] width 17 height 17
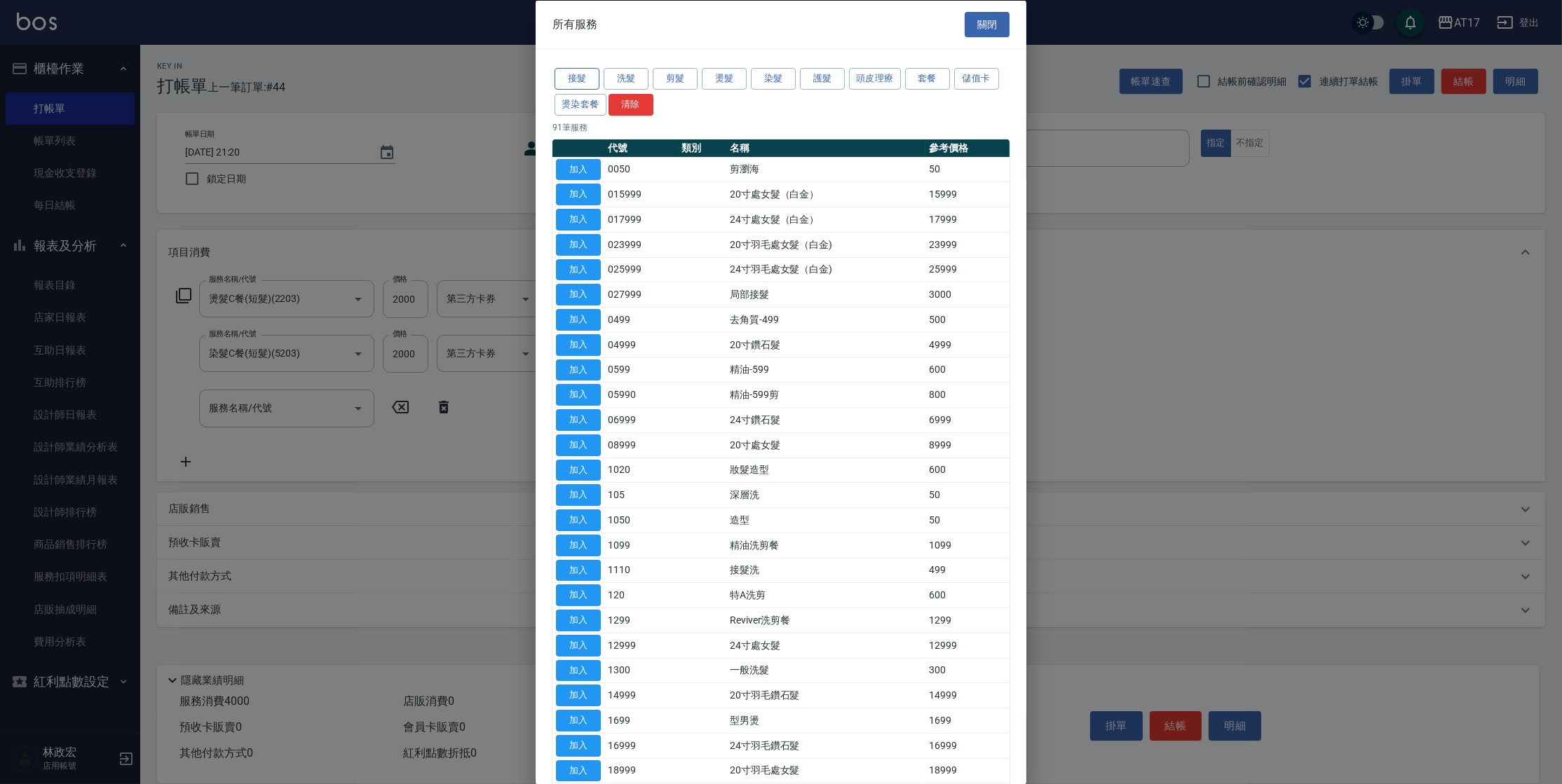
click at [574, 77] on button "接髮" at bounding box center [576, 79] width 45 height 22
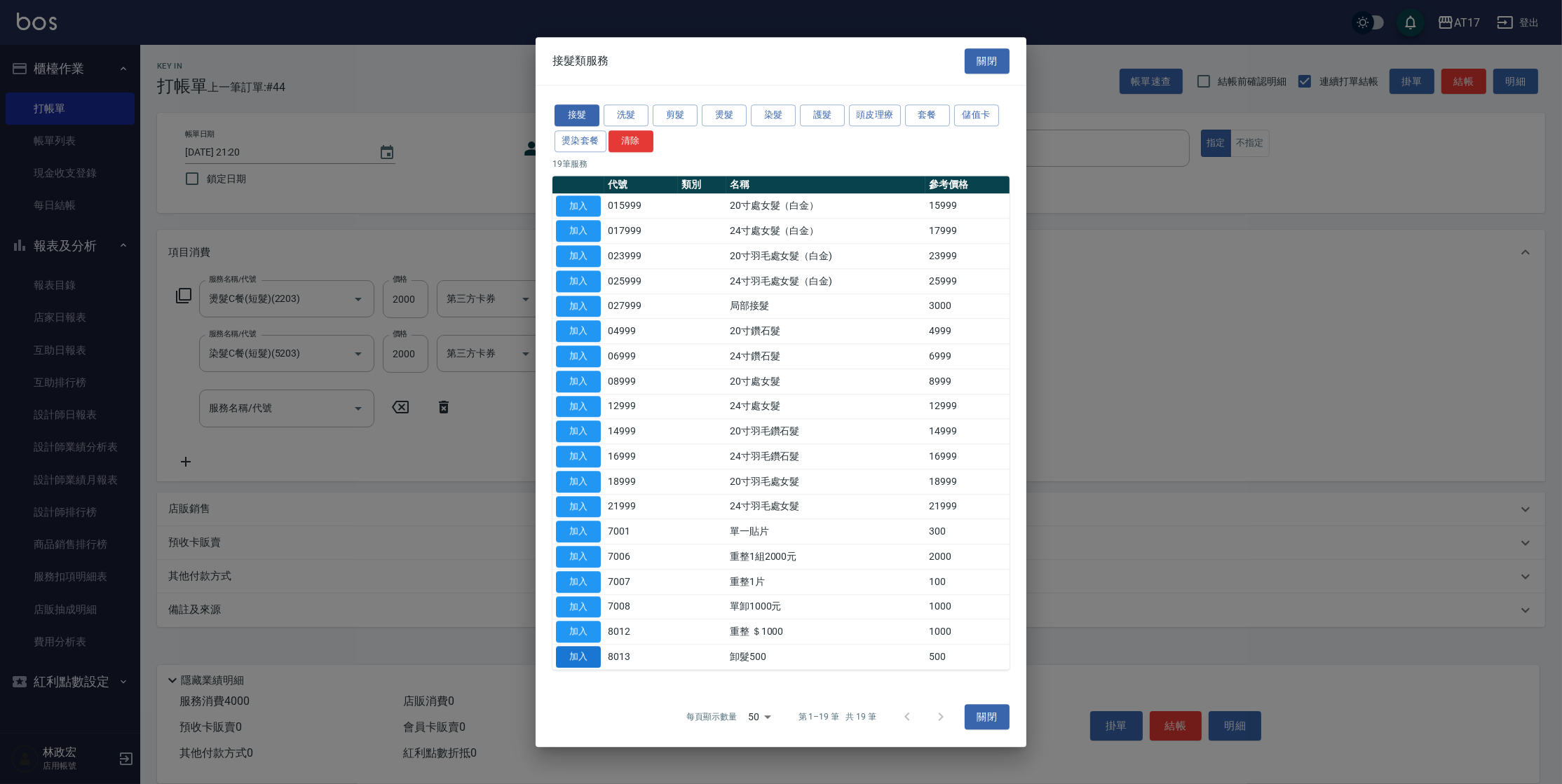
click at [584, 652] on button "加入" at bounding box center [578, 657] width 45 height 22
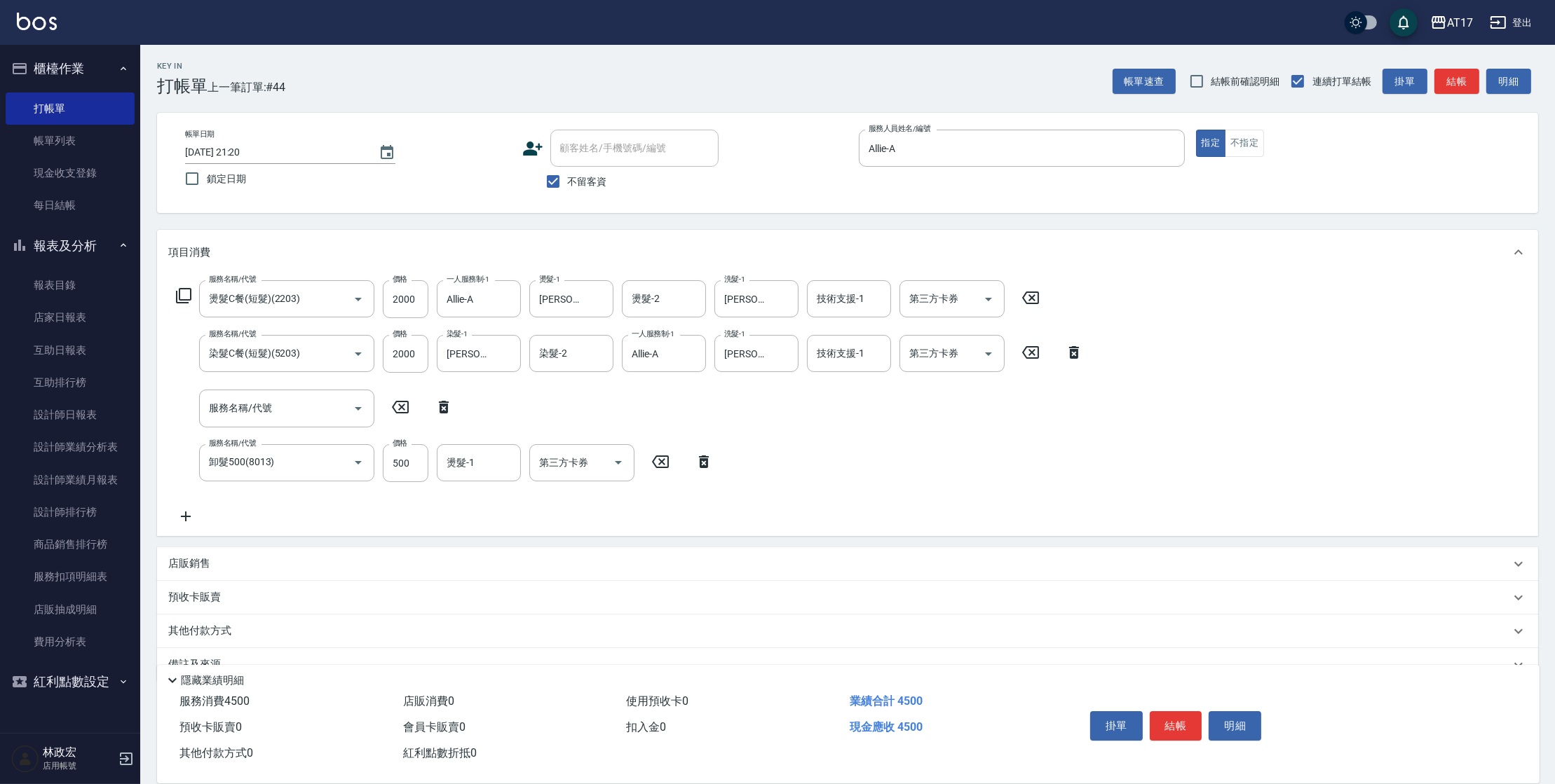
click at [442, 402] on icon at bounding box center [444, 408] width 10 height 13
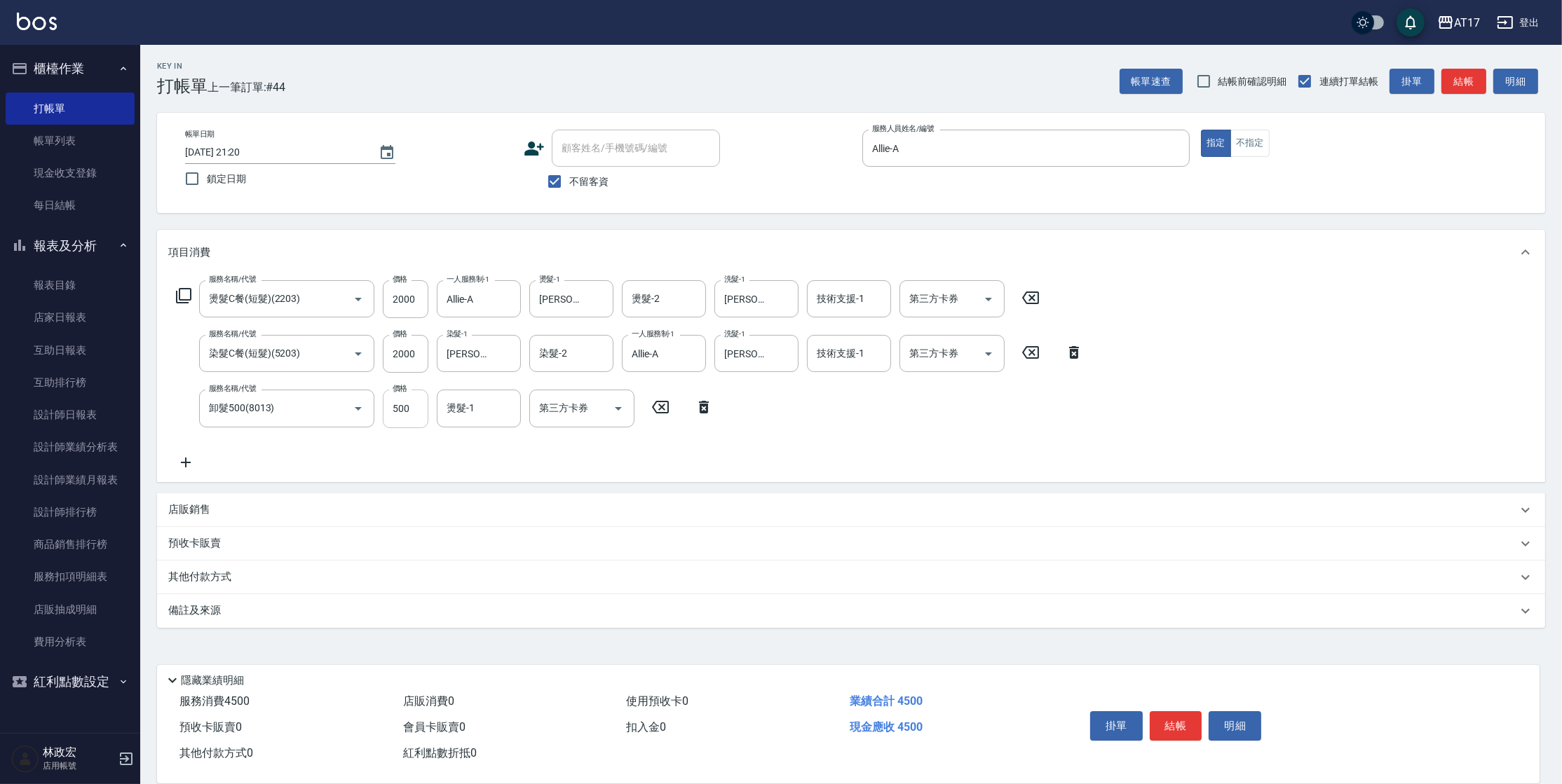
click at [411, 415] on input "500" at bounding box center [406, 408] width 46 height 38
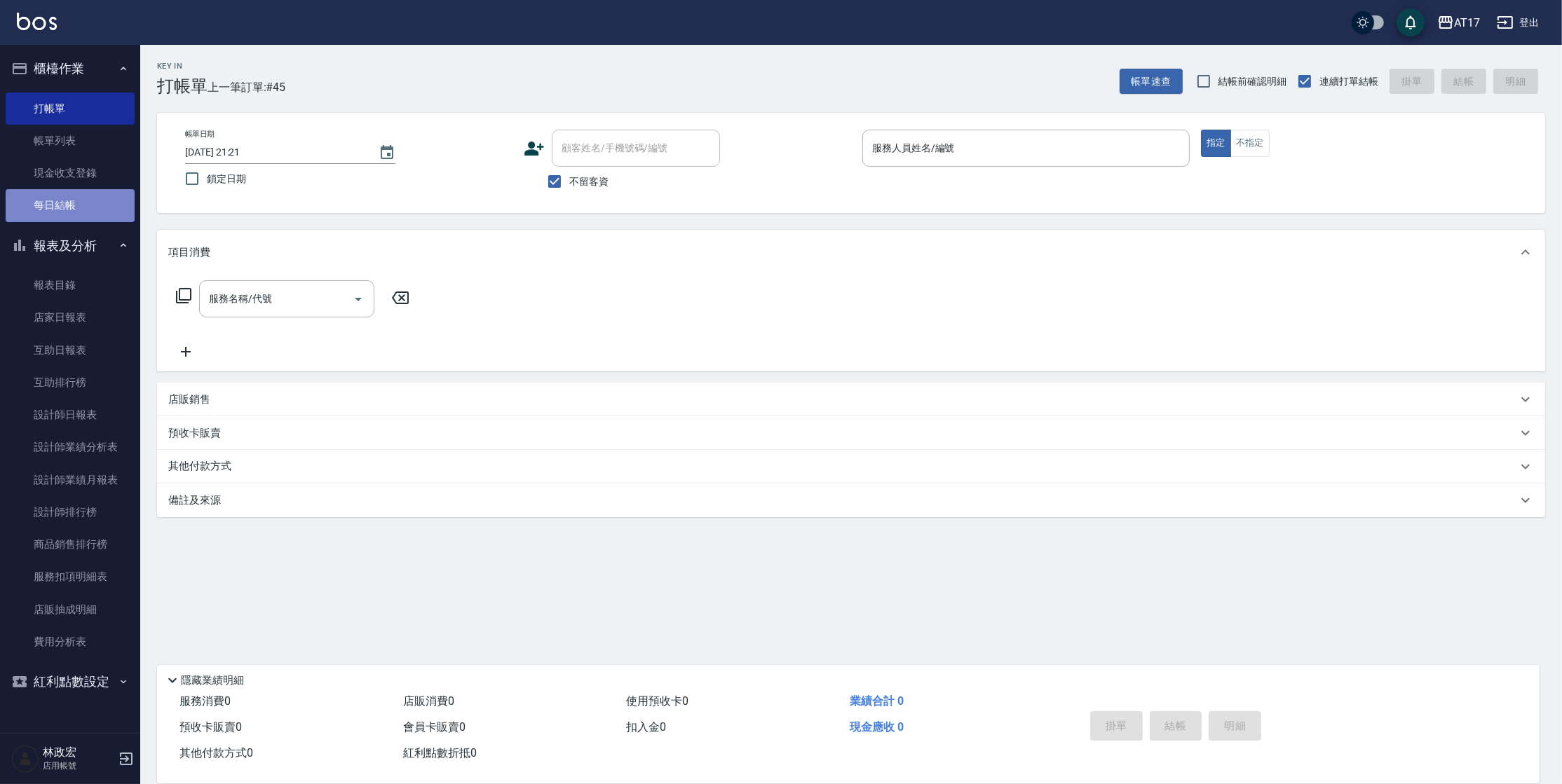
click at [70, 209] on link "每日結帳" at bounding box center [70, 205] width 129 height 32
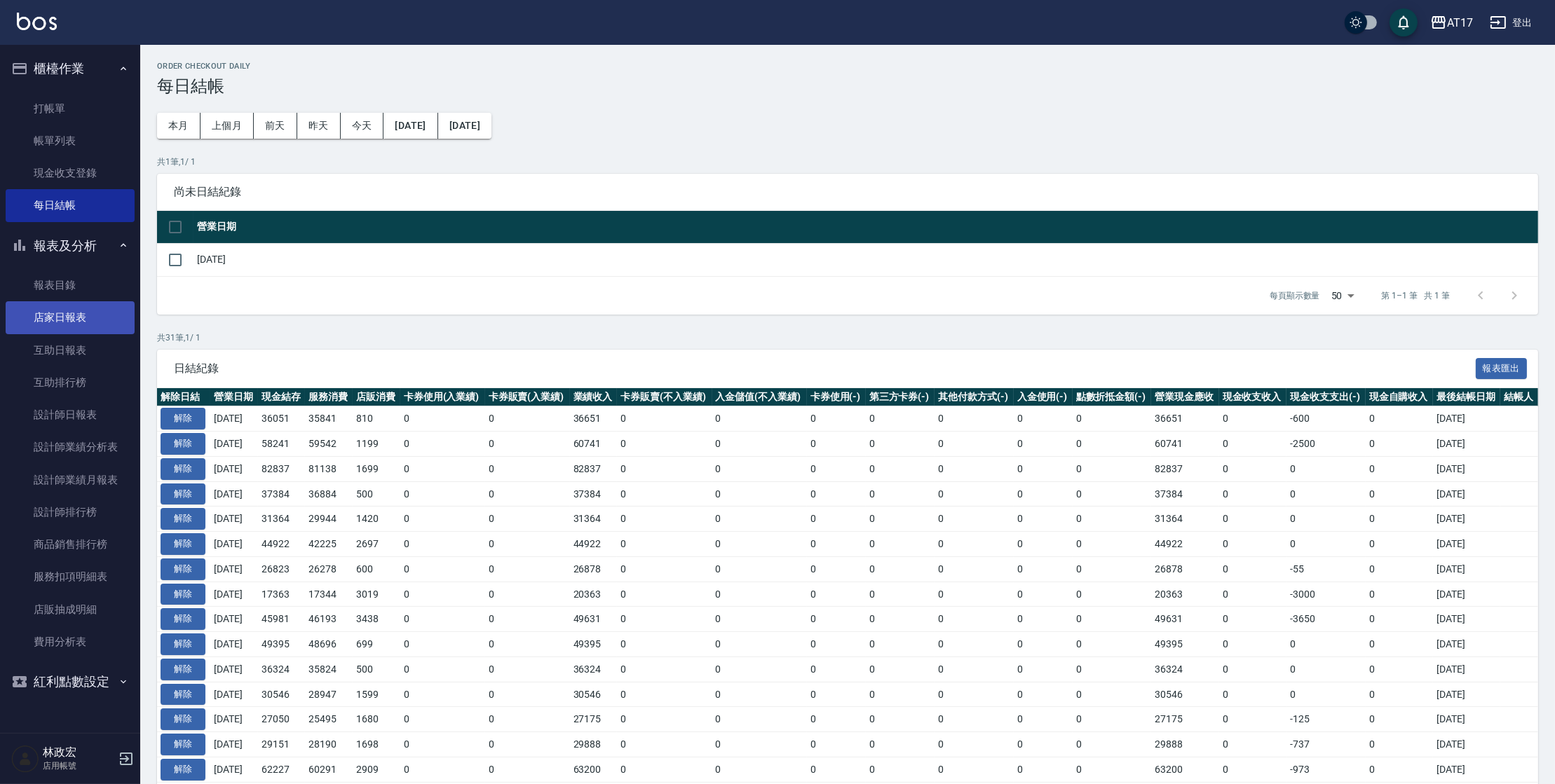
click at [60, 307] on link "店家日報表" at bounding box center [70, 317] width 129 height 32
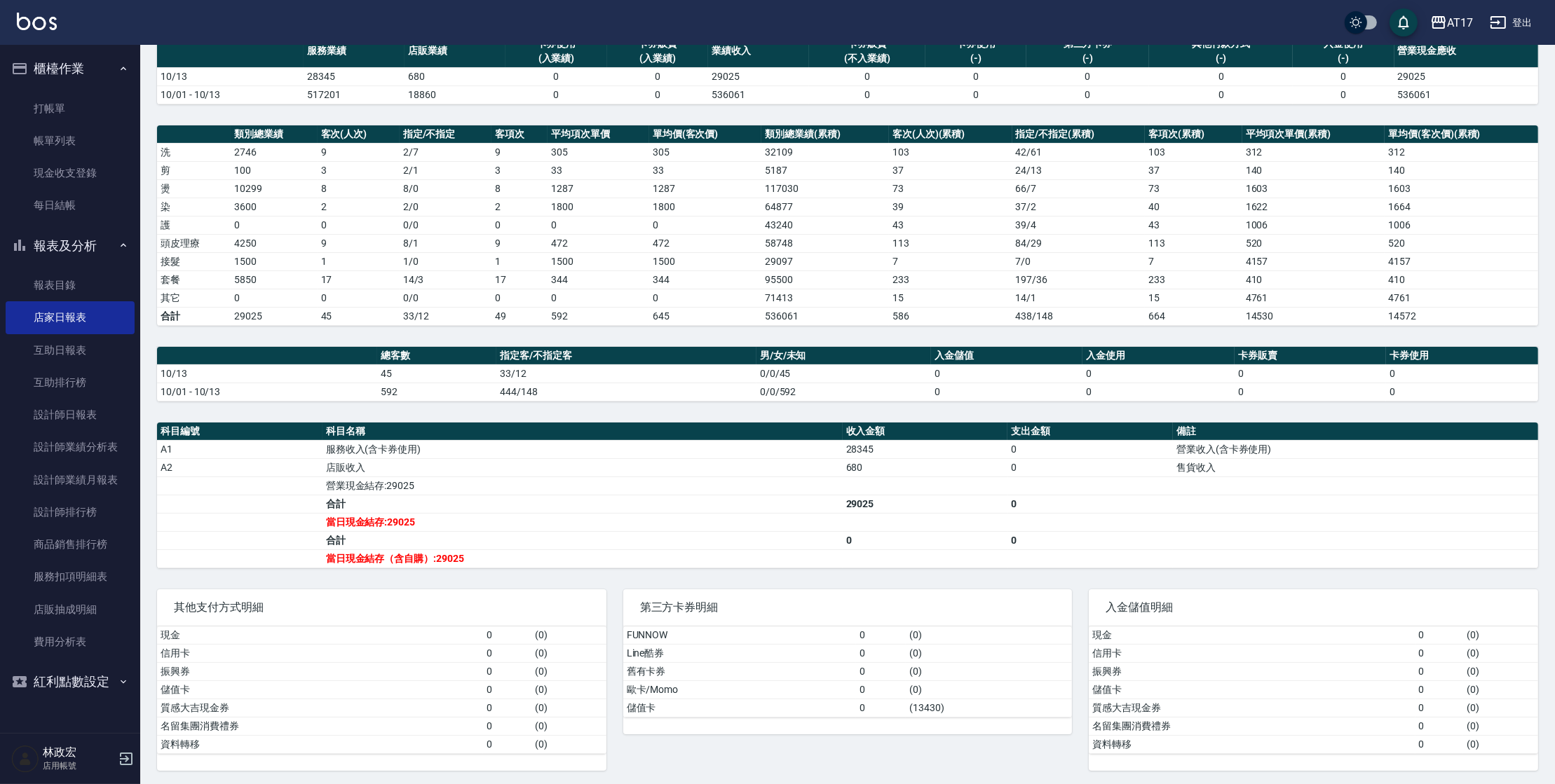
scroll to position [120, 0]
click at [65, 404] on link "設計師日報表" at bounding box center [70, 415] width 129 height 32
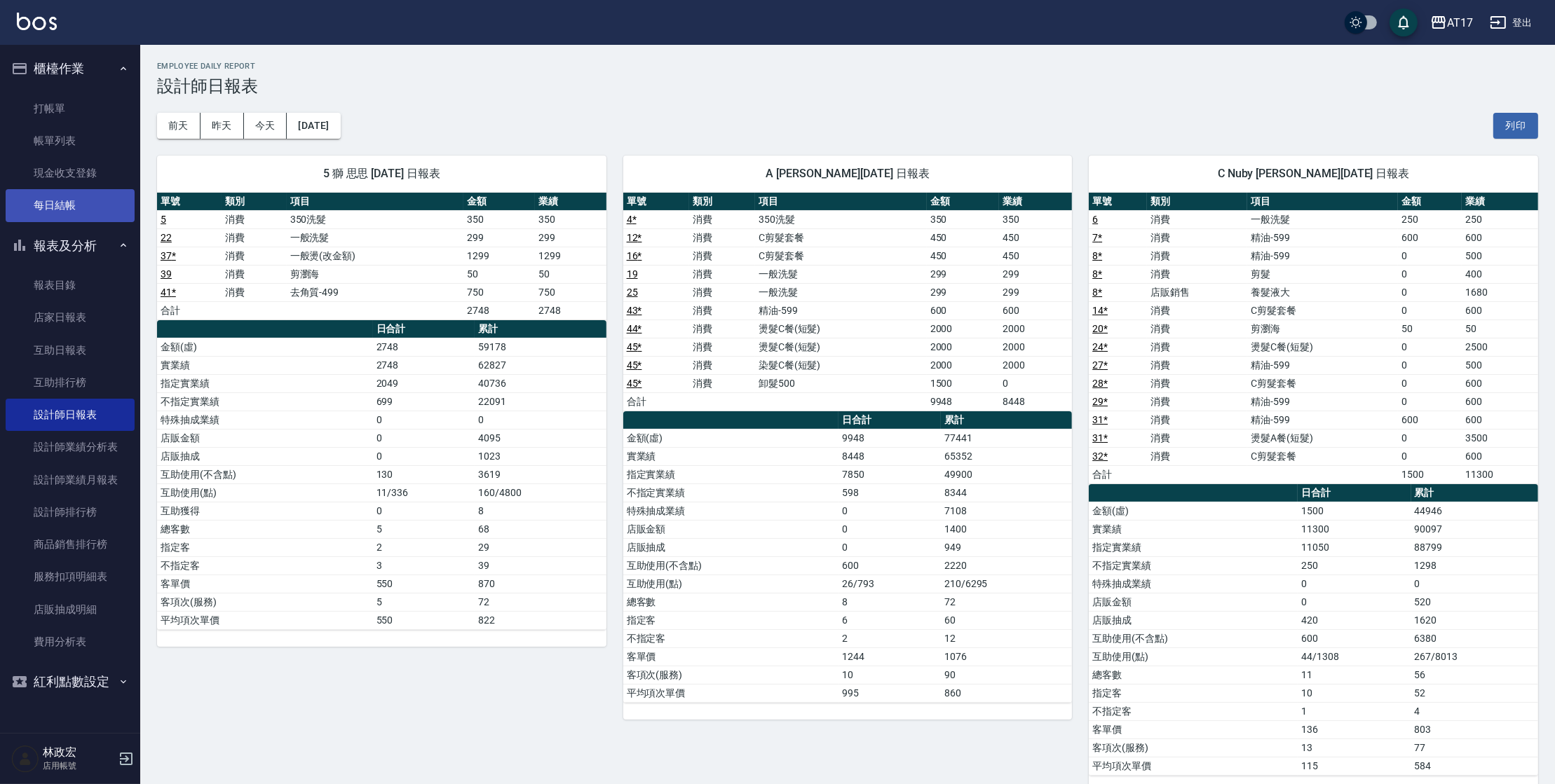
click at [96, 196] on link "每日結帳" at bounding box center [70, 205] width 129 height 32
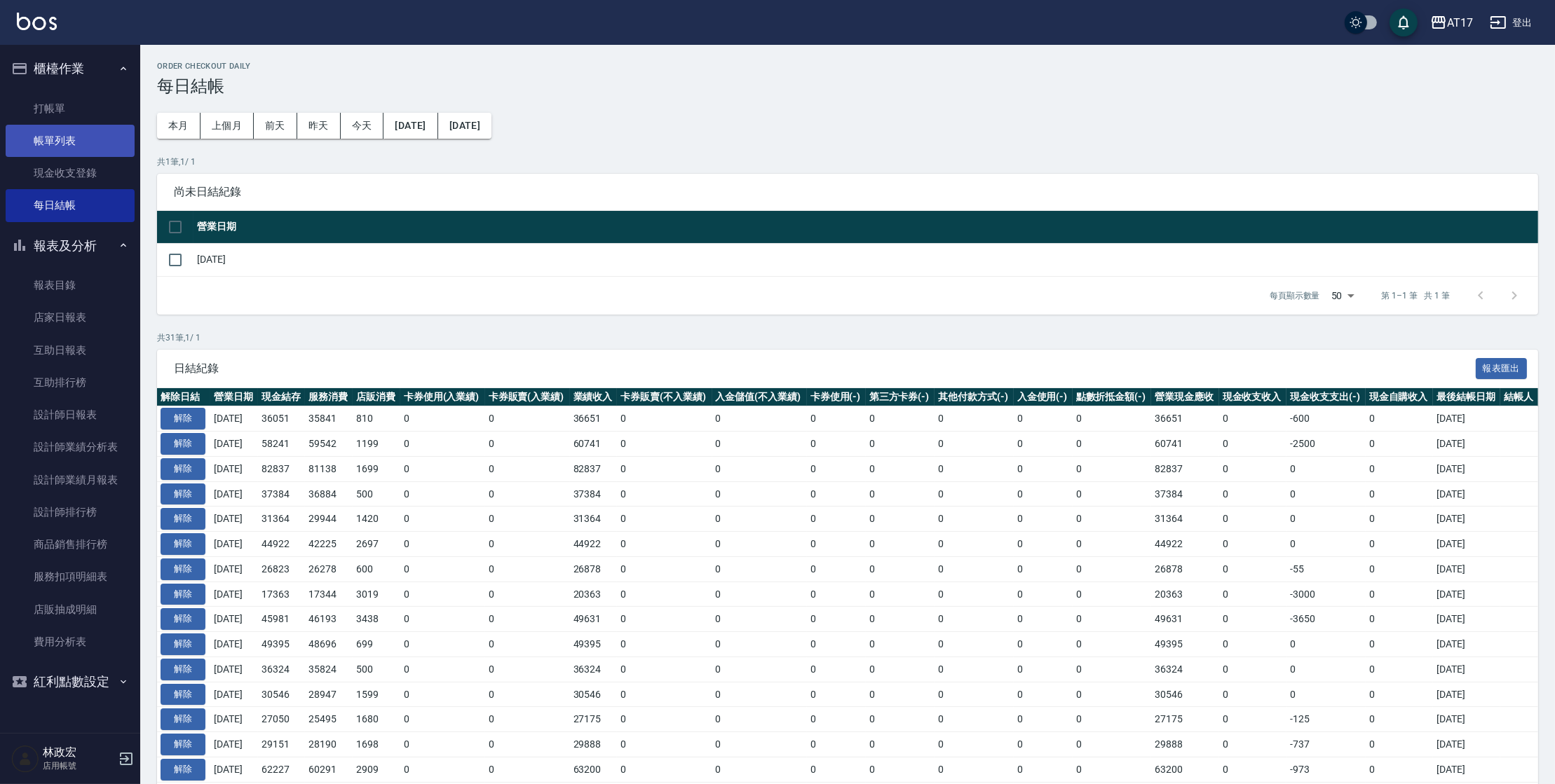
click at [101, 141] on link "帳單列表" at bounding box center [70, 140] width 129 height 32
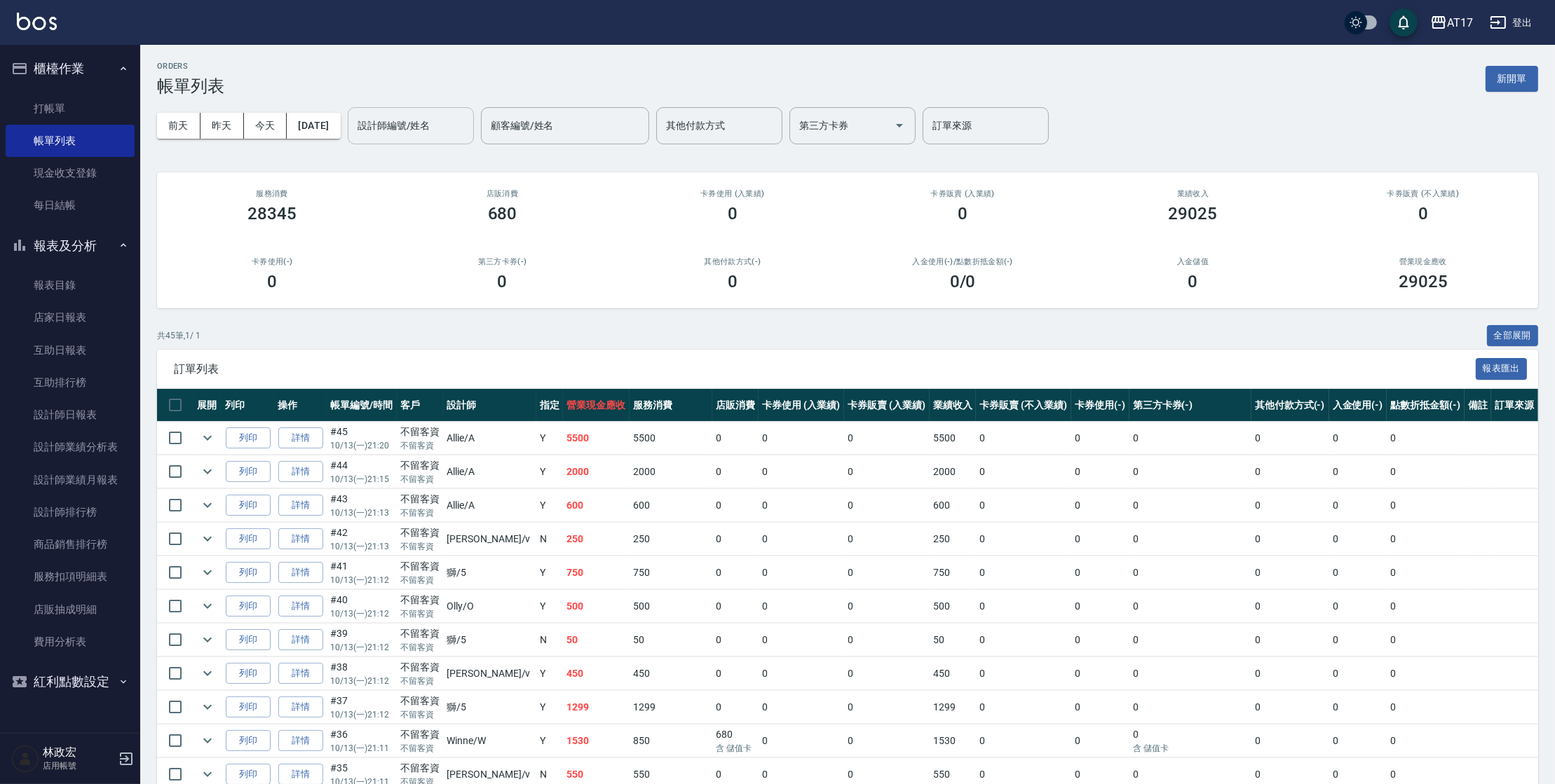
click at [463, 114] on input "設計師編號/姓名" at bounding box center [411, 126] width 114 height 24
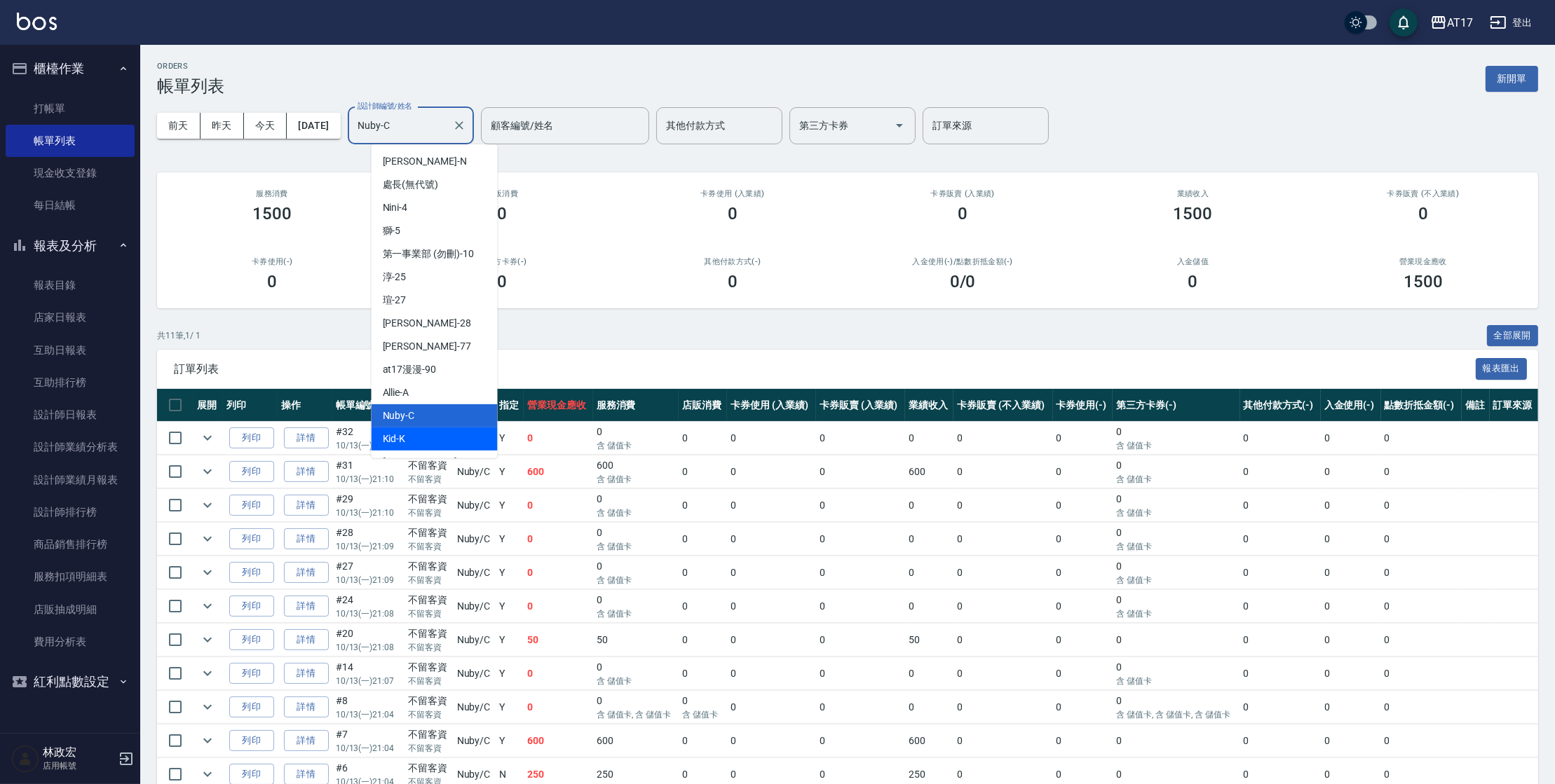
click at [674, 313] on div "ORDERS 帳單列表 新開單 [DATE] [DATE] [DATE] [DATE] 設計師編號/姓名 Nuby-C 設計師編號/姓名 顧客編號/姓名 顧客…" at bounding box center [848, 445] width 1415 height 802
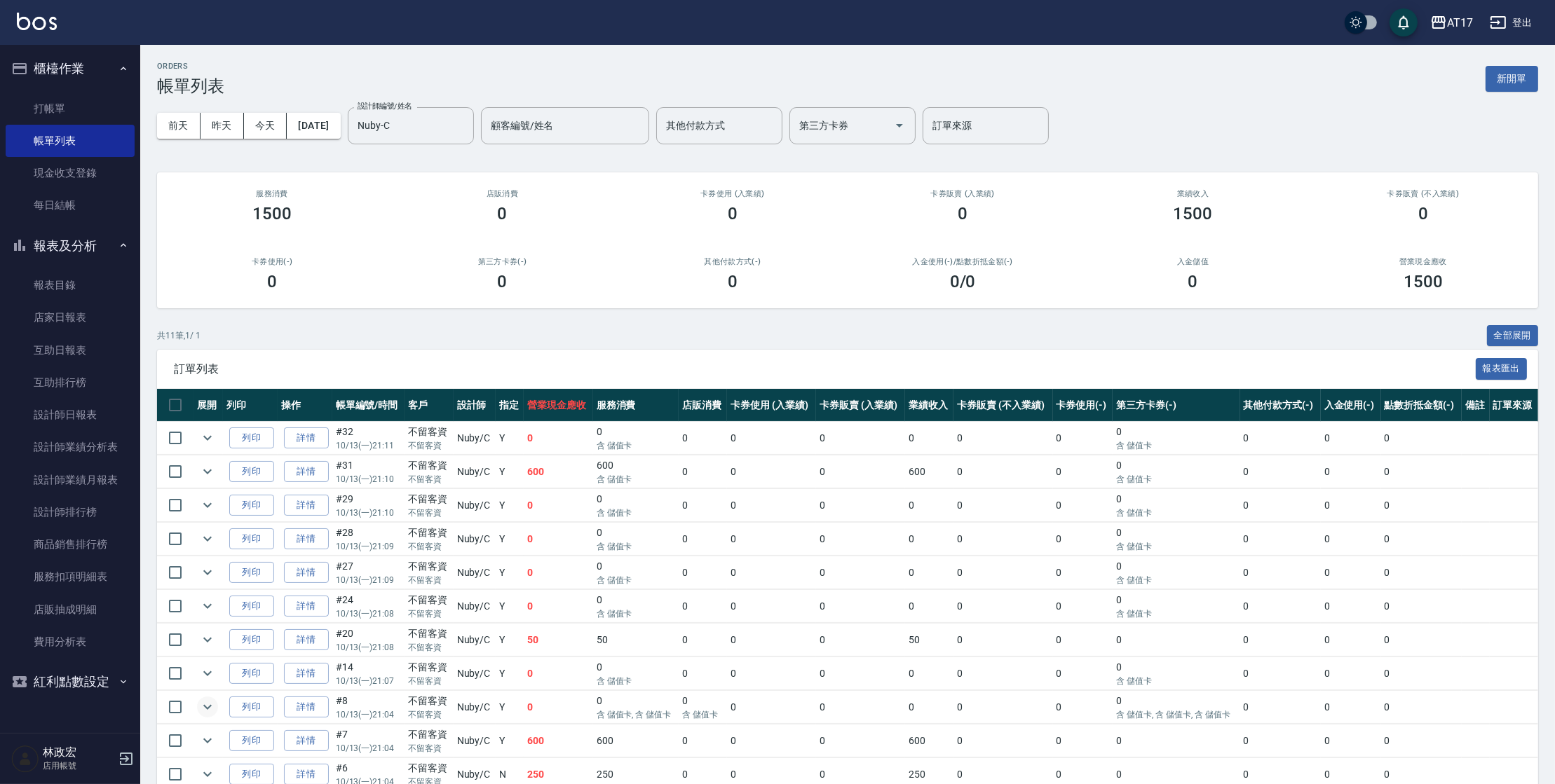
click at [201, 705] on icon "expand row" at bounding box center [208, 707] width 17 height 17
click at [209, 576] on icon "expand row" at bounding box center [208, 573] width 17 height 17
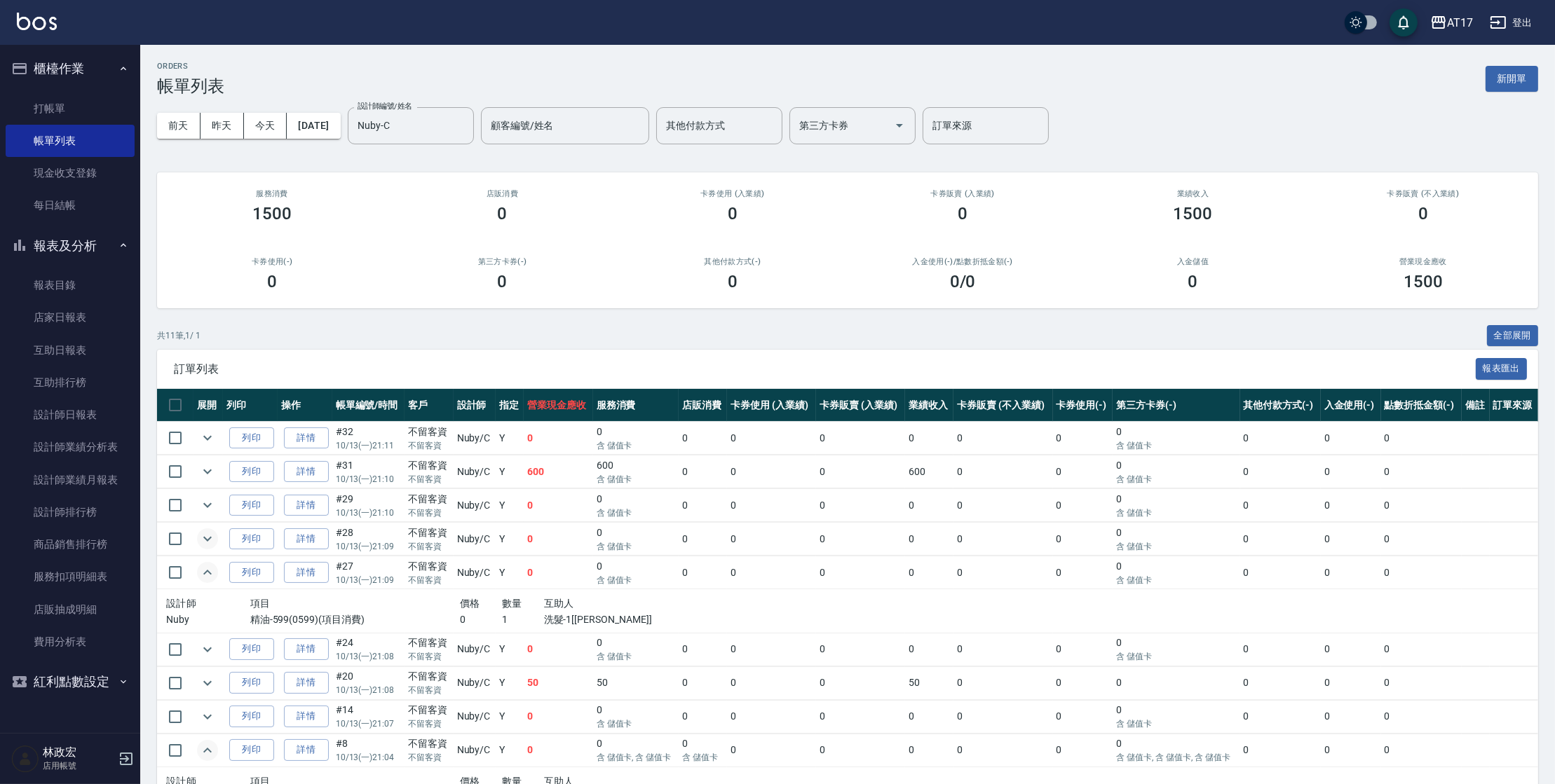
click at [209, 539] on icon "expand row" at bounding box center [208, 539] width 9 height 5
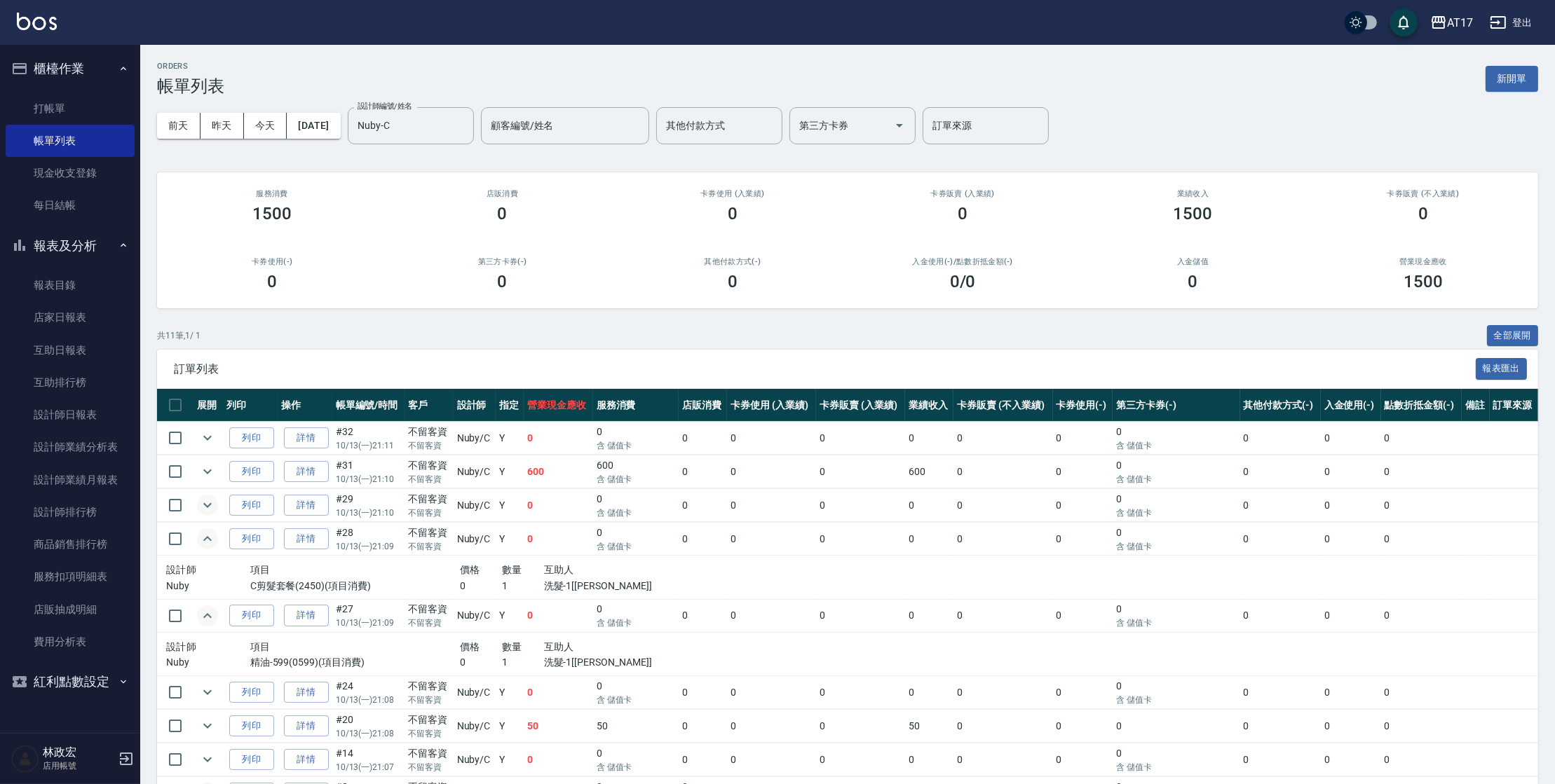
click at [212, 499] on icon "expand row" at bounding box center [208, 505] width 17 height 17
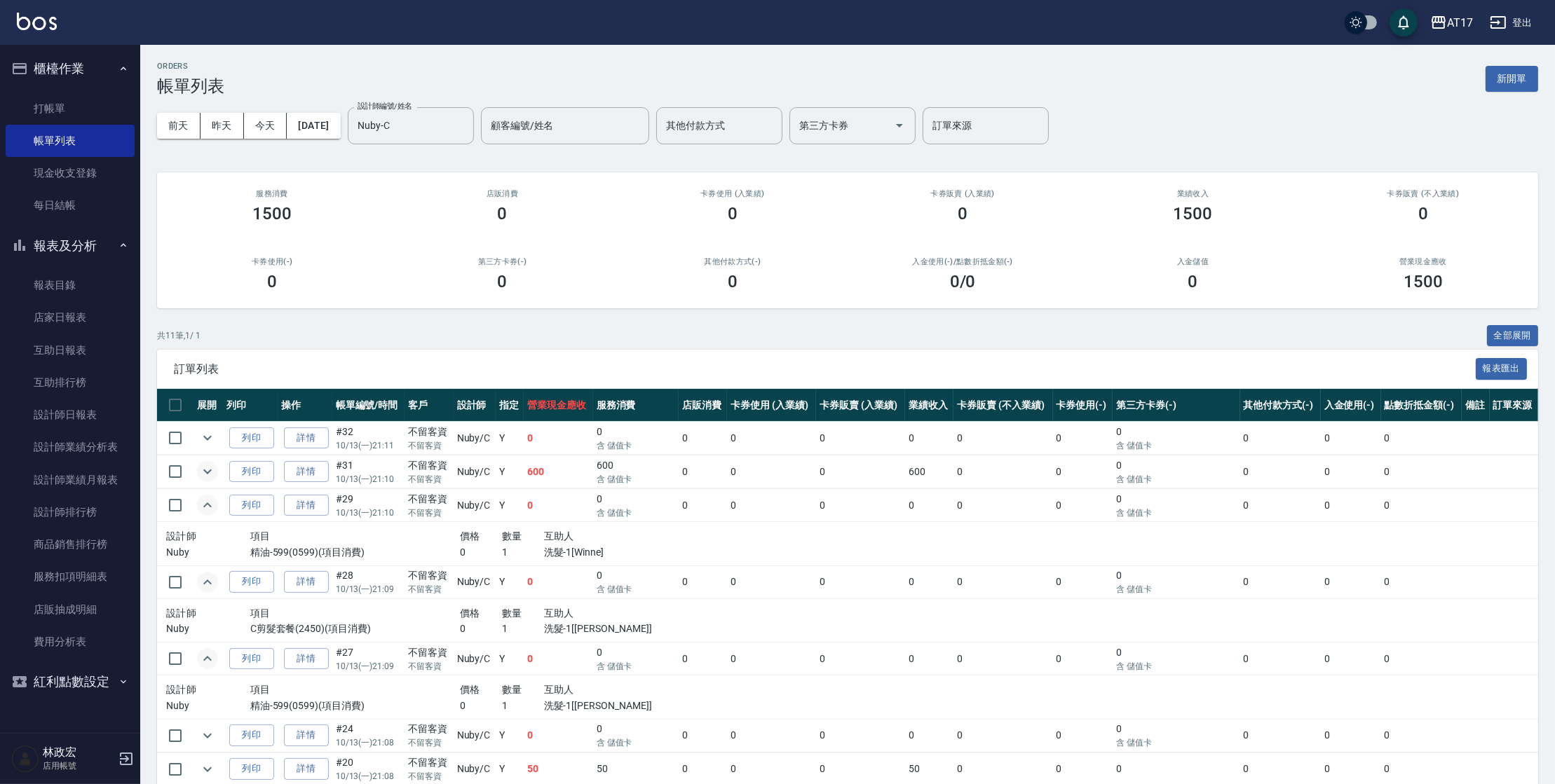
click at [213, 464] on icon "expand row" at bounding box center [208, 472] width 17 height 17
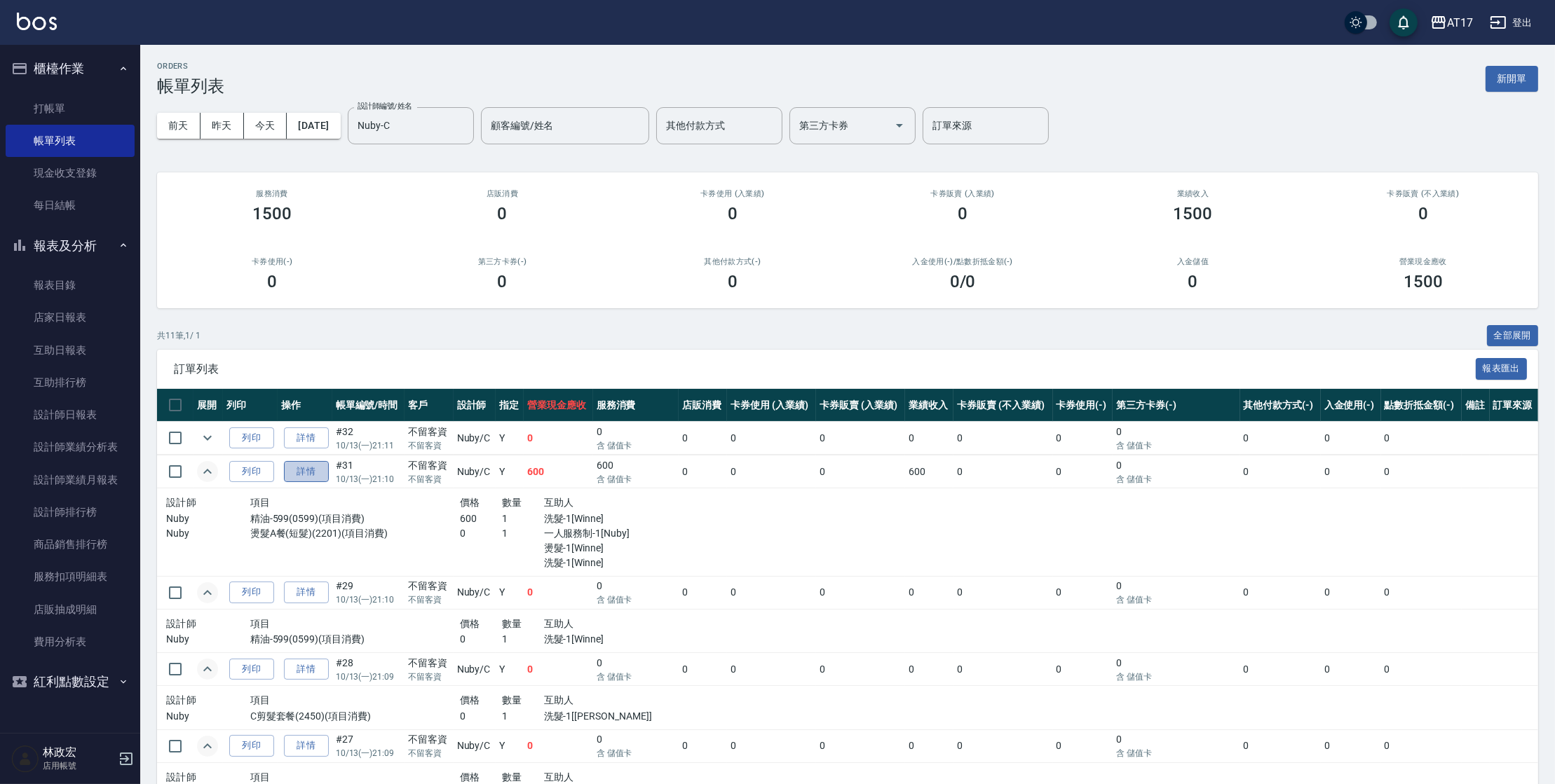
click at [306, 472] on link "詳情" at bounding box center [306, 472] width 45 height 22
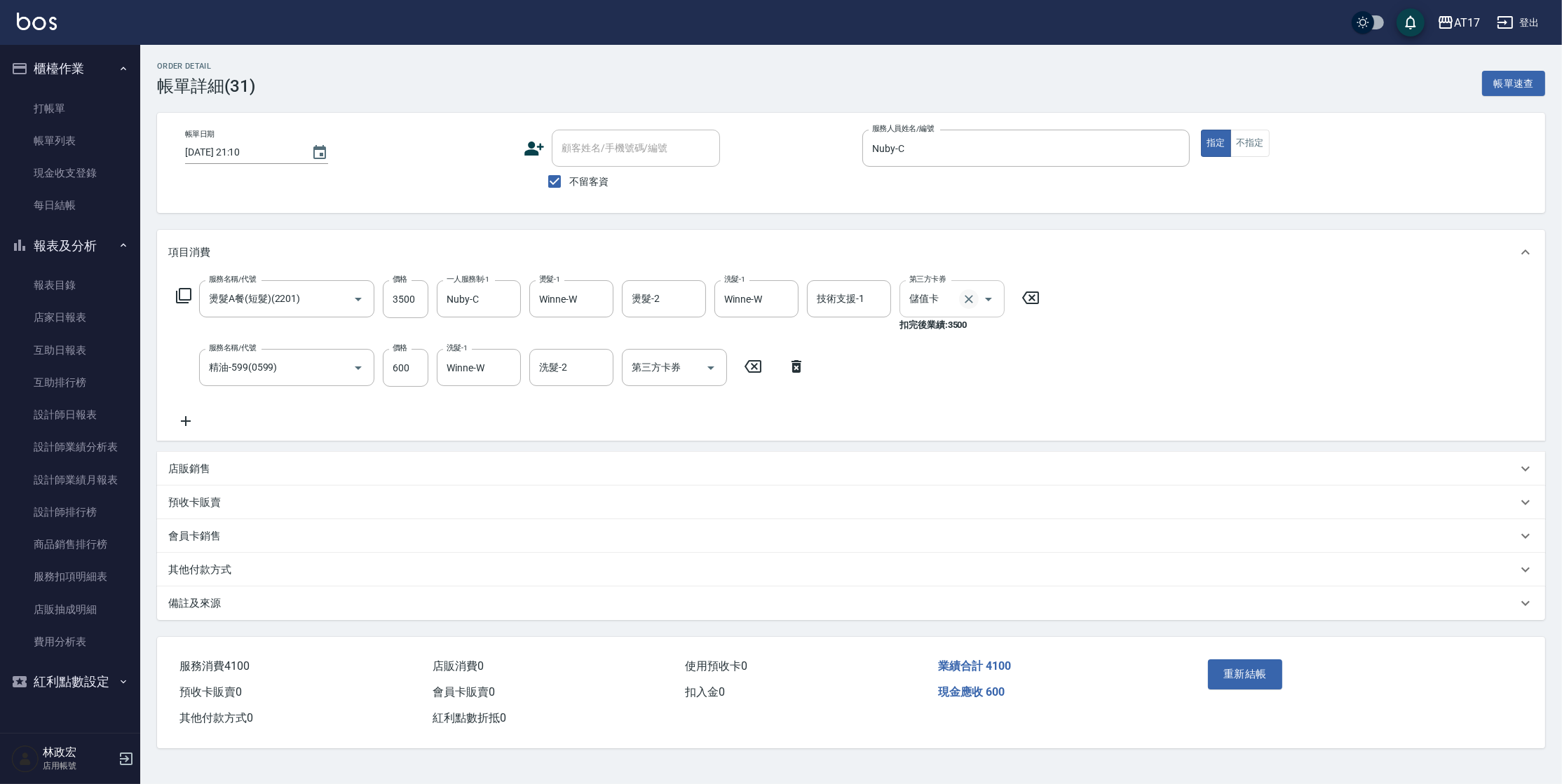
click at [969, 297] on icon "Clear" at bounding box center [969, 300] width 9 height 9
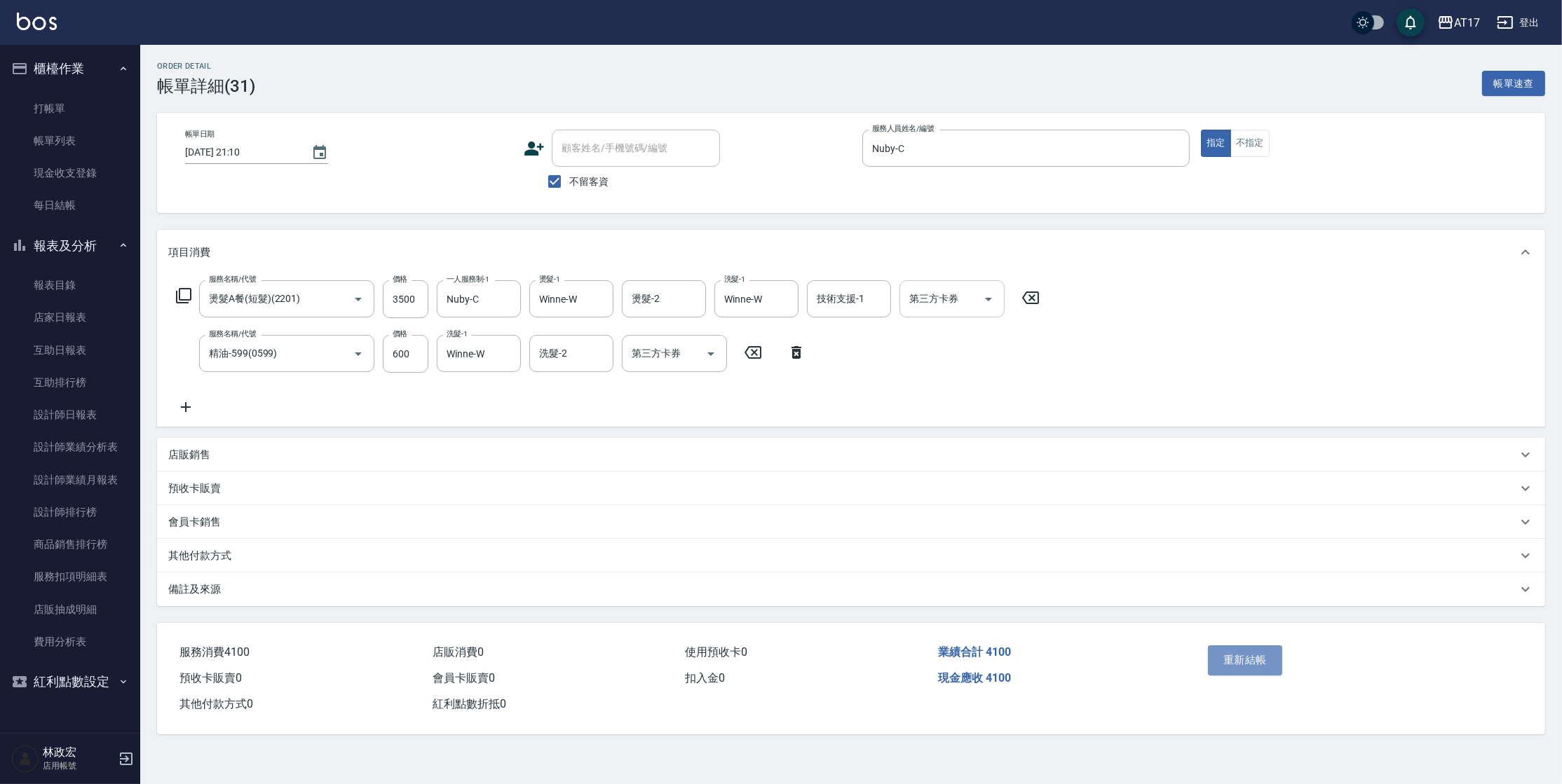
drag, startPoint x: 1257, startPoint y: 656, endPoint x: 1227, endPoint y: 630, distance: 39.7
click at [1257, 656] on button "重新結帳" at bounding box center [1245, 659] width 74 height 29
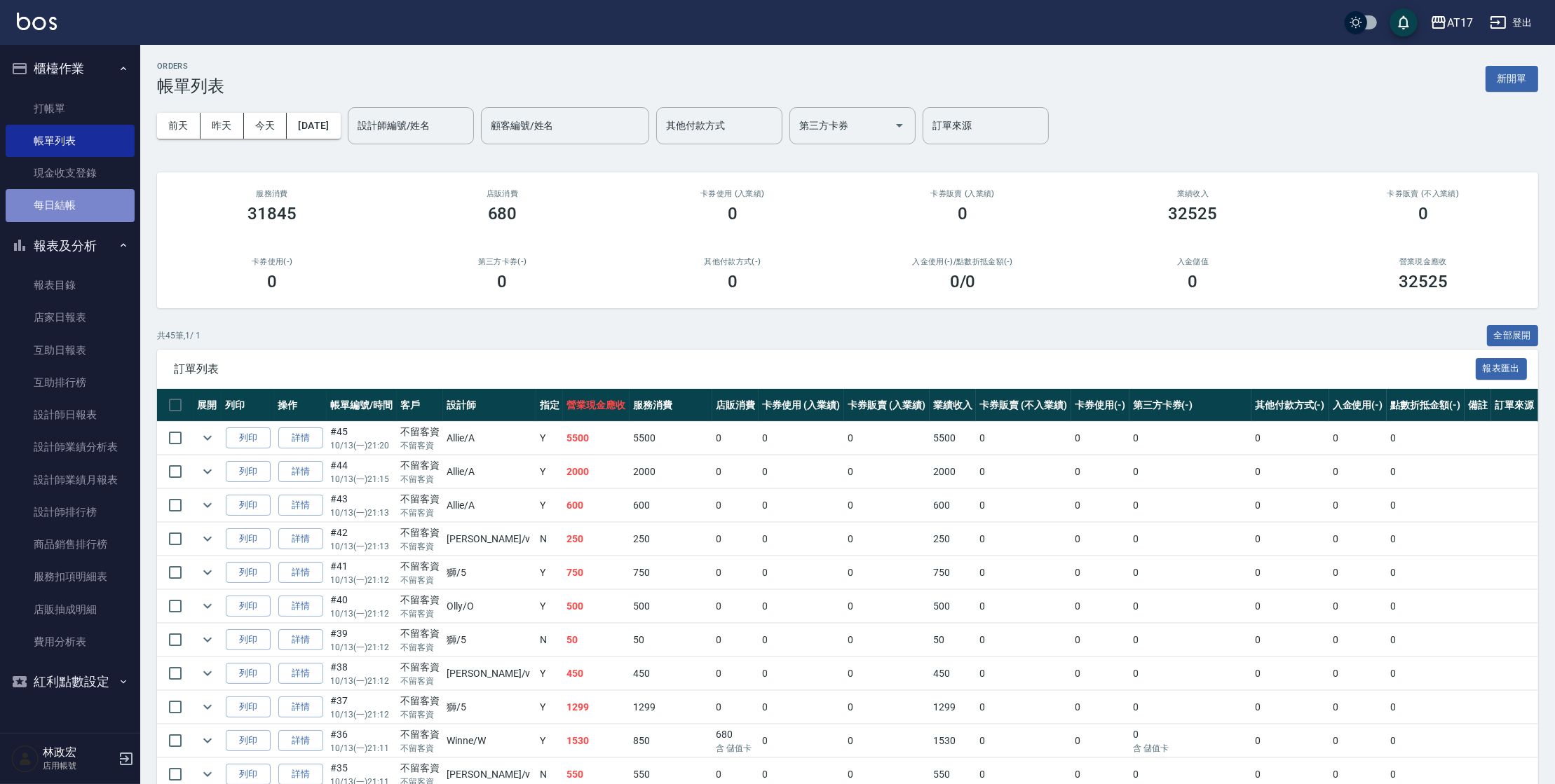
click at [73, 209] on link "每日結帳" at bounding box center [70, 205] width 129 height 32
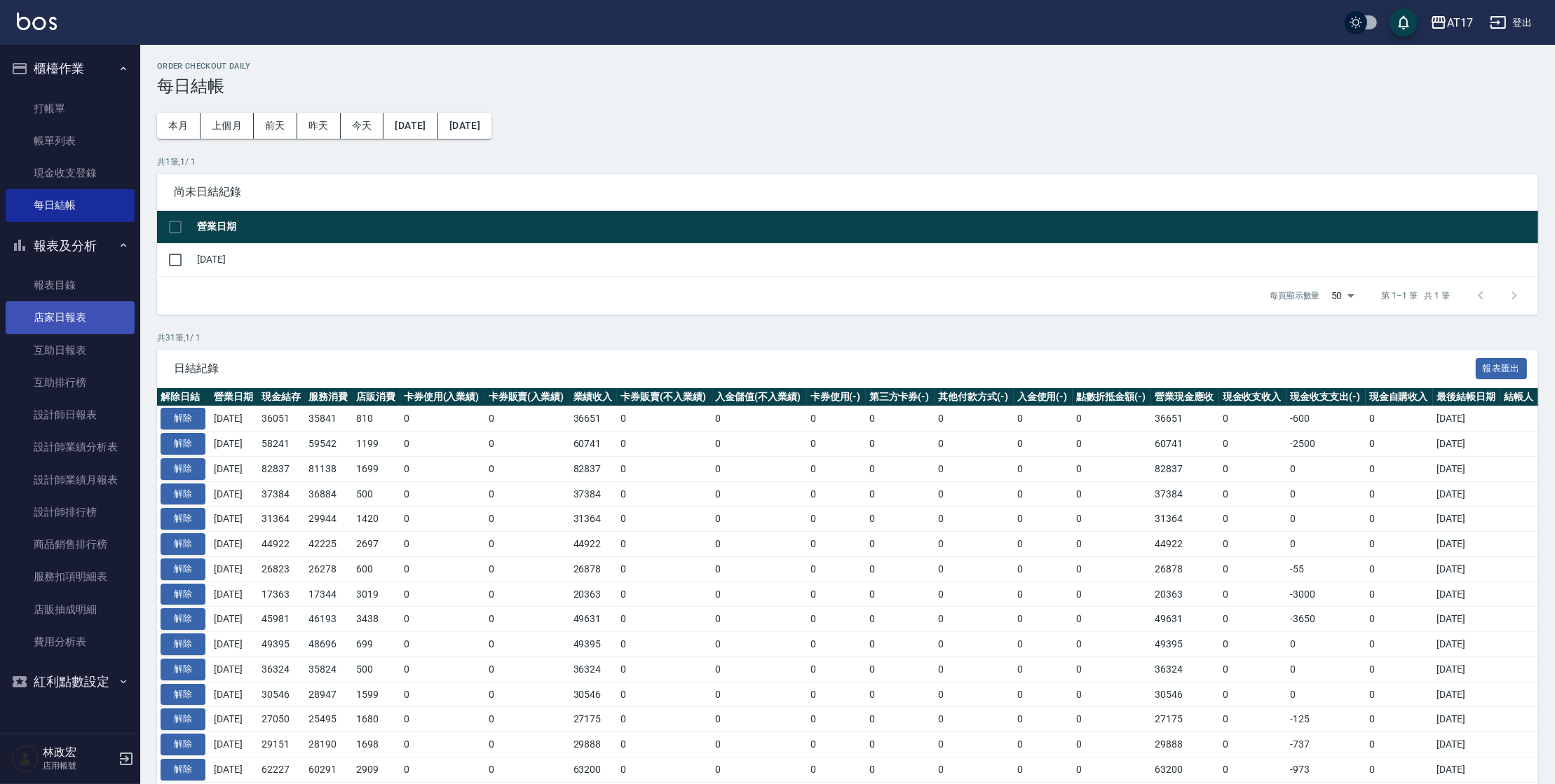
click at [78, 320] on link "店家日報表" at bounding box center [70, 317] width 129 height 32
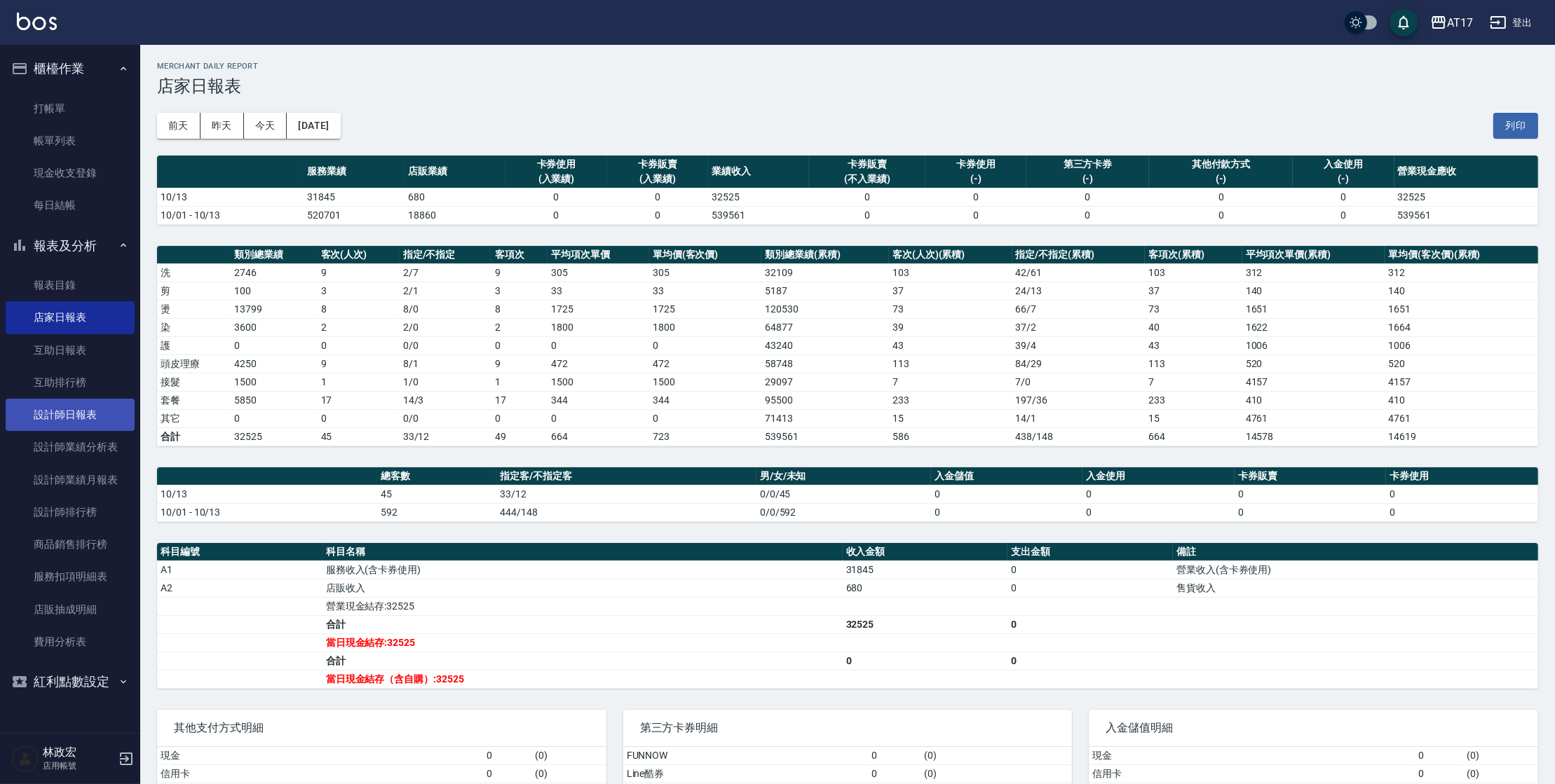
click at [75, 417] on link "設計師日報表" at bounding box center [70, 415] width 129 height 32
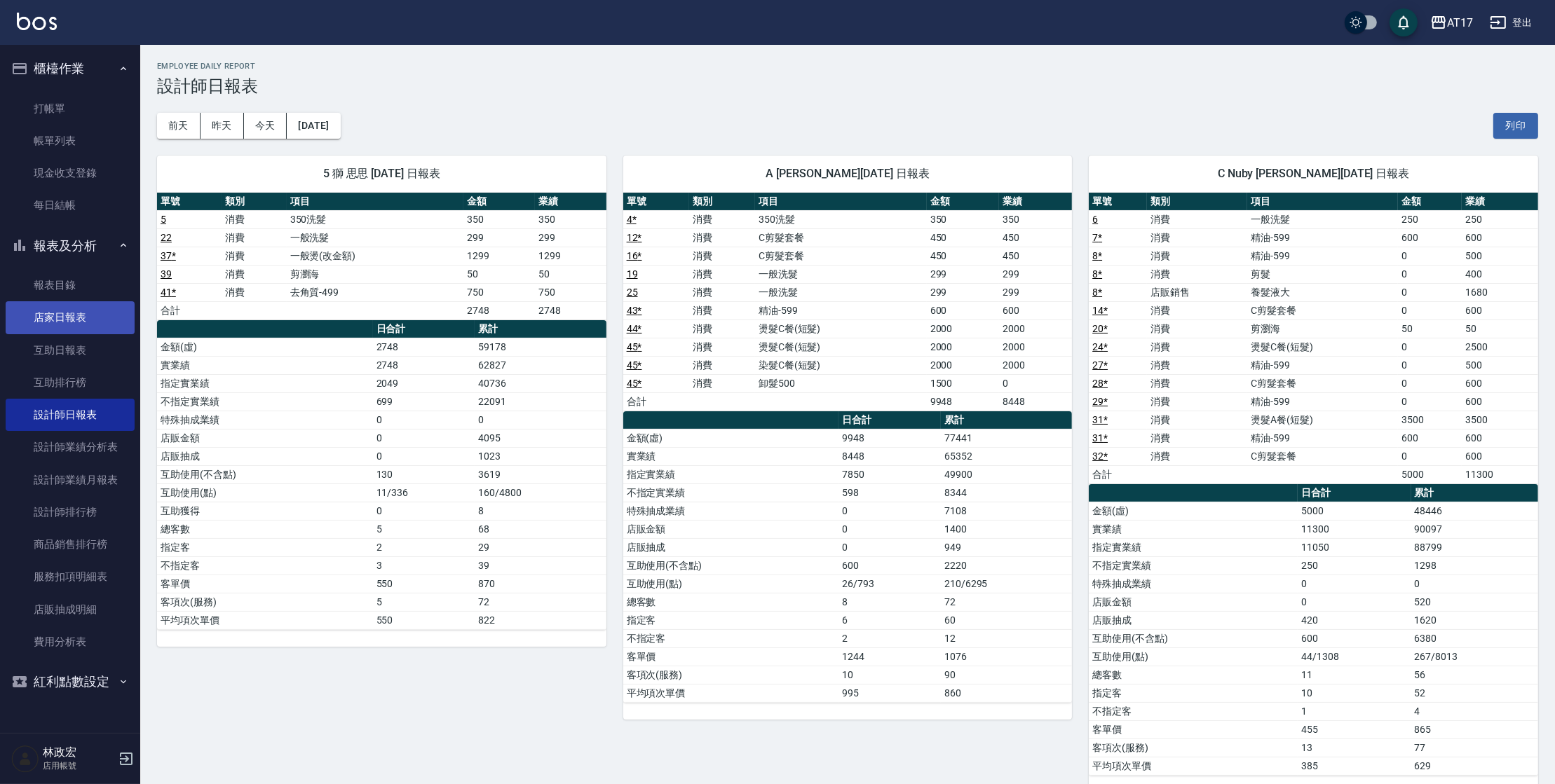
click at [99, 329] on link "店家日報表" at bounding box center [70, 317] width 129 height 32
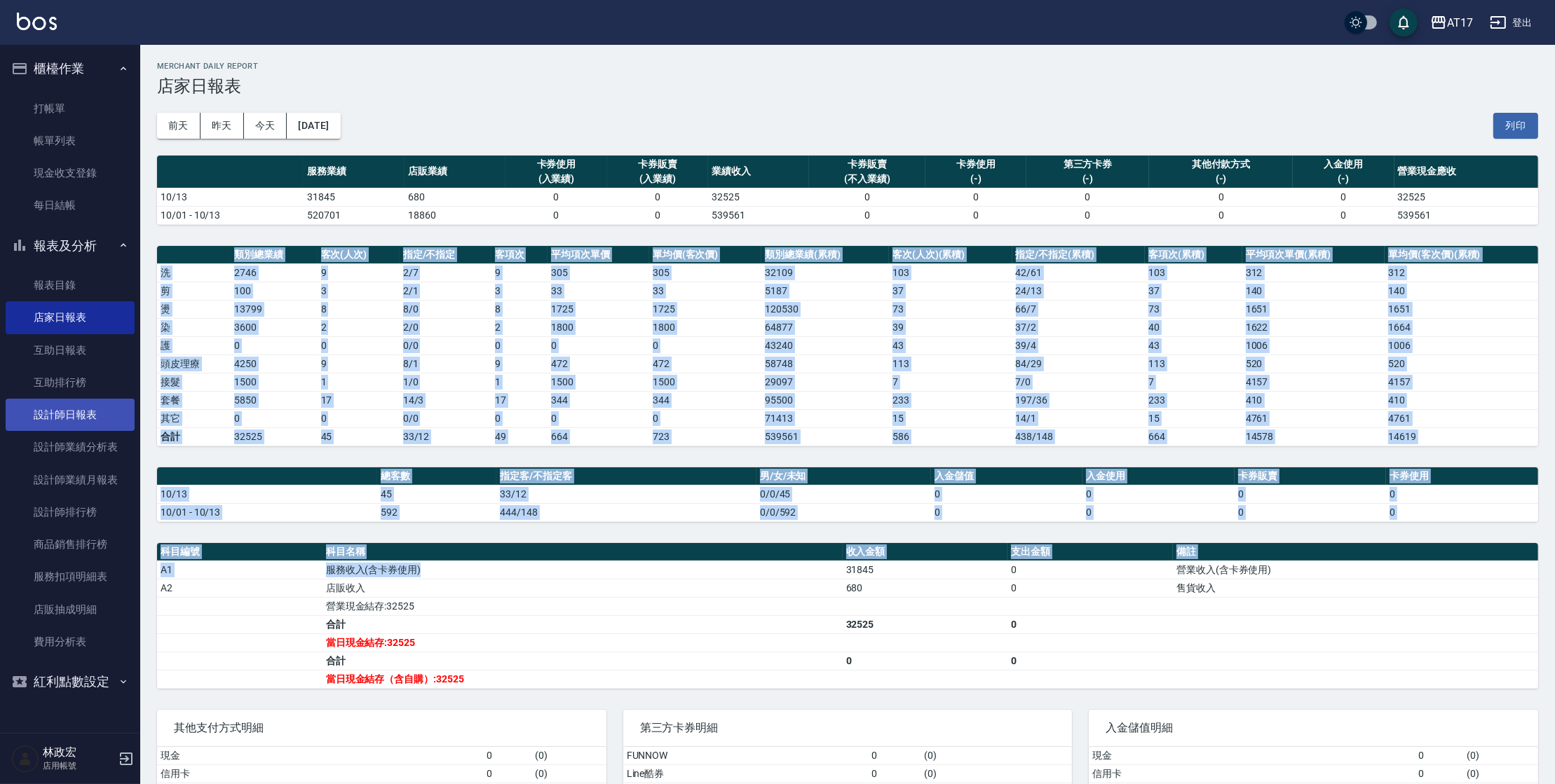
click at [64, 404] on link "設計師日報表" at bounding box center [70, 415] width 129 height 32
